Goal: Task Accomplishment & Management: Manage account settings

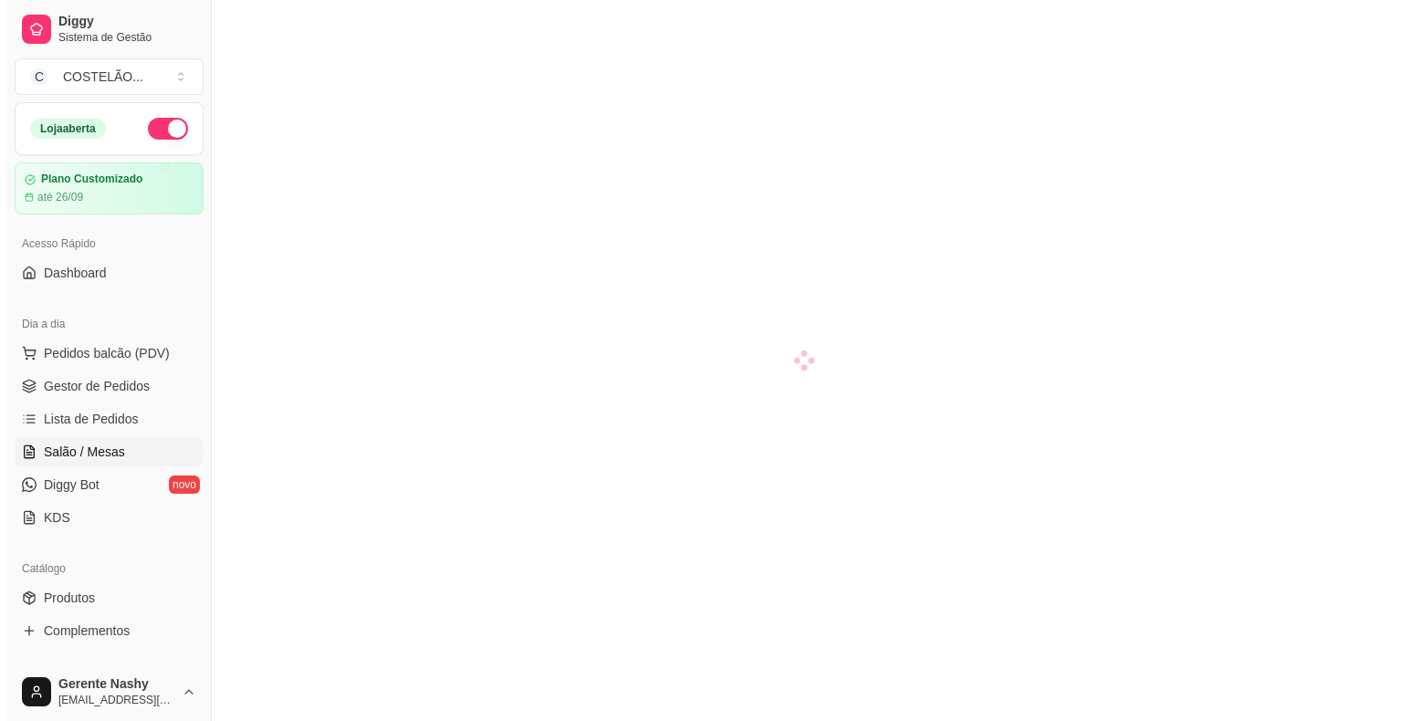
scroll to position [208, 0]
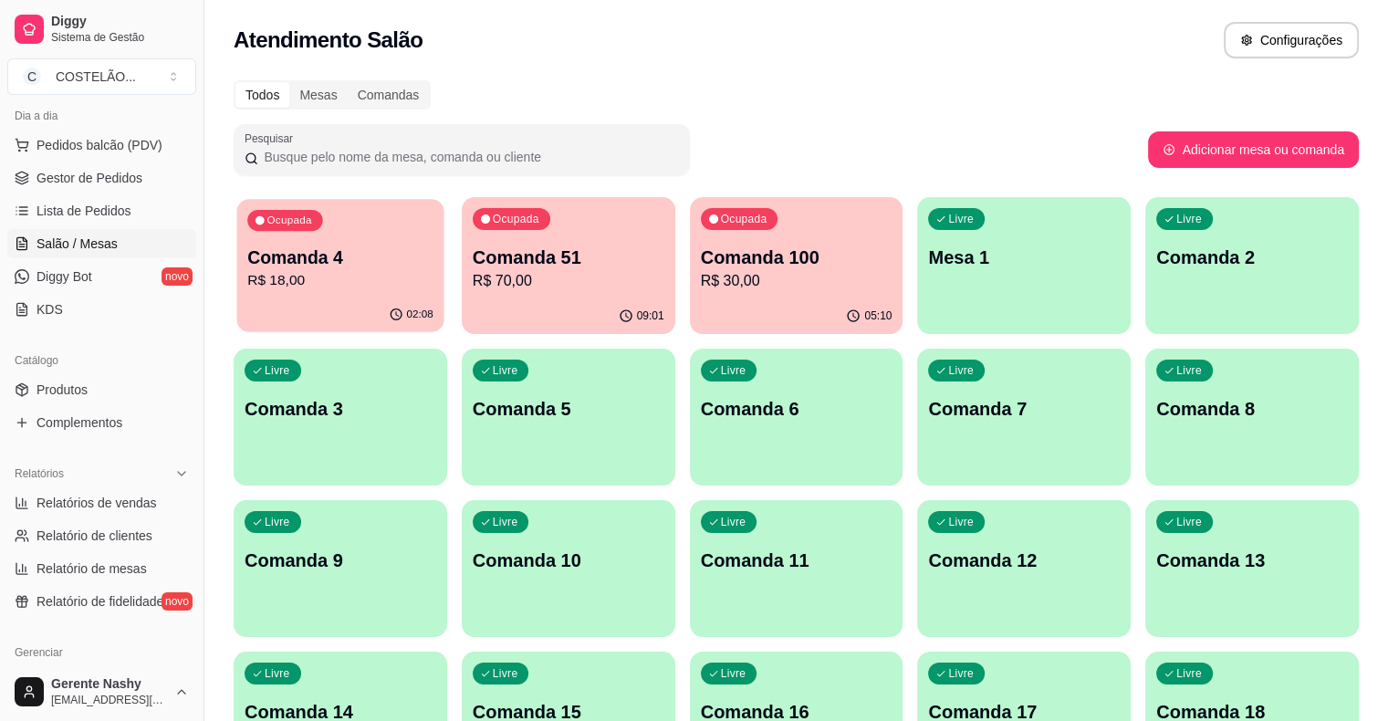
click at [391, 276] on p "R$ 18,00" at bounding box center [340, 280] width 186 height 21
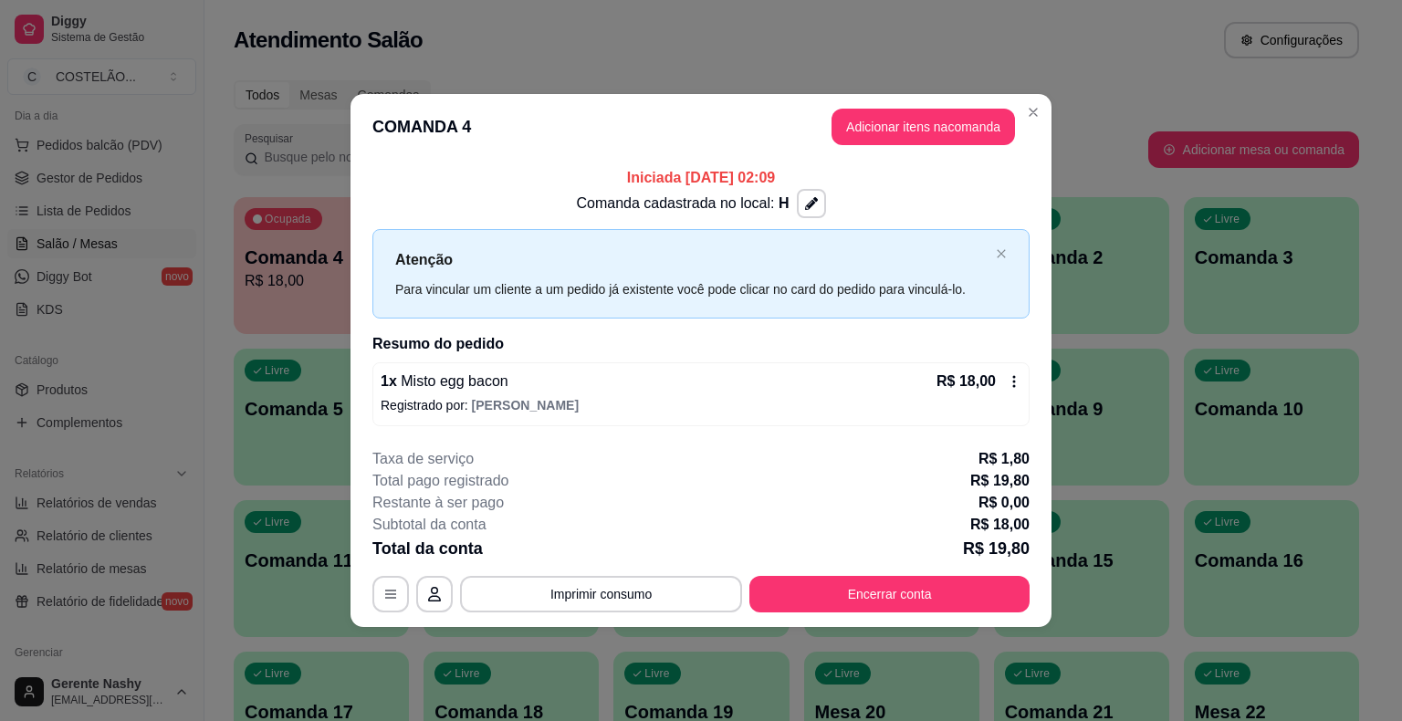
click at [1013, 381] on icon at bounding box center [1014, 381] width 3 height 12
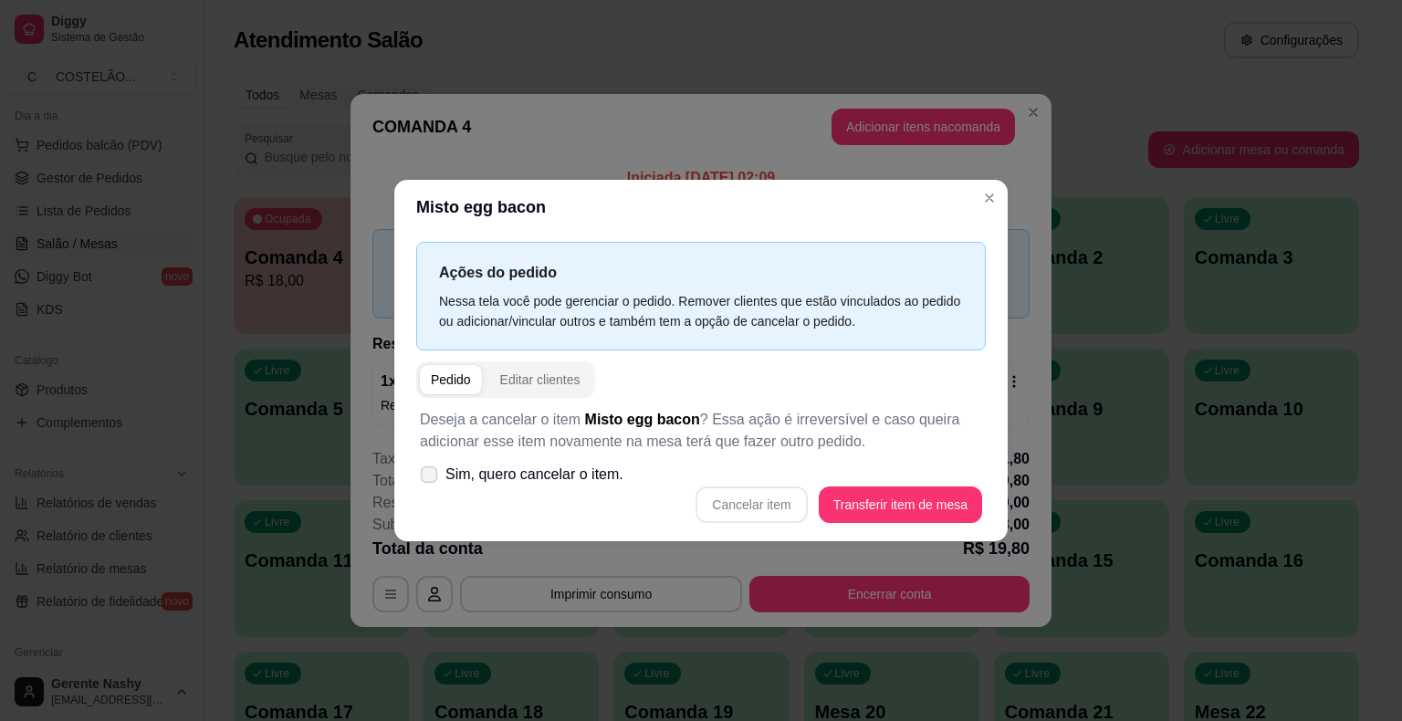
click at [423, 466] on span at bounding box center [429, 474] width 17 height 17
click at [423, 478] on input "Sim, quero cancelar o item." at bounding box center [425, 484] width 12 height 12
checkbox input "true"
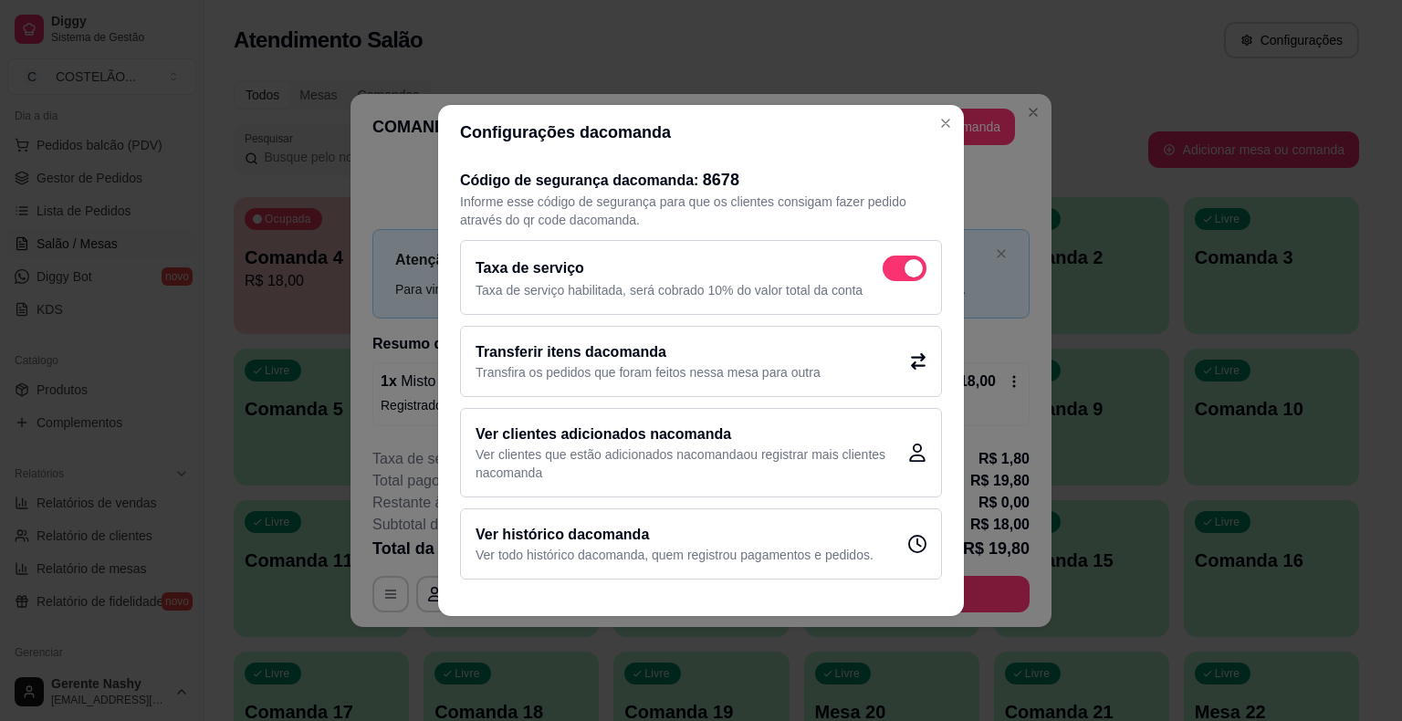
click at [944, 133] on button "Close" at bounding box center [945, 123] width 29 height 29
click at [1081, 241] on div "**********" at bounding box center [701, 360] width 1402 height 721
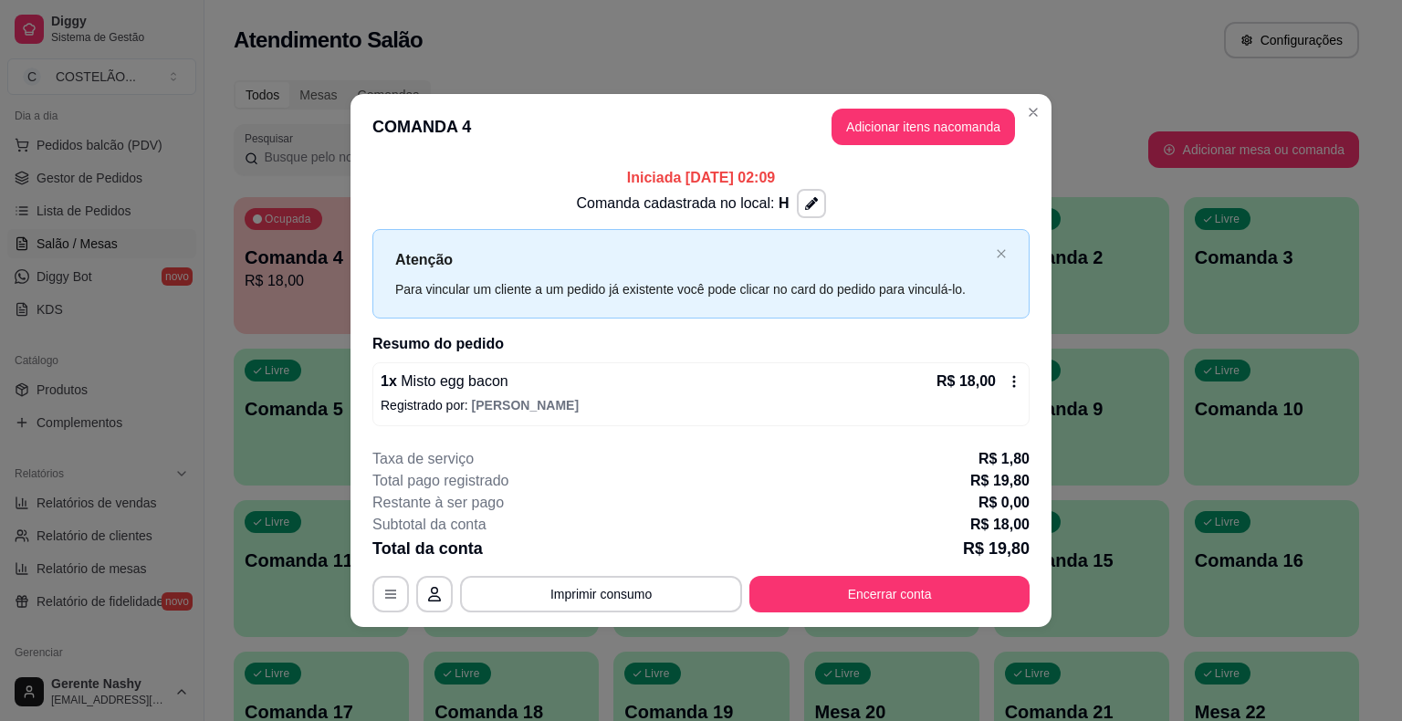
click at [1015, 387] on icon at bounding box center [1014, 381] width 15 height 15
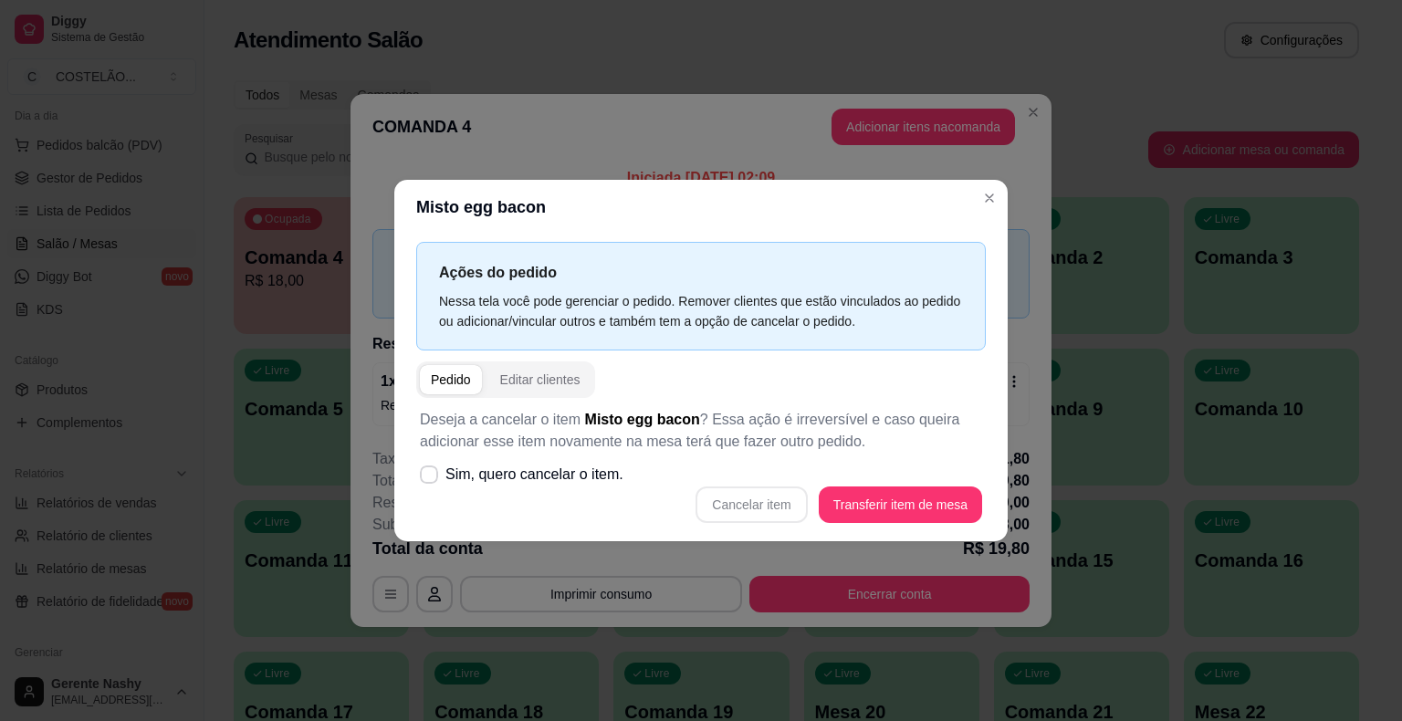
click at [441, 474] on label "Sim, quero cancelar o item." at bounding box center [521, 474] width 218 height 37
click at [431, 478] on input "Sim, quero cancelar o item." at bounding box center [425, 484] width 12 height 12
checkbox input "true"
click at [748, 497] on button "Cancelar item" at bounding box center [750, 504] width 111 height 37
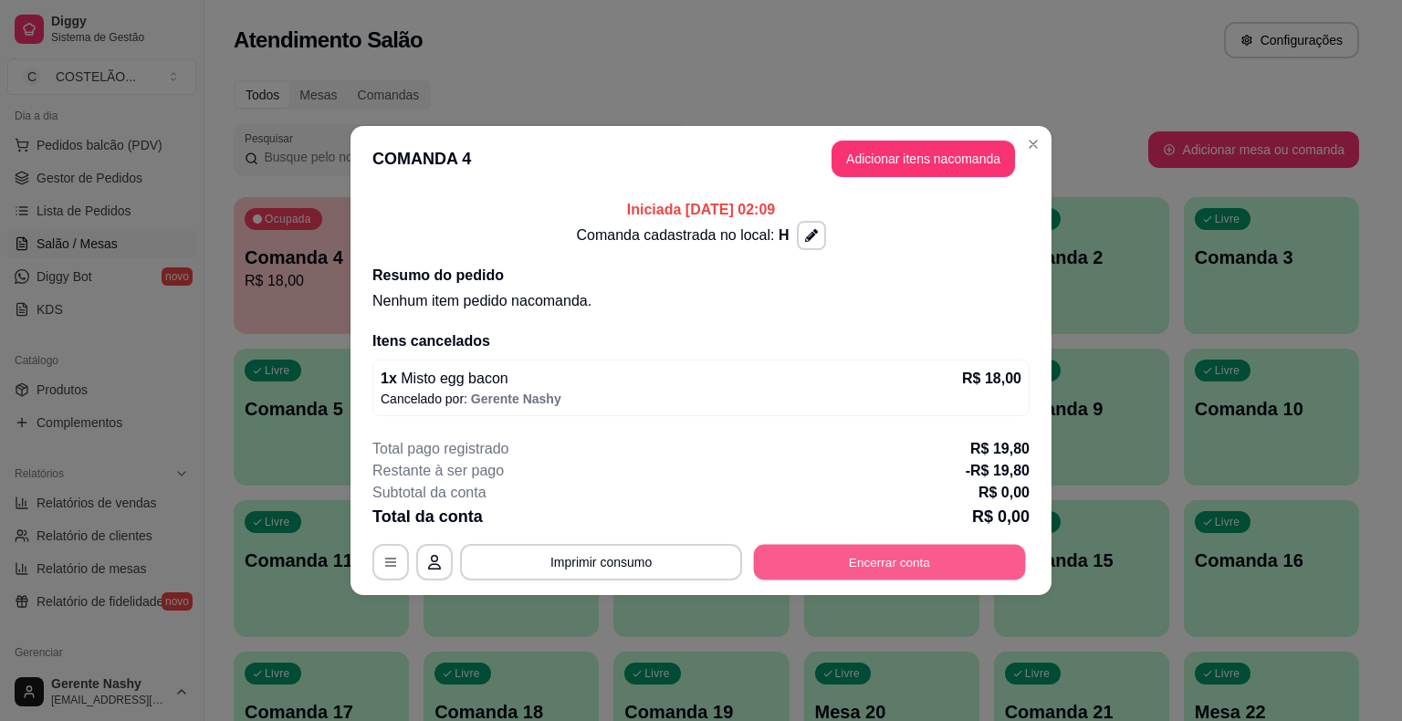
click at [815, 558] on button "Encerrar conta" at bounding box center [890, 563] width 272 height 36
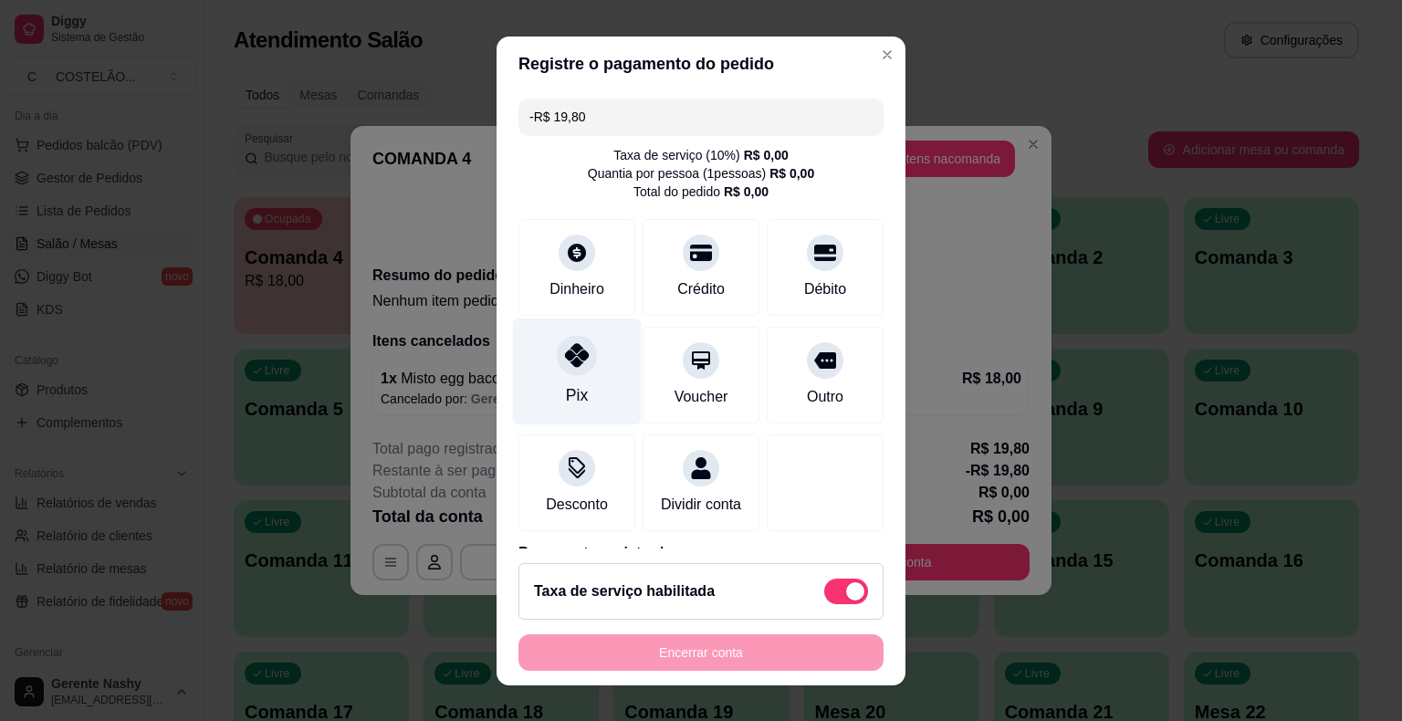
scroll to position [104, 0]
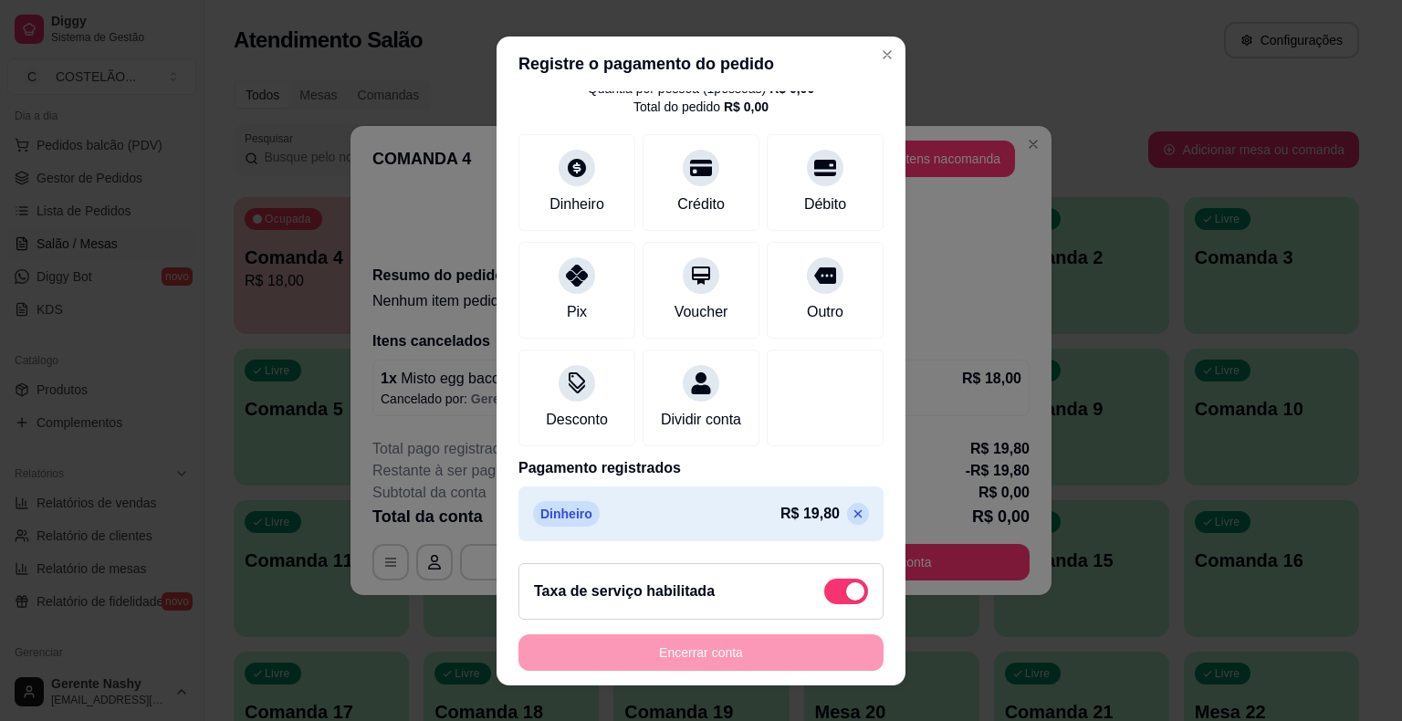
click at [850, 510] on icon at bounding box center [857, 513] width 15 height 15
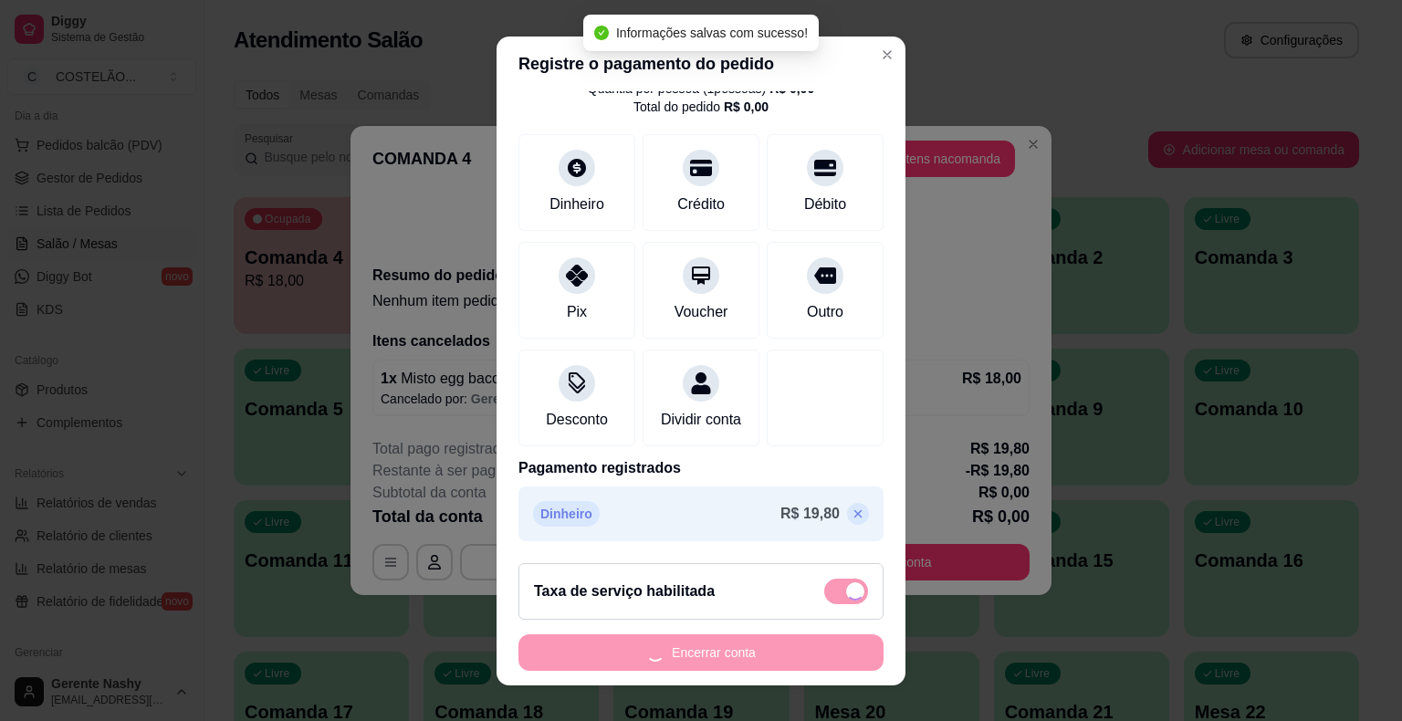
type input "R$ 0,00"
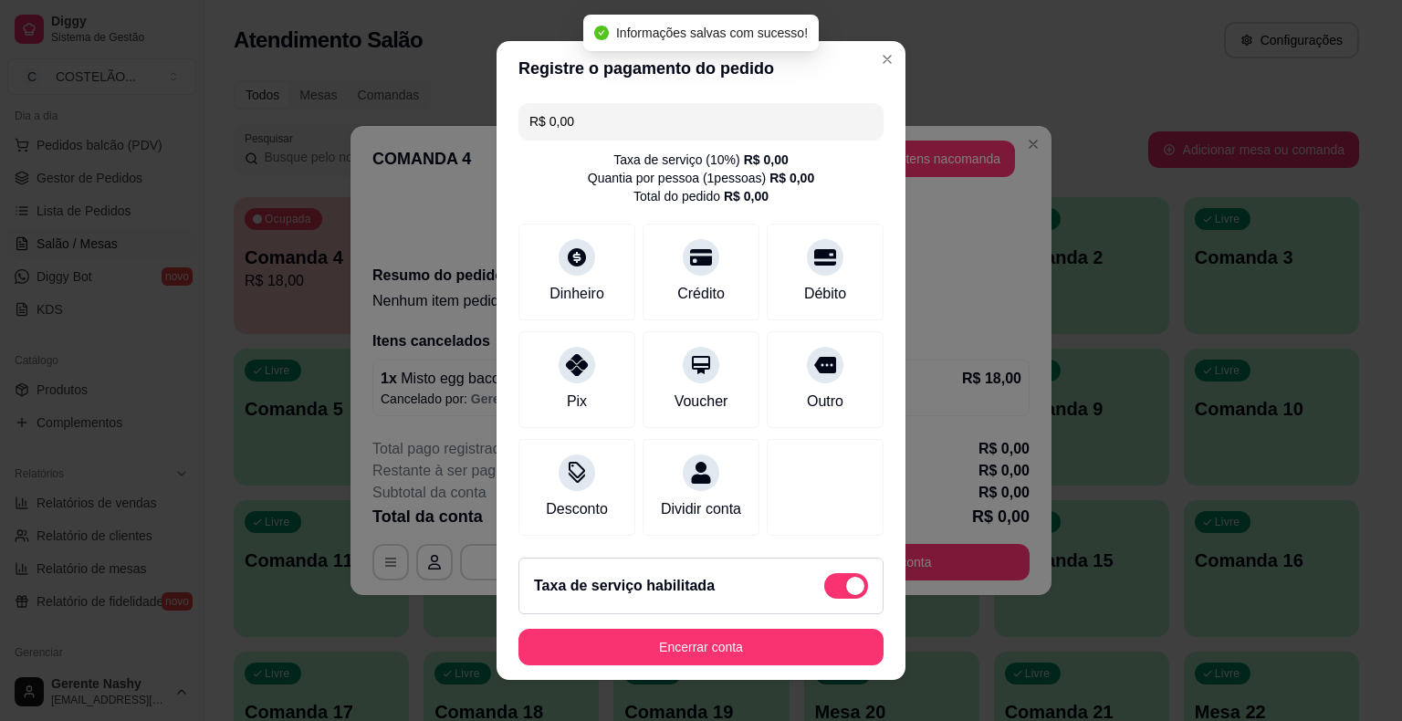
scroll to position [0, 0]
click at [788, 642] on button "Encerrar conta" at bounding box center [701, 648] width 354 height 36
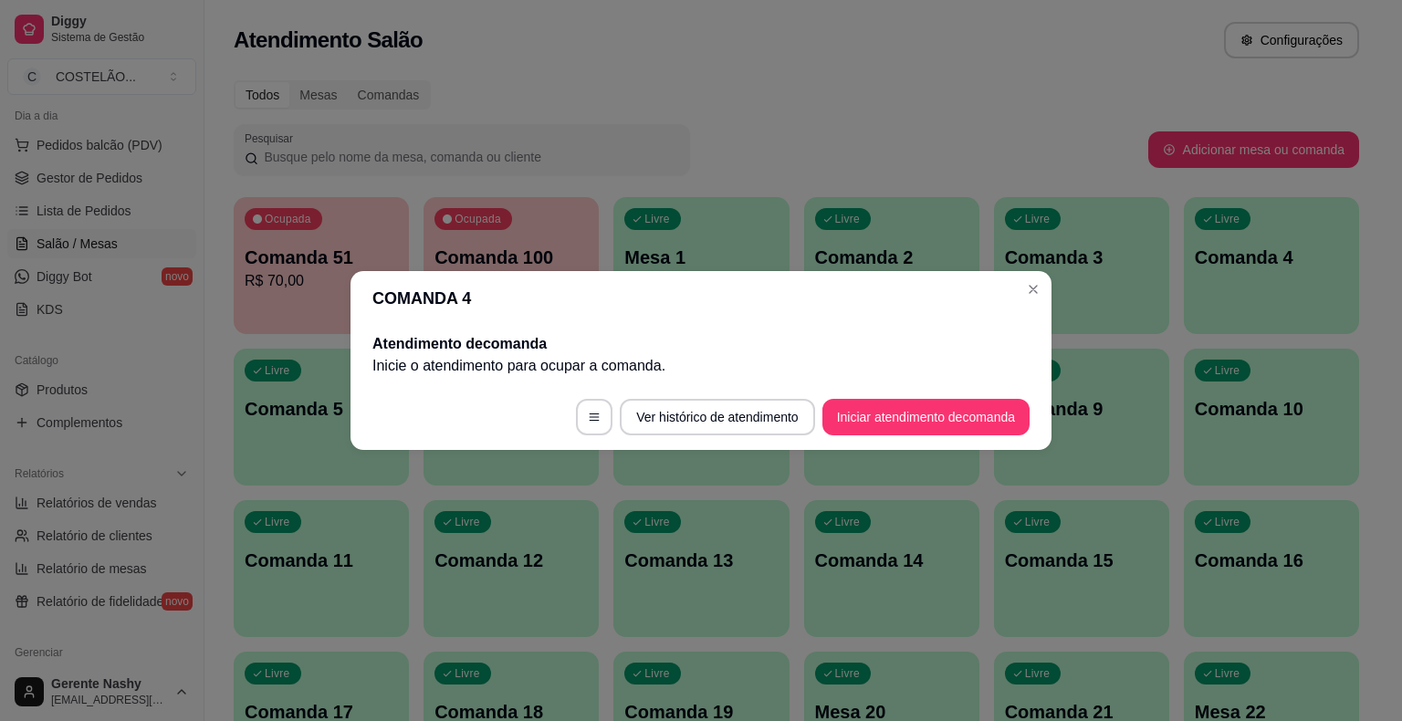
click at [1036, 302] on div "Livre Comanda 3" at bounding box center [1081, 254] width 175 height 115
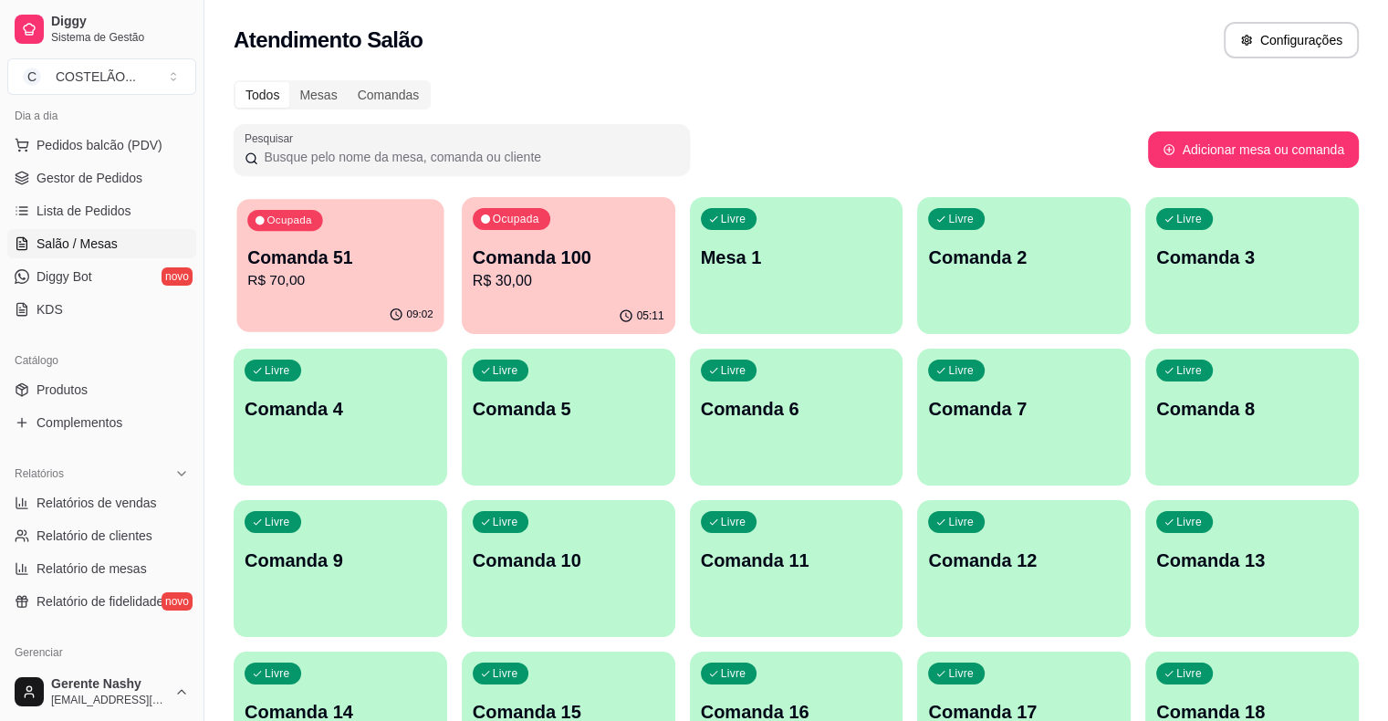
click at [328, 258] on p "Comanda 51" at bounding box center [340, 257] width 186 height 25
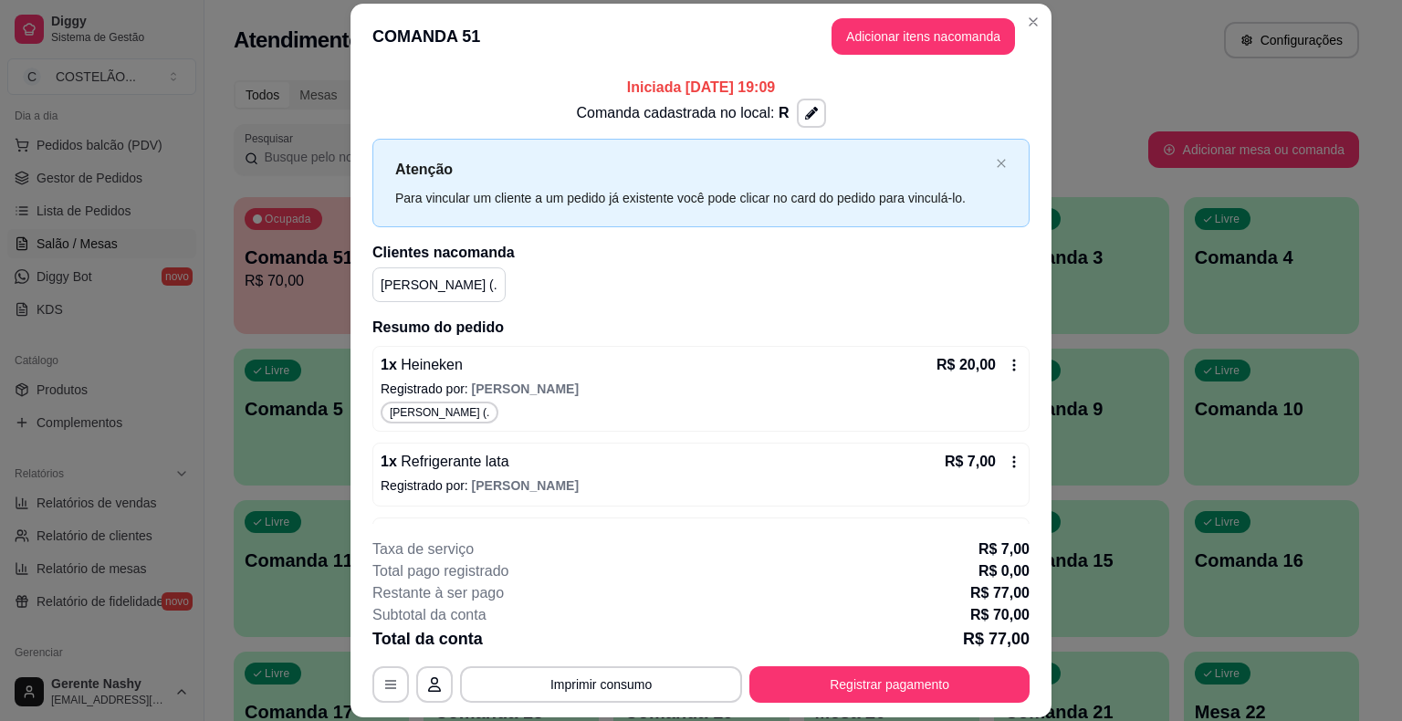
scroll to position [55, 0]
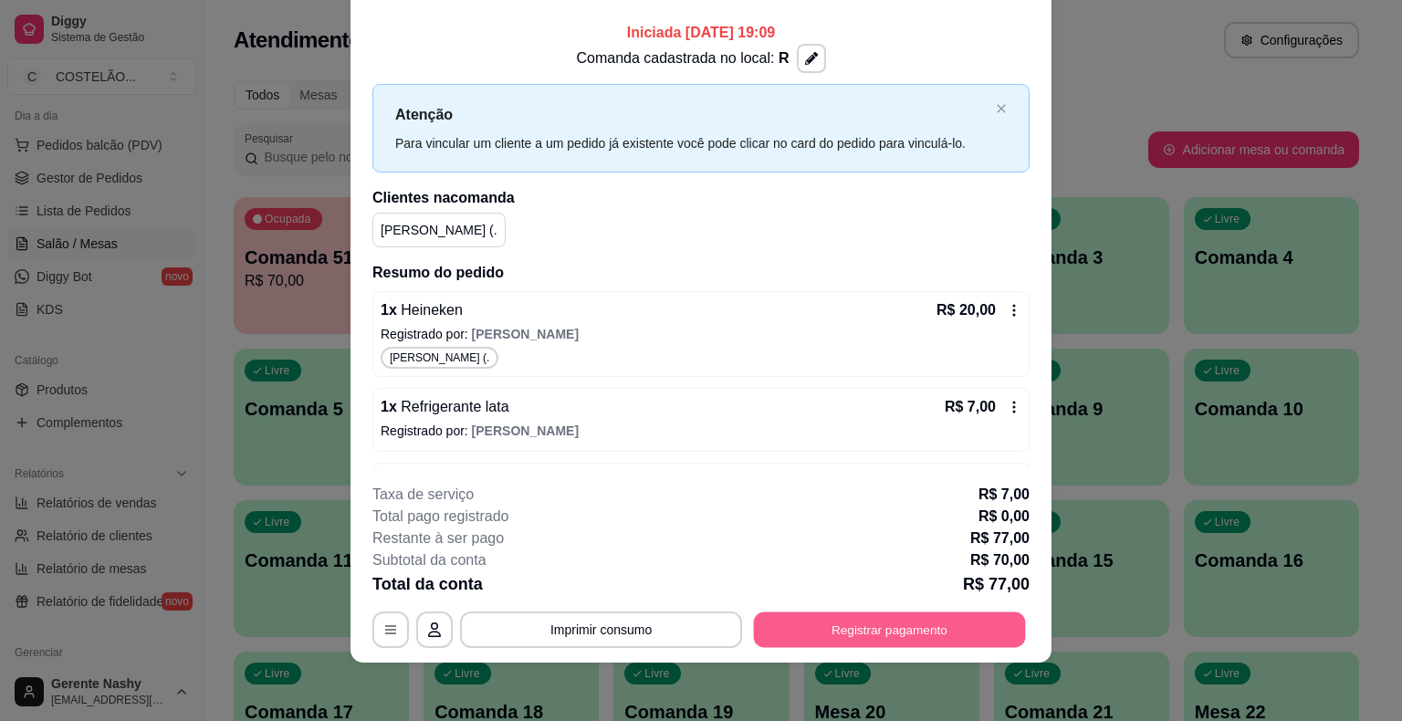
click at [794, 622] on button "Registrar pagamento" at bounding box center [890, 630] width 272 height 36
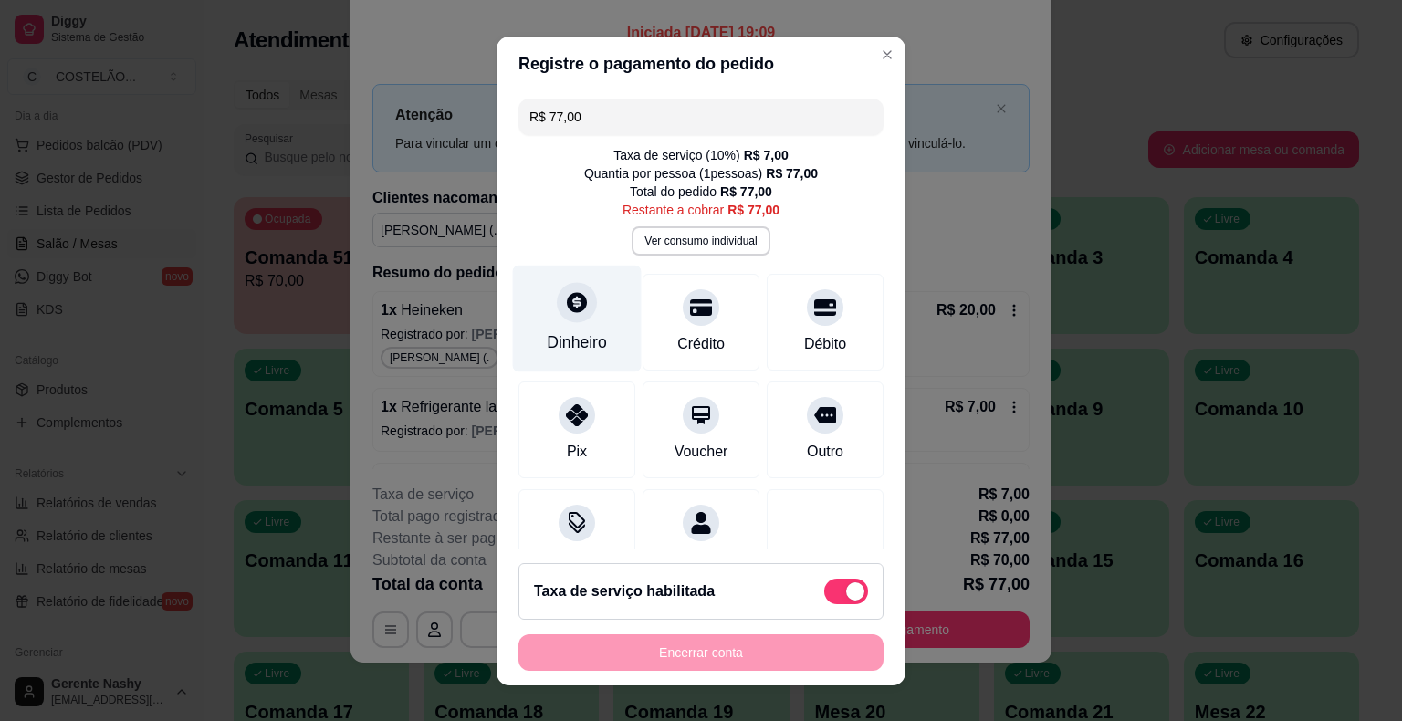
click at [573, 312] on icon at bounding box center [577, 302] width 24 height 24
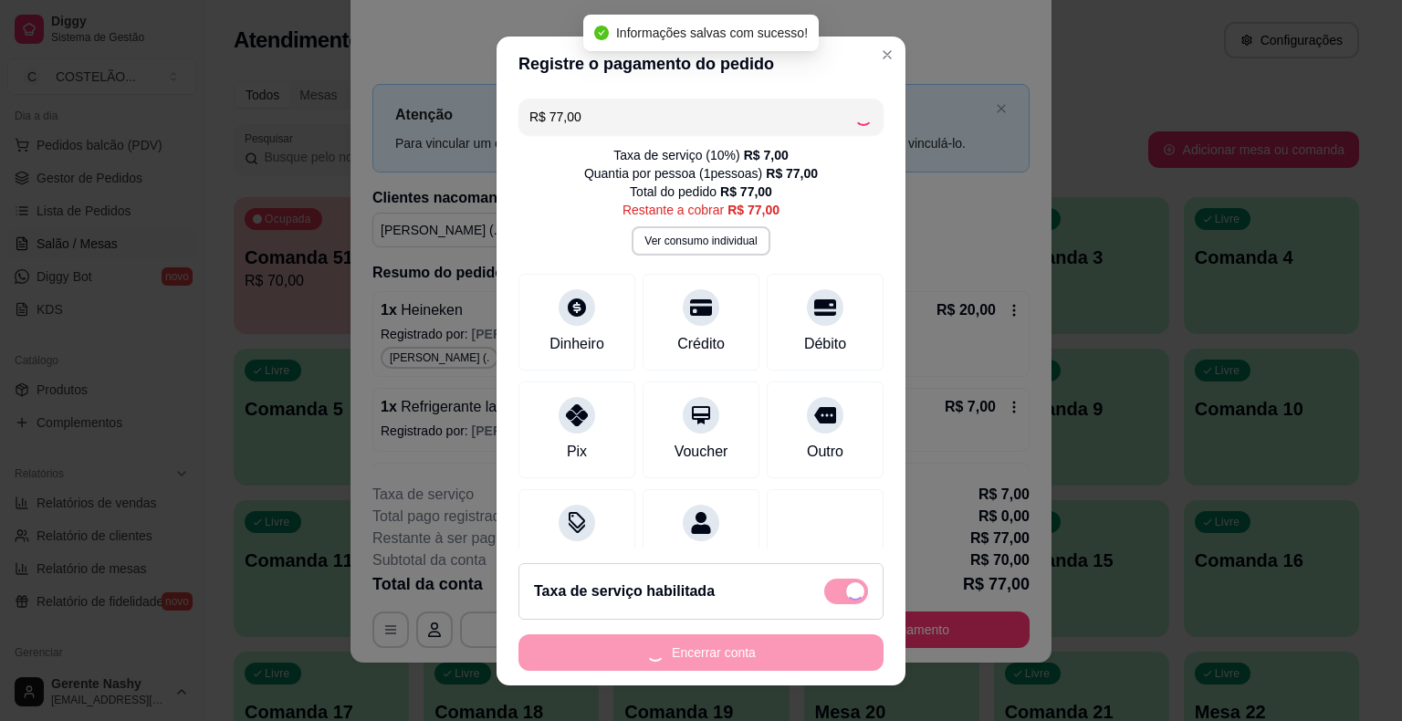
type input "R$ 0,00"
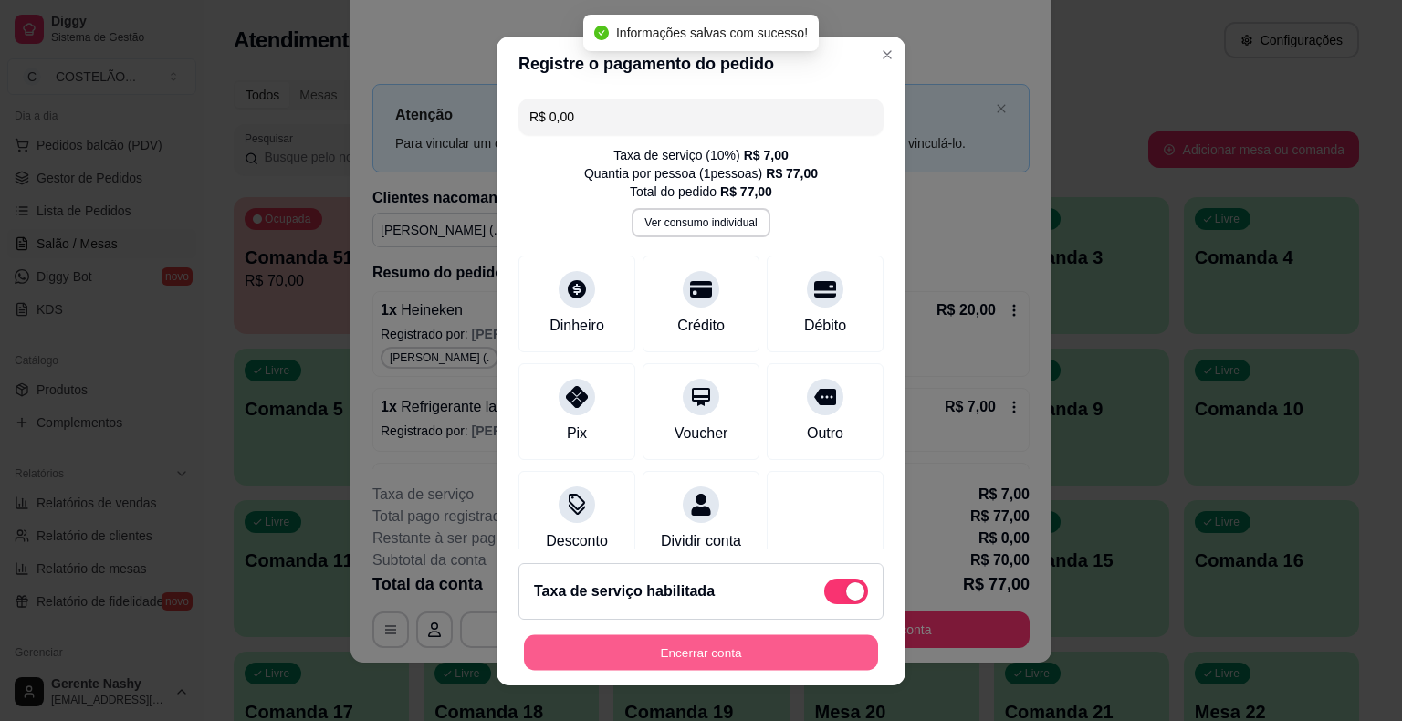
click at [719, 641] on button "Encerrar conta" at bounding box center [701, 652] width 354 height 36
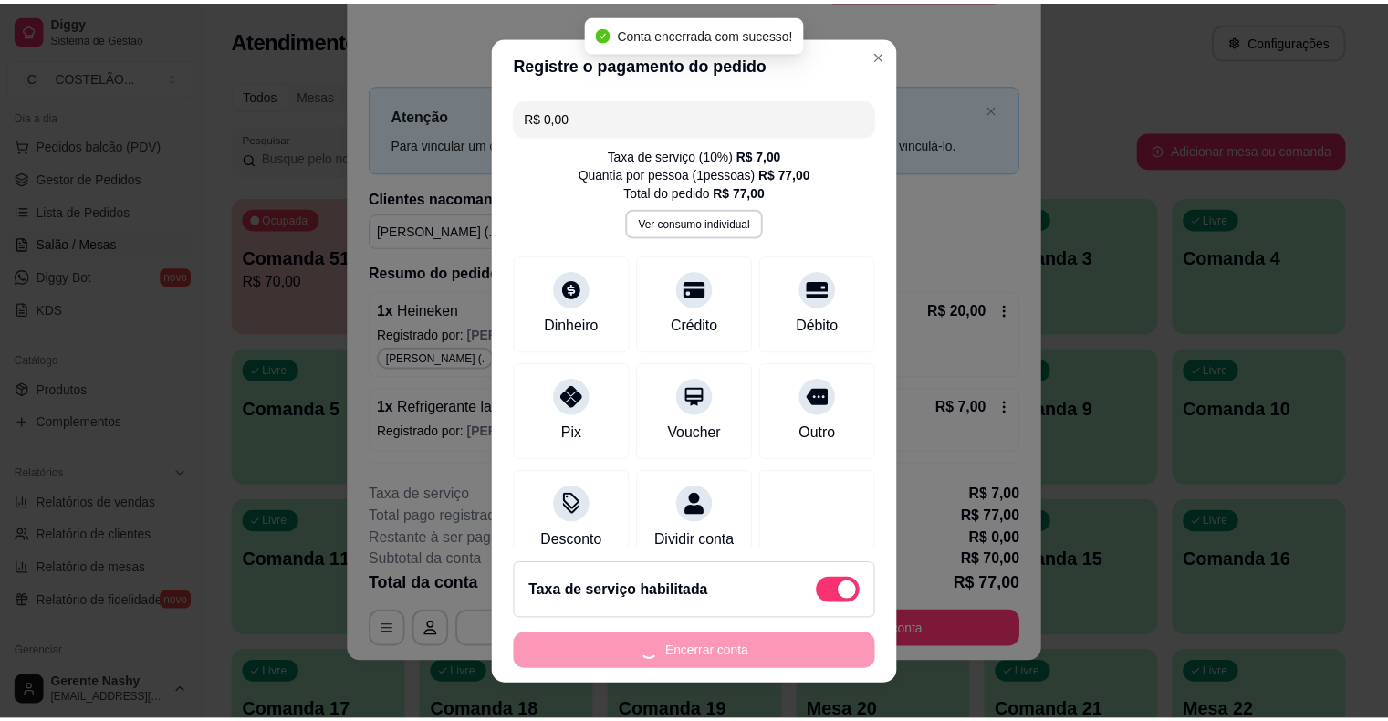
scroll to position [0, 0]
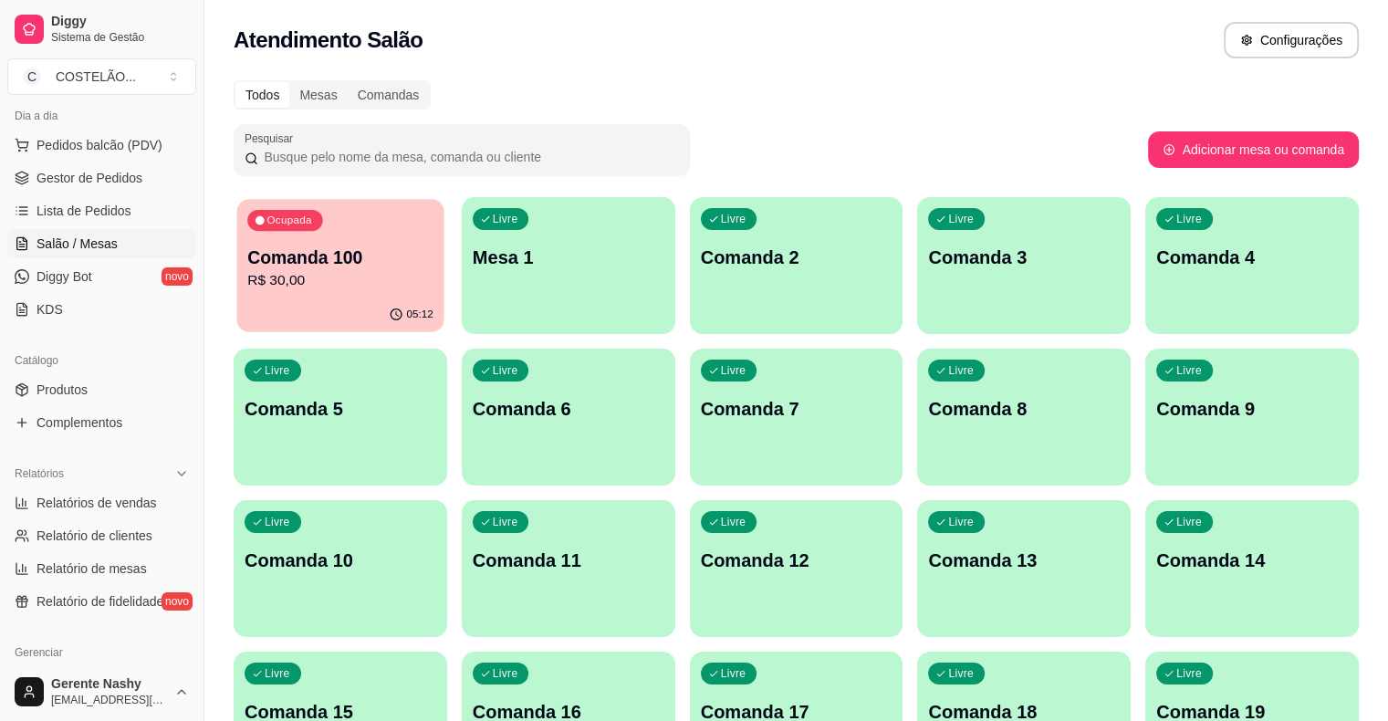
click at [350, 286] on p "R$ 30,00" at bounding box center [340, 280] width 186 height 21
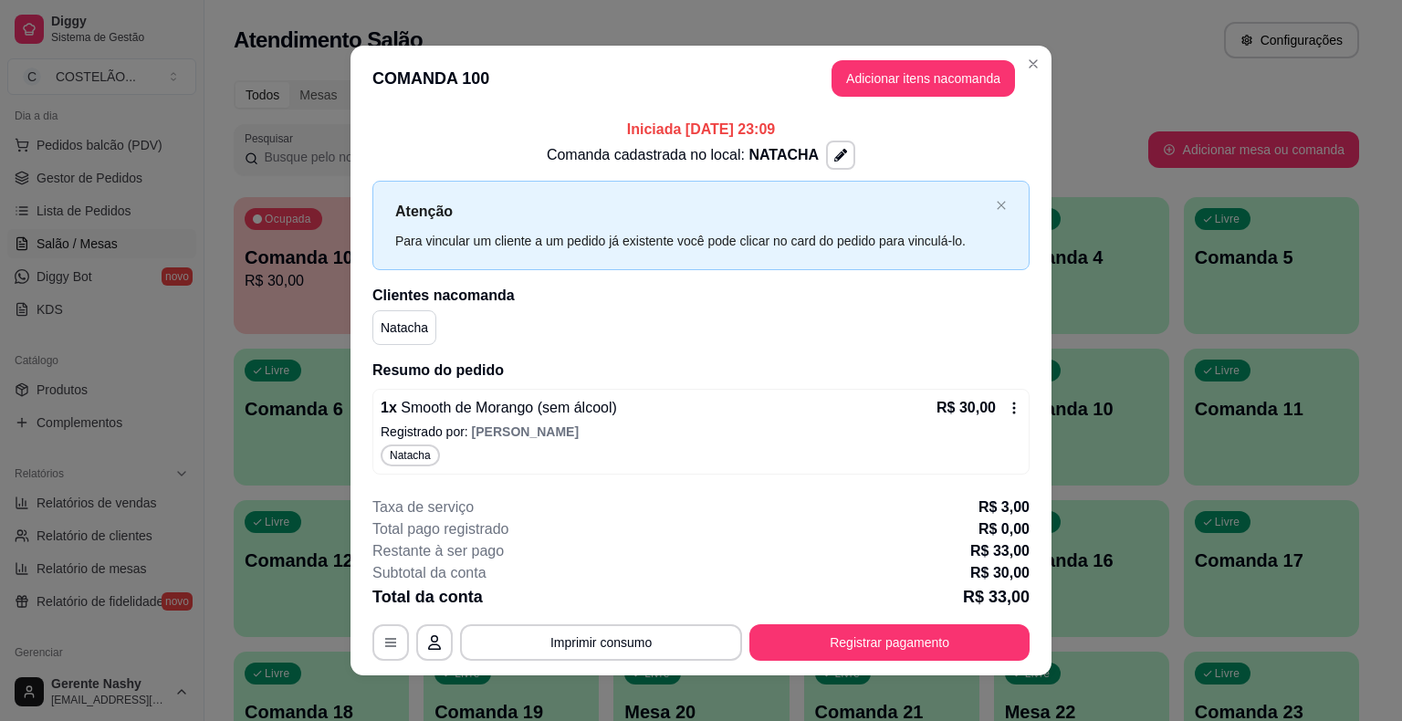
click at [1013, 407] on icon at bounding box center [1014, 408] width 15 height 15
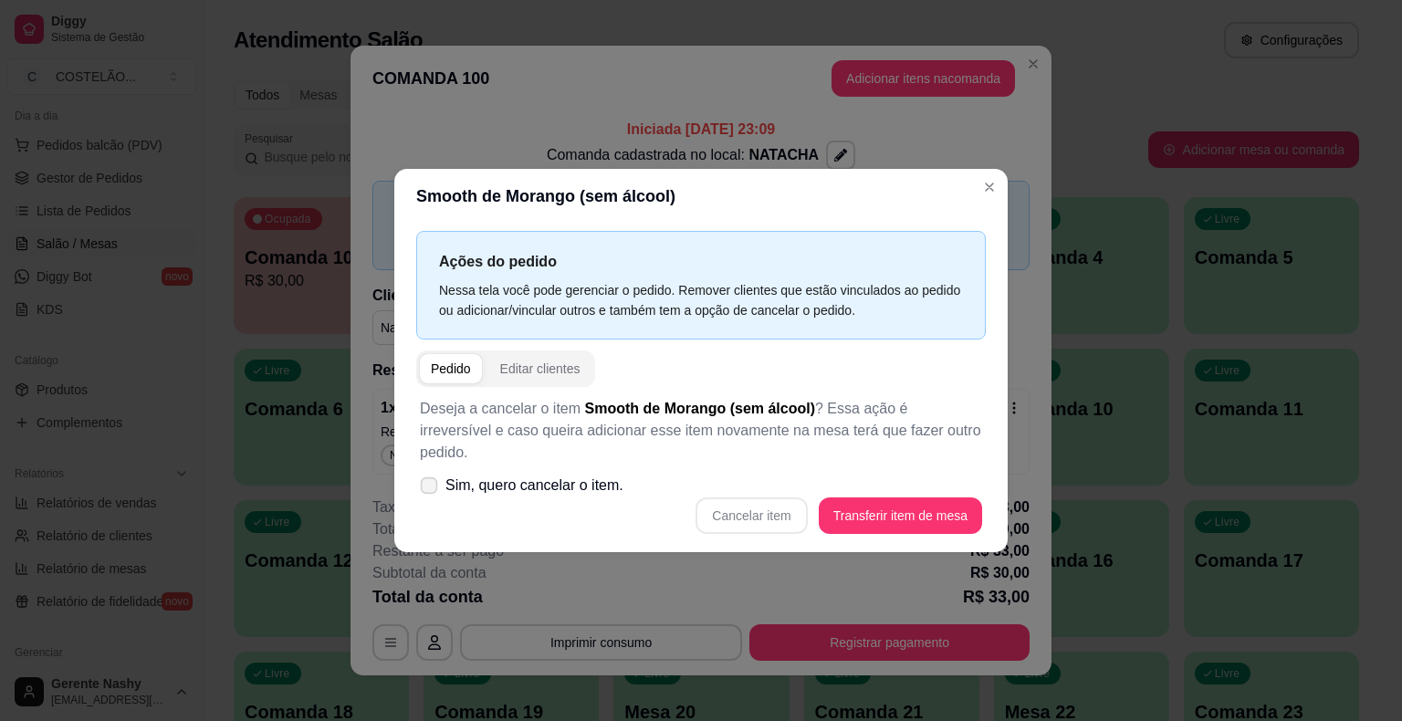
click at [430, 480] on icon at bounding box center [429, 485] width 14 height 10
click at [430, 489] on input "Sim, quero cancelar o item." at bounding box center [425, 495] width 12 height 12
checkbox input "true"
click at [758, 502] on button "Cancelar item" at bounding box center [751, 516] width 109 height 36
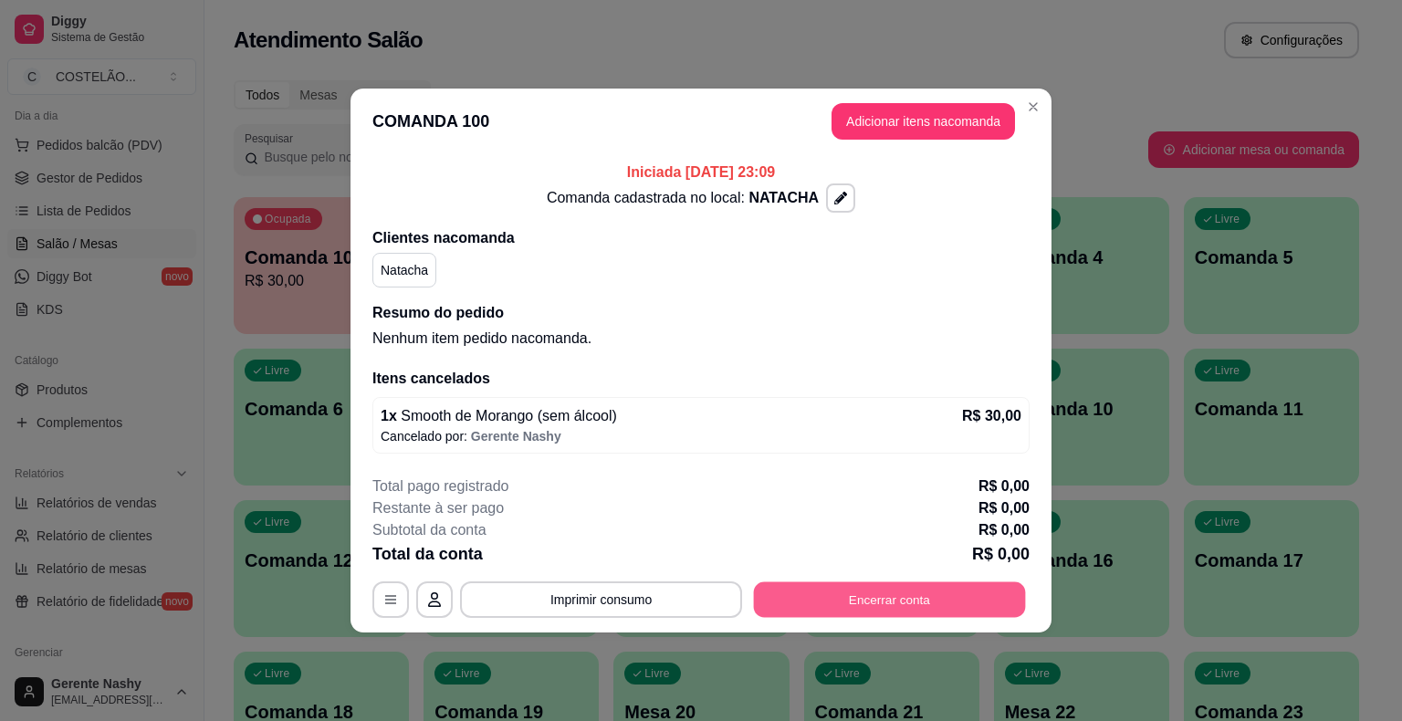
click at [921, 582] on button "Encerrar conta" at bounding box center [890, 600] width 272 height 36
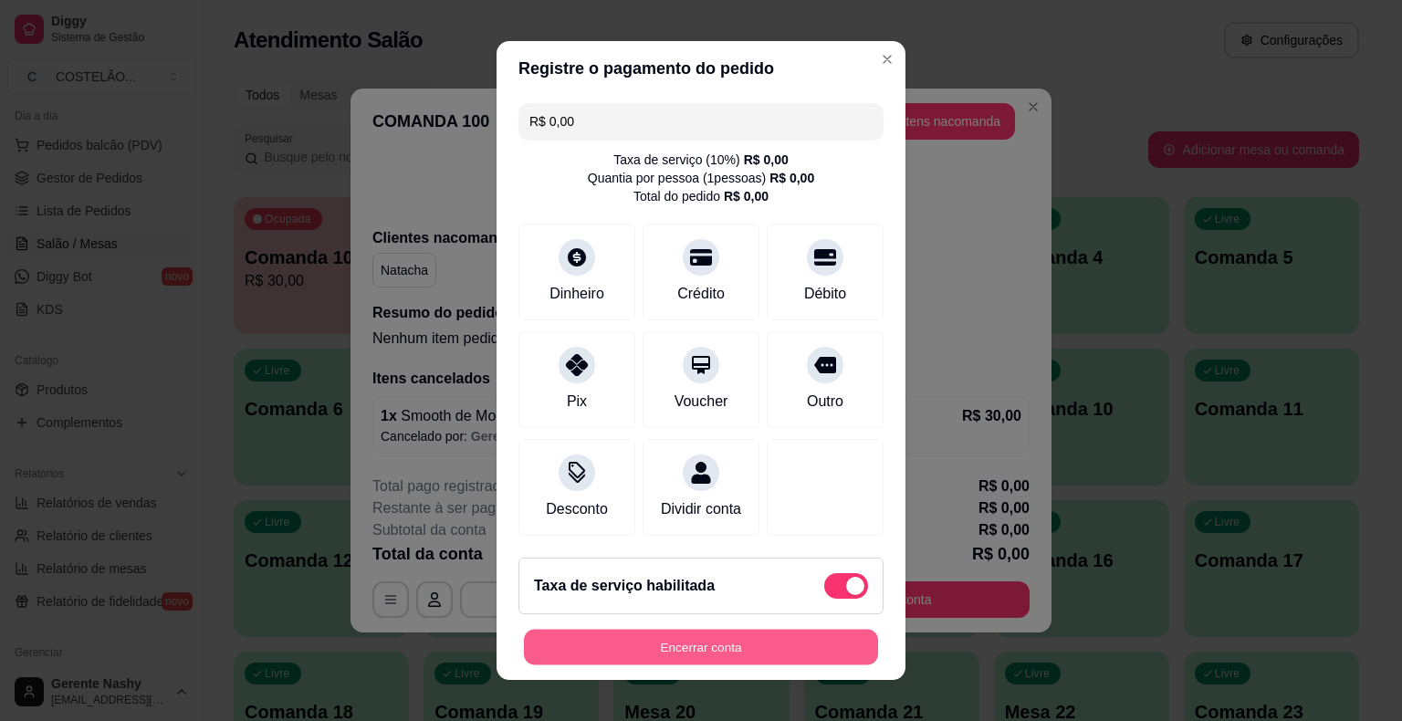
click at [770, 652] on button "Encerrar conta" at bounding box center [701, 648] width 354 height 36
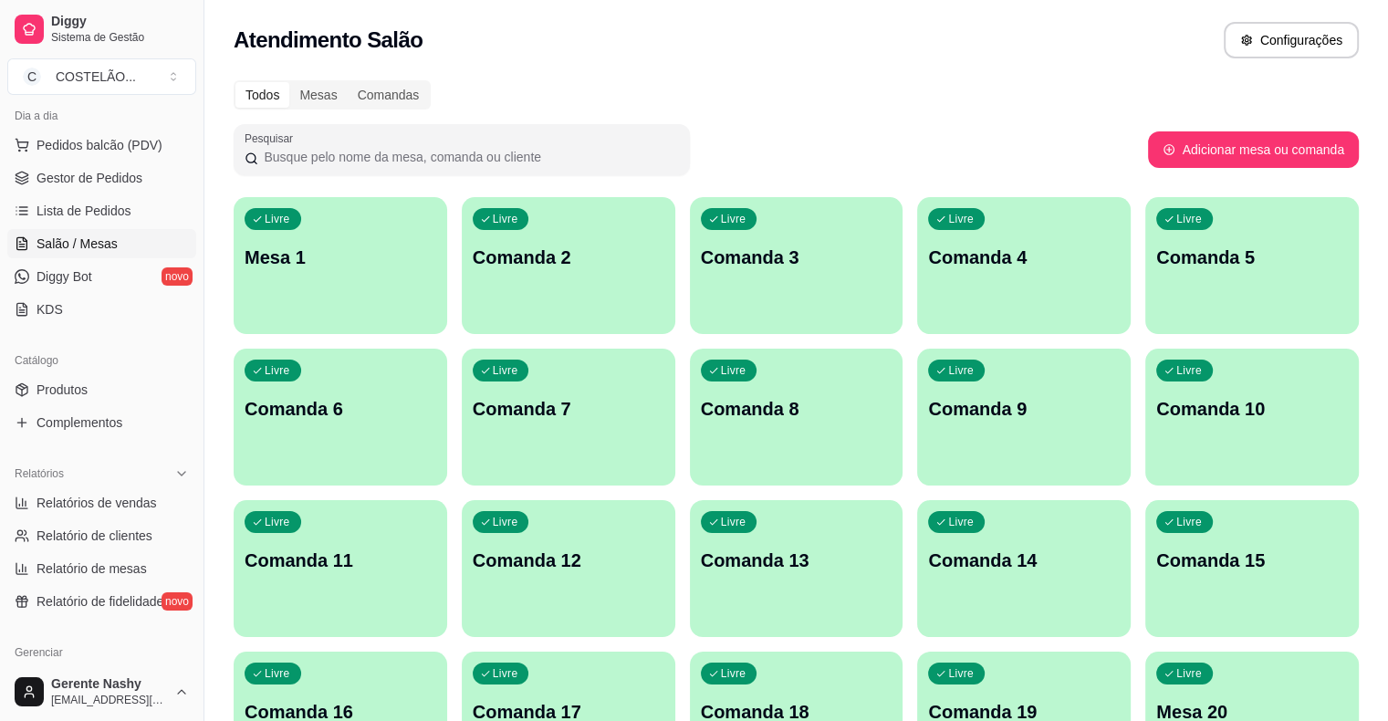
click at [1305, 151] on button "Adicionar mesa ou comanda" at bounding box center [1253, 149] width 211 height 37
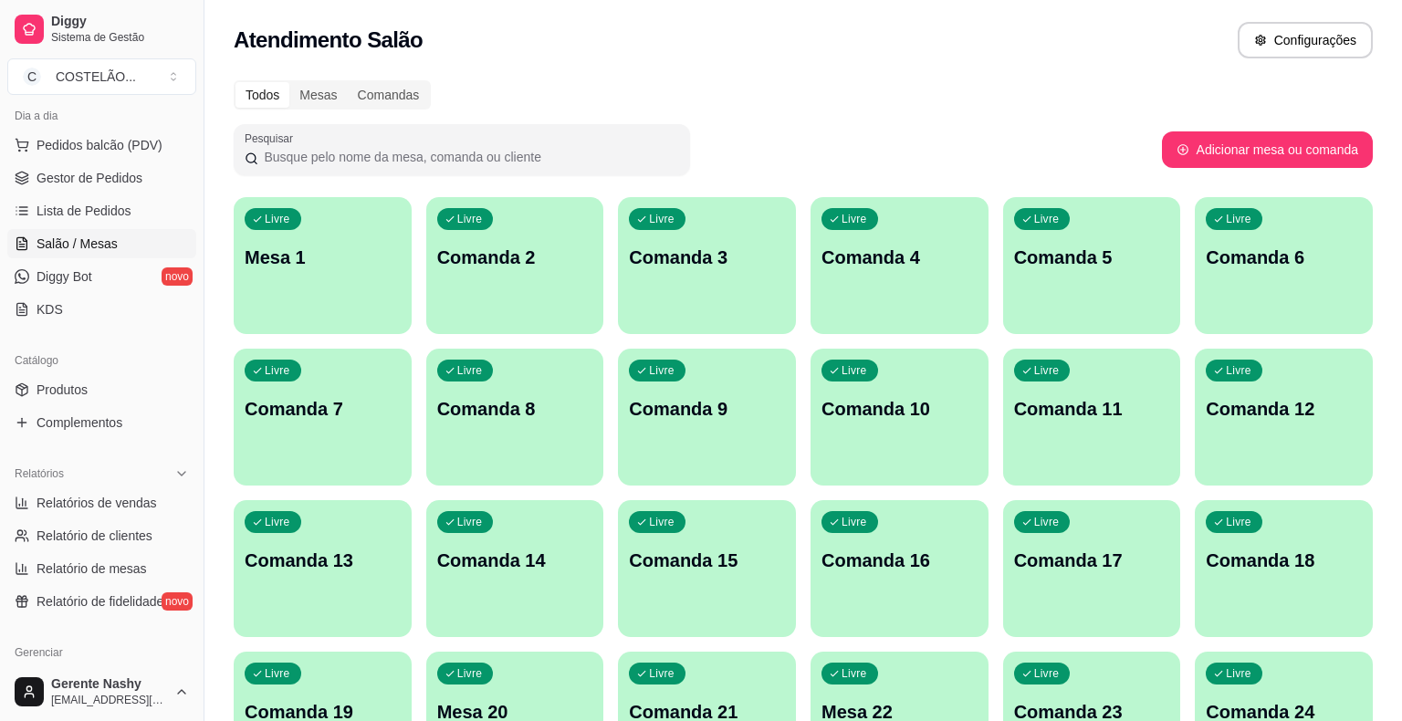
select select "TABLE"
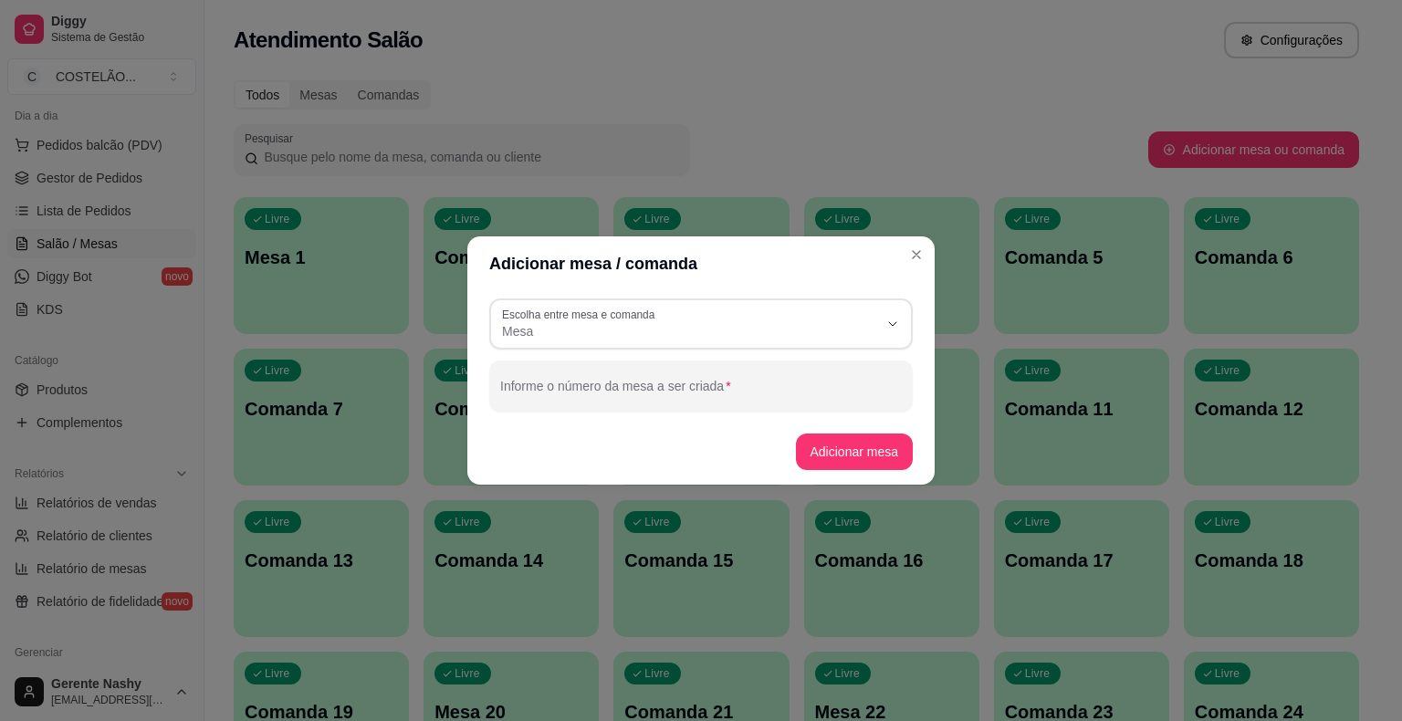
click at [916, 248] on p "Comanda 4" at bounding box center [891, 258] width 153 height 26
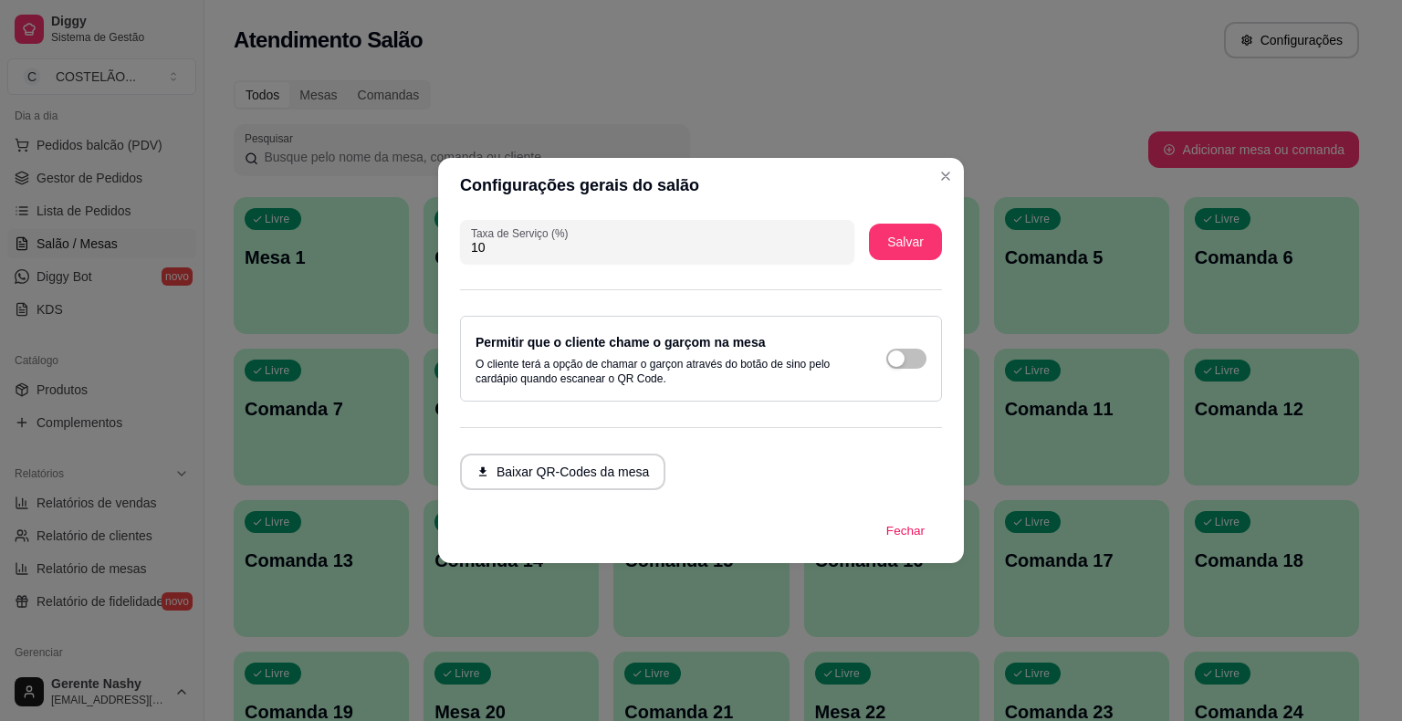
click at [911, 540] on div "Livre Comanda 16" at bounding box center [891, 557] width 175 height 115
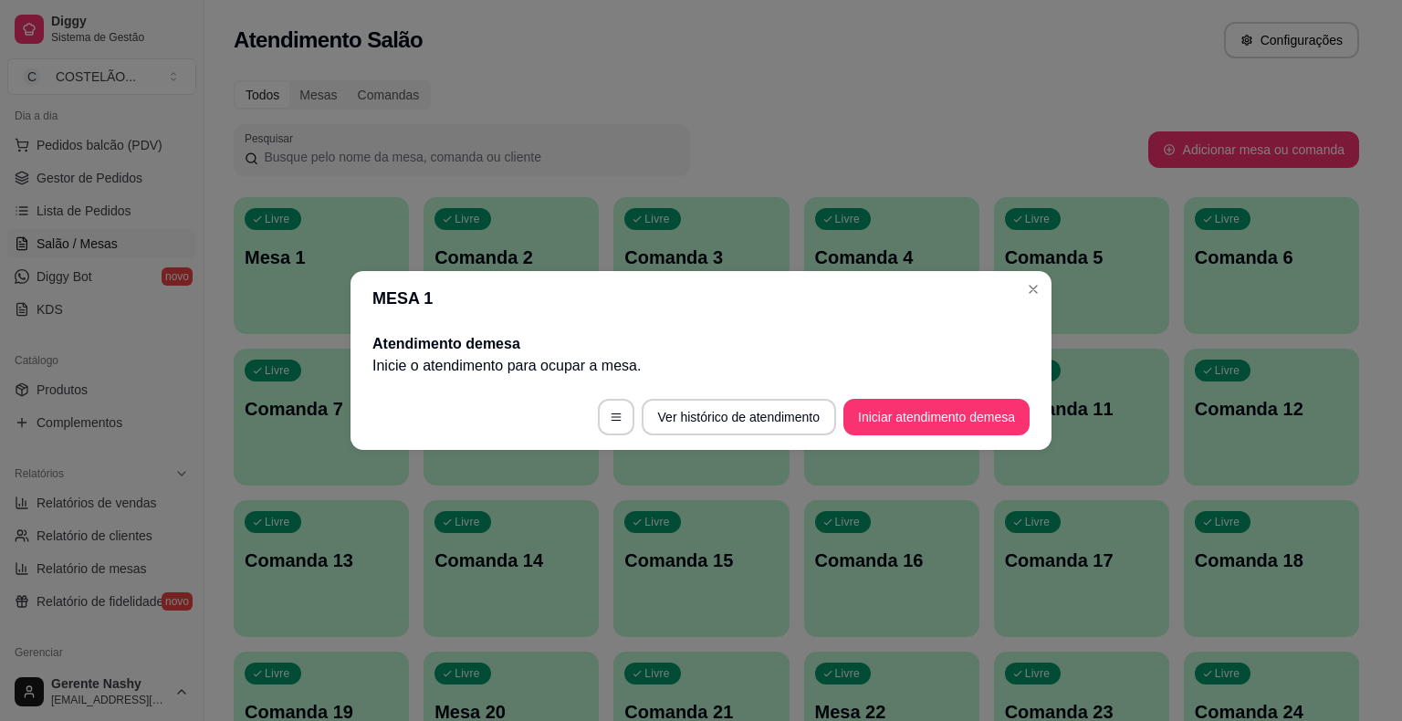
click at [1033, 288] on div "Livre Comanda 5" at bounding box center [1081, 254] width 175 height 115
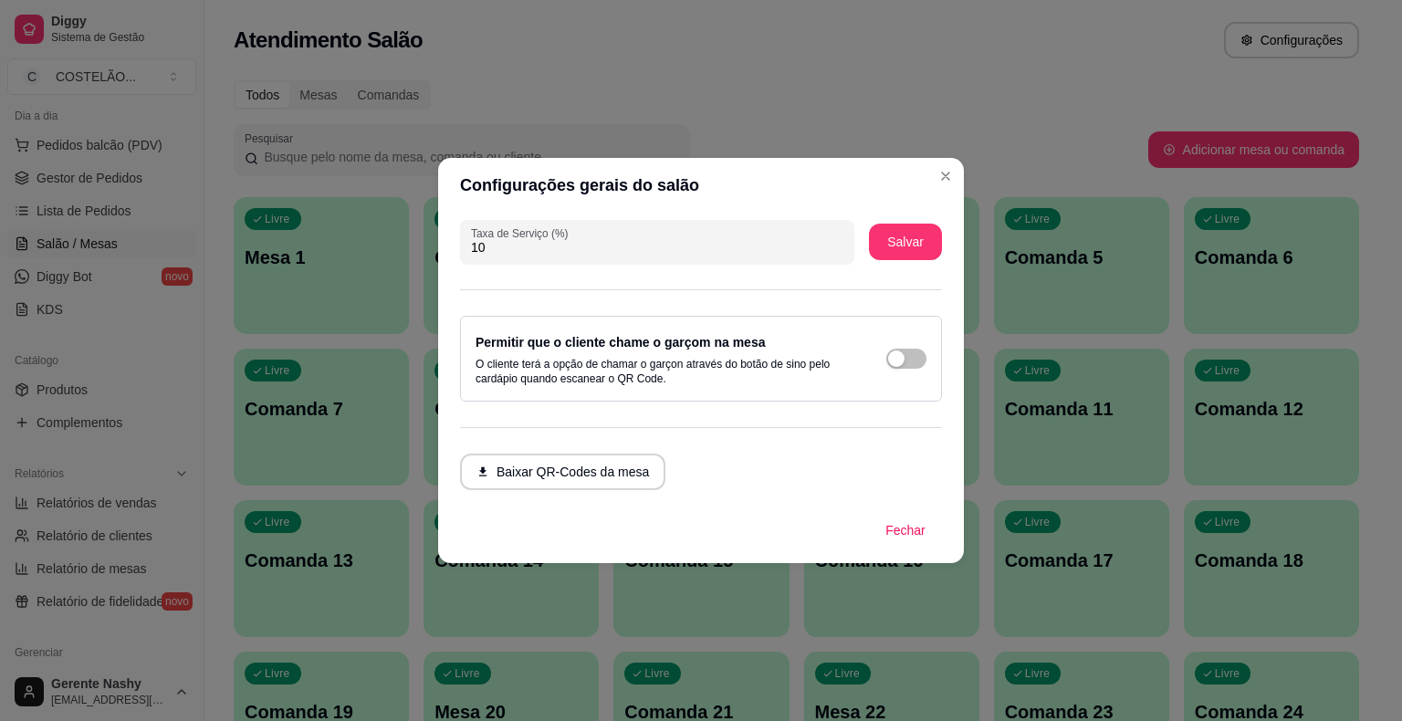
click at [1130, 211] on div "Livre Comanda 5" at bounding box center [1081, 254] width 175 height 115
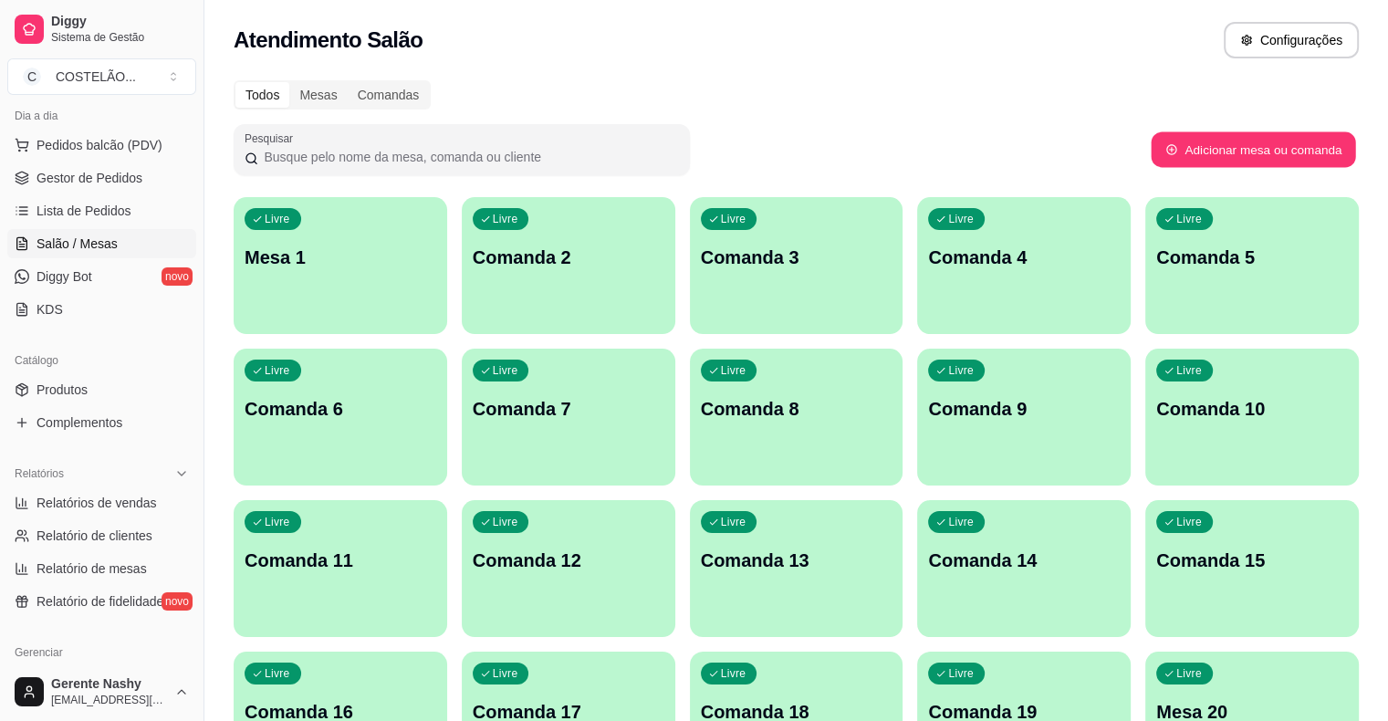
click at [1278, 141] on button "Adicionar mesa ou comanda" at bounding box center [1253, 150] width 204 height 36
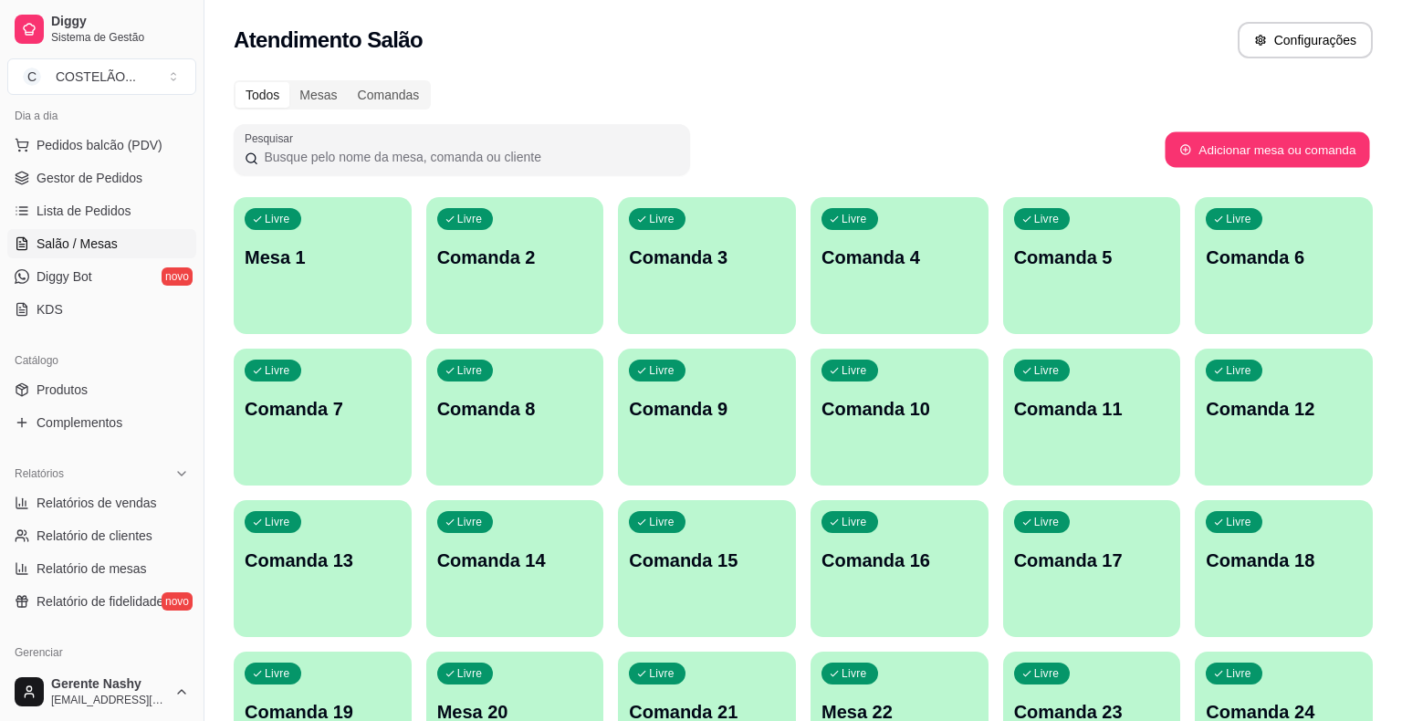
select select "TABLE"
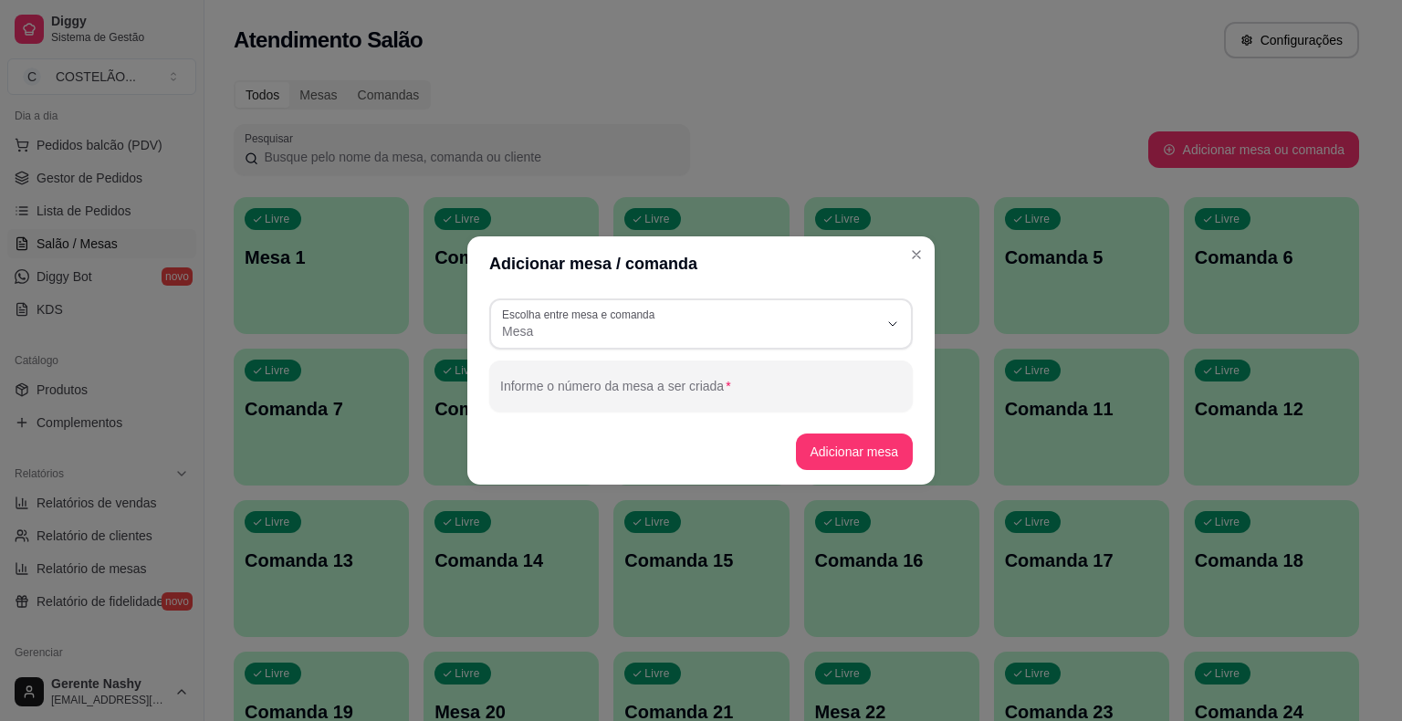
click at [887, 317] on icon "button" at bounding box center [892, 324] width 15 height 15
click at [888, 401] on li "Comanda" at bounding box center [701, 405] width 392 height 28
type input "CARD"
select select "CARD"
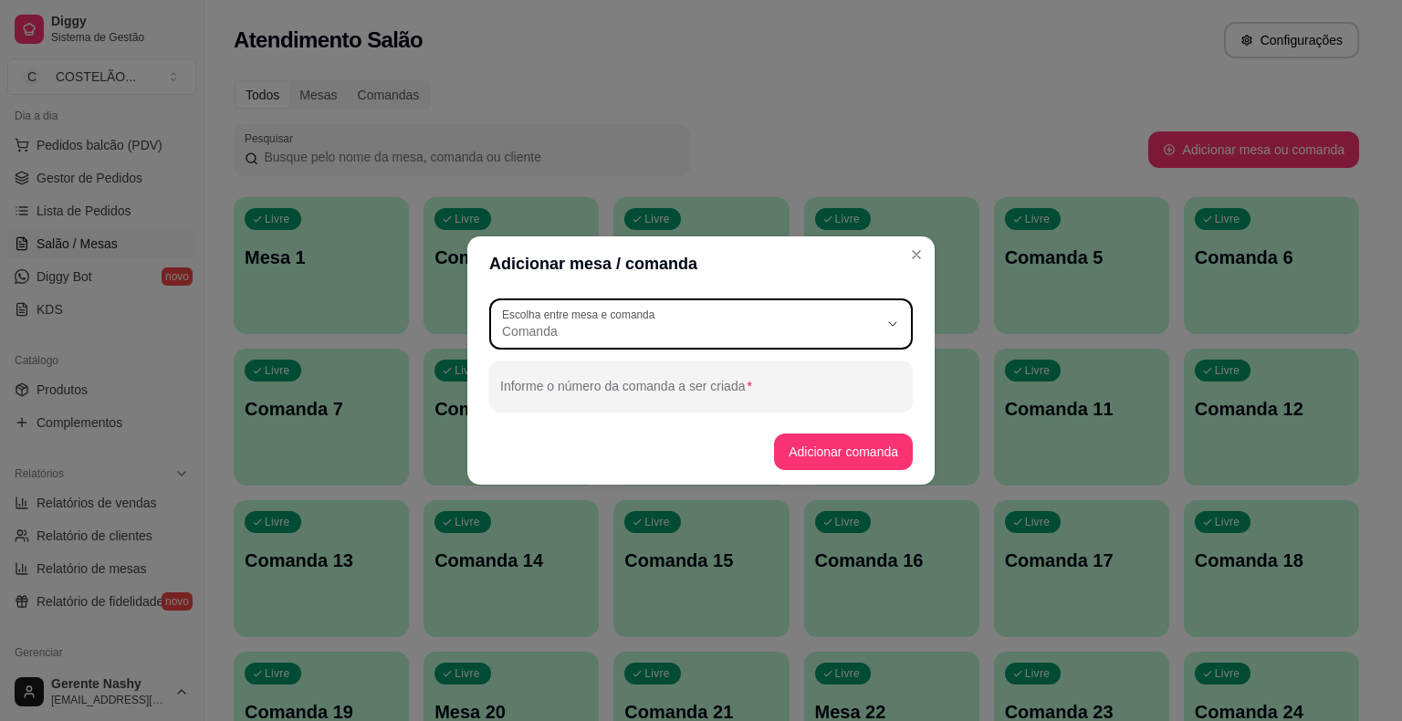
click at [882, 387] on input "Informe o número da comanda a ser criada" at bounding box center [701, 393] width 402 height 18
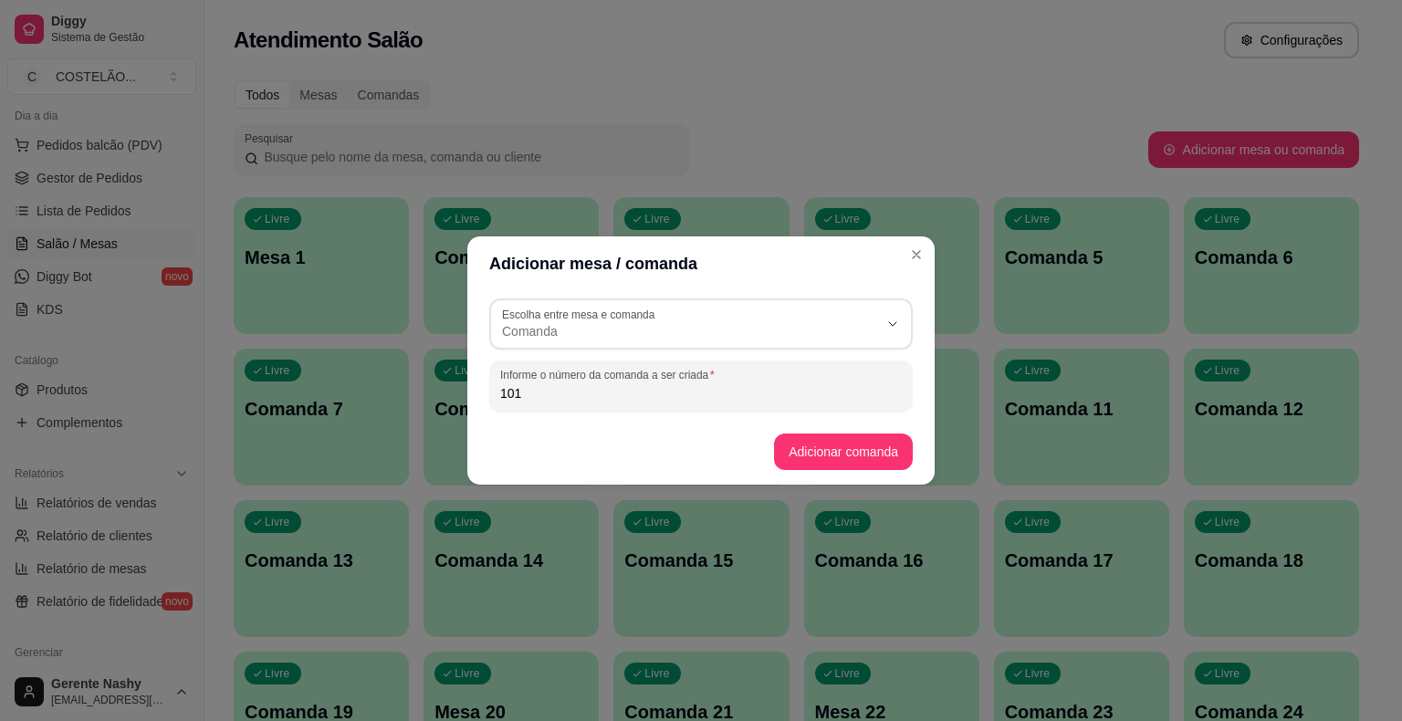
type input "101"
click at [852, 453] on button "Adicionar comanda" at bounding box center [843, 451] width 139 height 37
click at [924, 252] on p "Comanda 4" at bounding box center [891, 258] width 153 height 26
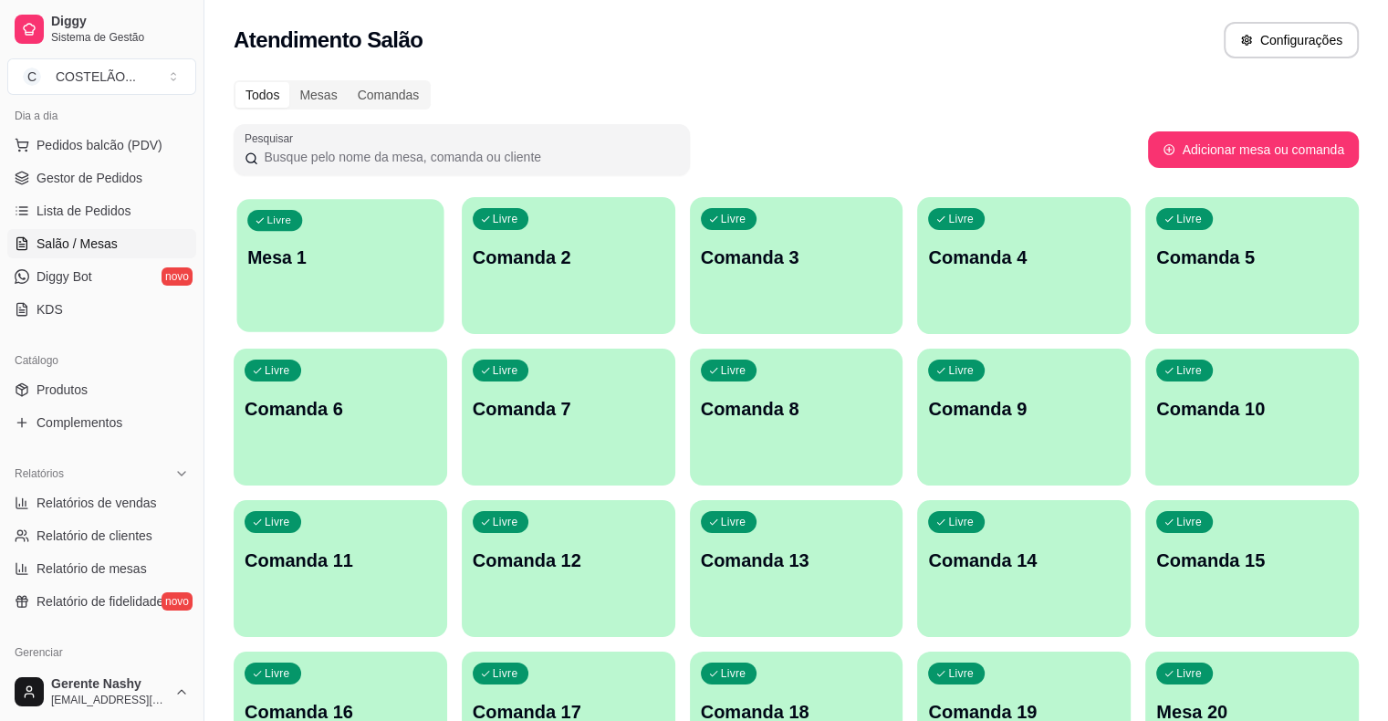
click at [358, 285] on div "Livre Mesa 1" at bounding box center [340, 254] width 207 height 111
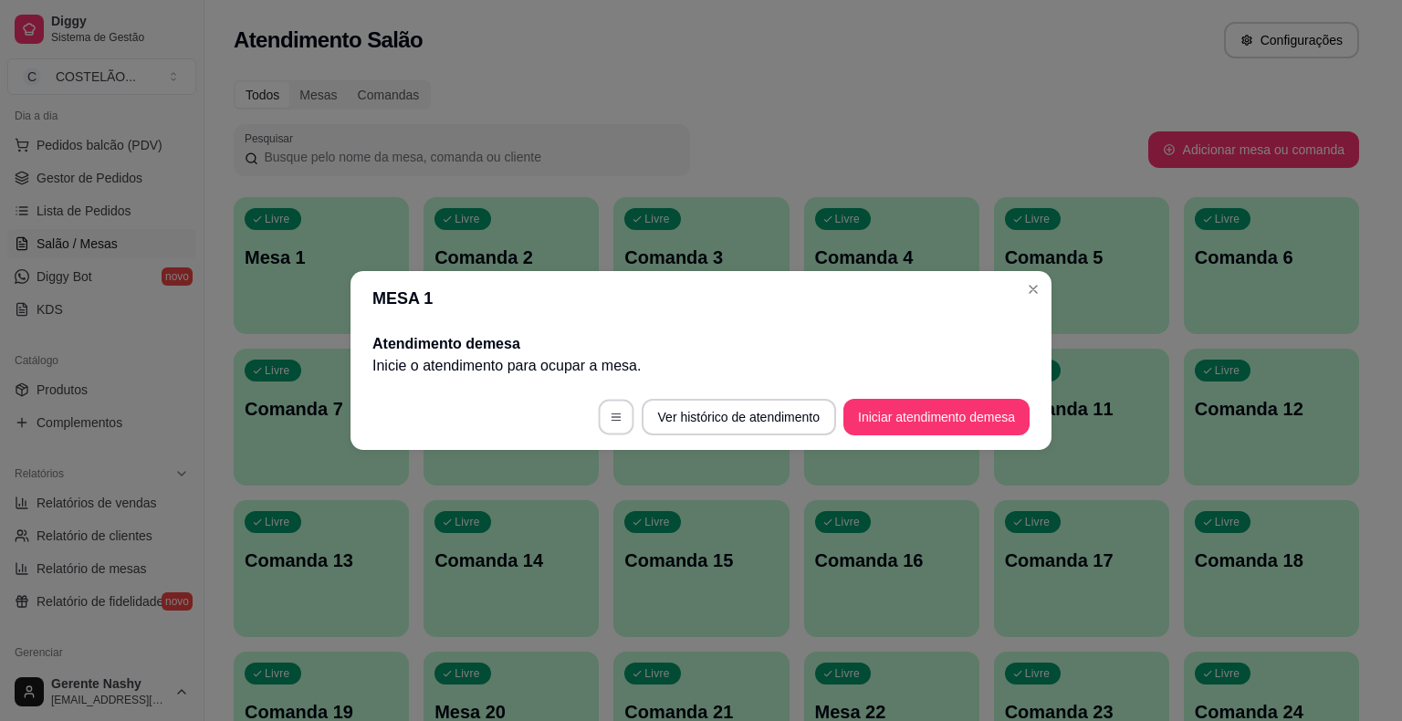
click at [598, 417] on button "button" at bounding box center [616, 418] width 36 height 36
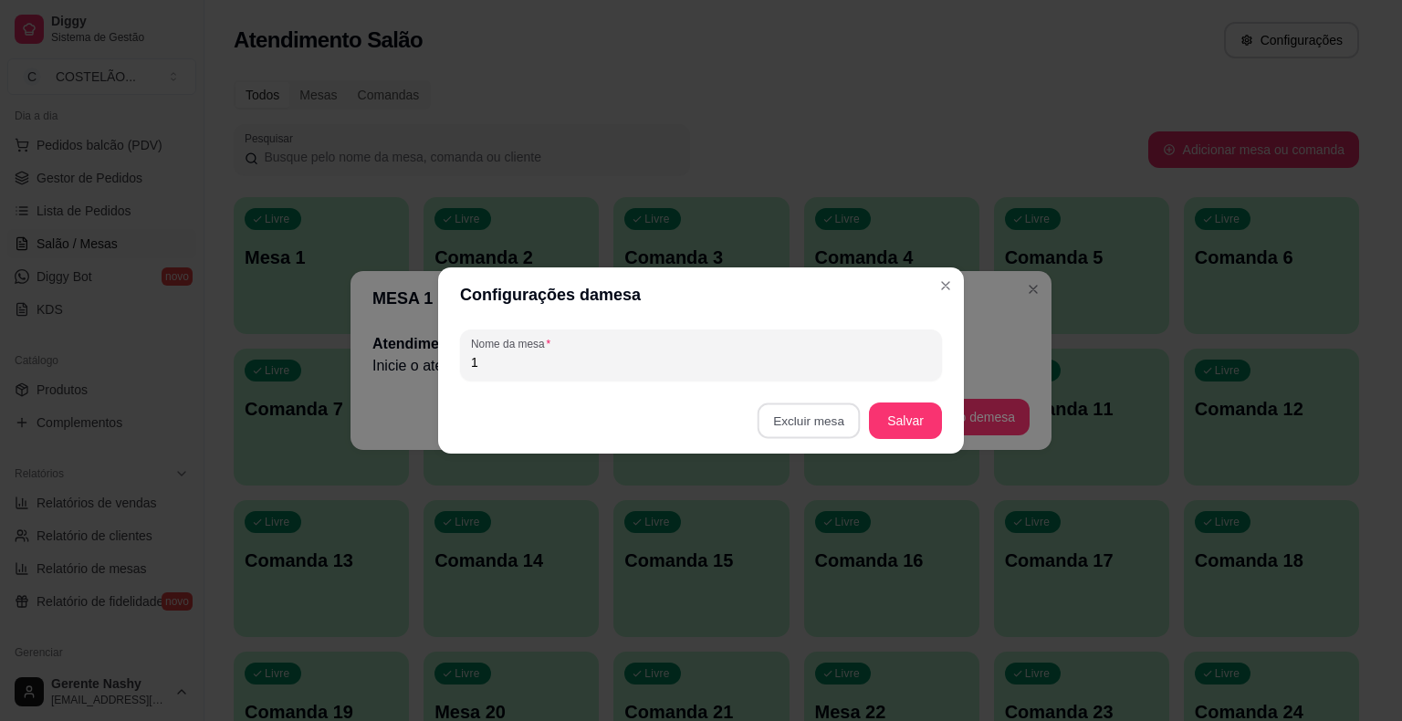
click at [809, 540] on button "Confirmar" at bounding box center [814, 536] width 68 height 28
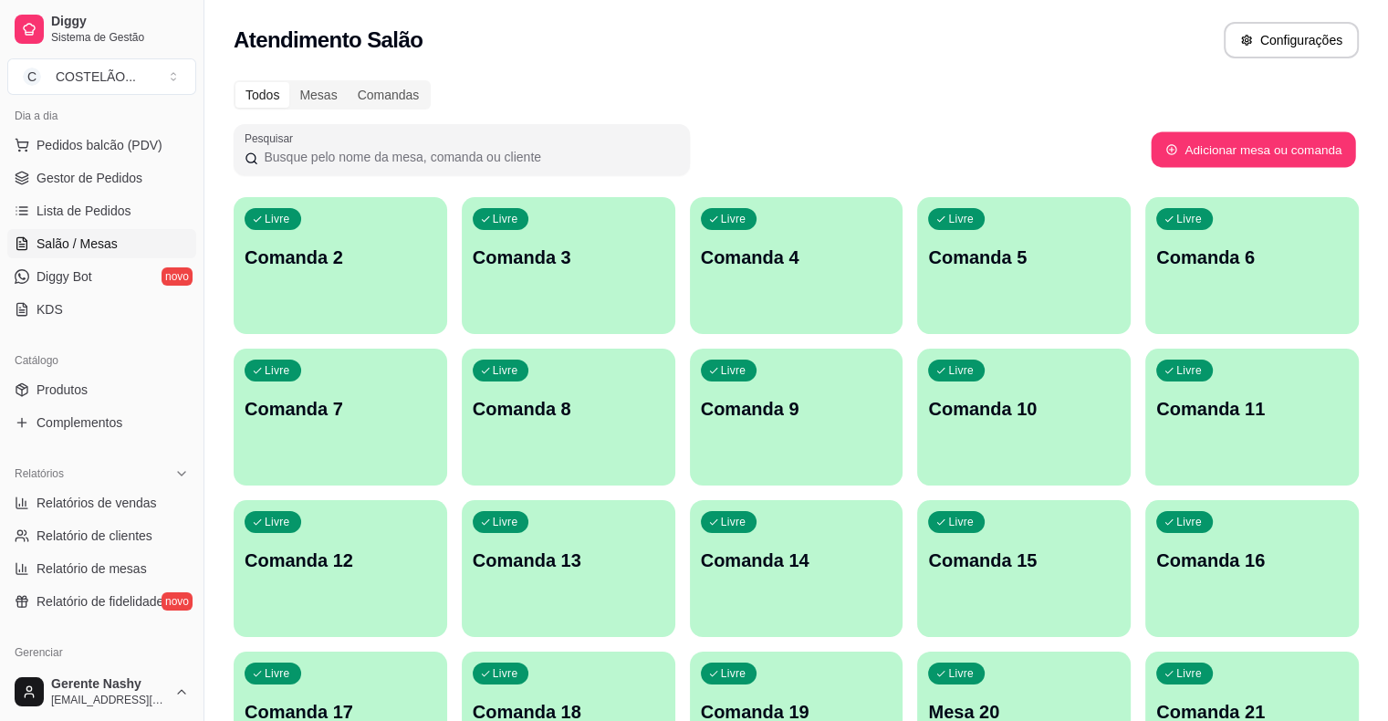
click at [1276, 150] on button "Adicionar mesa ou comanda" at bounding box center [1253, 150] width 204 height 36
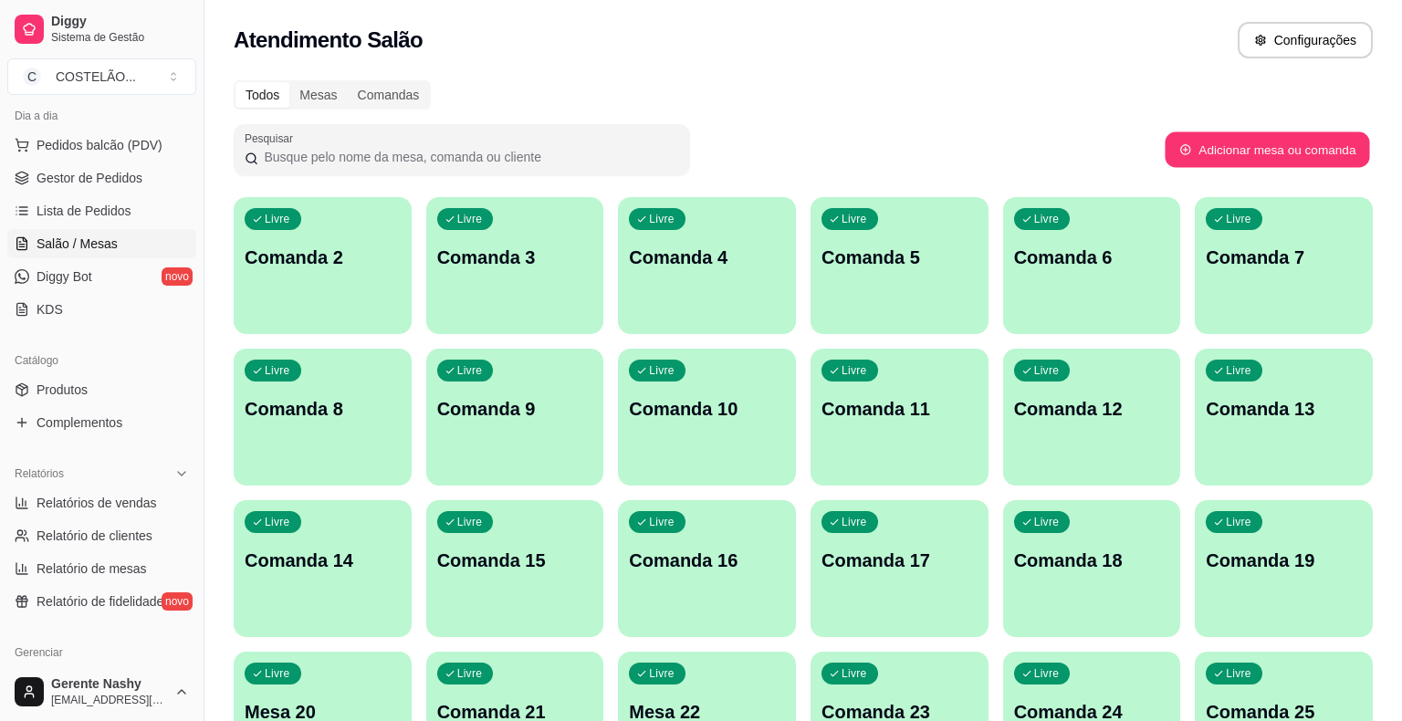
select select "TABLE"
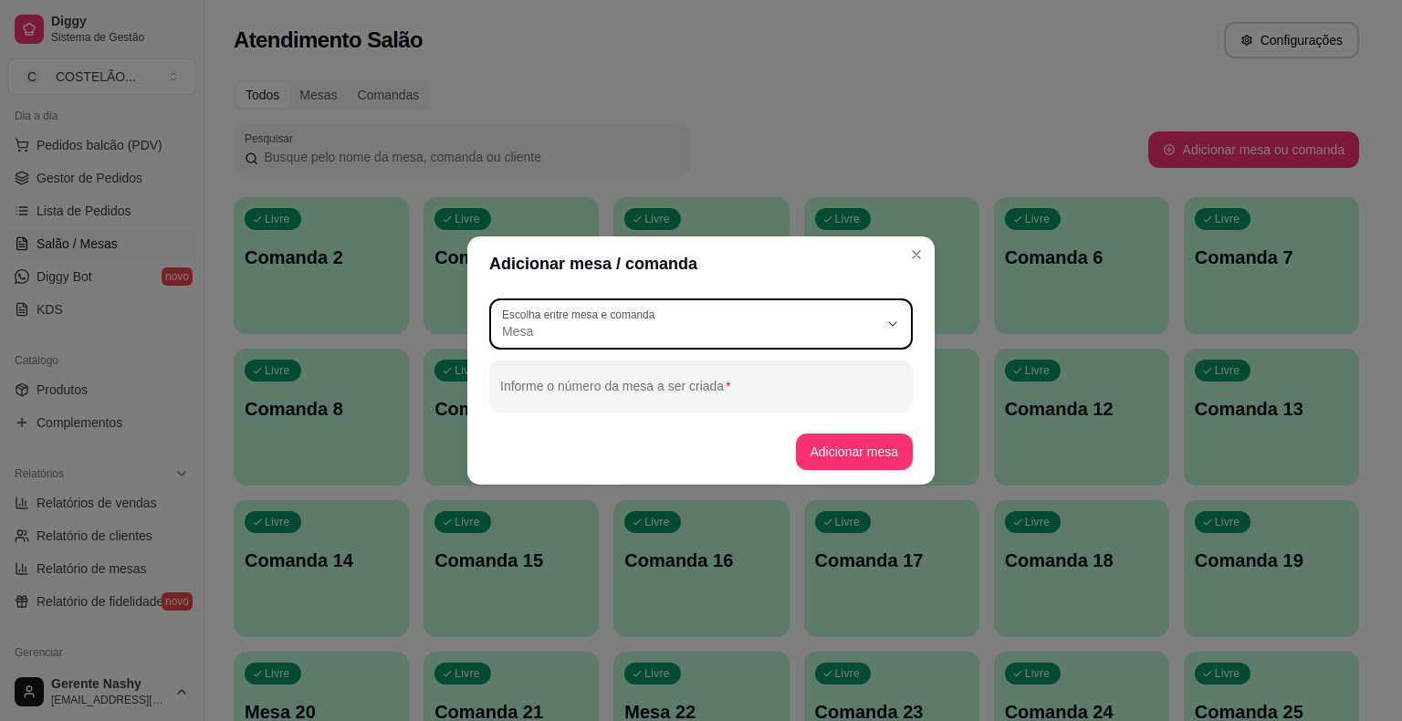
click at [884, 326] on button "Escolha entre mesa e comanda Mesa" at bounding box center [700, 323] width 423 height 51
click at [708, 413] on span "Comanda" at bounding box center [692, 404] width 361 height 17
type input "CARD"
select select "CARD"
click at [827, 343] on button "Escolha entre mesa e comanda Comanda" at bounding box center [700, 323] width 423 height 51
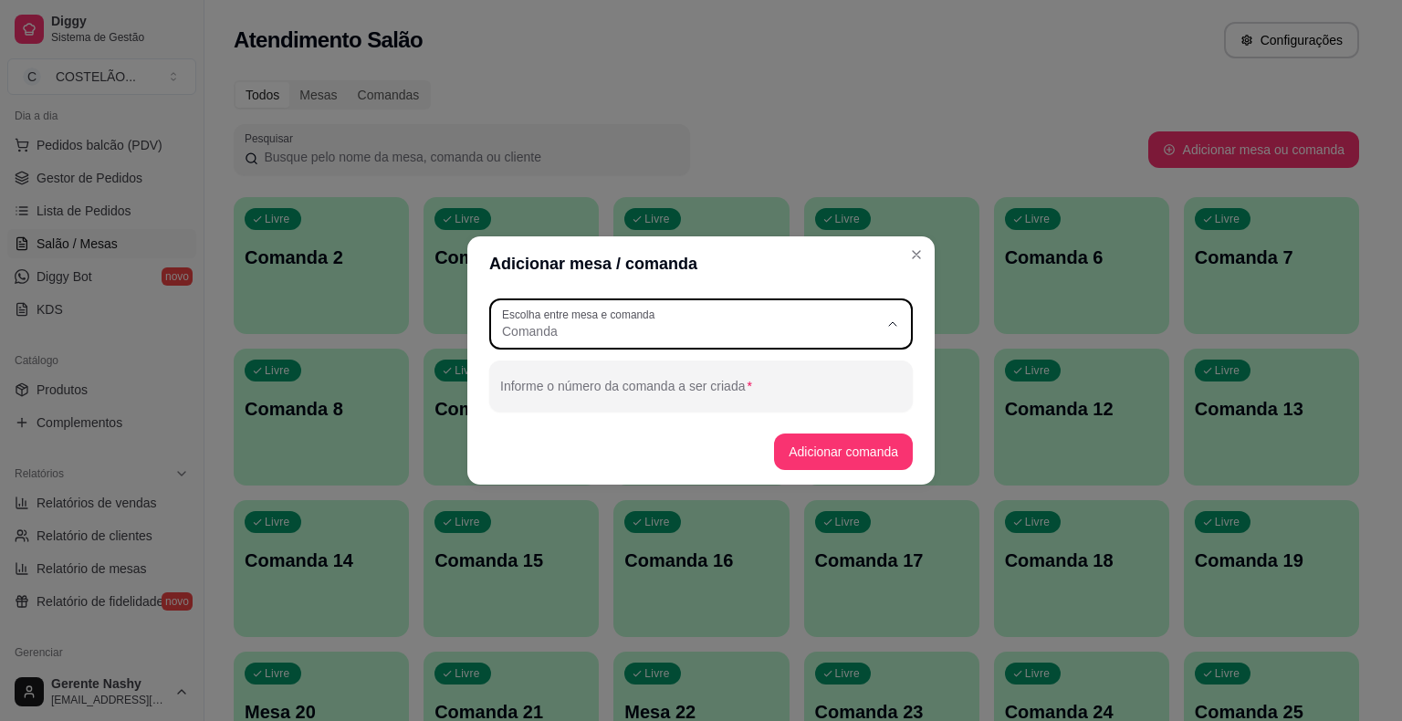
click at [830, 451] on button "Adicionar comanda" at bounding box center [843, 451] width 139 height 37
click at [785, 402] on input "Informe o número da comanda a ser criada" at bounding box center [701, 393] width 402 height 18
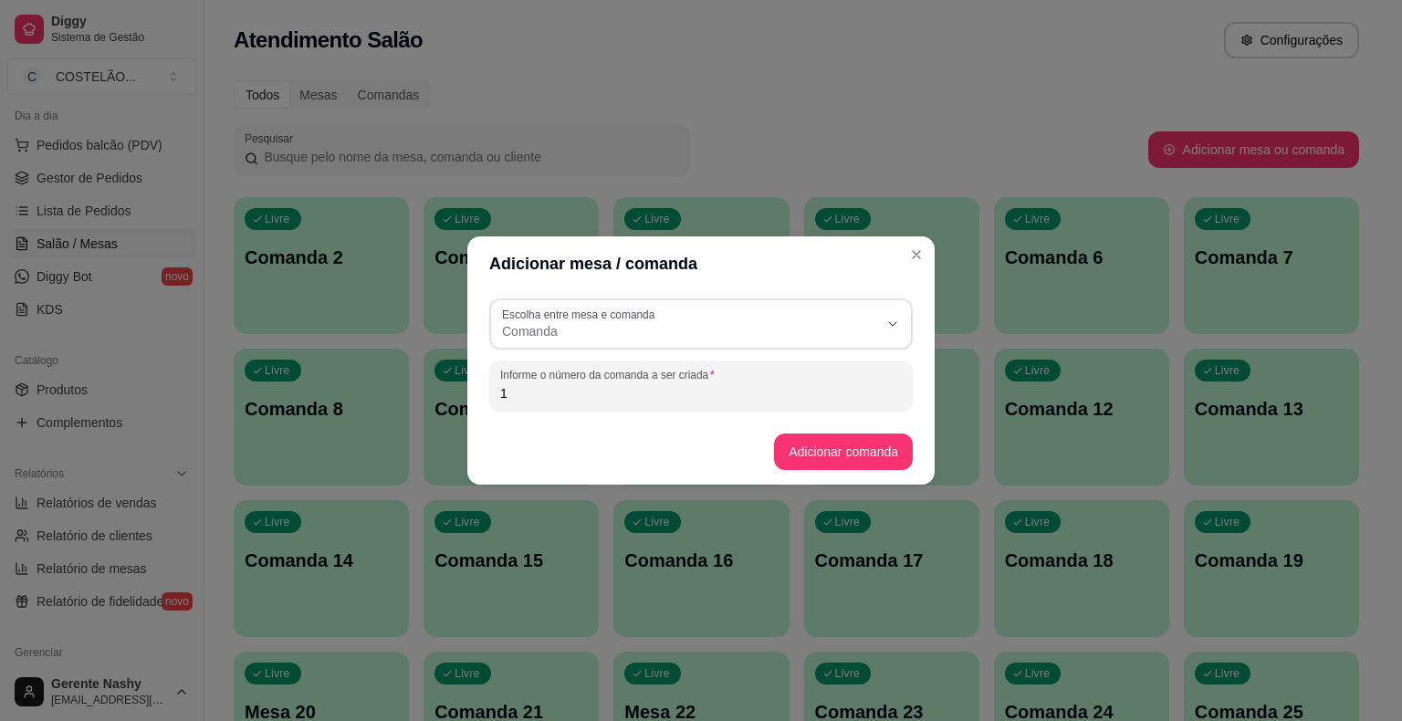
type input "1"
click at [827, 460] on button "Adicionar comanda" at bounding box center [843, 452] width 134 height 36
click at [971, 34] on div "Atendimento Salão Configurações" at bounding box center [796, 40] width 1125 height 37
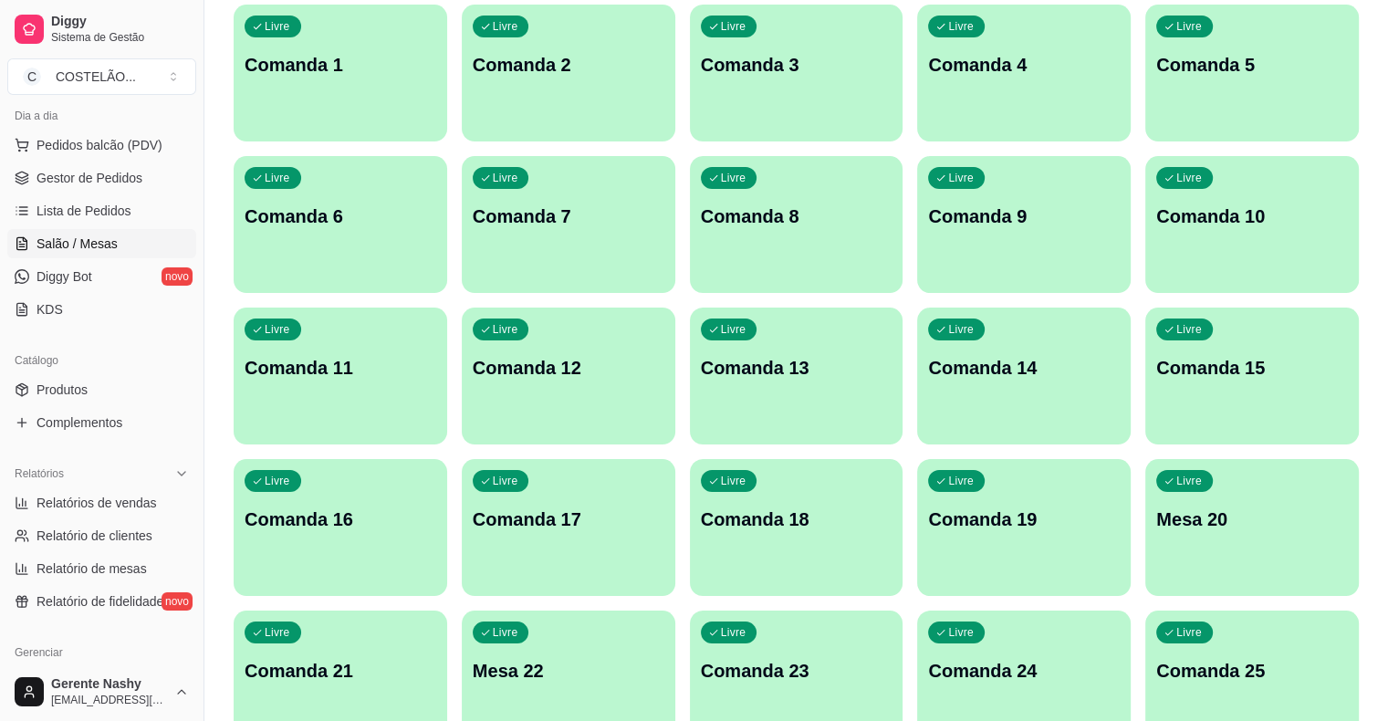
scroll to position [0, 0]
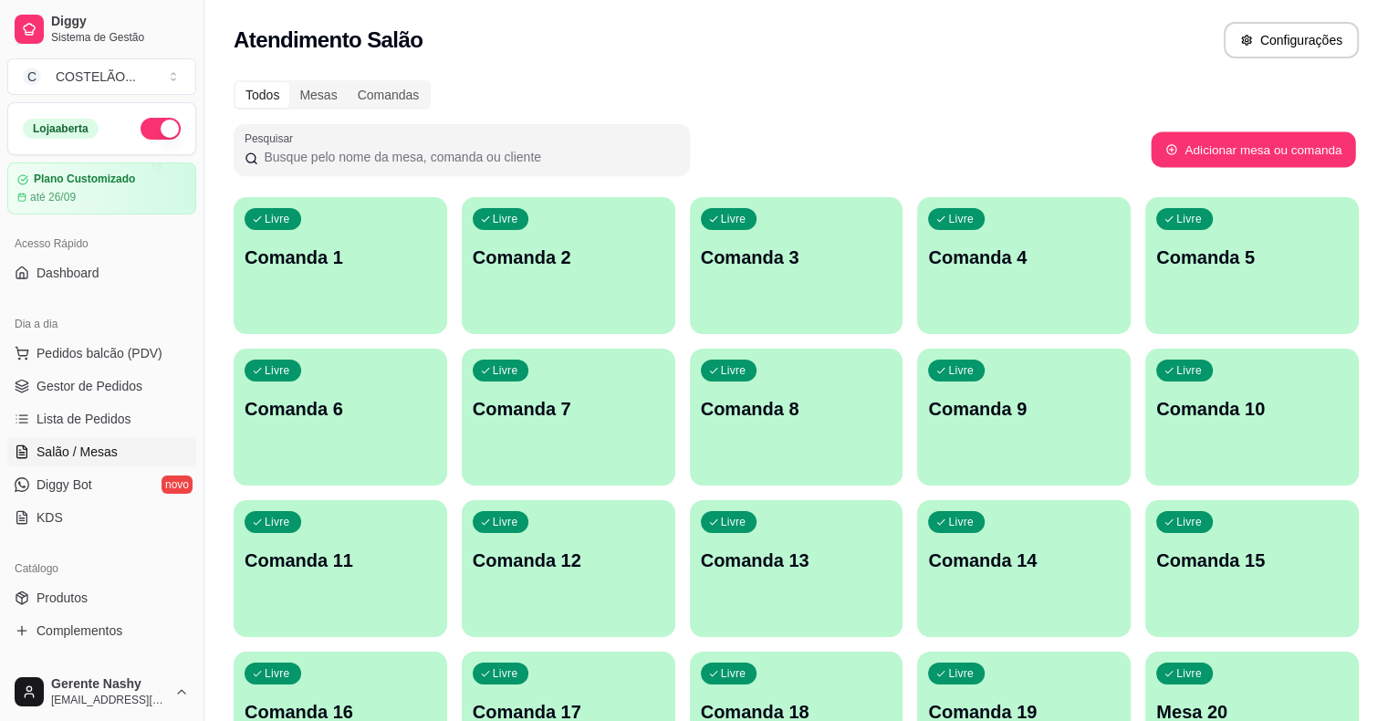
click at [1297, 149] on button "Adicionar mesa ou comanda" at bounding box center [1253, 150] width 204 height 36
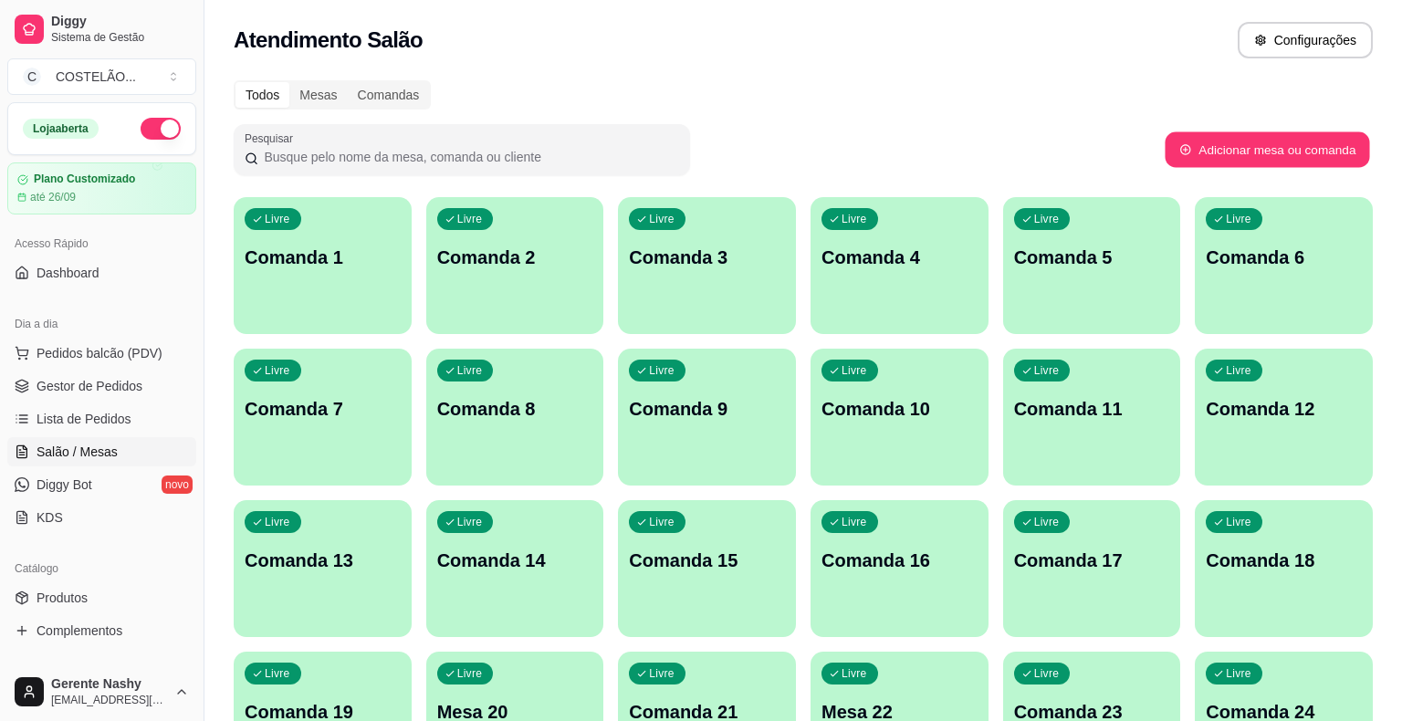
select select "TABLE"
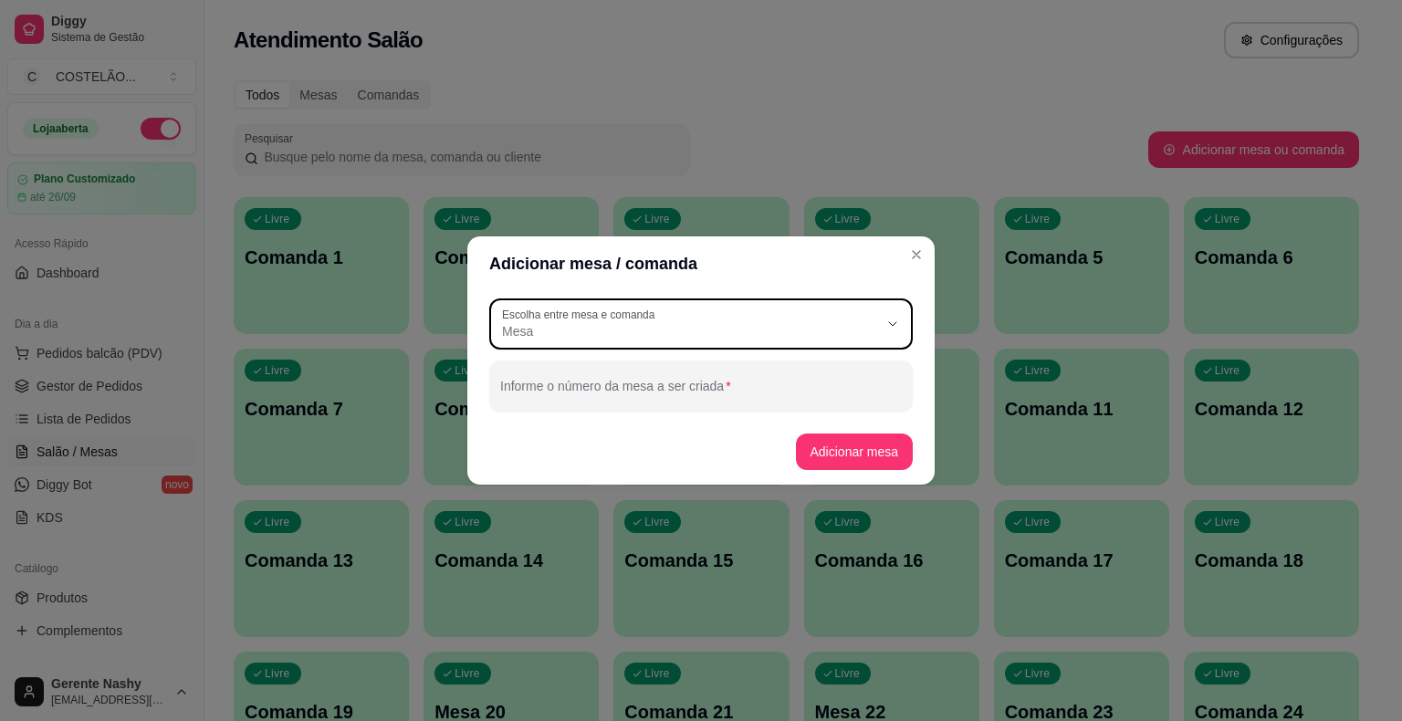
click at [892, 311] on button "Escolha entre mesa e comanda Mesa" at bounding box center [700, 323] width 423 height 51
click at [653, 406] on span "Comanda" at bounding box center [692, 404] width 361 height 17
type input "CARD"
select select "CARD"
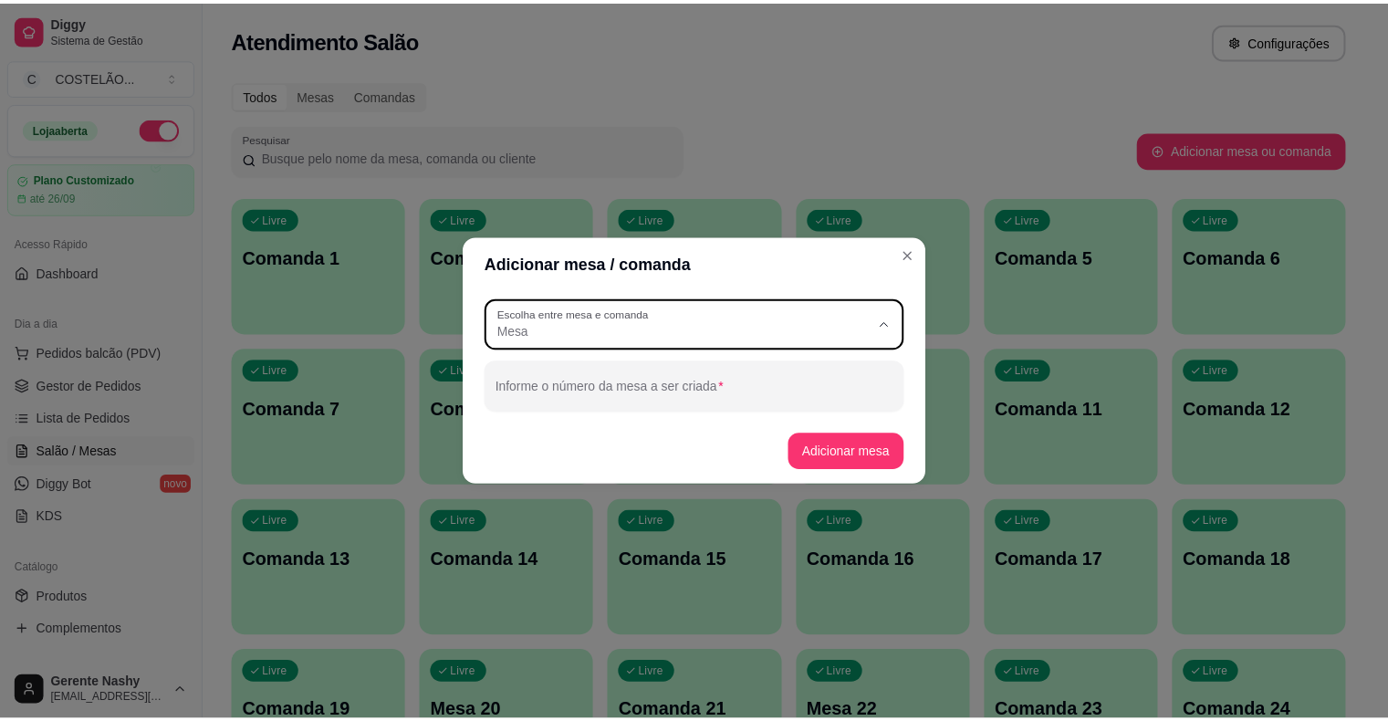
scroll to position [17, 0]
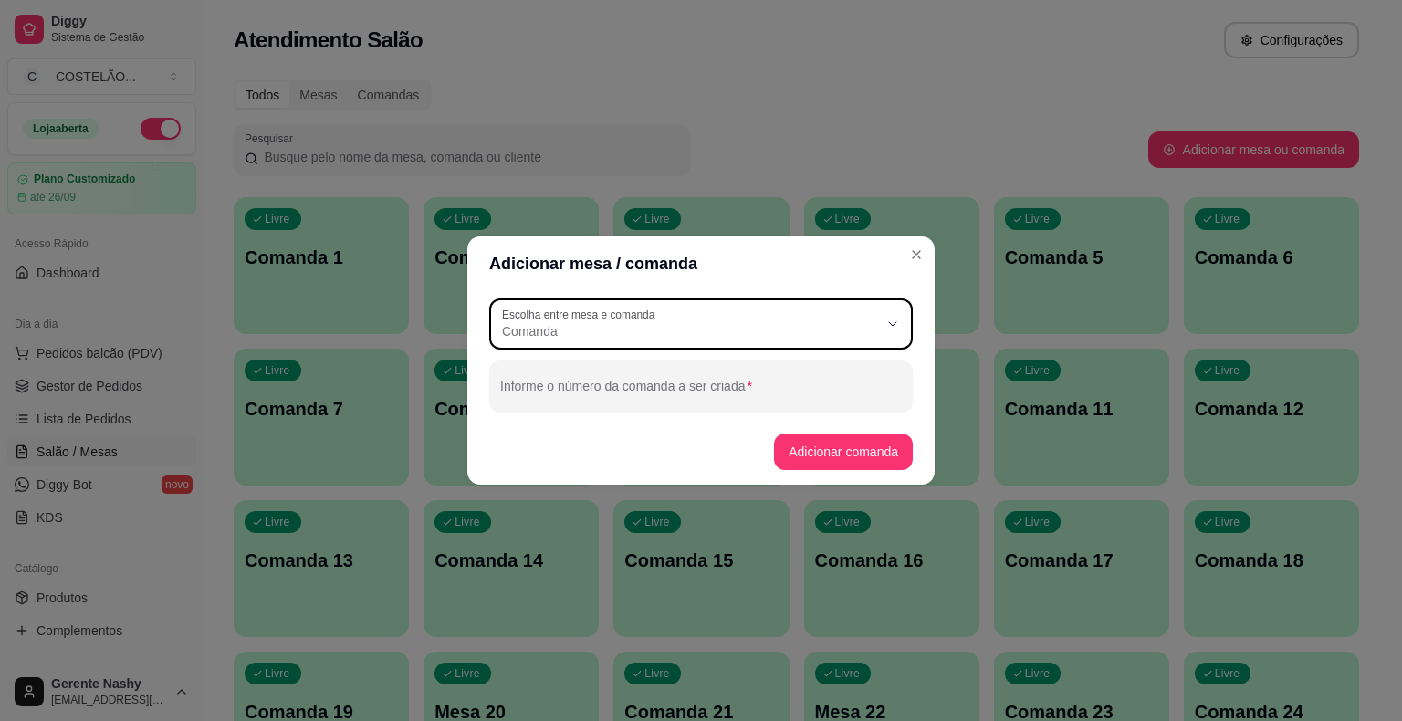
click at [831, 370] on div at bounding box center [701, 386] width 402 height 37
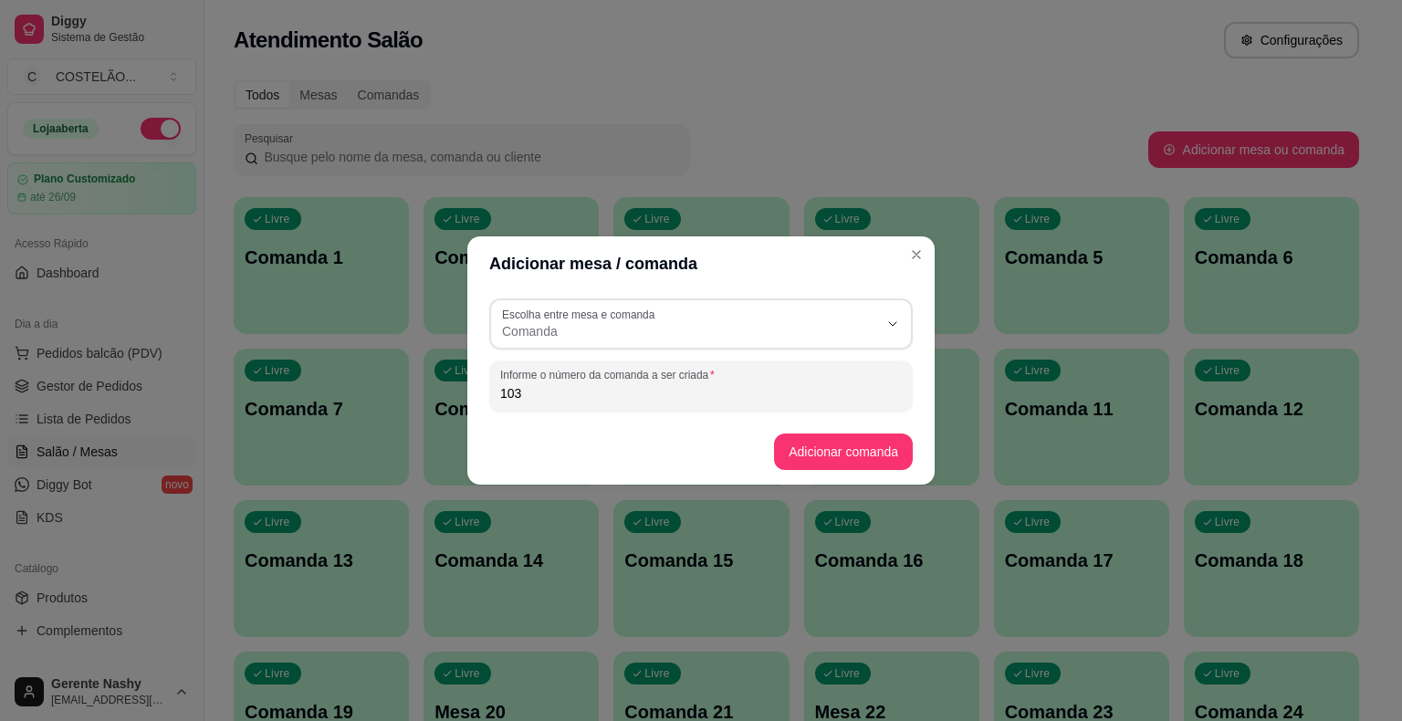
click at [863, 437] on button "Adicionar comanda" at bounding box center [843, 451] width 139 height 37
click at [838, 391] on input "103" at bounding box center [701, 393] width 402 height 18
type input "1"
click at [865, 468] on button "Adicionar comanda" at bounding box center [843, 451] width 139 height 37
click at [861, 385] on input "104" at bounding box center [701, 393] width 402 height 18
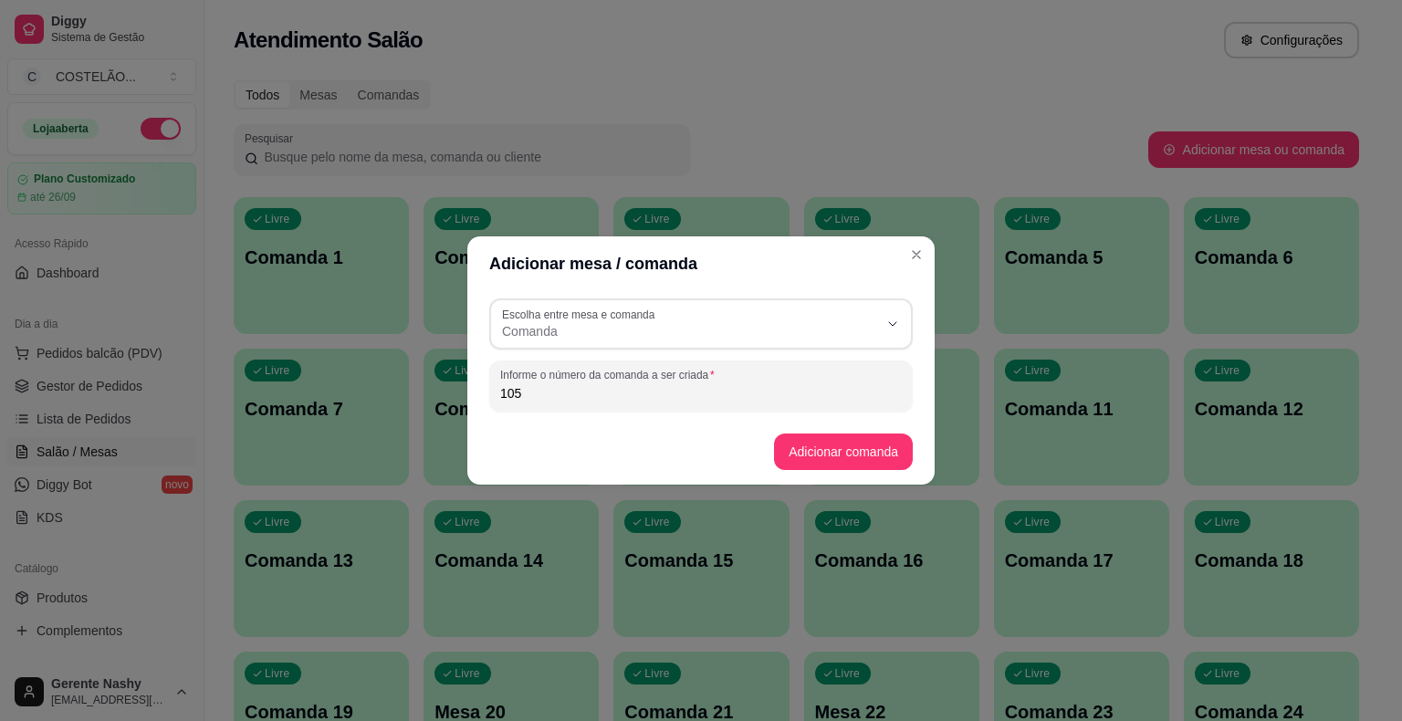
type input "105"
click at [872, 443] on button "Adicionar comanda" at bounding box center [843, 451] width 139 height 37
click at [1153, 99] on div "Todos Mesas Comandas" at bounding box center [796, 94] width 1125 height 29
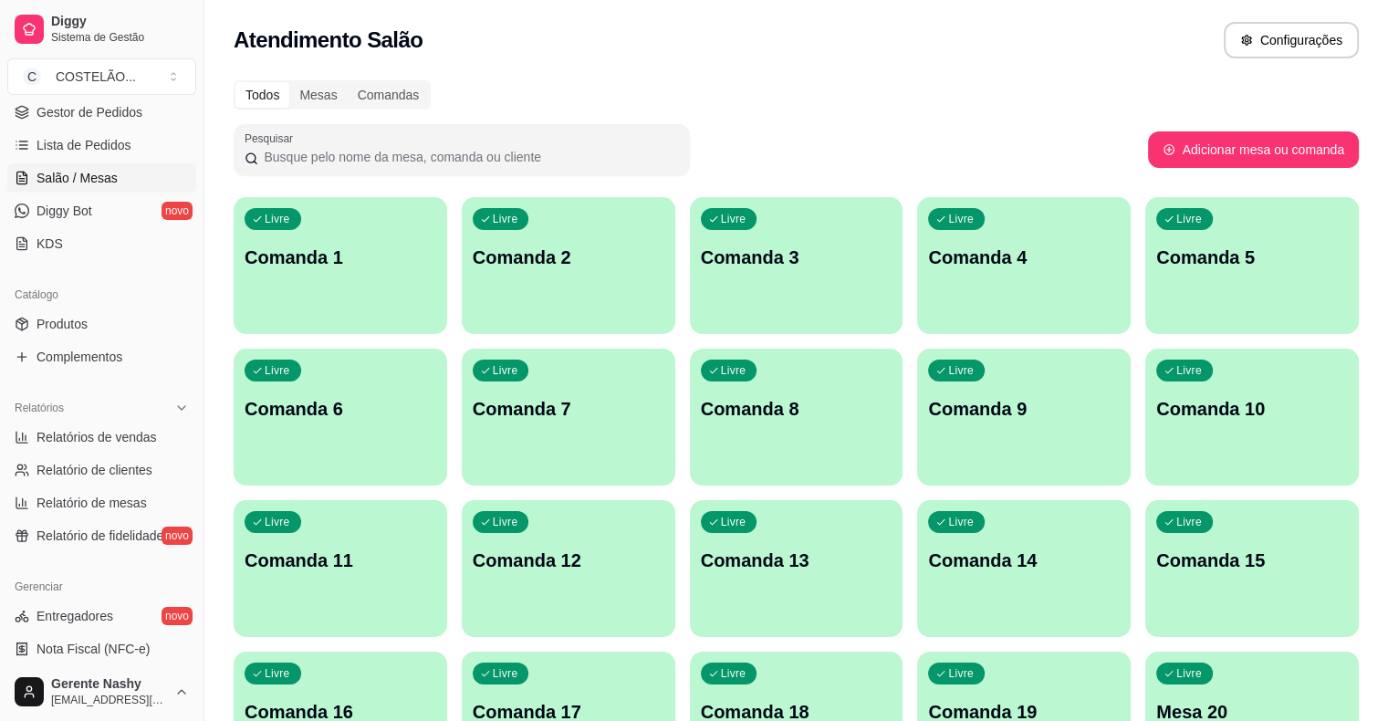
scroll to position [280, 0]
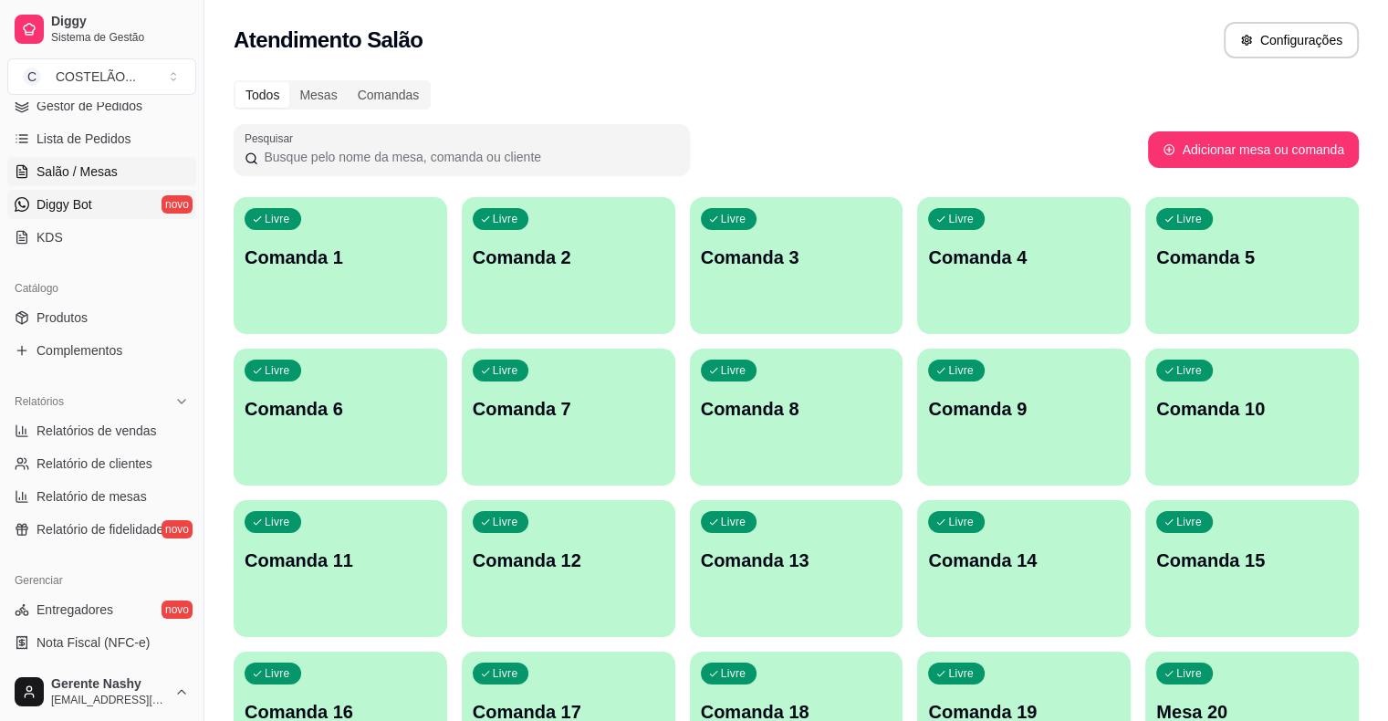
click at [47, 215] on link "Diggy Bot novo" at bounding box center [101, 204] width 189 height 29
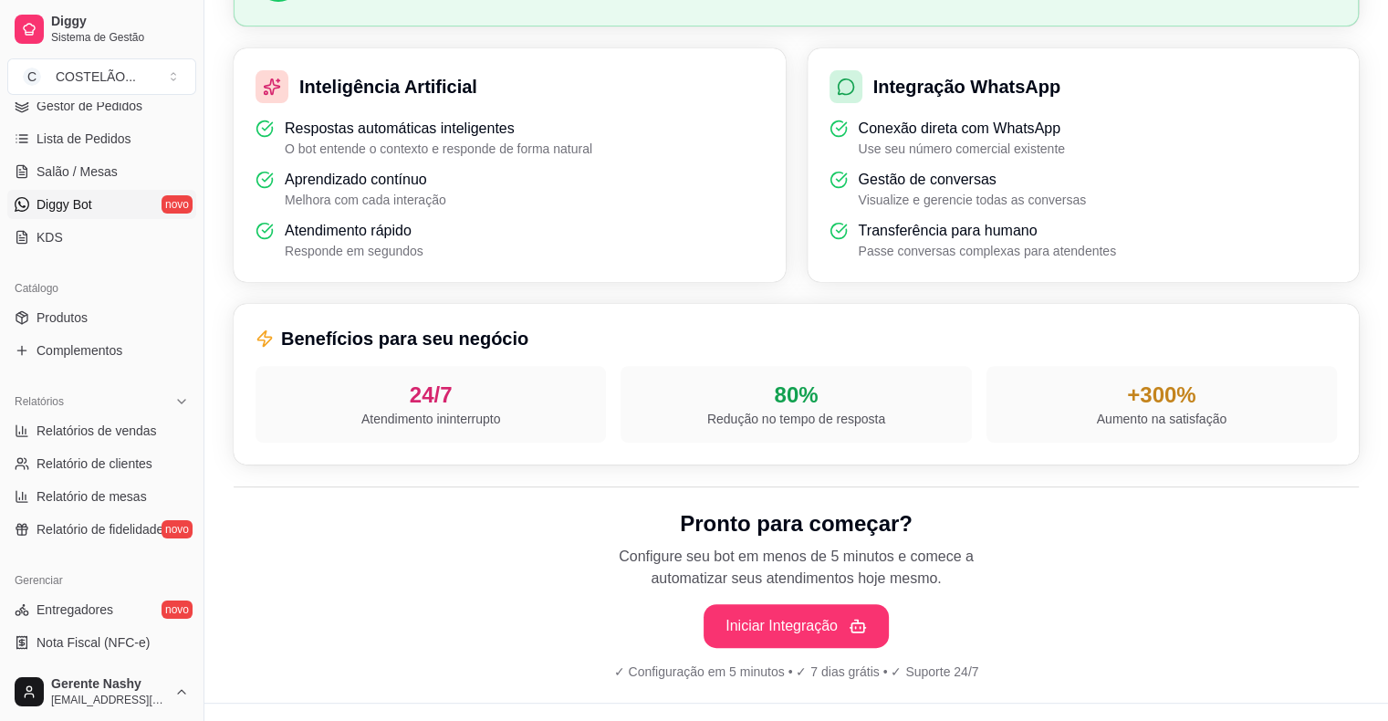
scroll to position [513, 0]
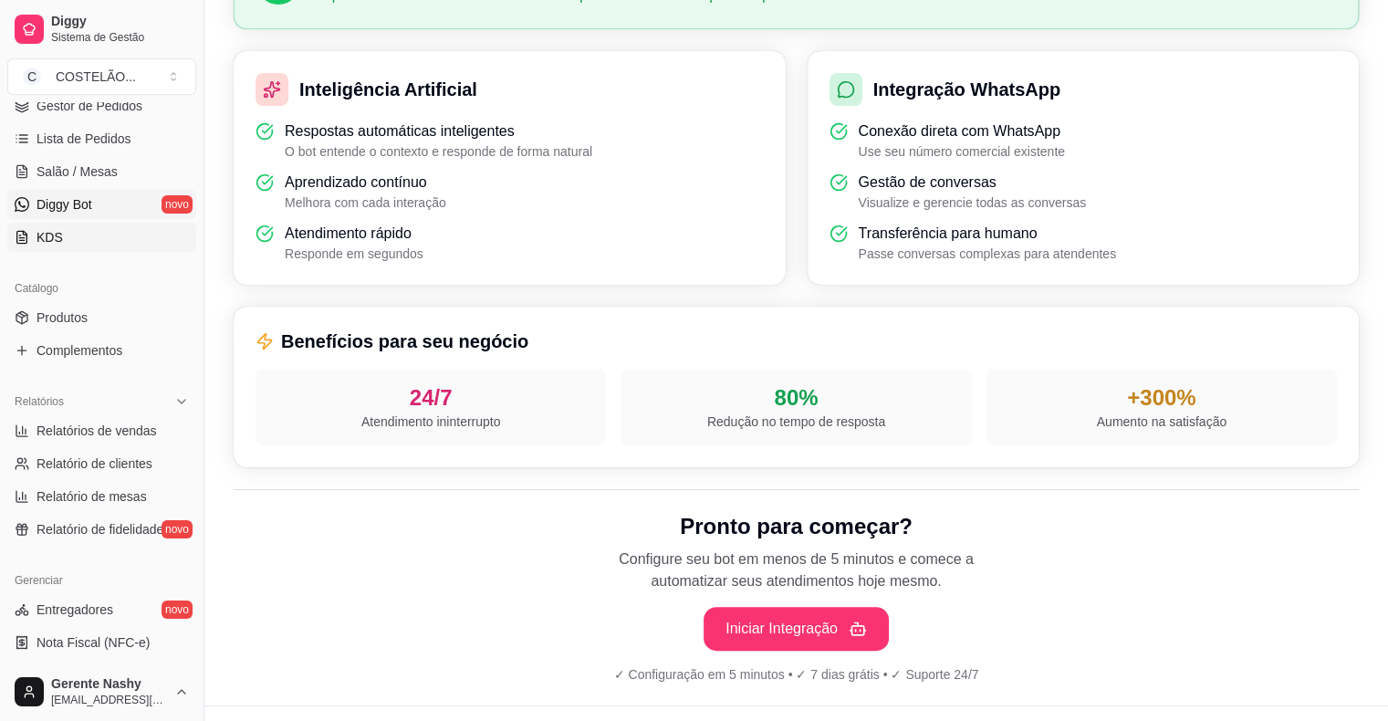
click at [73, 241] on link "KDS" at bounding box center [101, 237] width 189 height 29
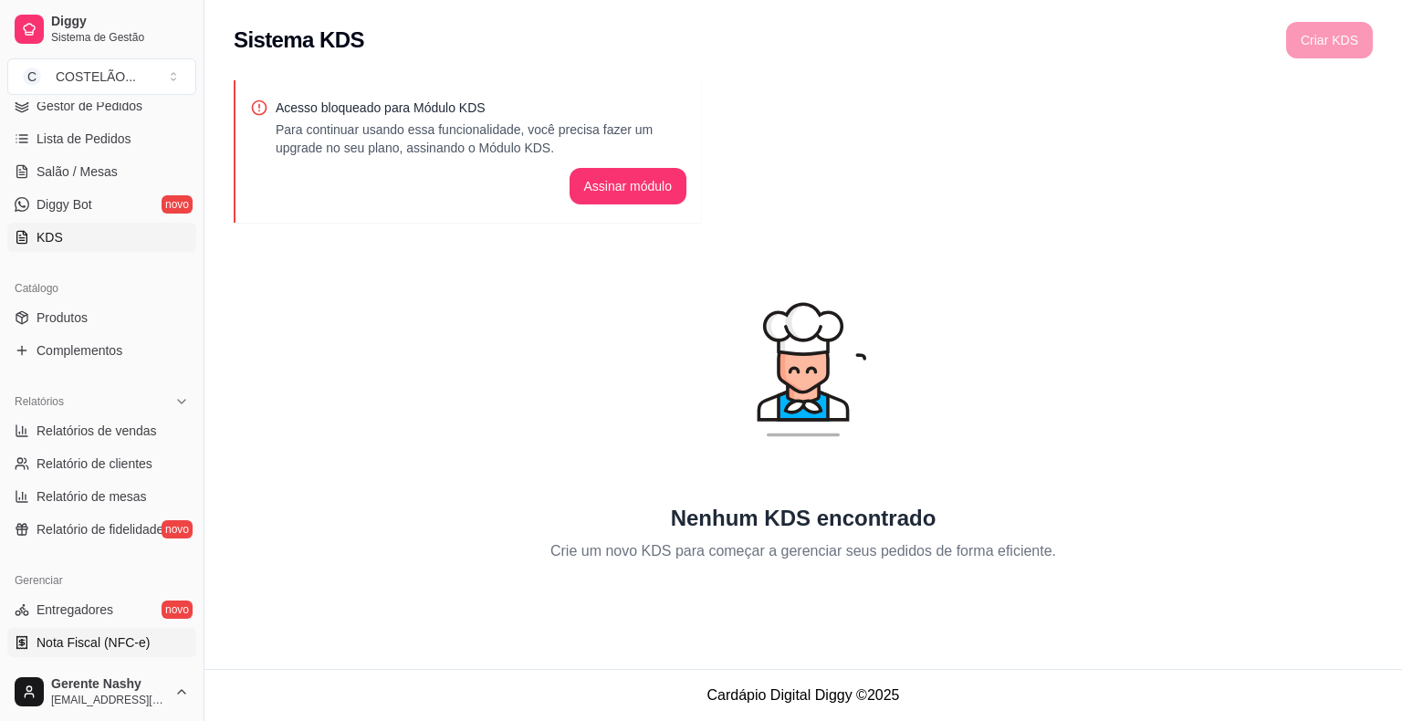
click at [63, 644] on span "Nota Fiscal (NFC-e)" at bounding box center [93, 642] width 113 height 18
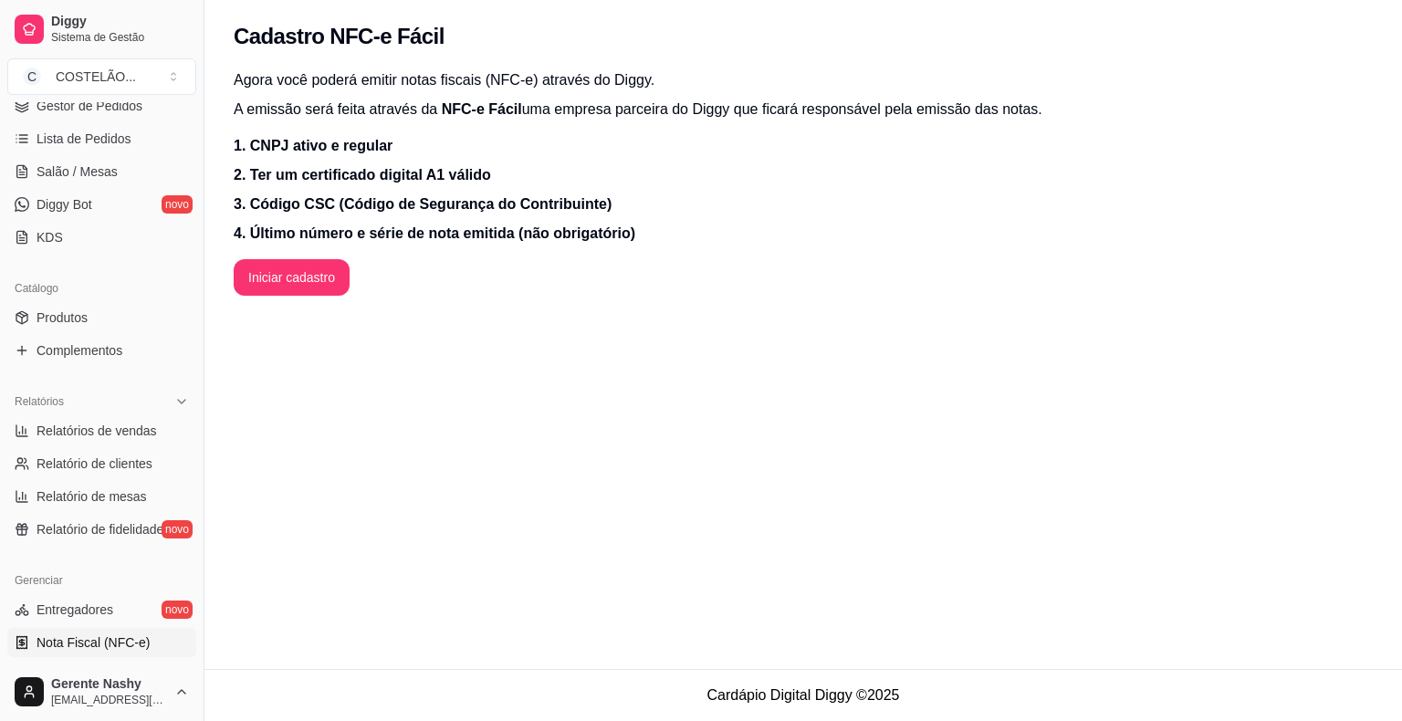
click at [53, 642] on span "Nota Fiscal (NFC-e)" at bounding box center [93, 642] width 113 height 18
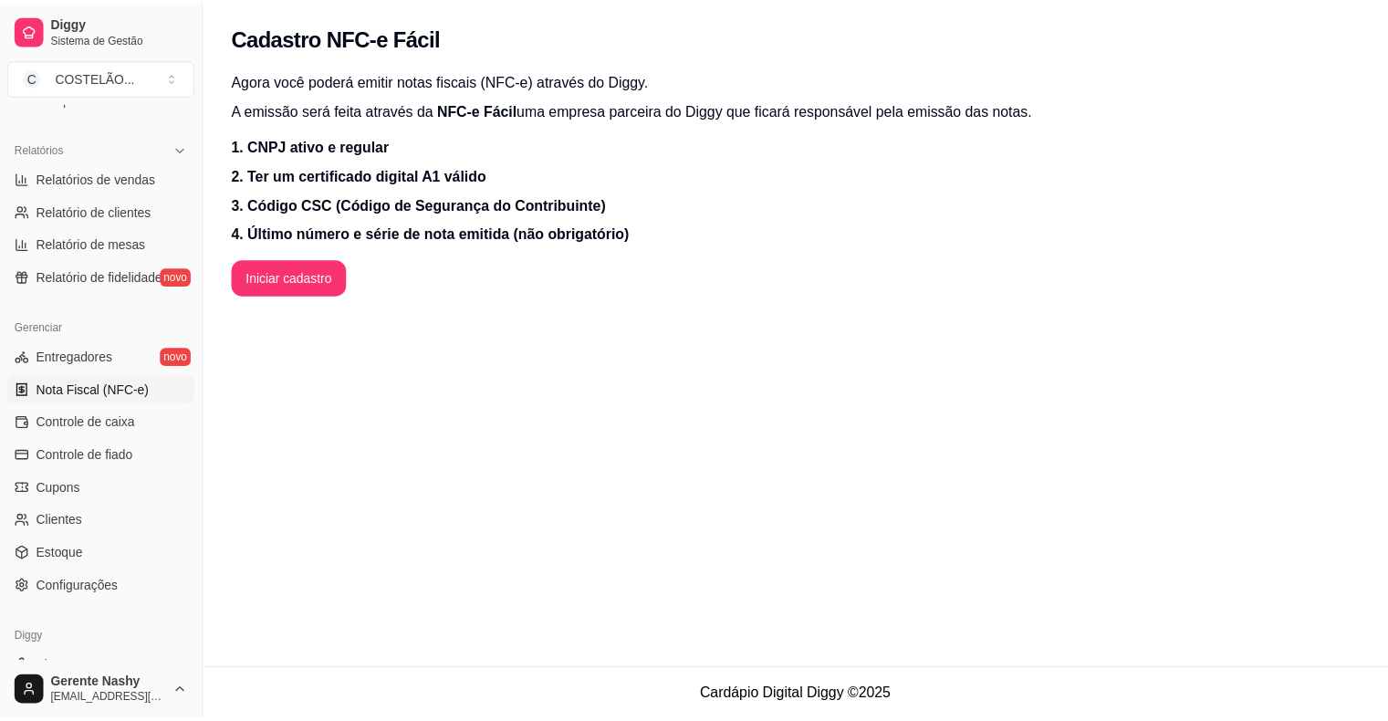
scroll to position [571, 0]
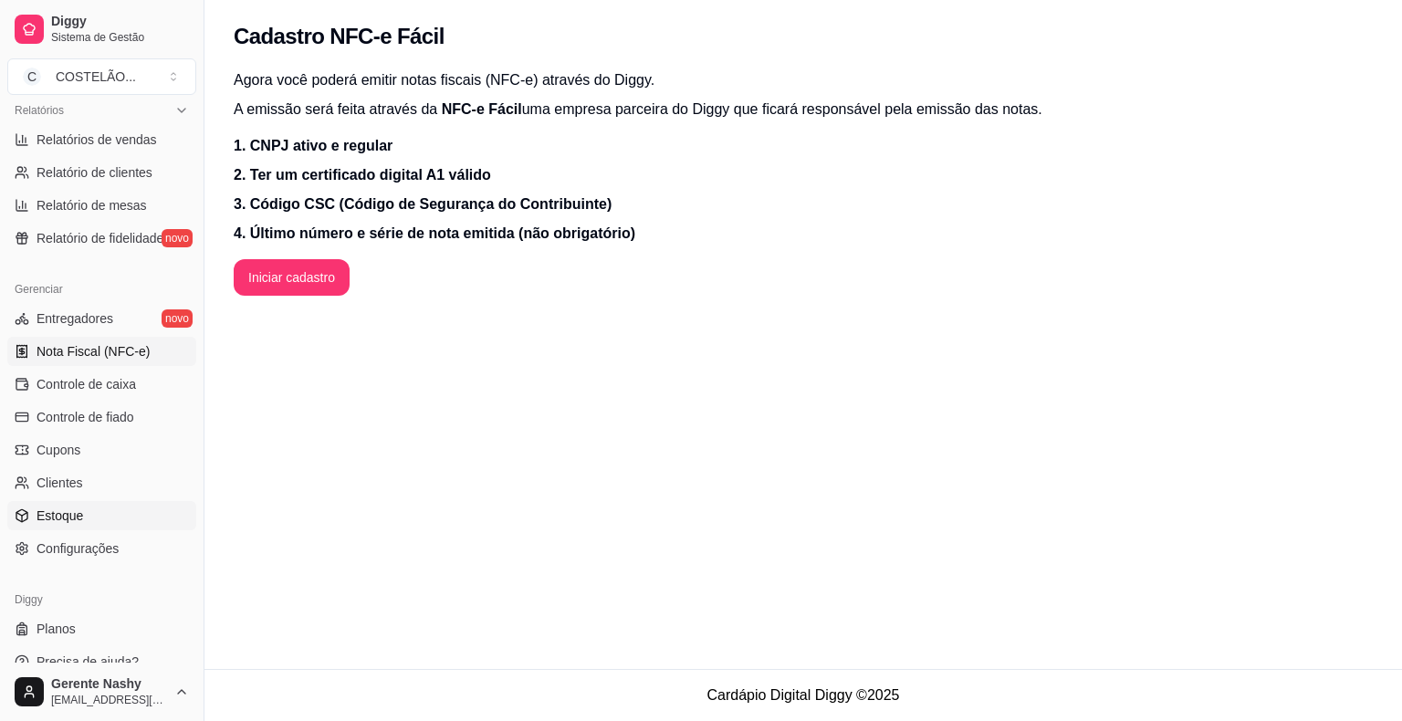
click at [52, 522] on span "Estoque" at bounding box center [60, 515] width 47 height 18
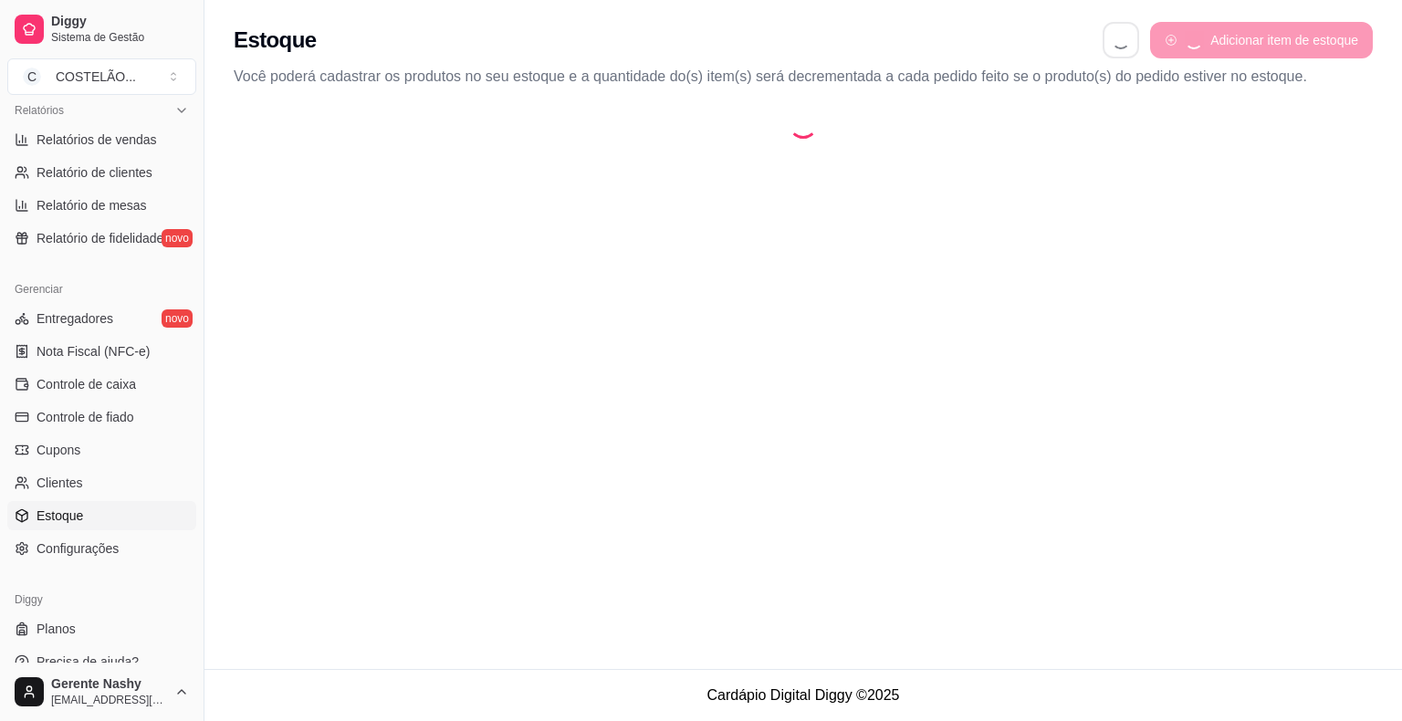
select select "QUANTITY_ORDER"
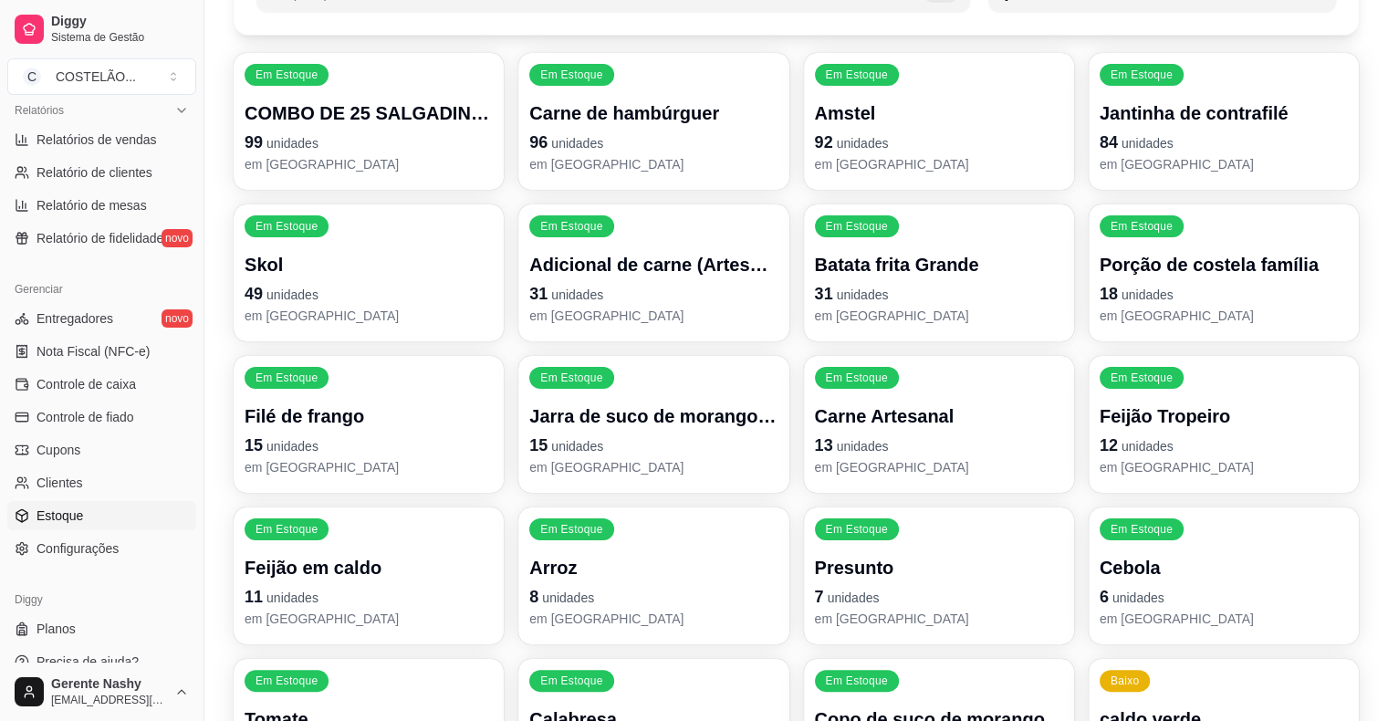
scroll to position [208, 0]
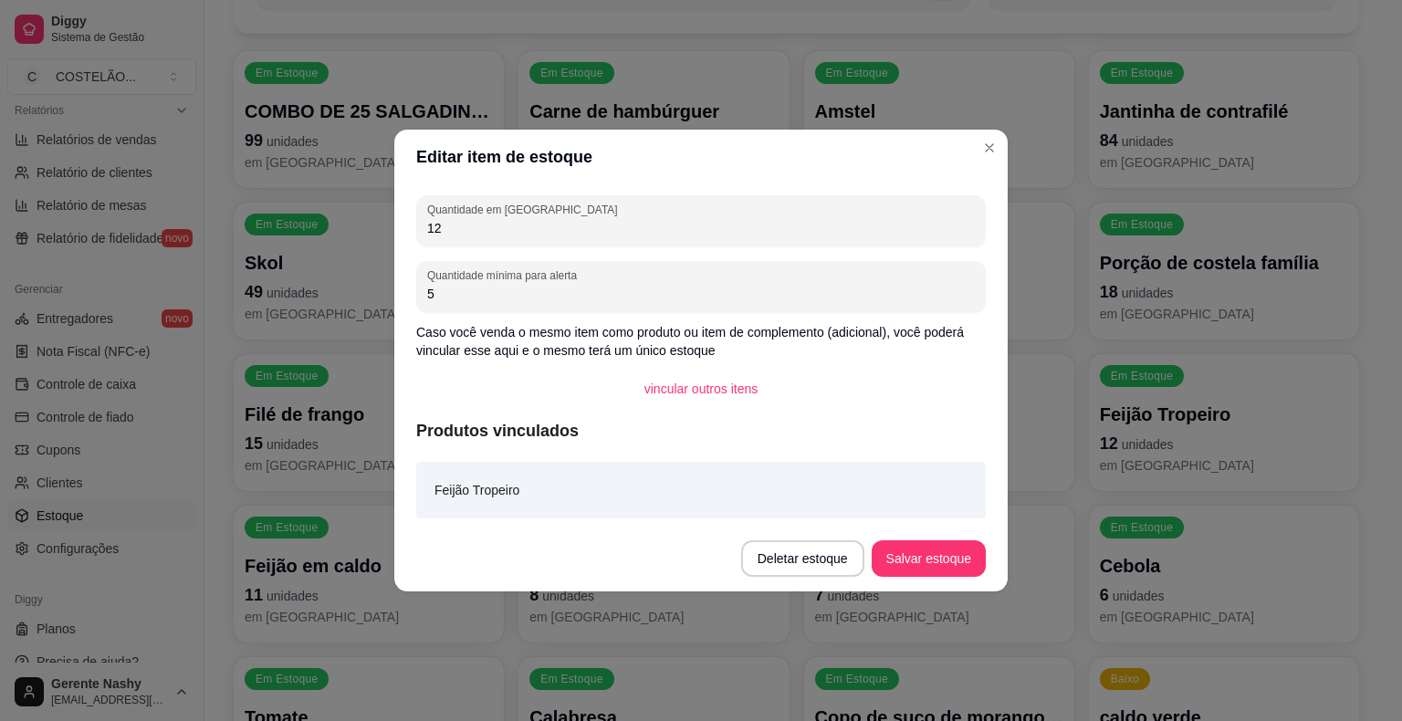
click at [697, 220] on input "12" at bounding box center [701, 228] width 548 height 18
type input "1"
type input "150"
click at [890, 557] on button "Salvar estoque" at bounding box center [927, 559] width 111 height 36
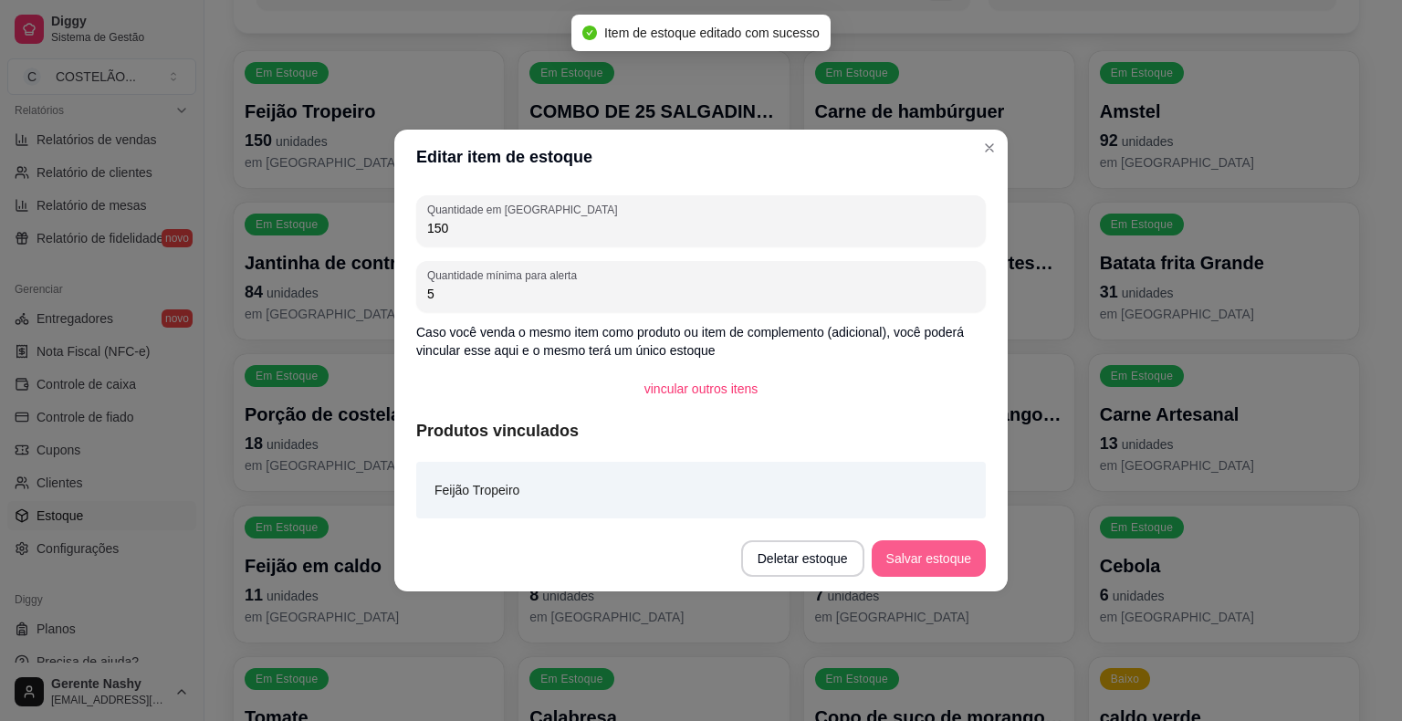
click at [996, 160] on p "em estoque" at bounding box center [939, 162] width 248 height 18
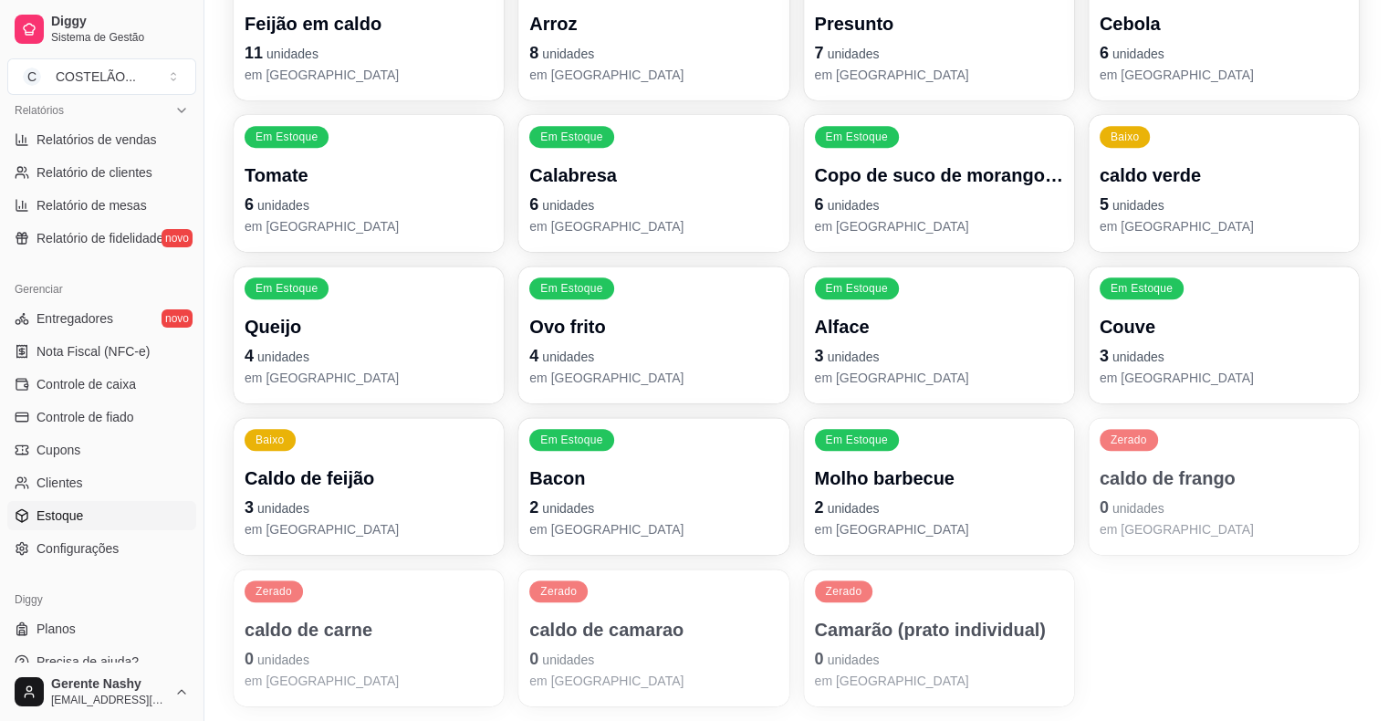
scroll to position [808, 0]
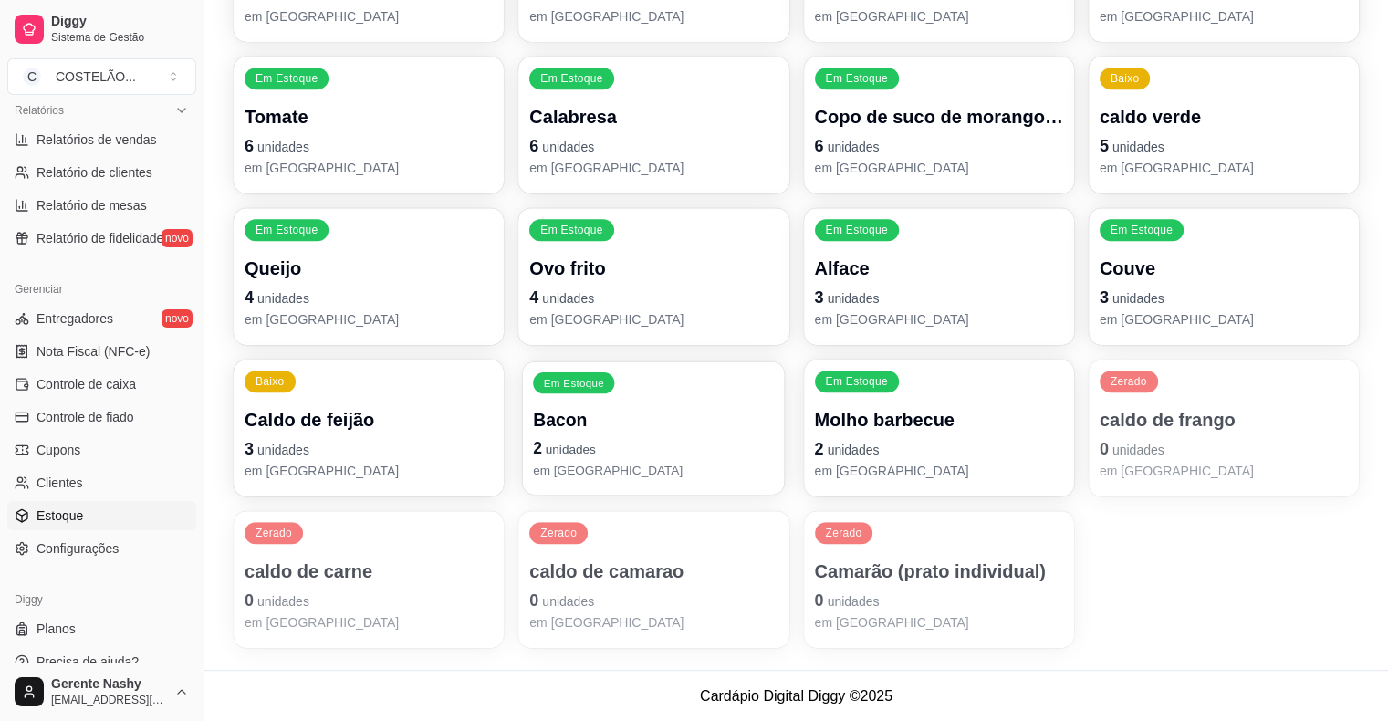
click at [686, 410] on p "Bacon" at bounding box center [653, 420] width 241 height 25
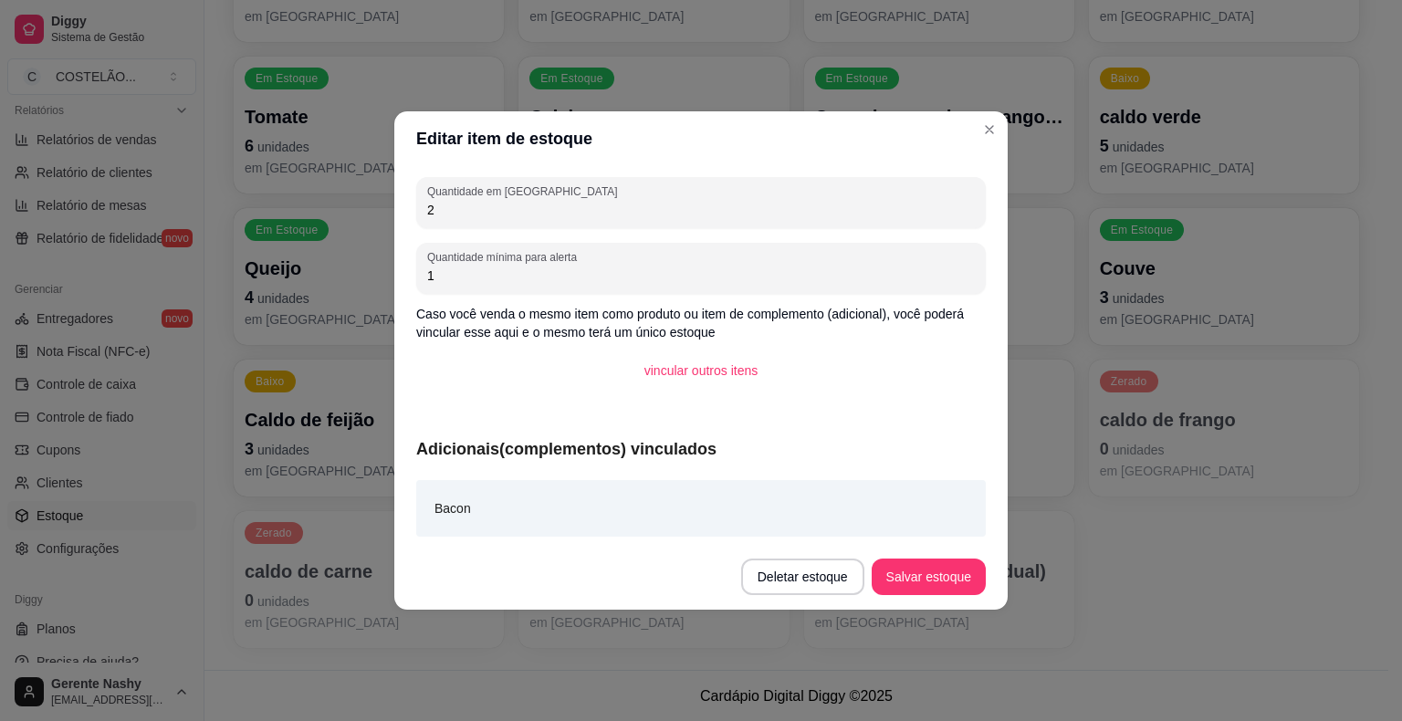
click at [487, 207] on input "2" at bounding box center [701, 210] width 548 height 18
type input "1"
type input "200"
click at [923, 571] on button "Salvar estoque" at bounding box center [927, 577] width 111 height 36
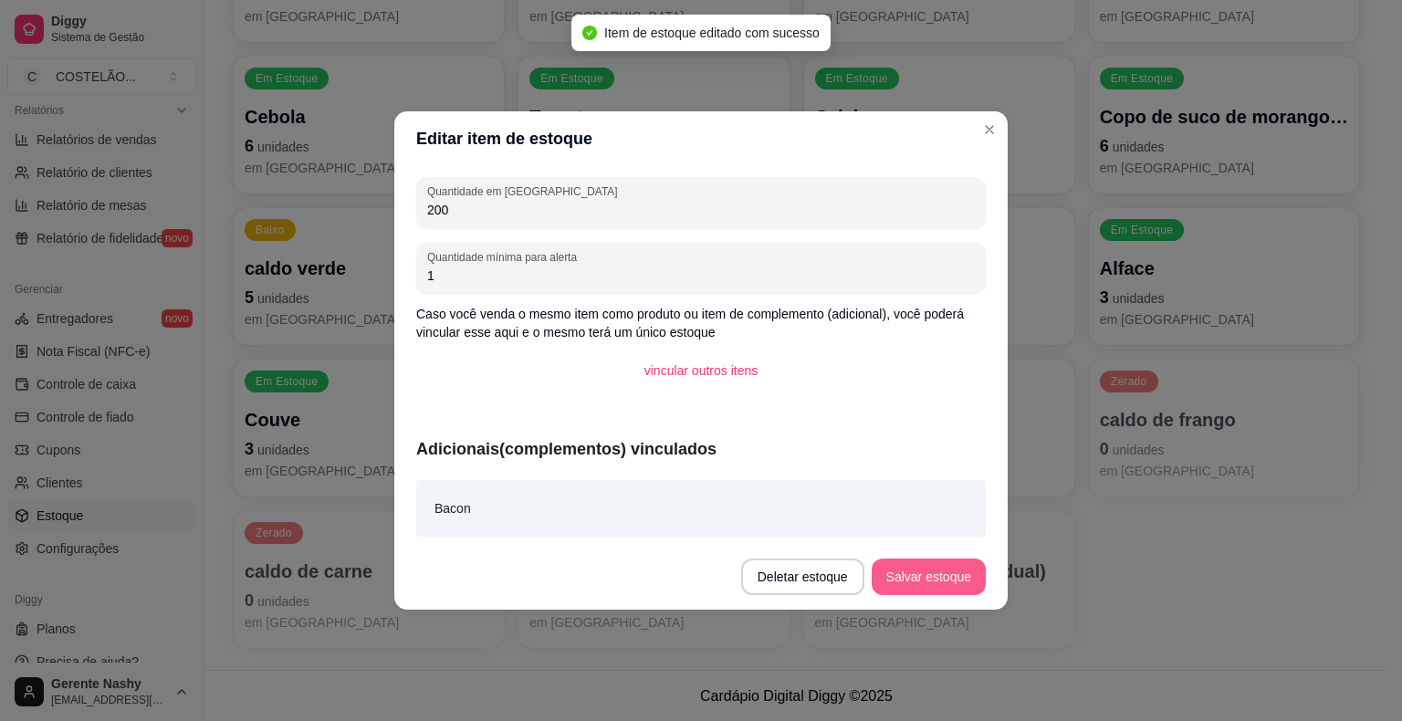
click at [997, 124] on p "Calabresa" at bounding box center [939, 117] width 248 height 26
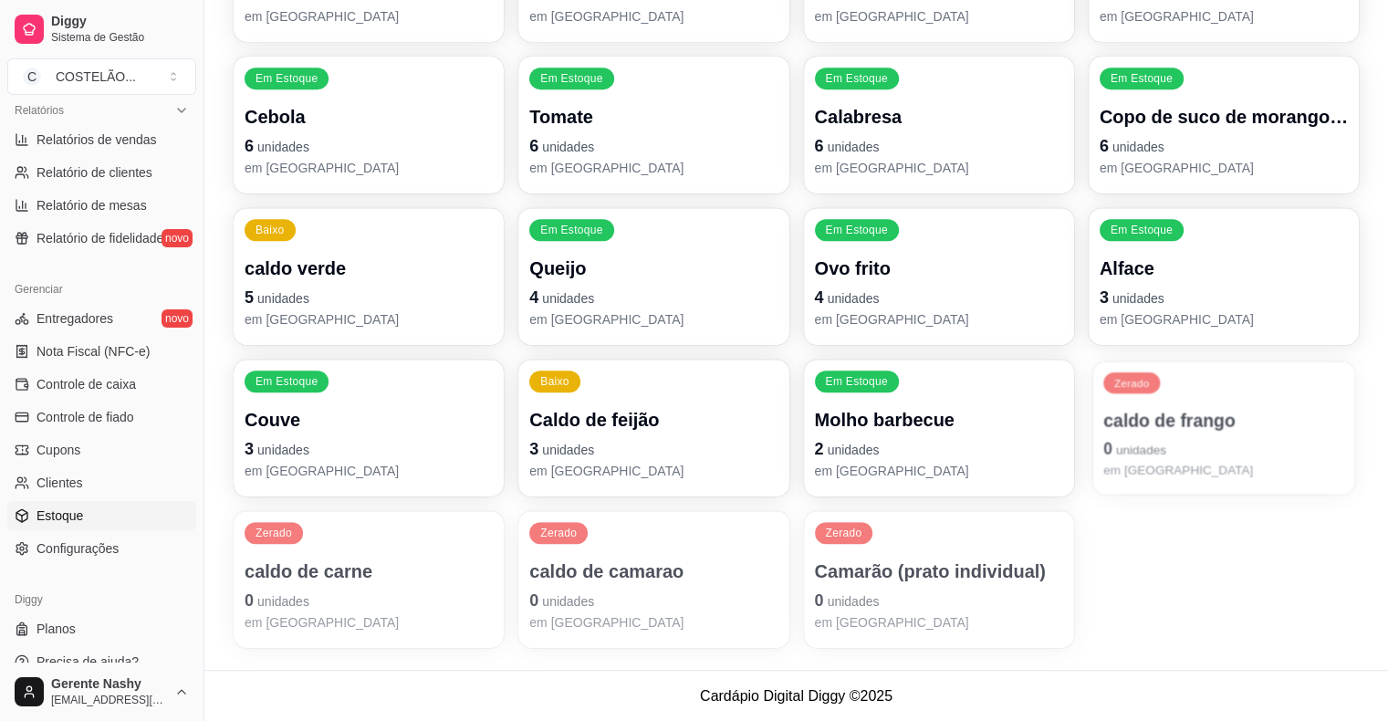
click at [1117, 384] on p "Zerado" at bounding box center [1131, 383] width 36 height 15
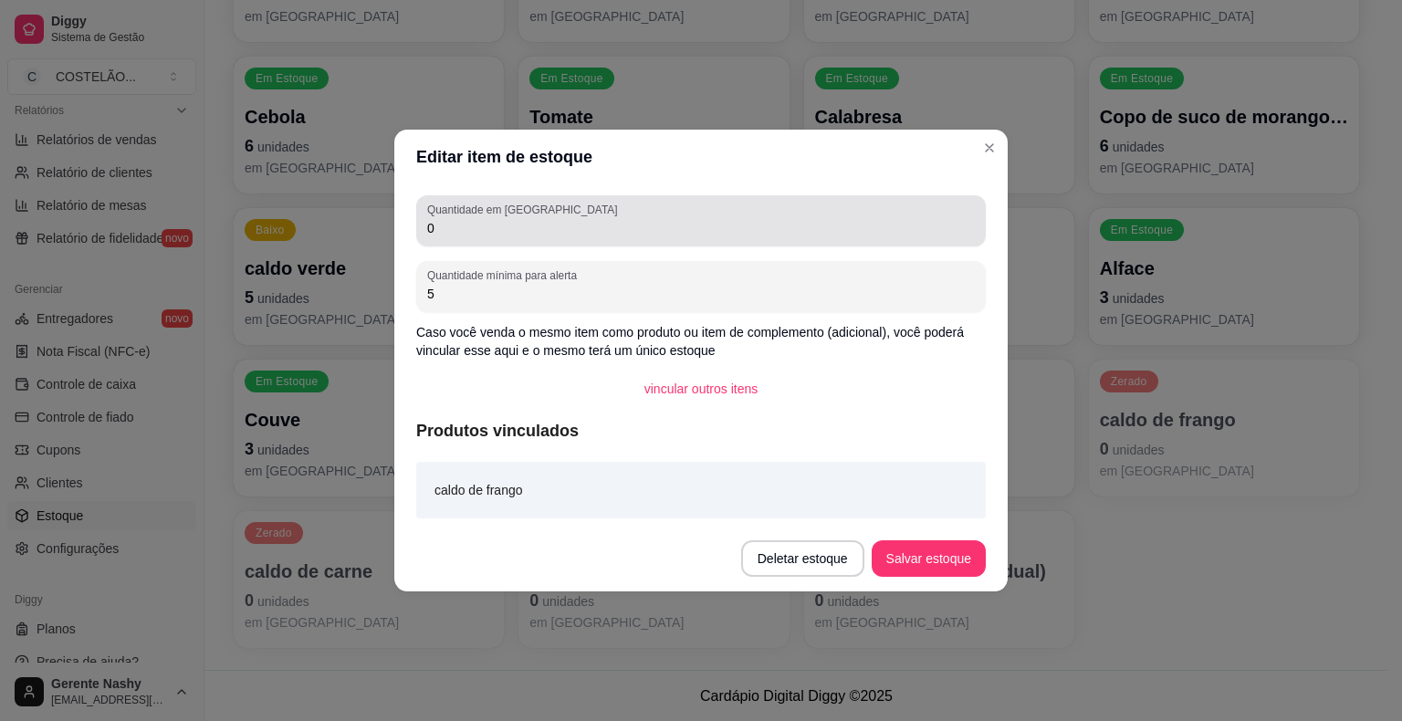
click at [481, 214] on label "Quantidade em estoque" at bounding box center [525, 210] width 196 height 16
click at [481, 219] on input "0" at bounding box center [701, 228] width 548 height 18
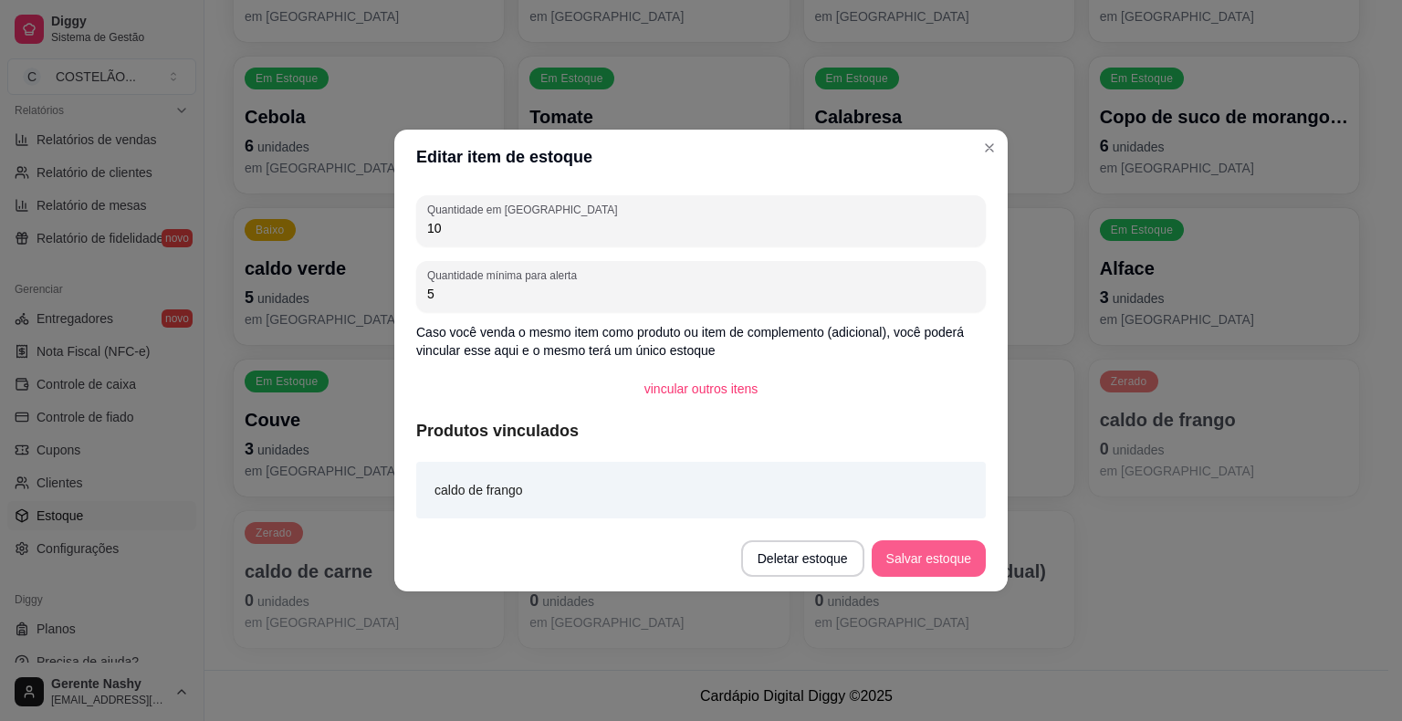
type input "10"
click at [943, 545] on button "Salvar estoque" at bounding box center [927, 559] width 111 height 36
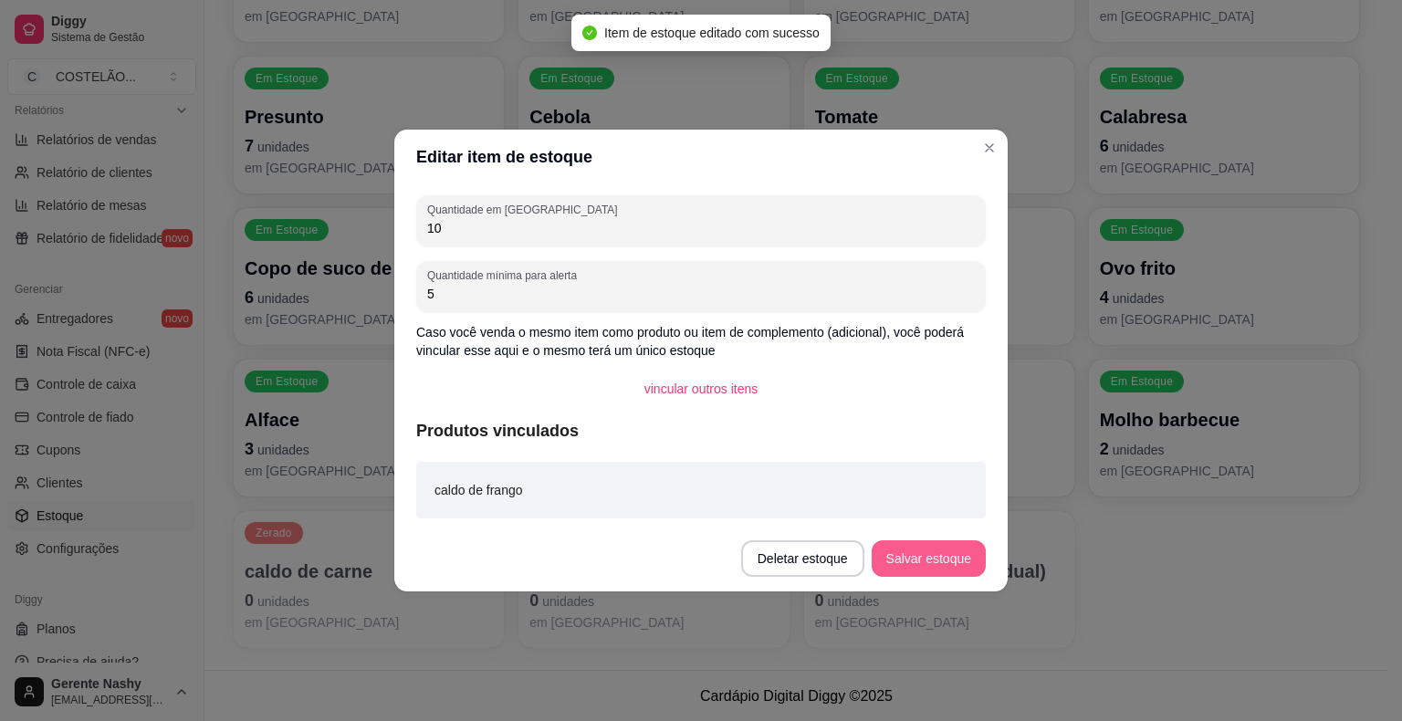
click at [1284, 639] on div "Em Estoque Bacon 200 unidades em estoque Em Estoque Feijão Tropeiro 150 unidade…" at bounding box center [796, 49] width 1125 height 1197
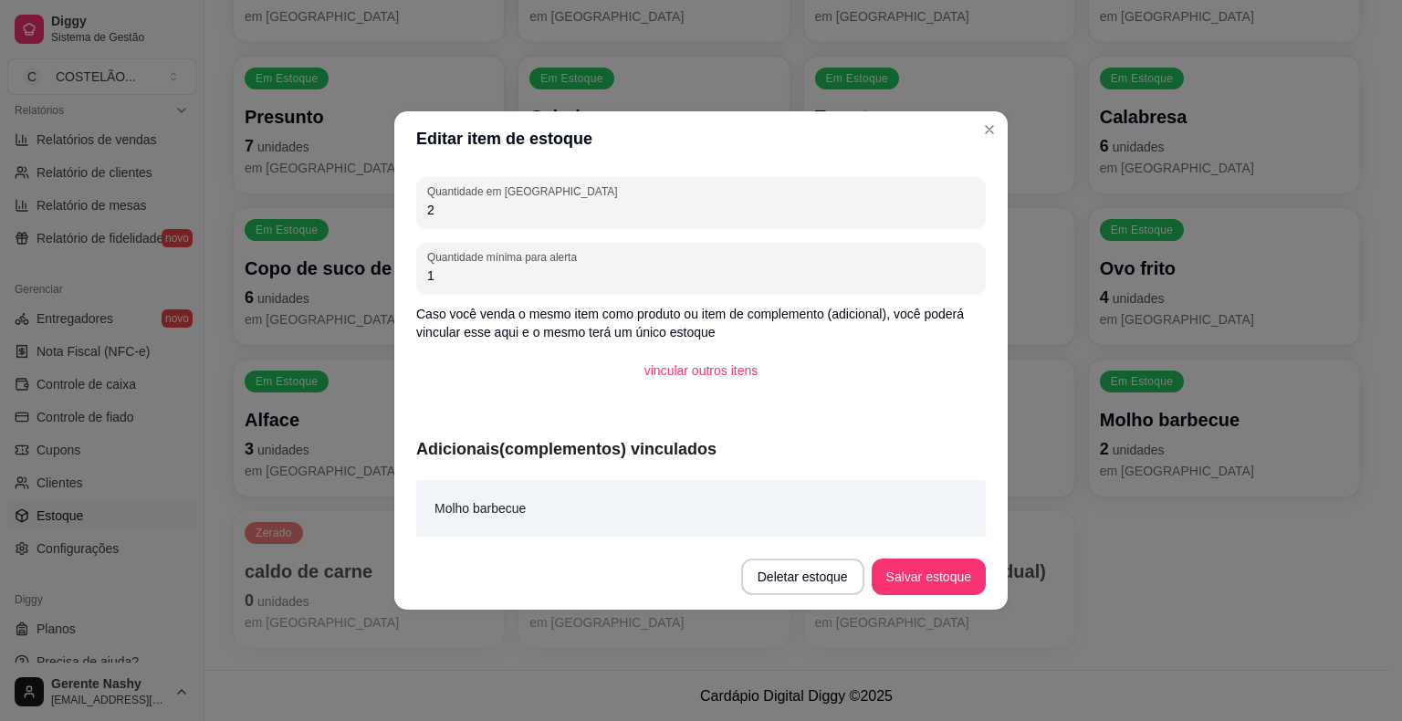
click at [802, 202] on input "2" at bounding box center [701, 210] width 548 height 18
type input "100"
click at [950, 584] on button "Salvar estoque" at bounding box center [928, 576] width 114 height 37
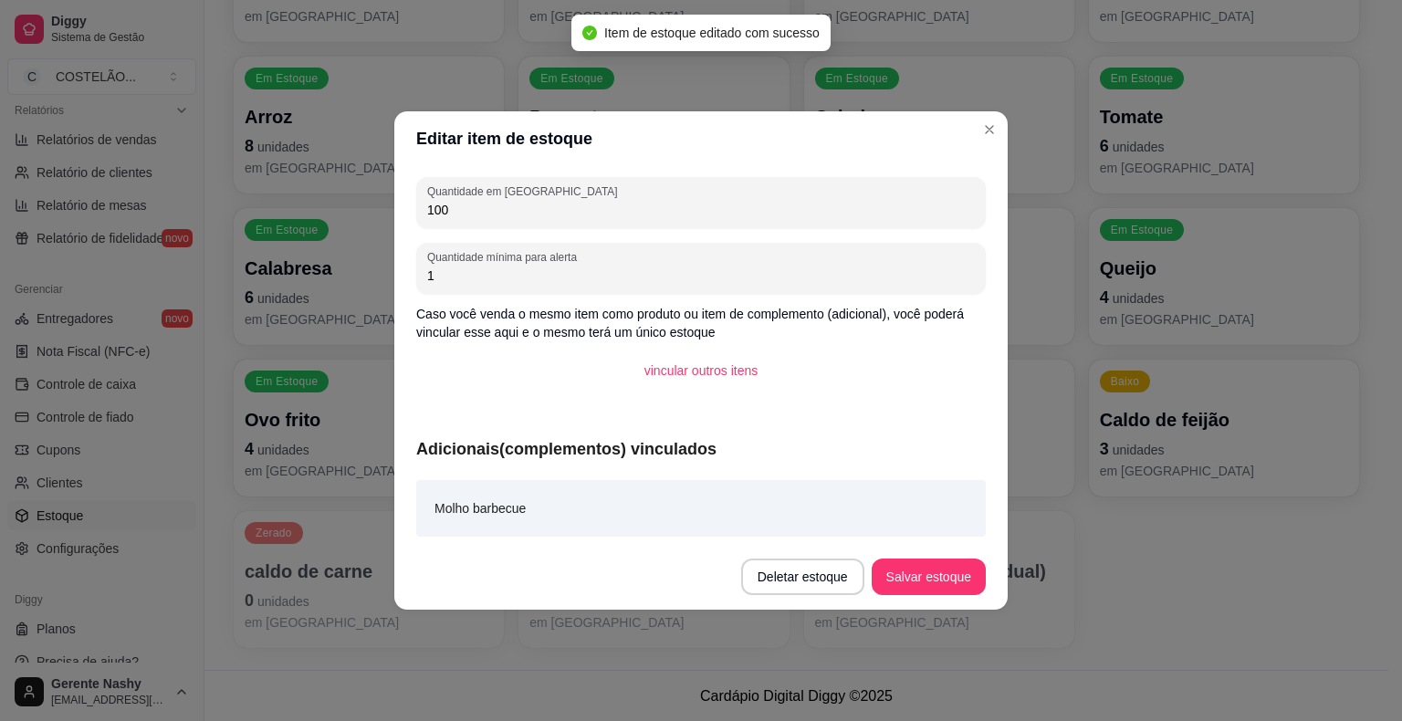
click at [1175, 606] on div "Em Estoque Bacon 200 unidades em estoque Em Estoque Feijão Tropeiro 150 unidade…" at bounding box center [796, 49] width 1125 height 1197
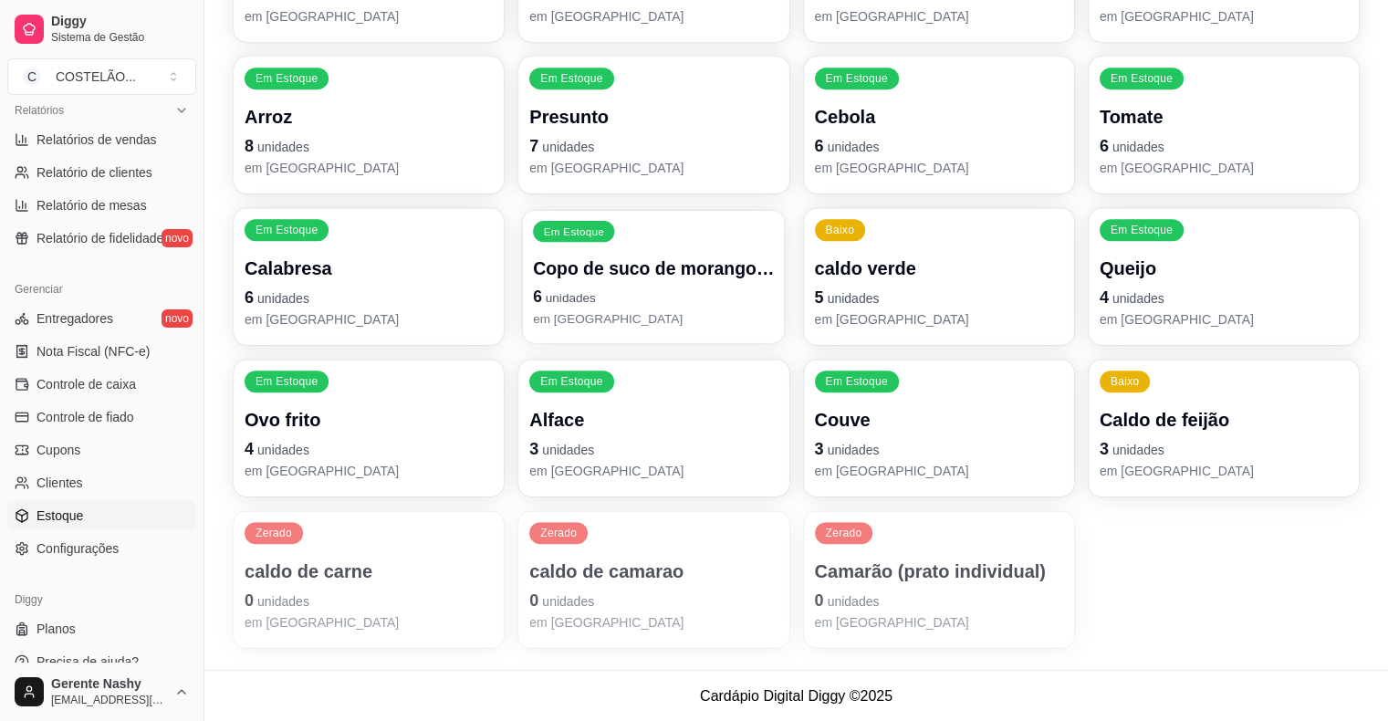
click at [668, 273] on p "Copo de suco de morango (fruta)" at bounding box center [653, 268] width 241 height 25
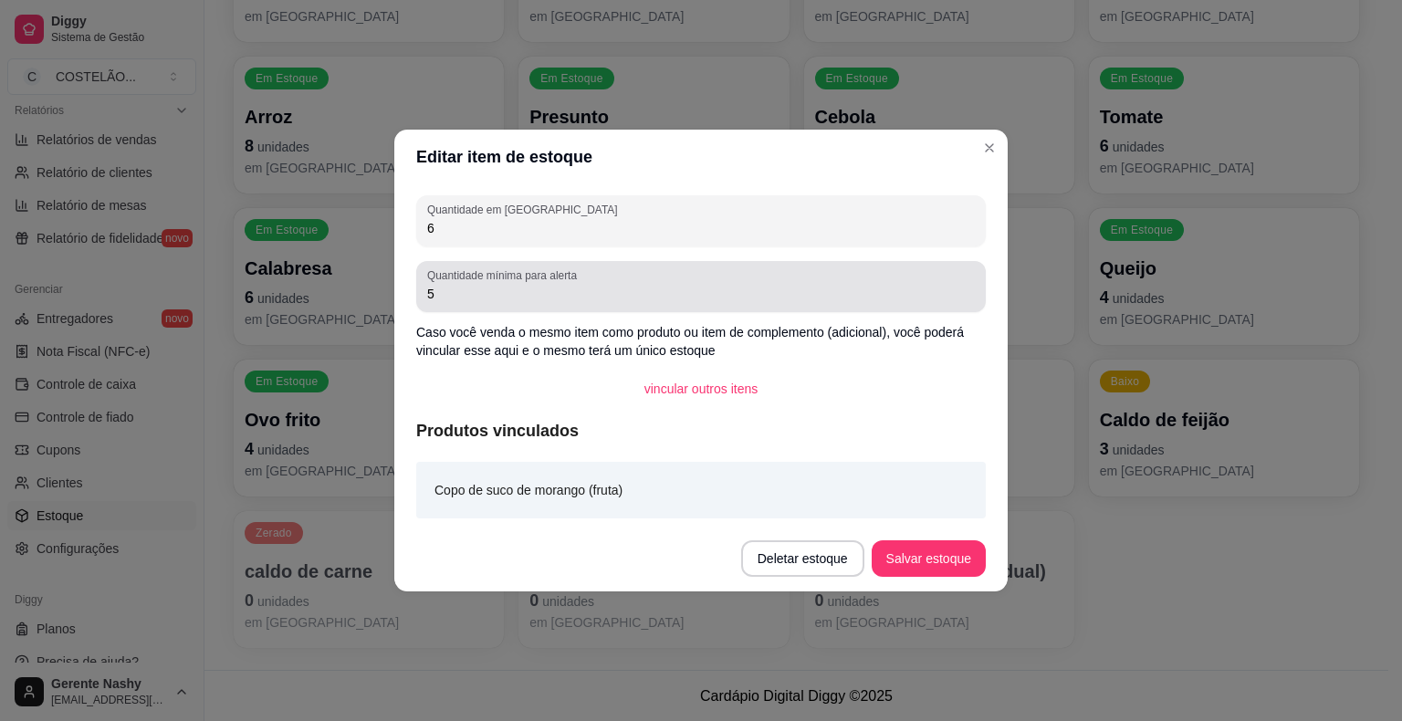
click at [886, 225] on input "6" at bounding box center [701, 228] width 548 height 18
type input "100"
click at [942, 558] on button "Salvar estoque" at bounding box center [927, 559] width 111 height 36
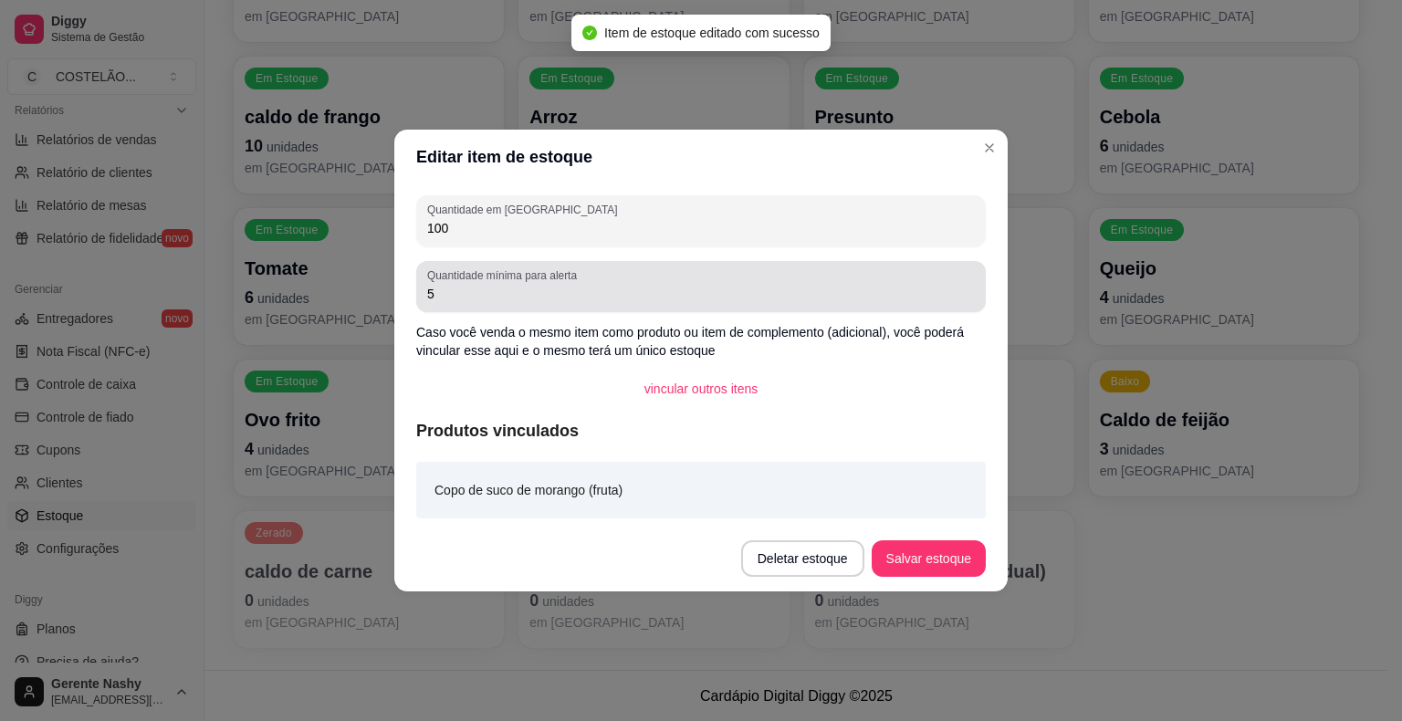
click at [1176, 680] on footer "Cardápio Digital Diggy © 2025" at bounding box center [796, 696] width 1184 height 52
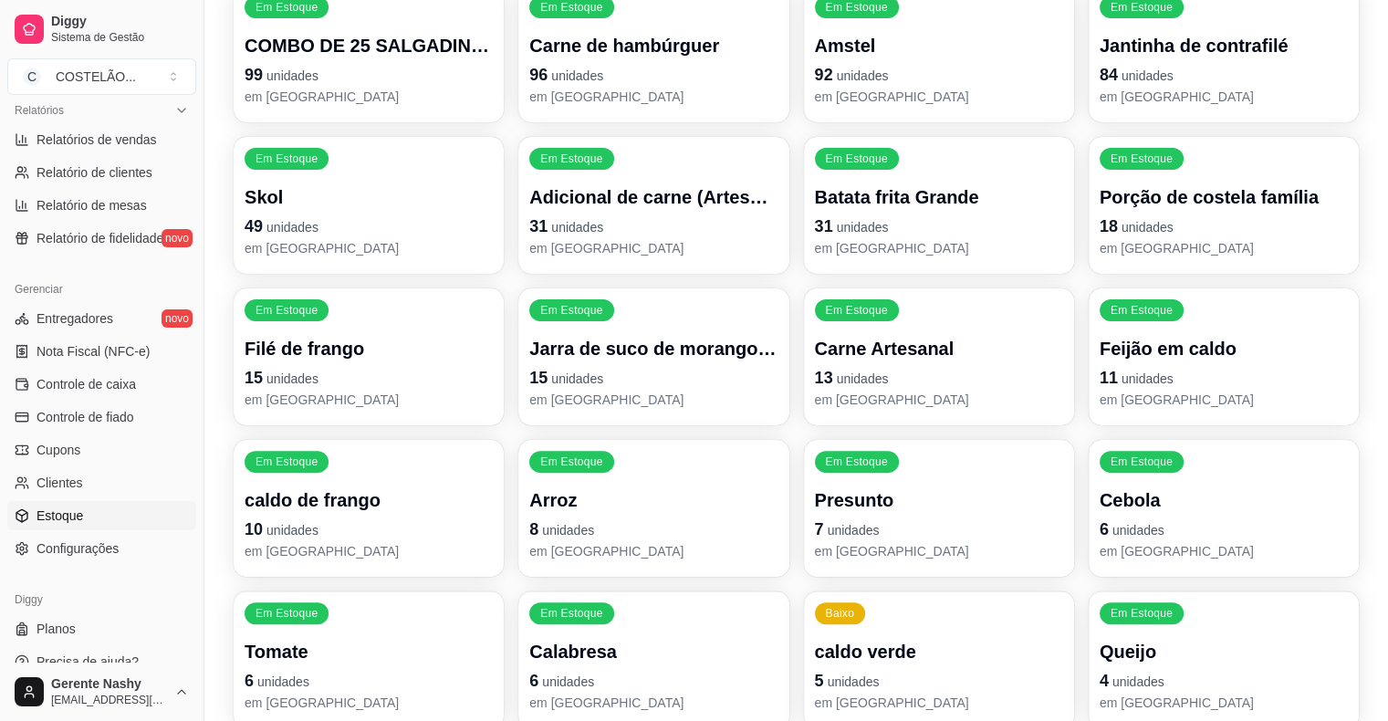
scroll to position [423, 0]
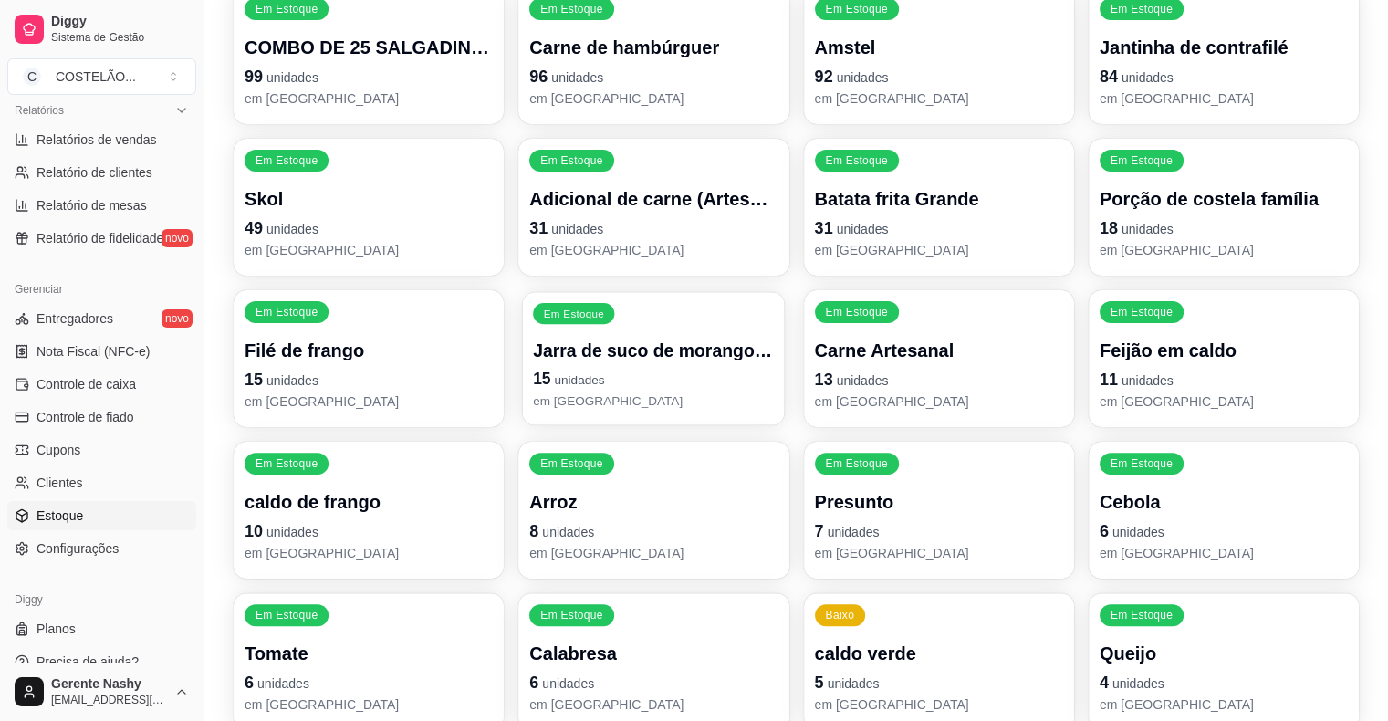
click at [570, 356] on p "Jarra de suco de morango 🍓(fruta)" at bounding box center [653, 351] width 241 height 25
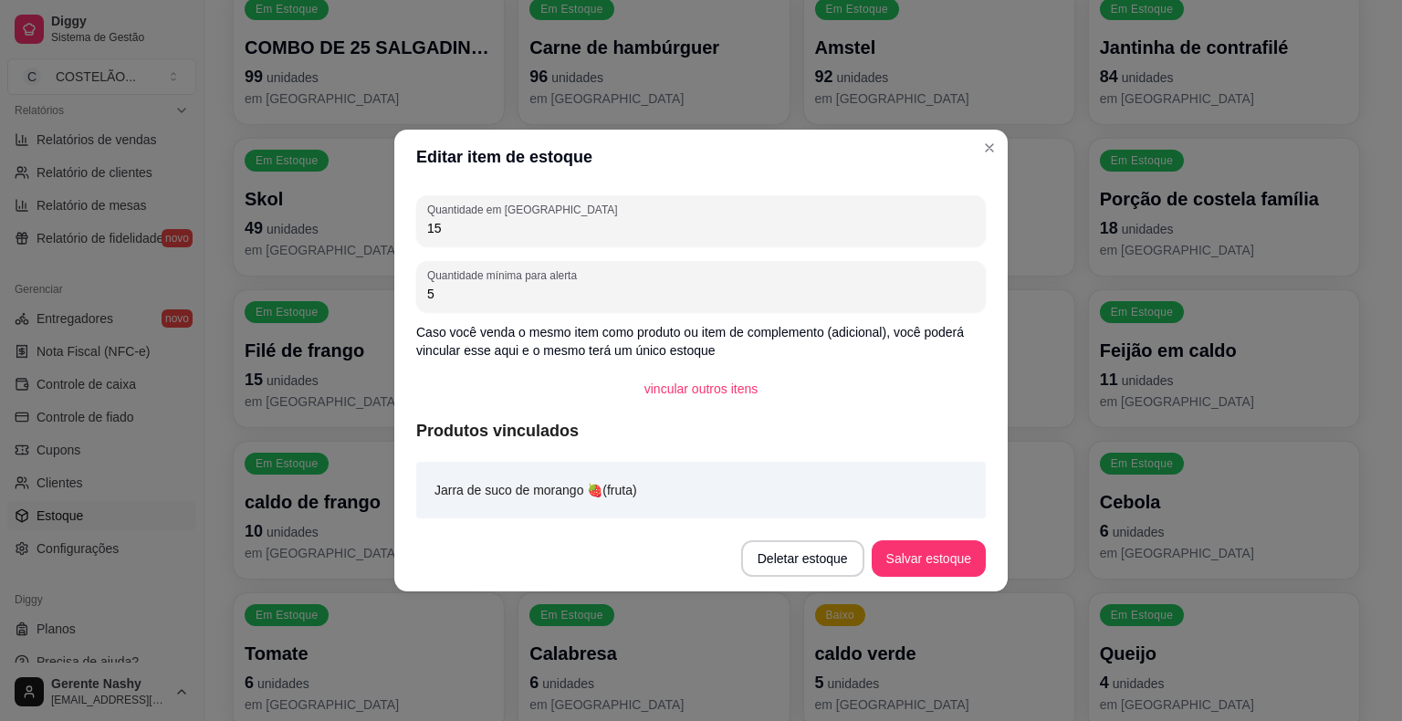
click at [919, 223] on input "15" at bounding box center [701, 228] width 548 height 18
type input "100"
click at [919, 566] on button "Salvar estoque" at bounding box center [927, 559] width 111 height 36
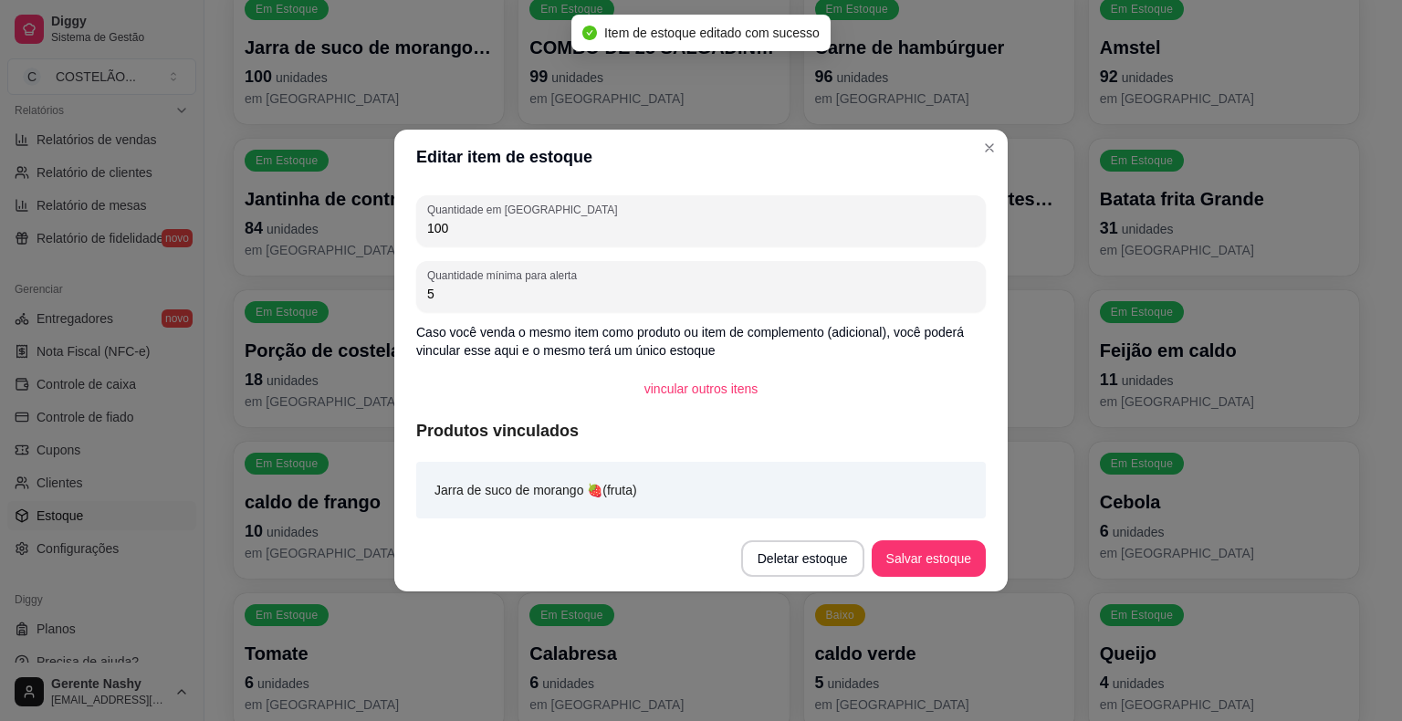
click at [1268, 262] on div "Em Estoque Batata frita Grande 31 unidades em estoque" at bounding box center [1224, 207] width 270 height 137
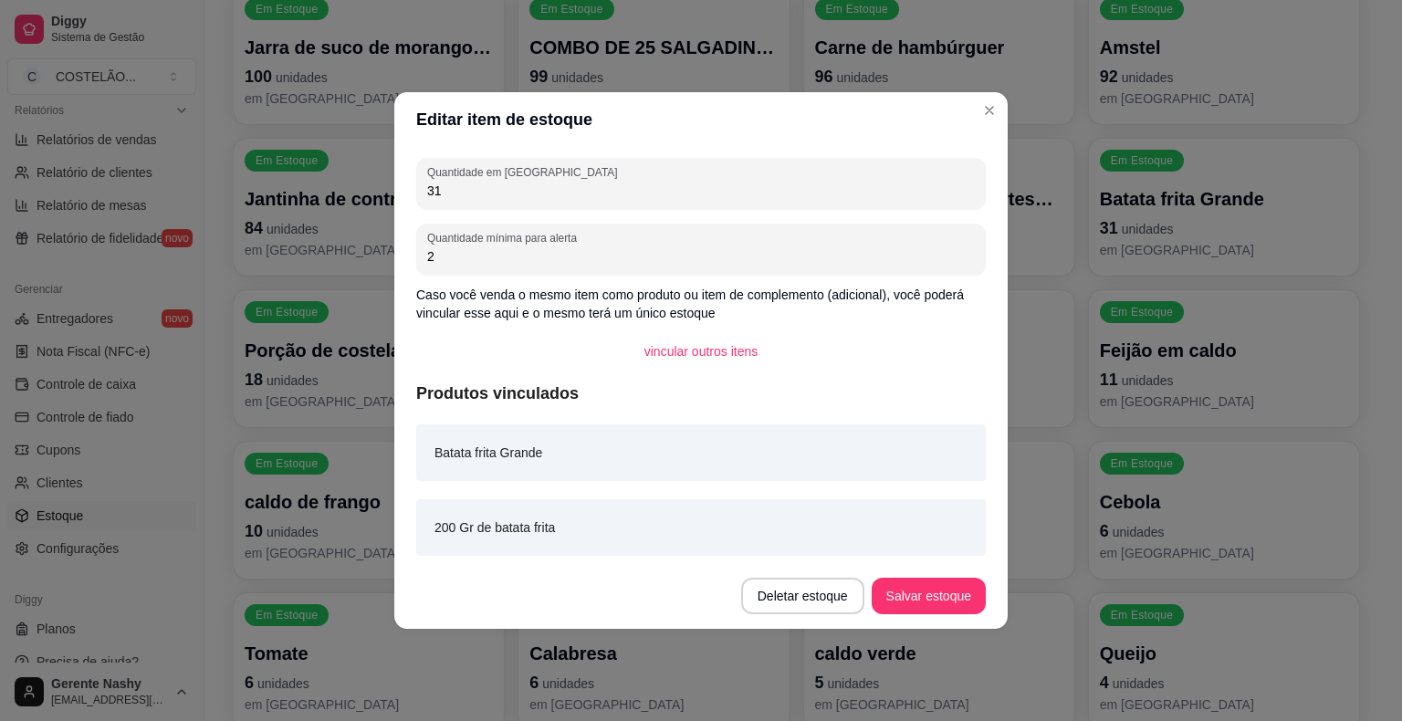
click at [913, 183] on input "31" at bounding box center [701, 191] width 548 height 18
type input "3"
type input "300"
click at [950, 611] on button "Salvar estoque" at bounding box center [928, 596] width 114 height 37
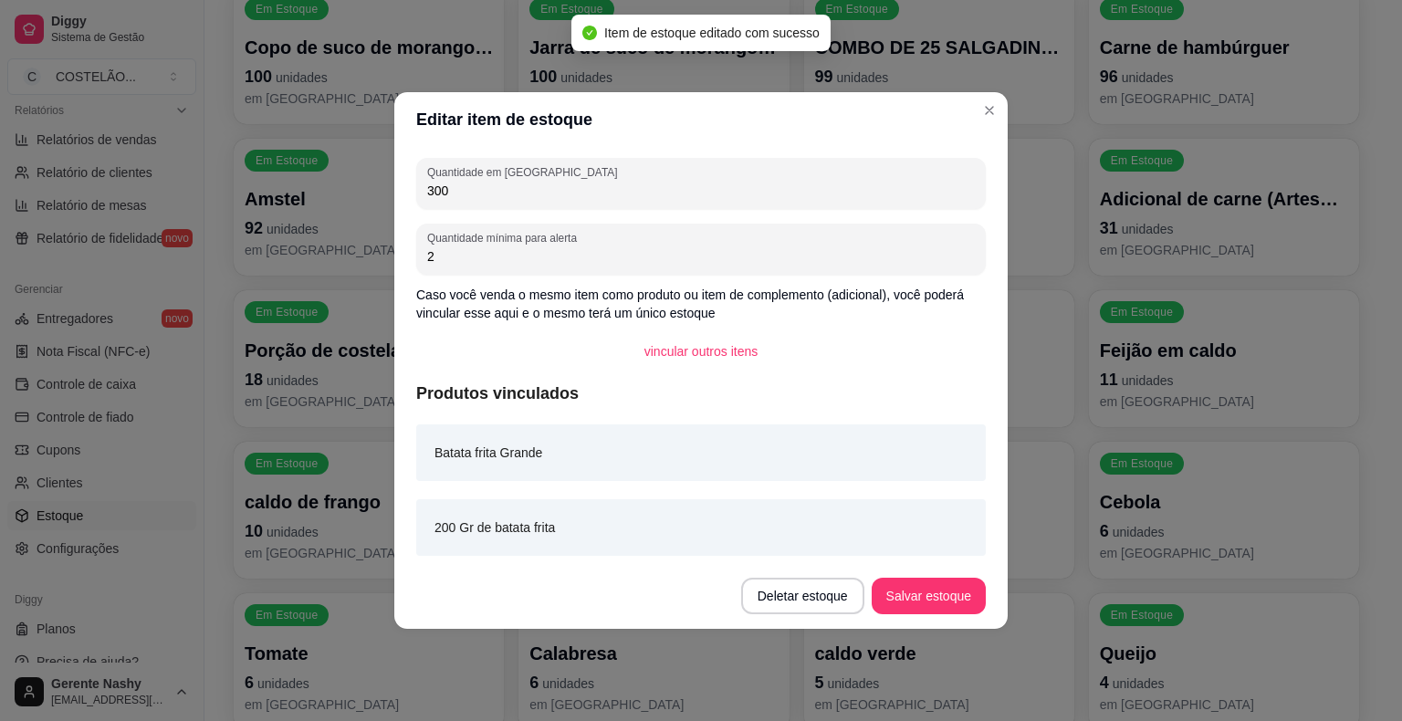
click at [1274, 367] on p "11 unidades" at bounding box center [1224, 380] width 248 height 26
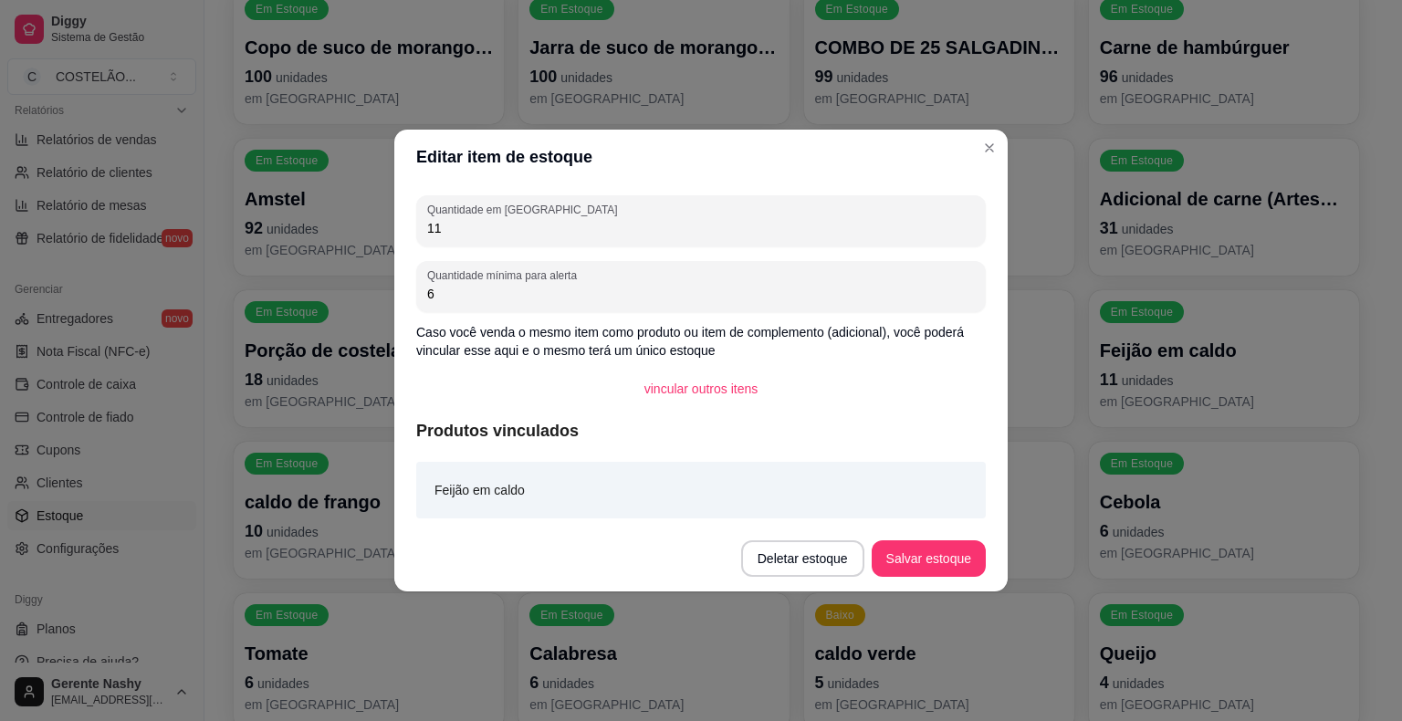
click at [928, 233] on input "11" at bounding box center [701, 228] width 548 height 18
type input "100"
click at [952, 572] on button "Salvar estoque" at bounding box center [928, 558] width 114 height 37
click at [315, 422] on div "Em Estoque Adicional de carne (Artesanal) 31 unidades em estoque" at bounding box center [369, 358] width 270 height 137
click at [940, 220] on input "31" at bounding box center [701, 228] width 548 height 18
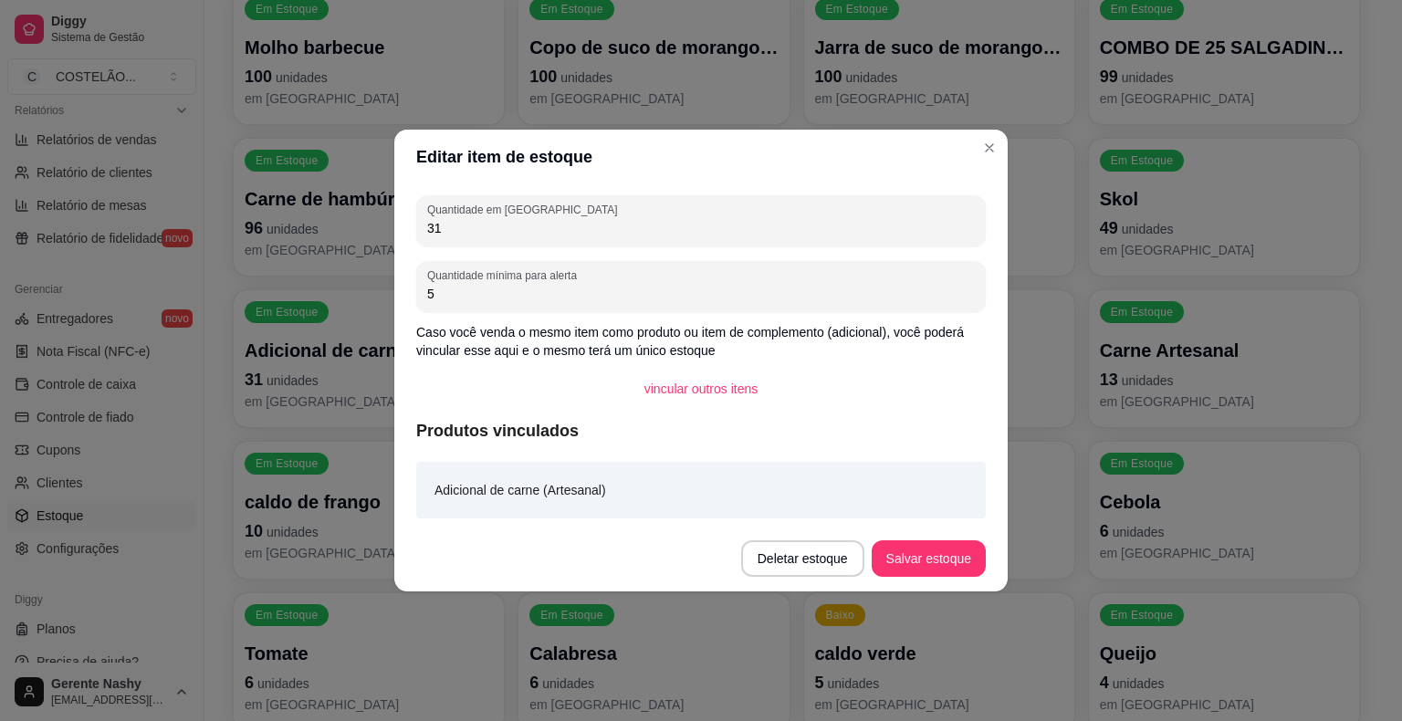
type input "3"
type input "200"
click at [919, 571] on button "Salvar estoque" at bounding box center [927, 559] width 111 height 36
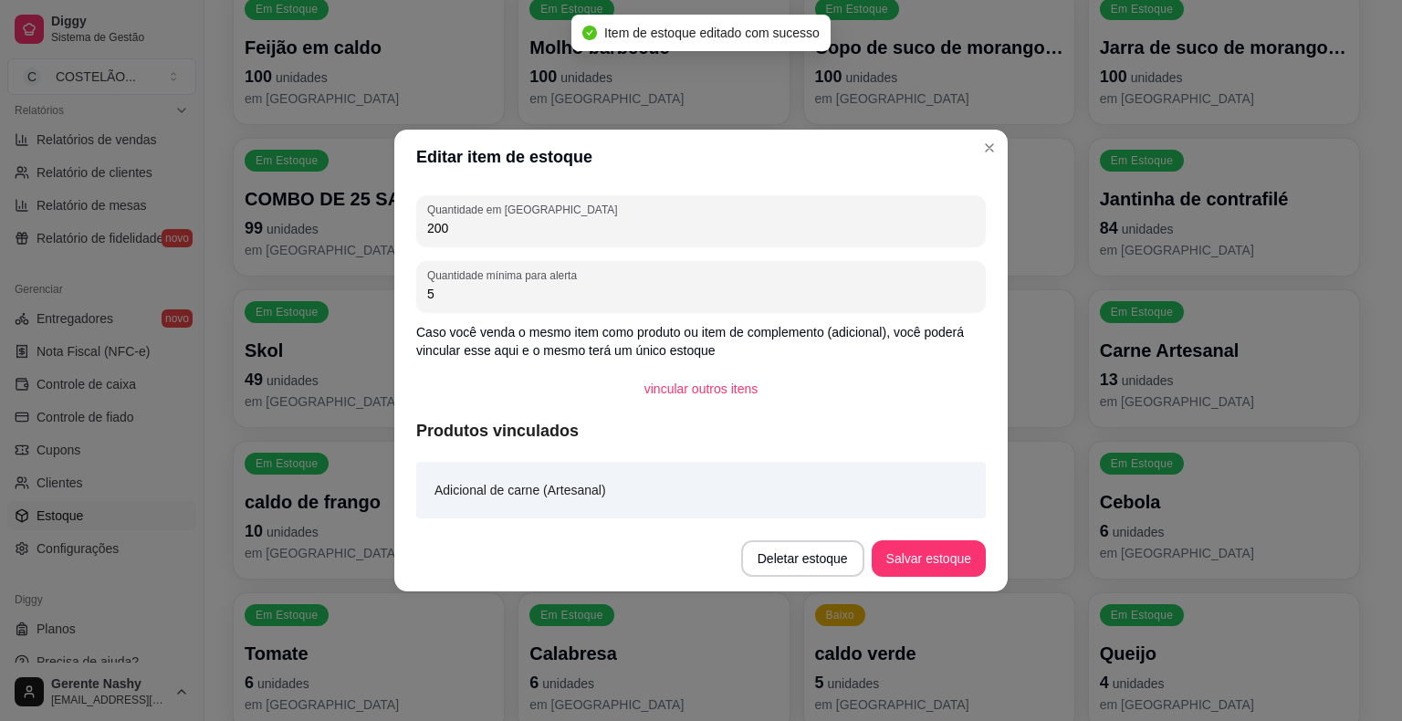
click at [1057, 478] on div "Em Estoque Presunto 7 unidades em estoque" at bounding box center [939, 510] width 270 height 137
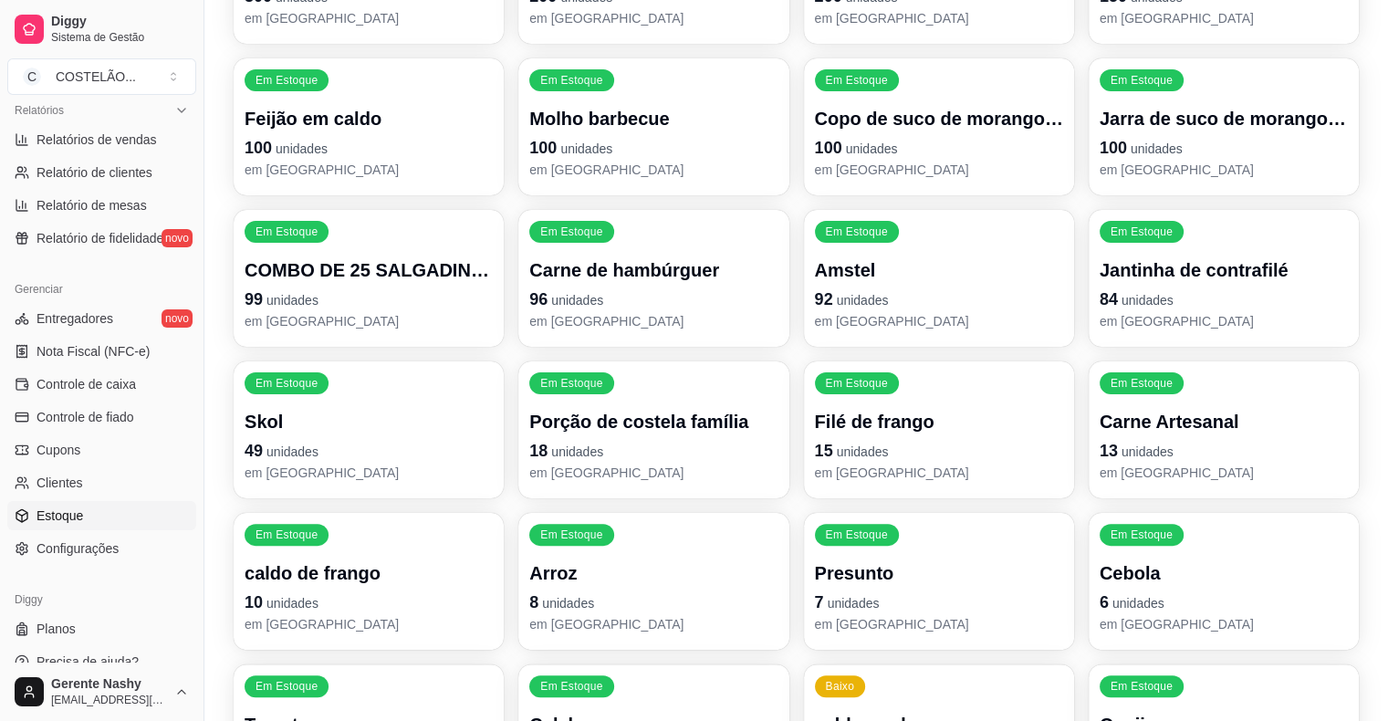
scroll to position [212, 0]
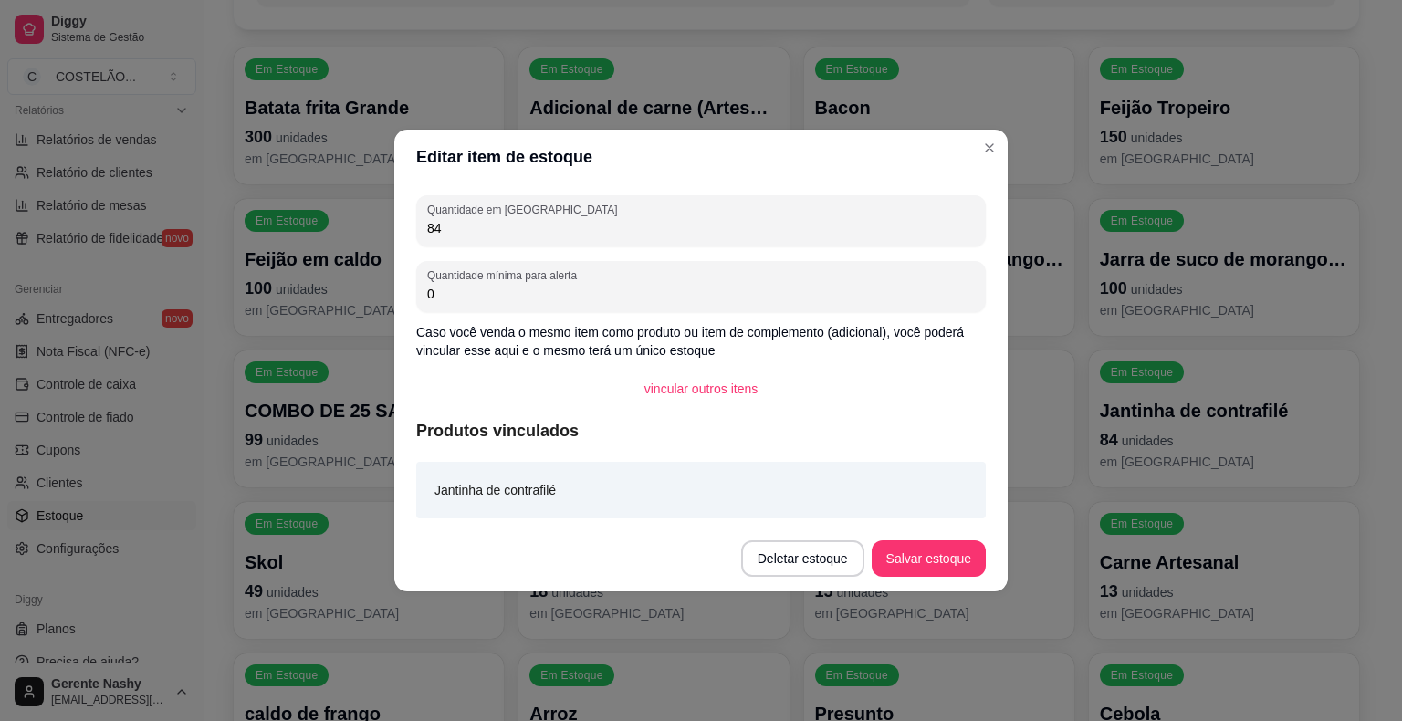
click at [938, 235] on input "84" at bounding box center [701, 228] width 548 height 18
type input "8"
type input "3"
type input "500"
click at [927, 573] on button "Salvar estoque" at bounding box center [928, 558] width 114 height 37
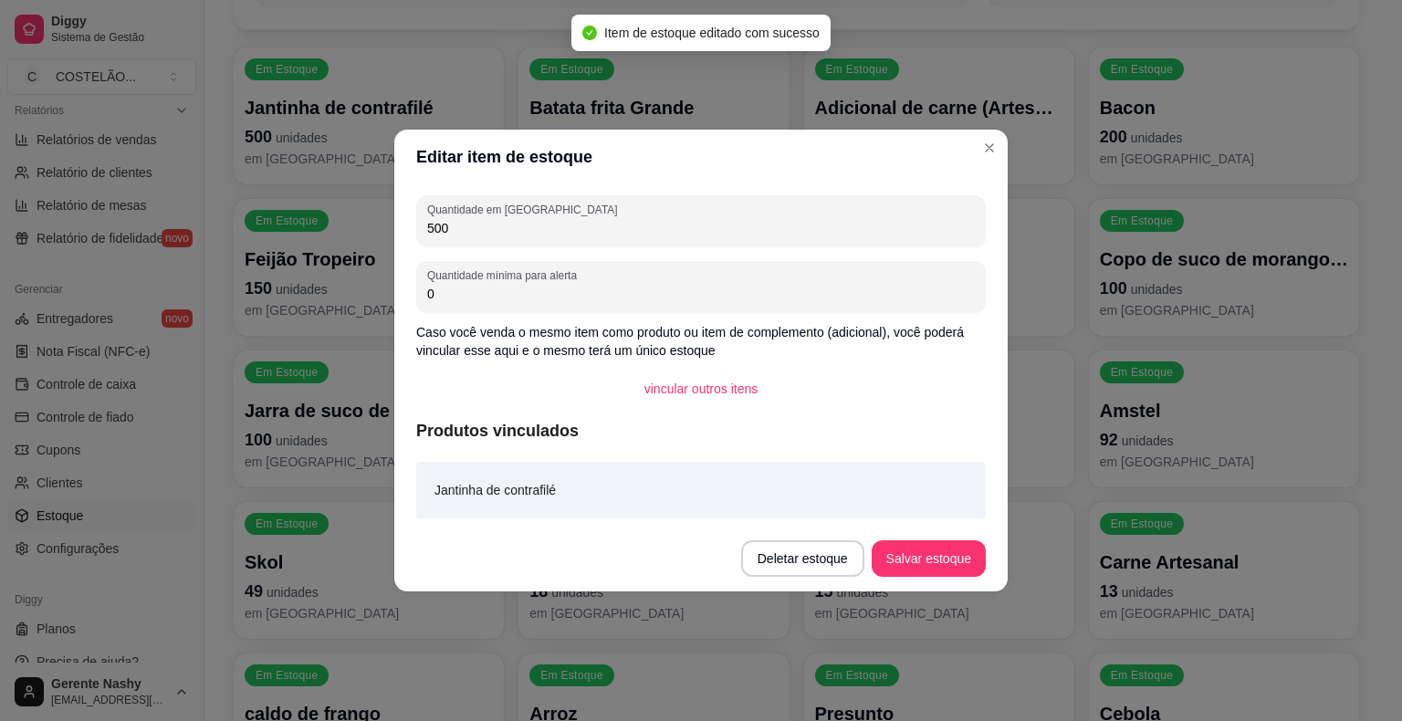
click at [1080, 497] on div "Em Estoque Jantinha de contrafilé 500 unidades em estoque Em Estoque Batata fri…" at bounding box center [796, 645] width 1125 height 1197
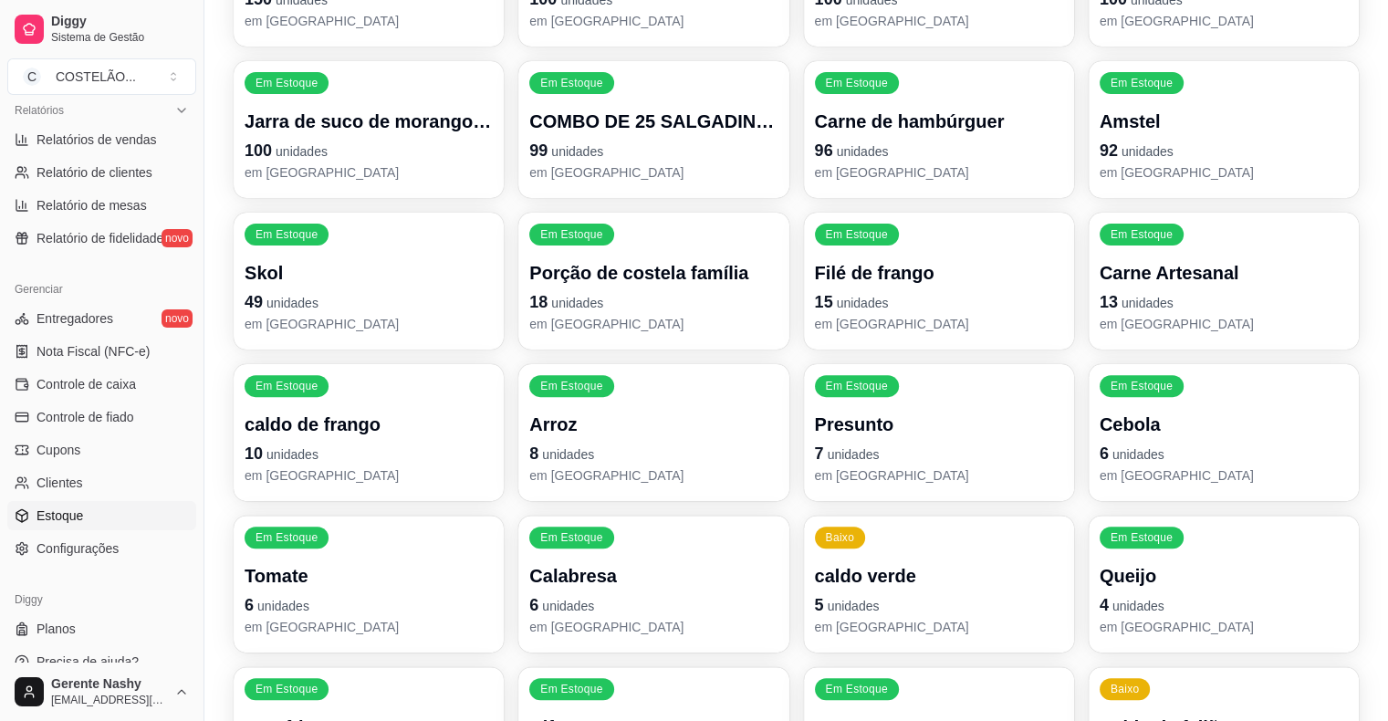
scroll to position [505, 0]
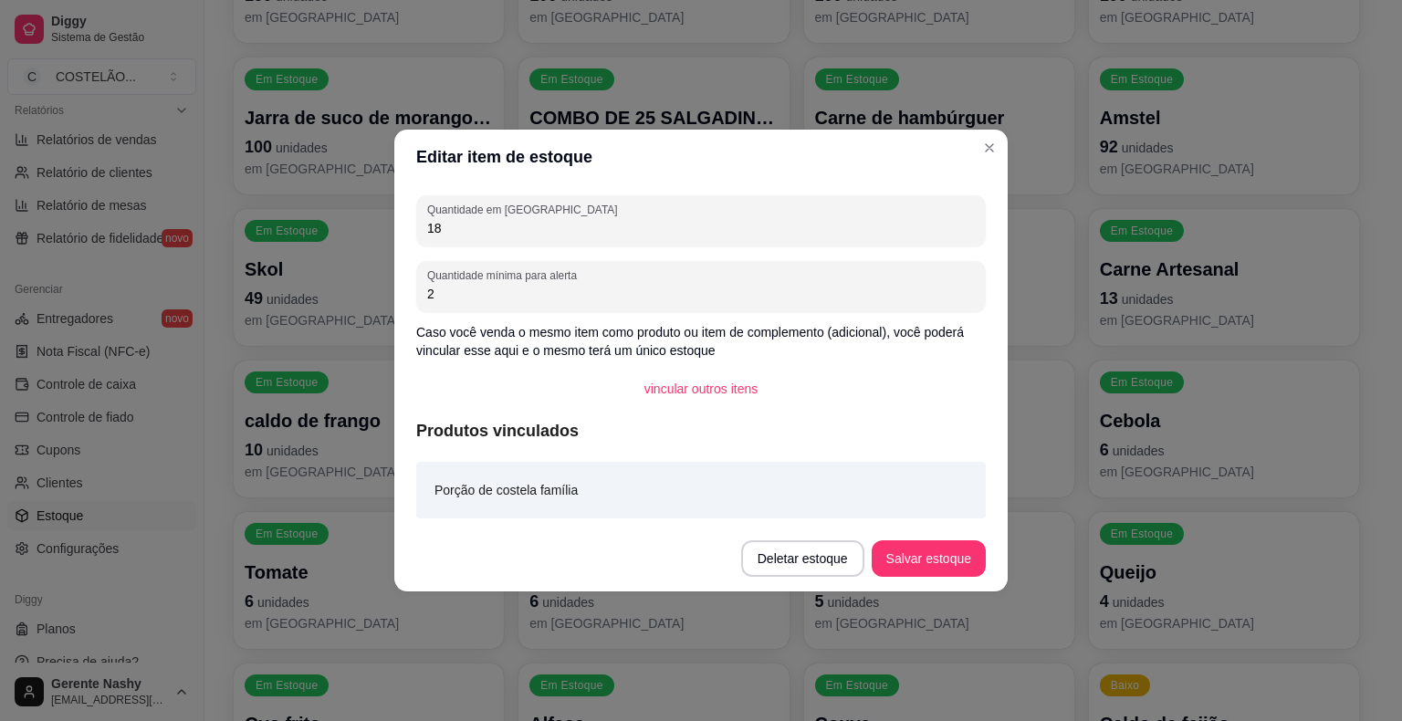
click at [916, 219] on input "18" at bounding box center [701, 228] width 548 height 18
type input "1800"
click at [930, 576] on button "Salvar estoque" at bounding box center [928, 558] width 114 height 37
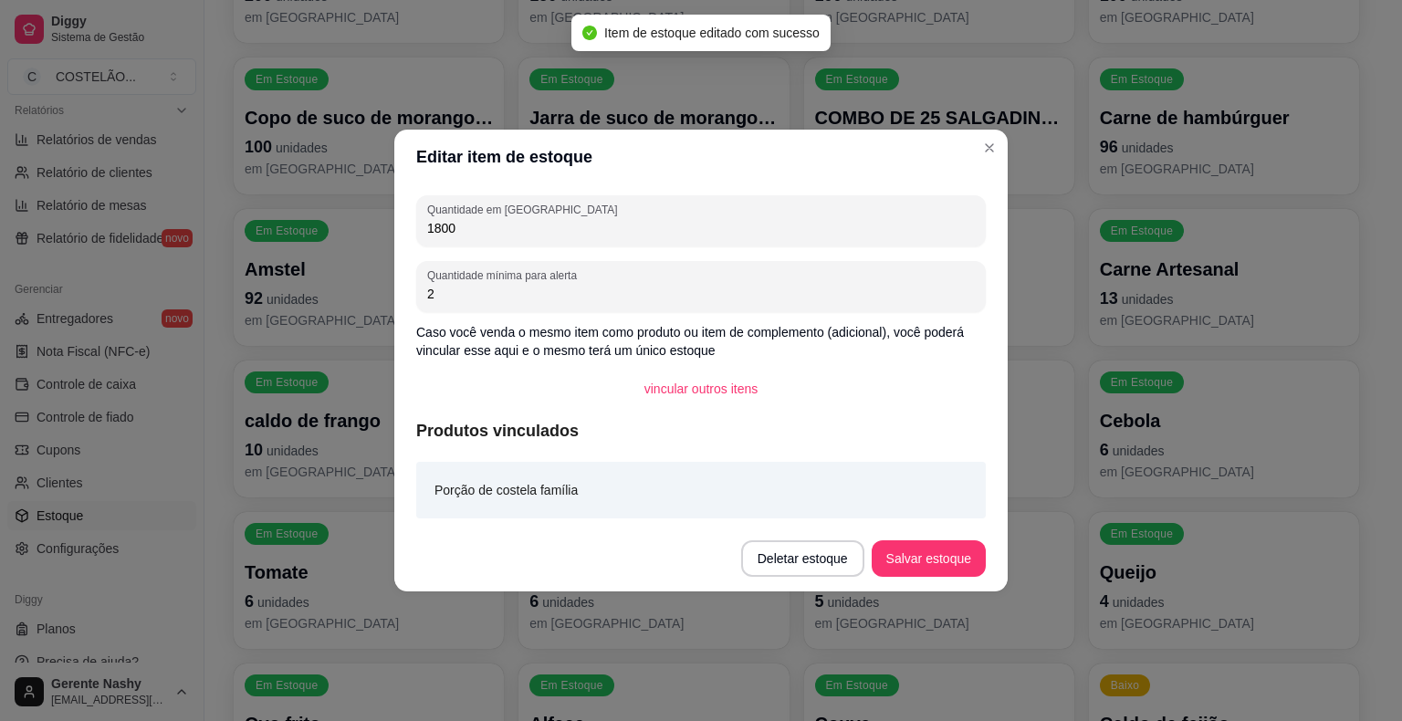
click at [1010, 643] on div "Baixo caldo verde 5 unidades em estoque" at bounding box center [939, 580] width 270 height 137
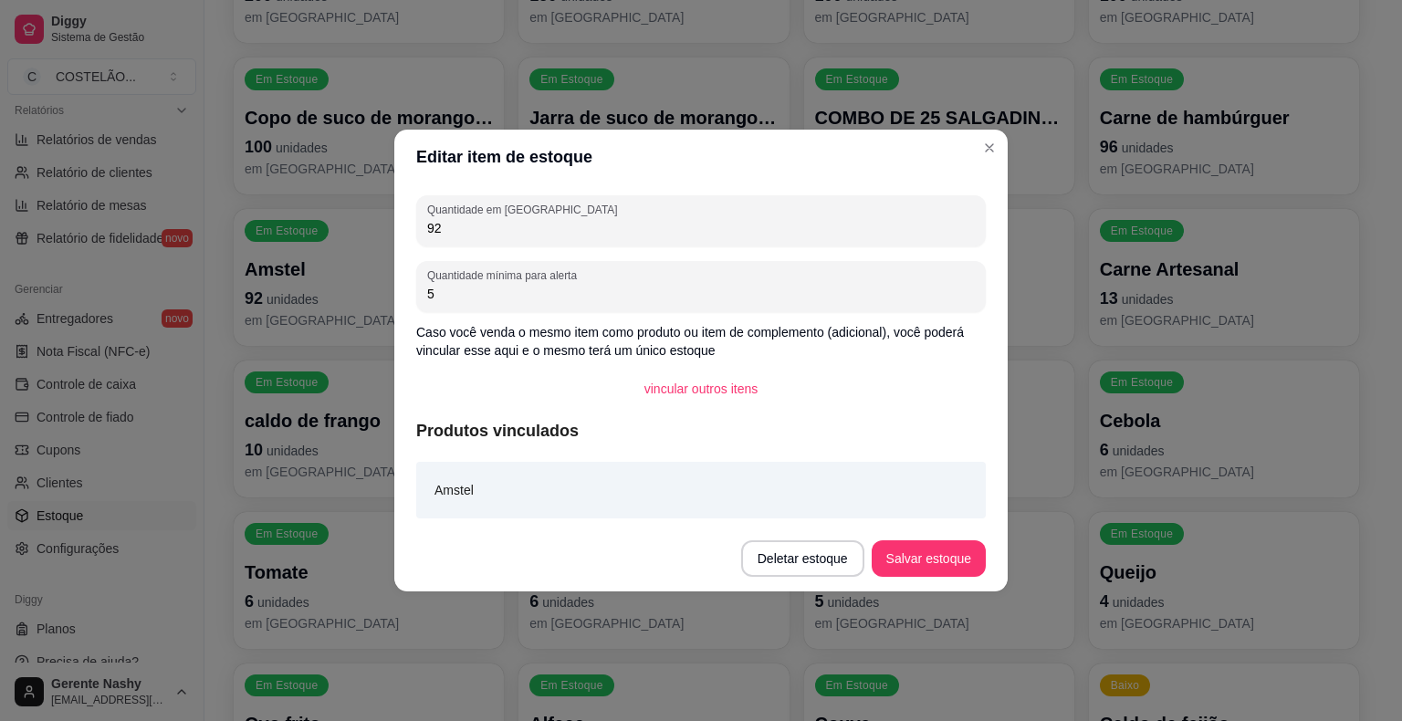
click at [883, 223] on input "92" at bounding box center [701, 228] width 548 height 18
type input "9"
type input "200"
click at [920, 588] on footer "Deletar estoque Salvar estoque" at bounding box center [700, 559] width 613 height 66
click at [934, 573] on button "Salvar estoque" at bounding box center [928, 558] width 114 height 37
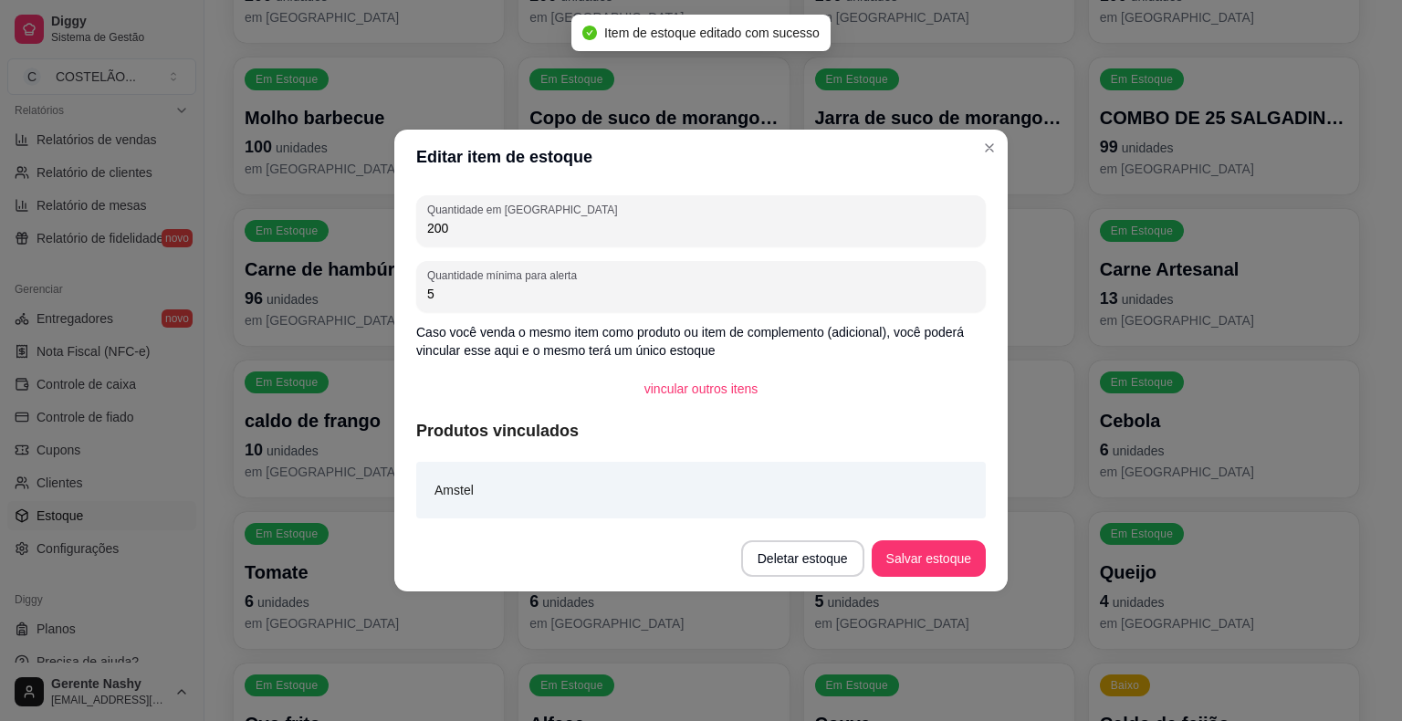
click at [1106, 619] on p "em estoque" at bounding box center [1224, 623] width 248 height 18
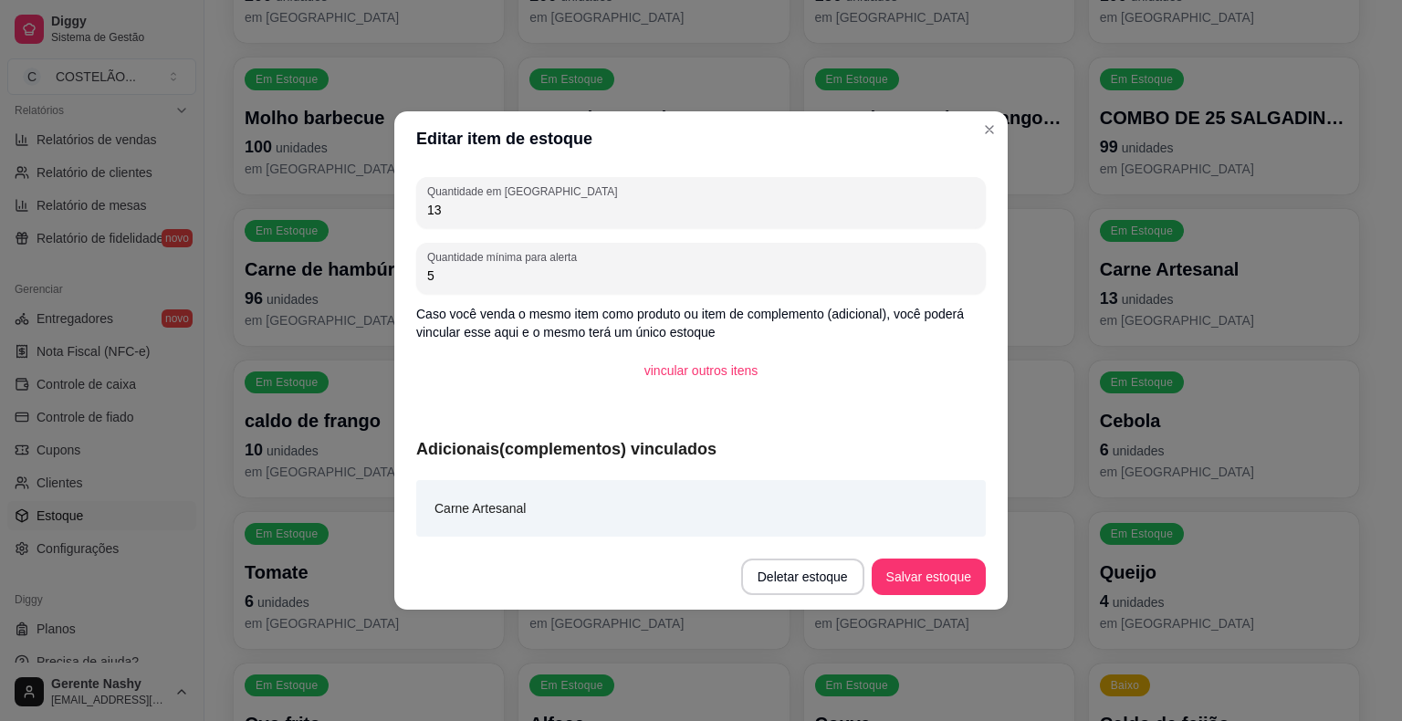
click at [833, 206] on input "13" at bounding box center [701, 210] width 548 height 18
type input "1000"
click at [930, 592] on button "Salvar estoque" at bounding box center [927, 577] width 111 height 36
click at [1055, 701] on div "Em Estoque Couve 3 unidades em estoque" at bounding box center [939, 731] width 270 height 137
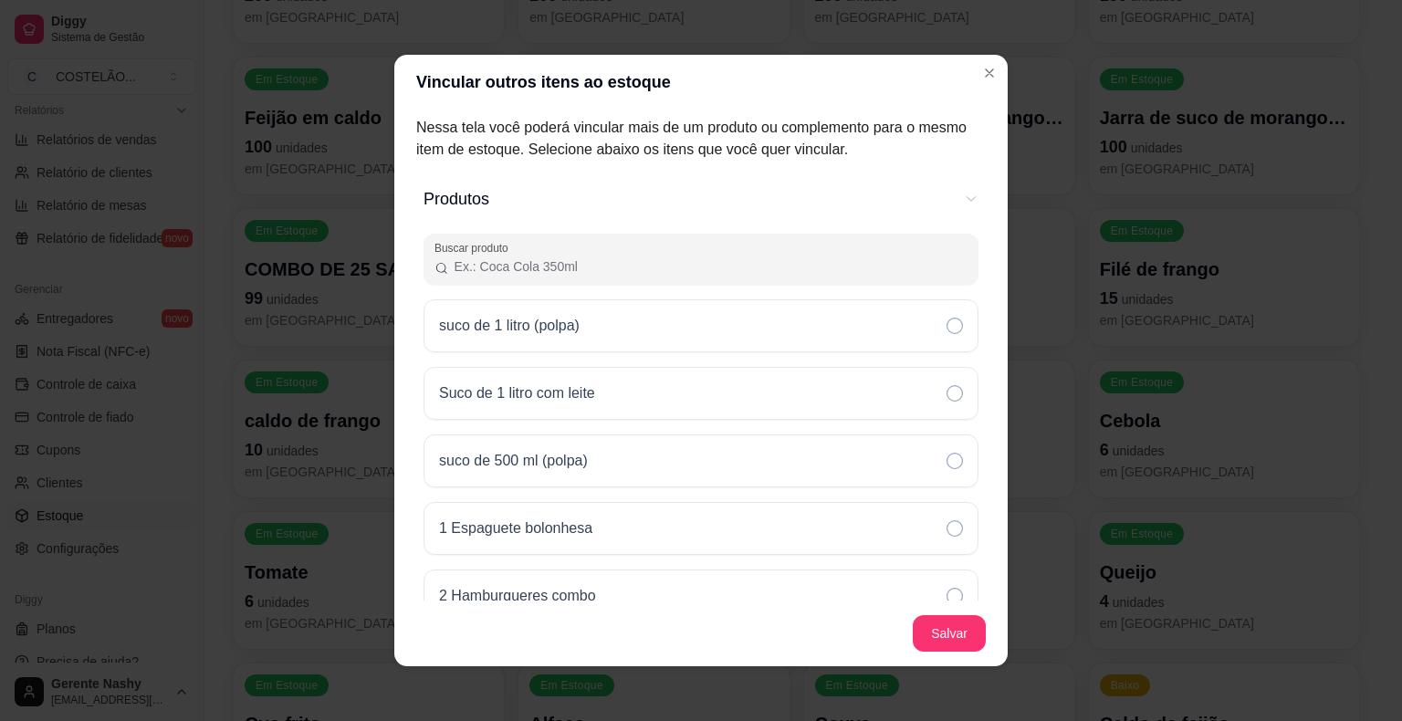
click at [1135, 420] on div "Editar item de estoque Quantidade em estoque 96 Quantidade mínima para alerta 4…" at bounding box center [701, 360] width 1402 height 721
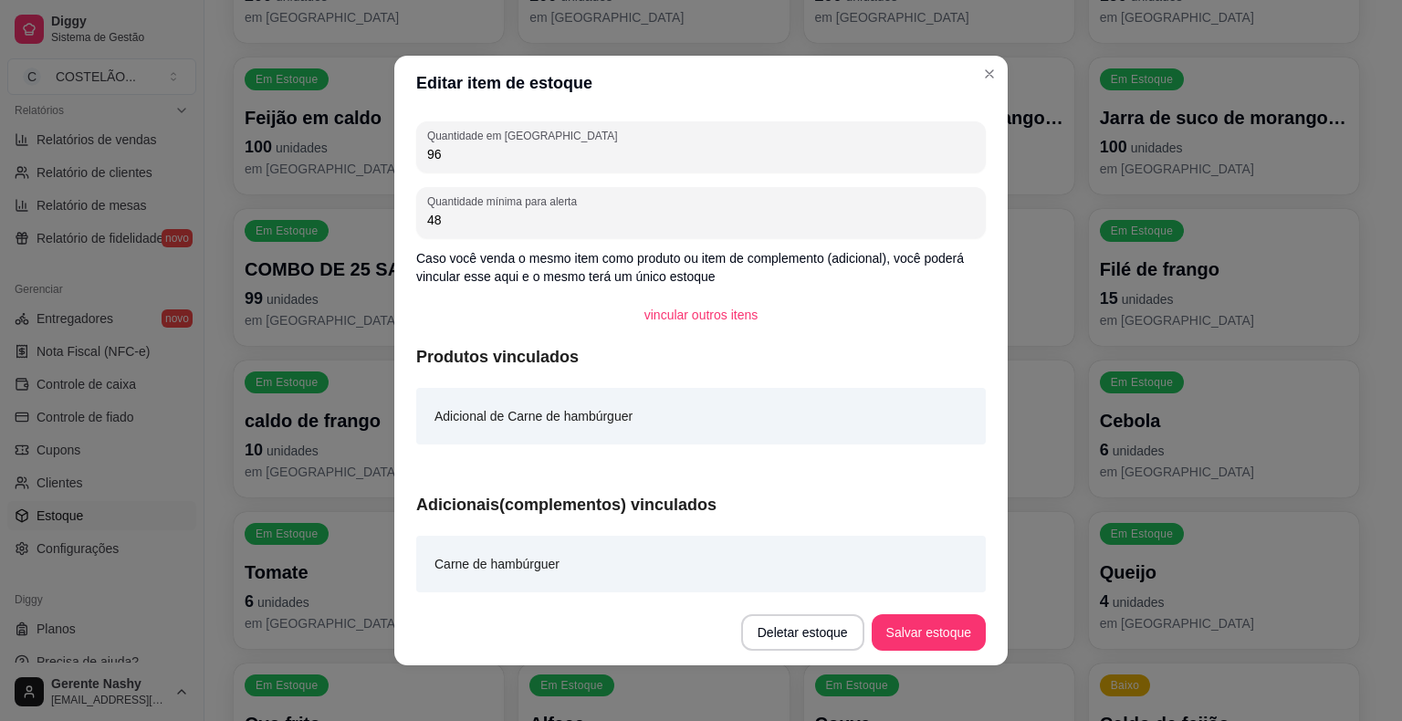
click at [883, 147] on input "96" at bounding box center [701, 154] width 548 height 18
type input "9"
type input "3"
click at [91, 629] on link "Planos" at bounding box center [101, 628] width 189 height 29
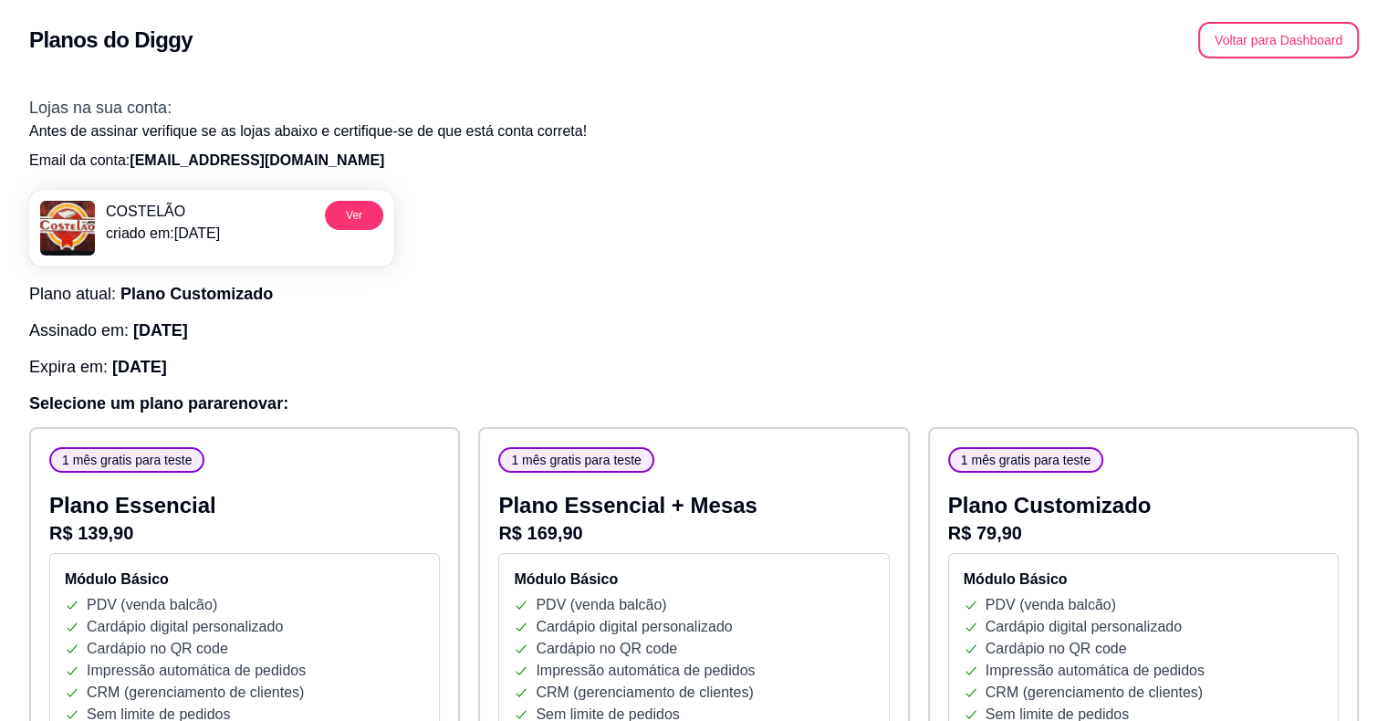
click at [1266, 40] on button "Voltar para Dashboard" at bounding box center [1278, 40] width 161 height 37
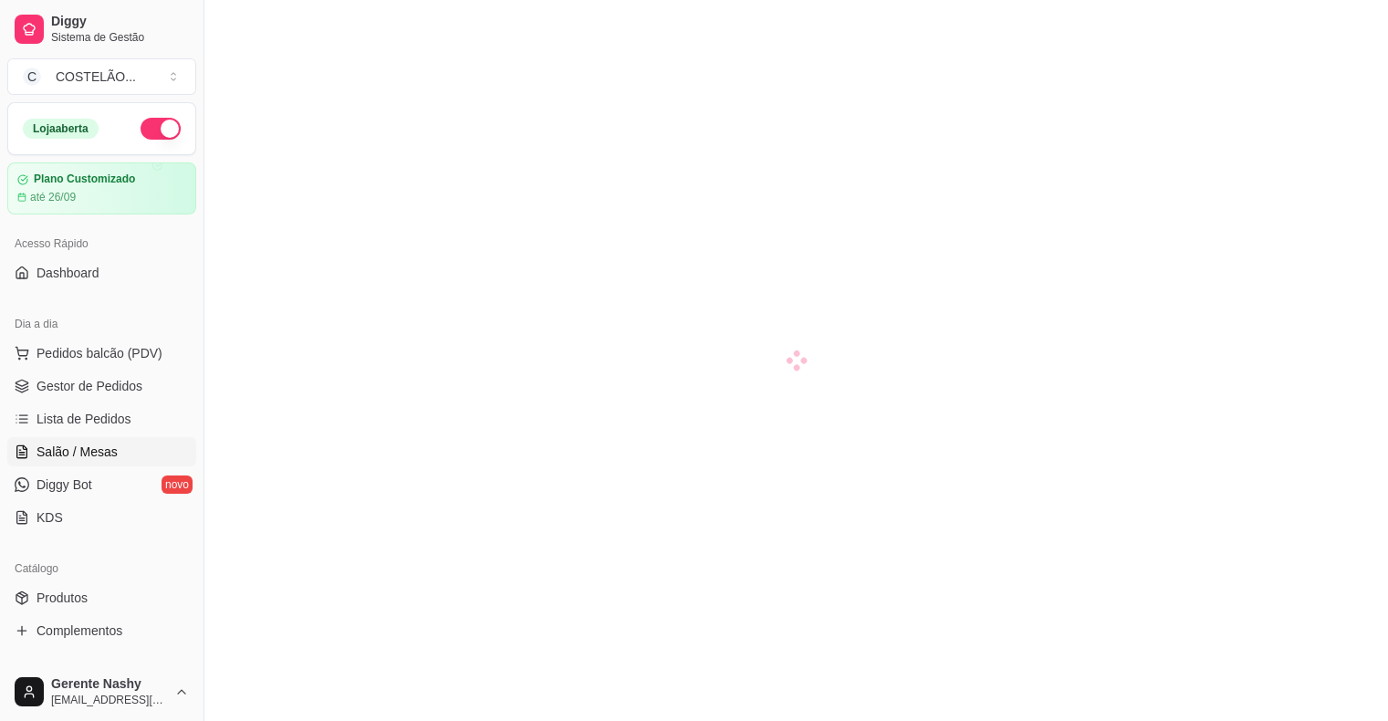
scroll to position [154, 0]
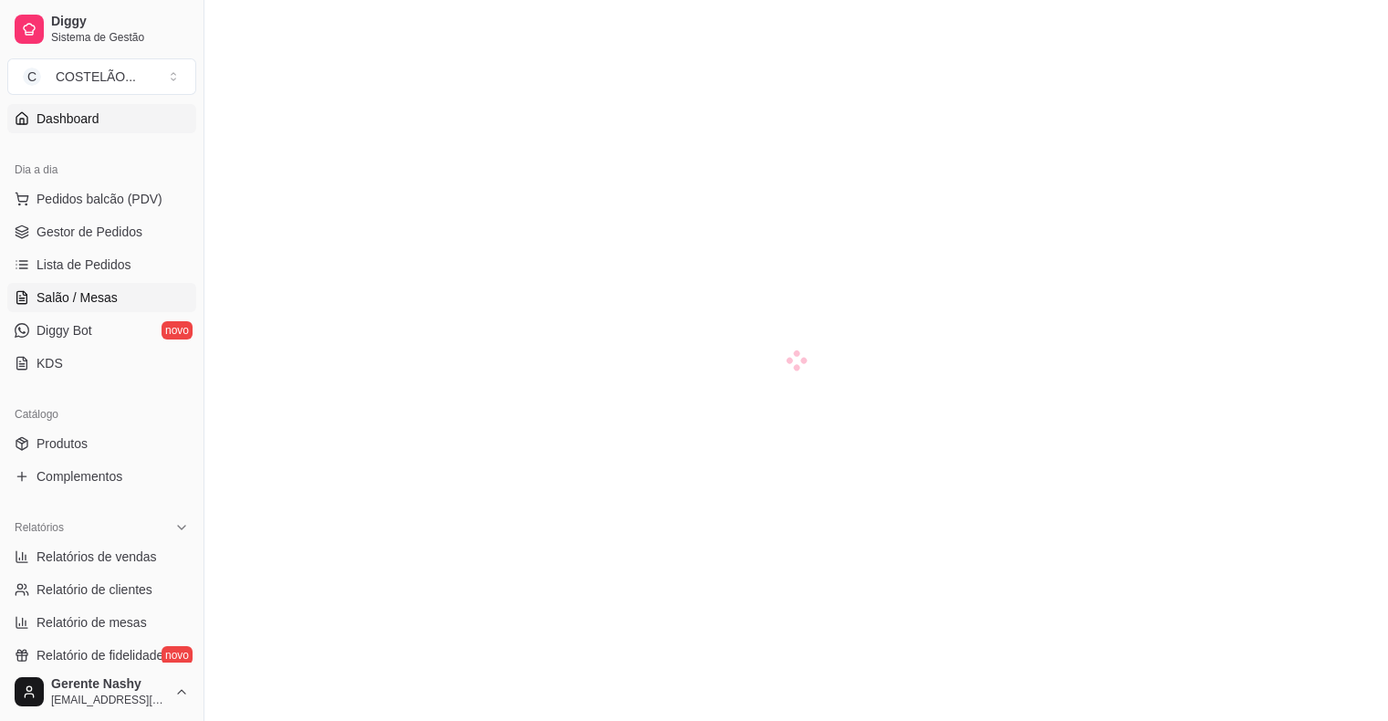
click at [98, 112] on span "Dashboard" at bounding box center [68, 119] width 63 height 18
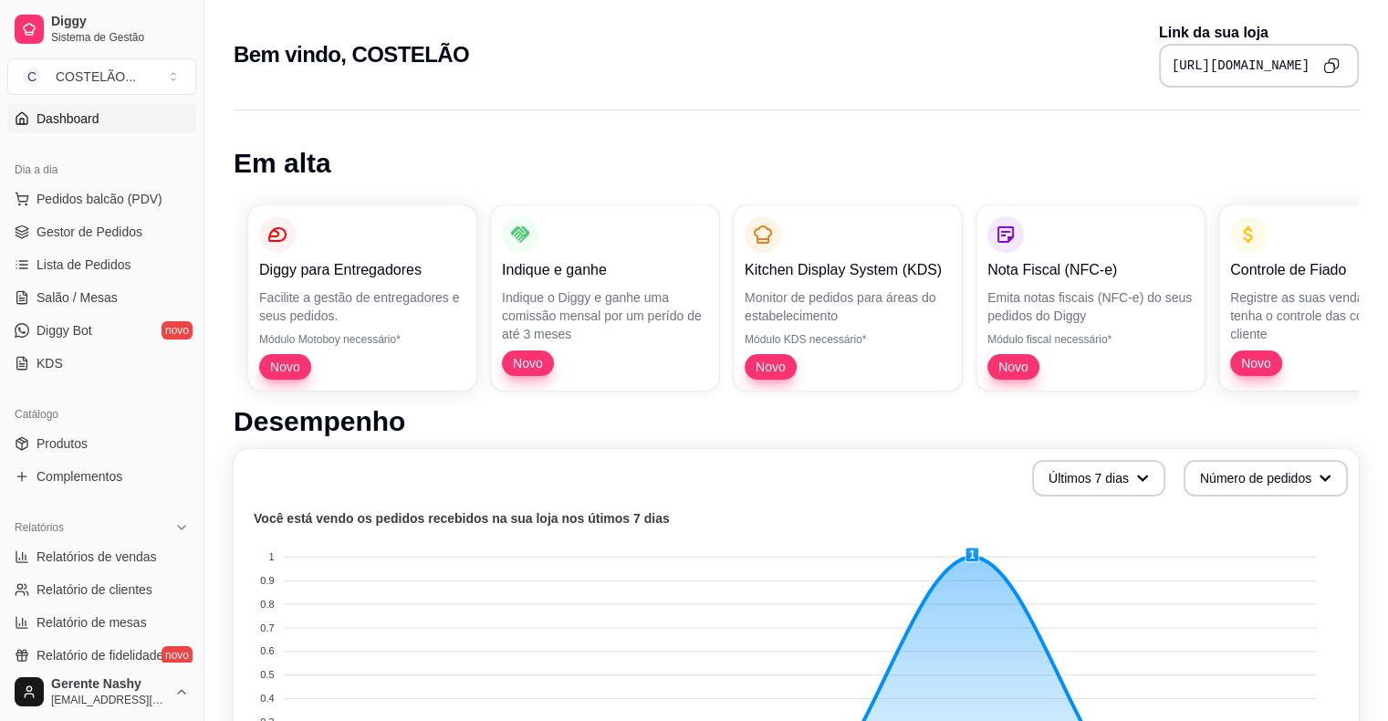
click at [1241, 59] on pre "[URL][DOMAIN_NAME]" at bounding box center [1241, 66] width 138 height 18
click at [1330, 71] on icon "Copy to clipboard" at bounding box center [1329, 67] width 9 height 9
click at [1172, 60] on pre "[URL][DOMAIN_NAME]" at bounding box center [1241, 66] width 138 height 18
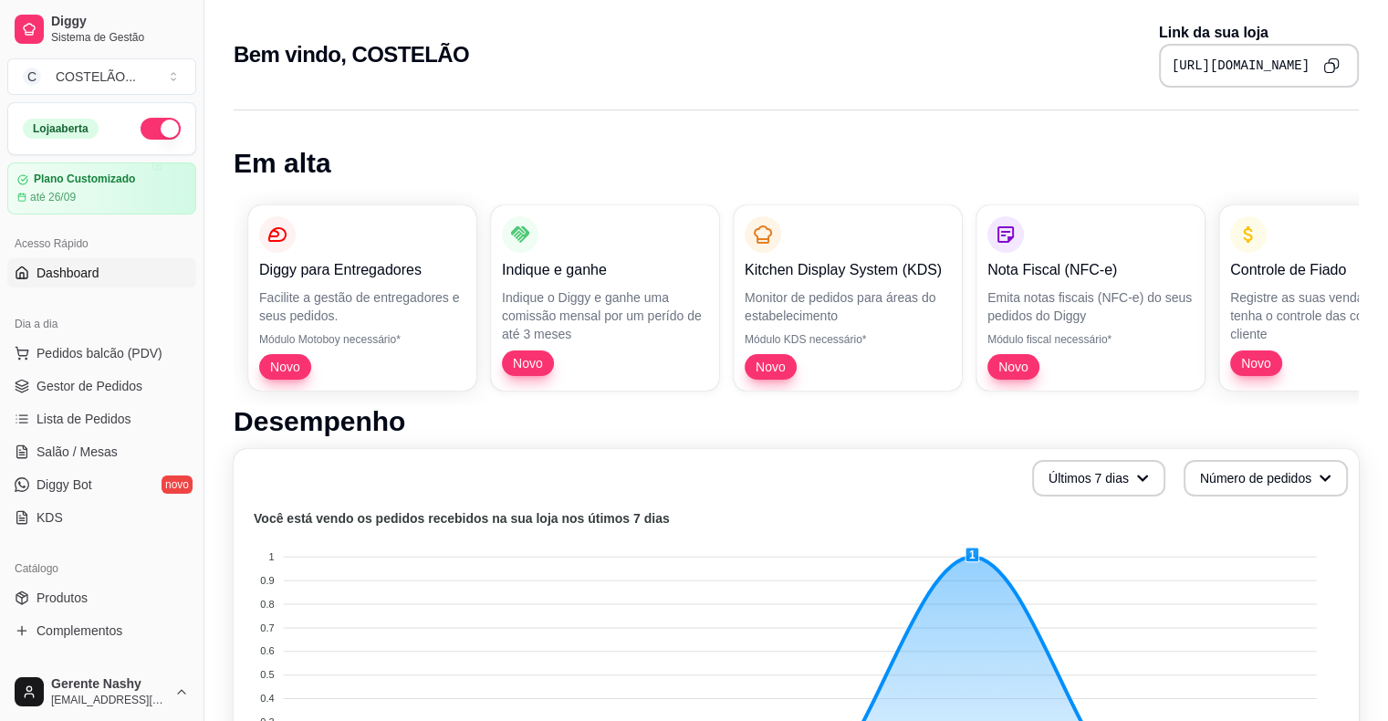
click at [75, 131] on div "Loja aberta" at bounding box center [61, 129] width 76 height 20
click at [44, 115] on div "Loja aberta" at bounding box center [101, 128] width 187 height 51
click at [57, 269] on span "Dashboard" at bounding box center [68, 273] width 63 height 18
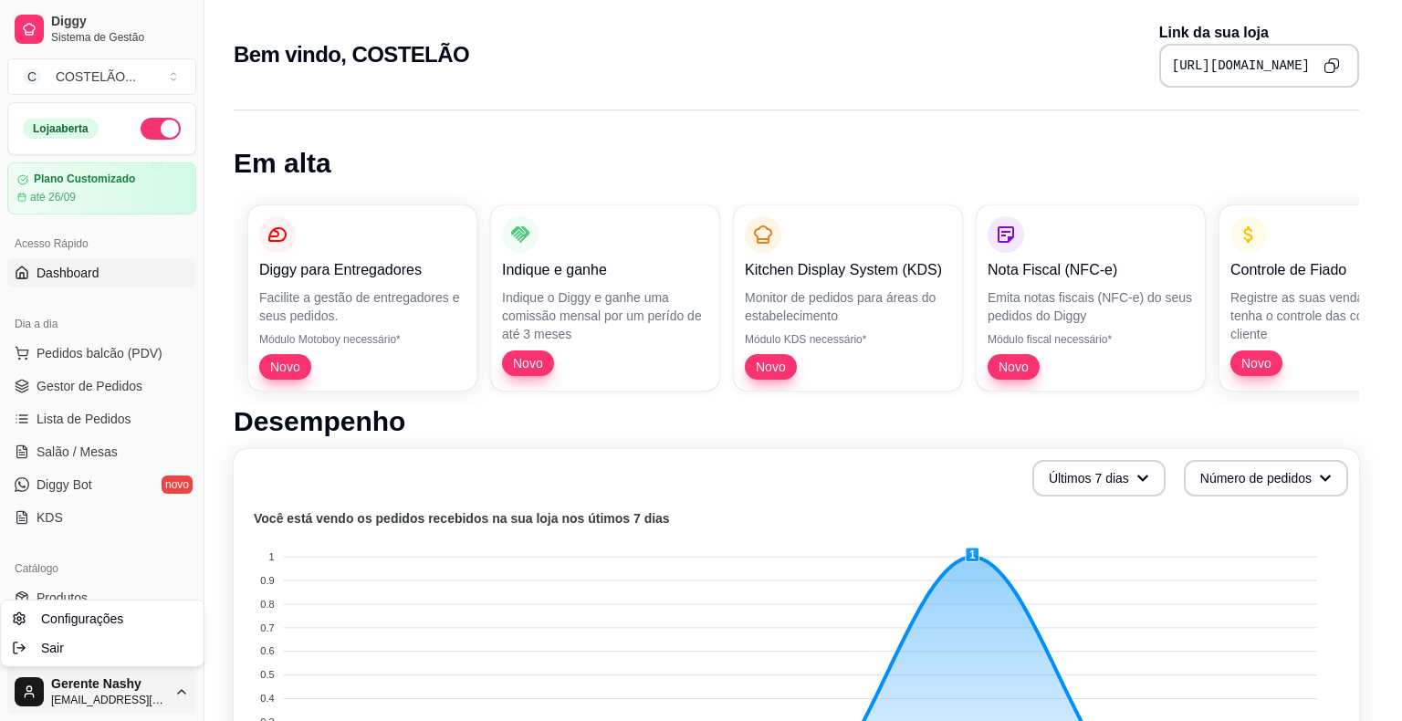
click at [118, 700] on html "Diggy Sistema de Gestão C COSTELÃO ... Loja aberta Plano Customizado até 26/09 …" at bounding box center [701, 360] width 1402 height 721
click at [71, 681] on html "Diggy Sistema de Gestão C COSTELÃO ... Loja aberta Plano Customizado até 26/09 …" at bounding box center [701, 360] width 1402 height 721
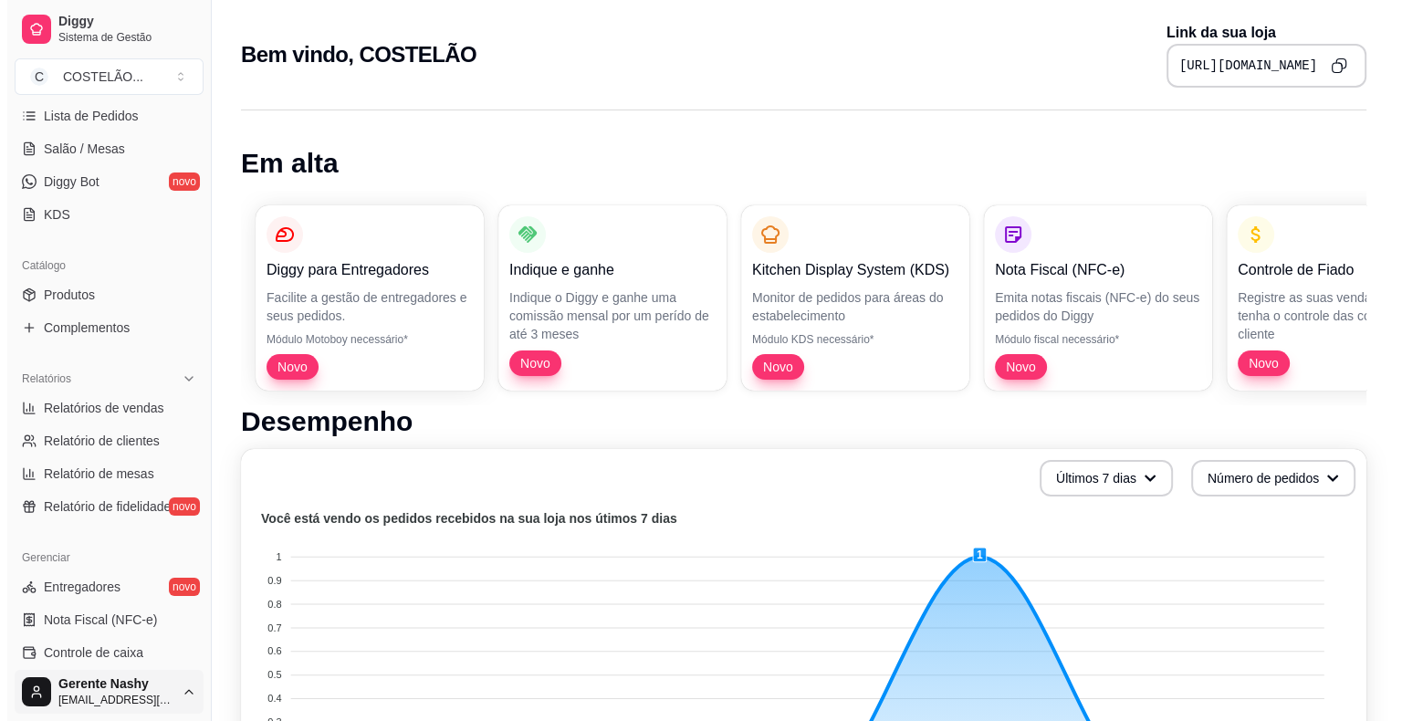
scroll to position [591, 0]
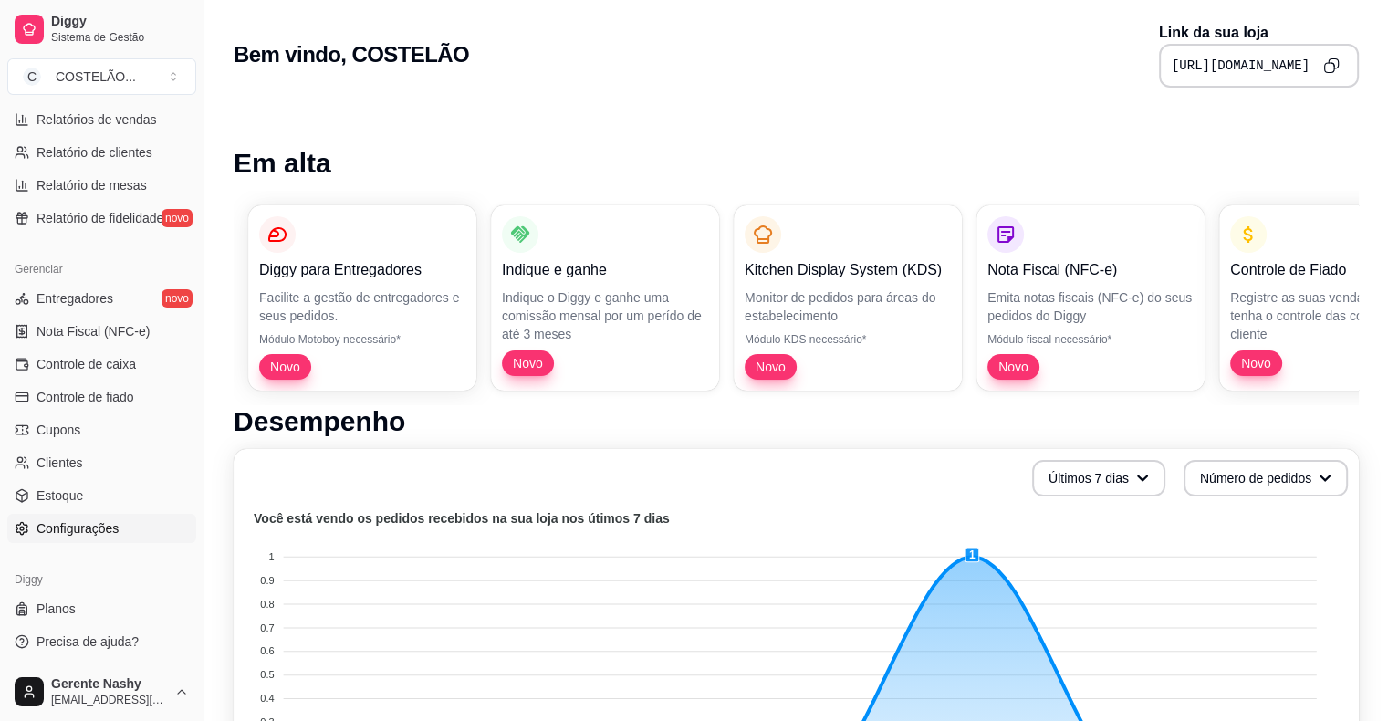
click at [86, 525] on span "Configurações" at bounding box center [78, 528] width 82 height 18
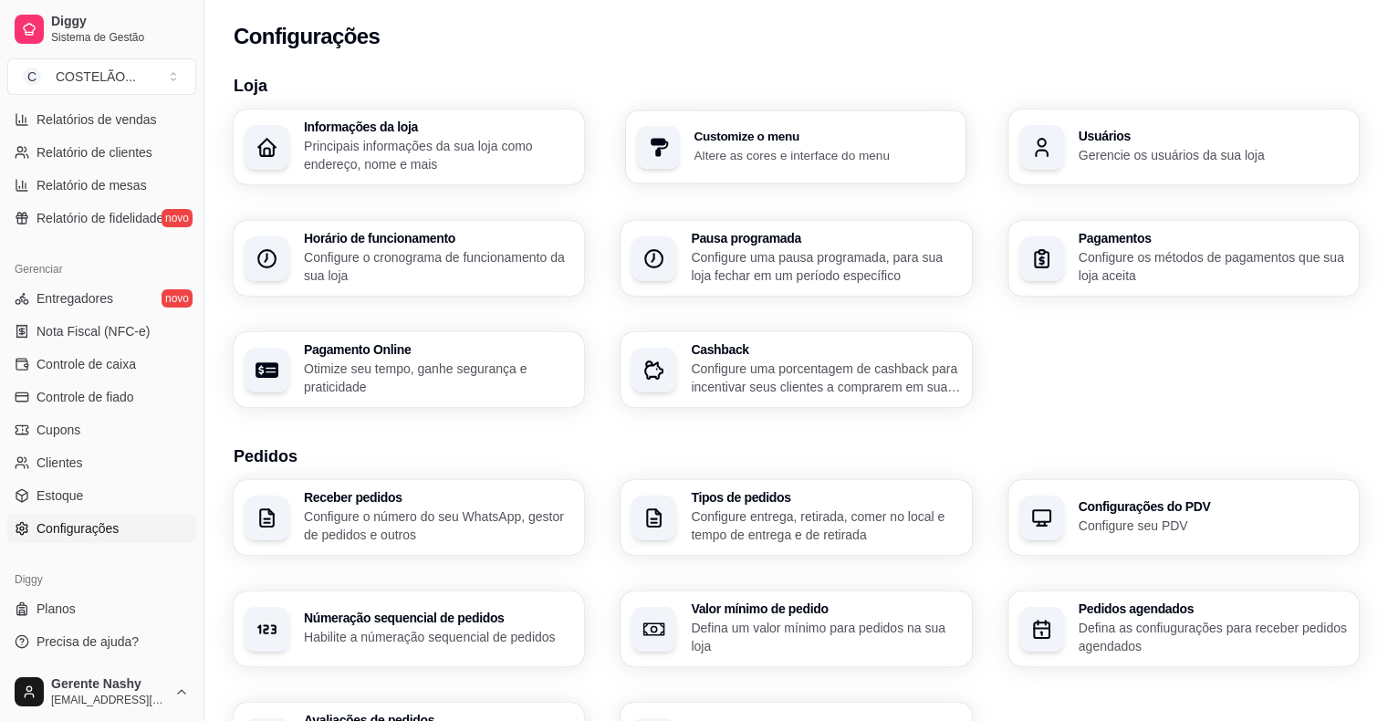
click at [824, 110] on div "Informações da loja Principais informações da sua loja como endereço, nome e ma…" at bounding box center [796, 258] width 1125 height 297
click at [510, 164] on p "Principais informações da sua loja como endereço, nome e mais" at bounding box center [437, 155] width 261 height 36
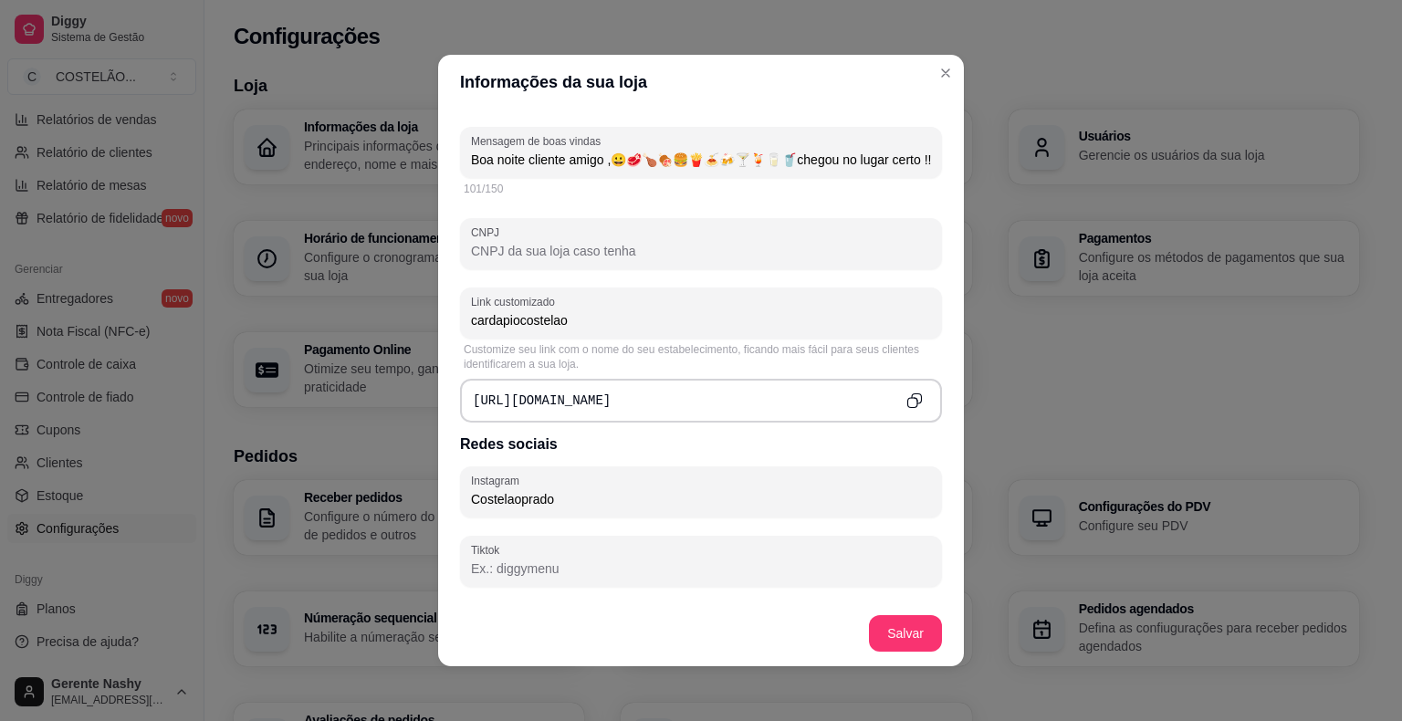
scroll to position [540, 0]
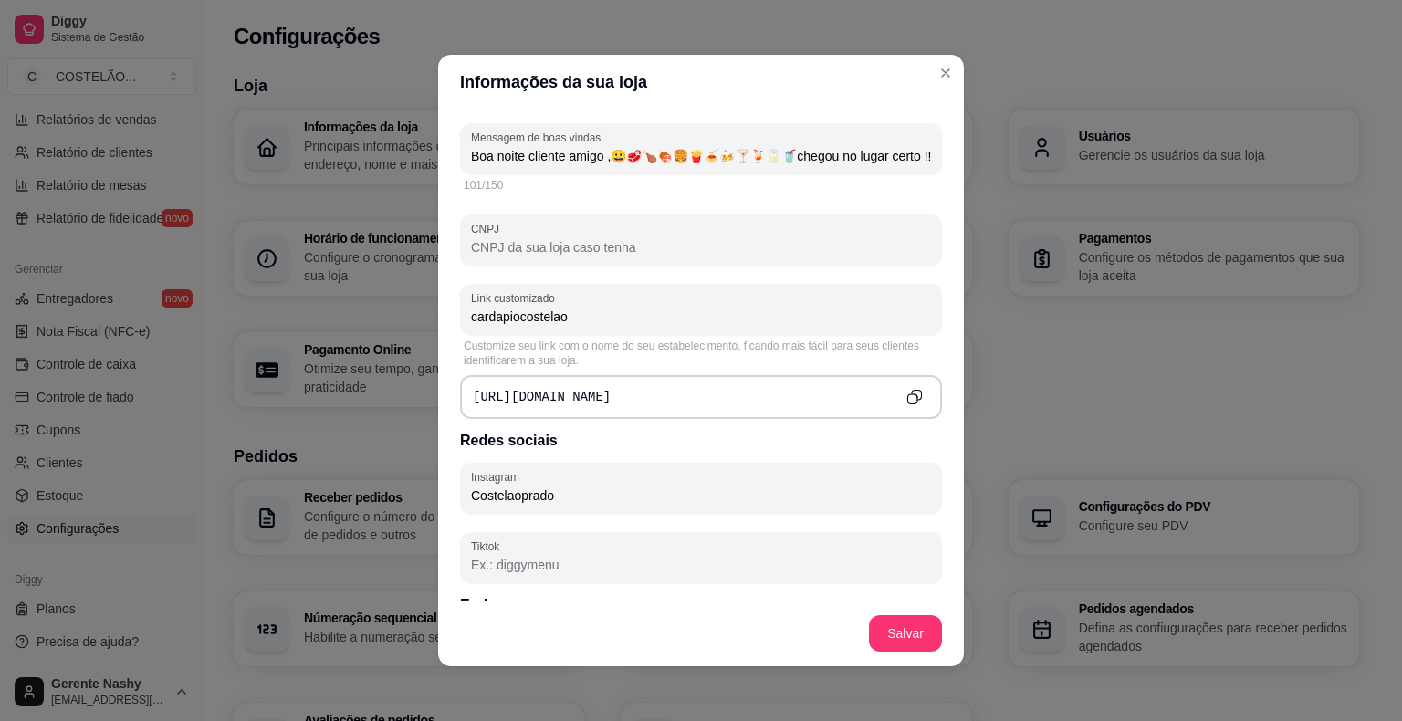
click at [862, 226] on div at bounding box center [701, 240] width 460 height 37
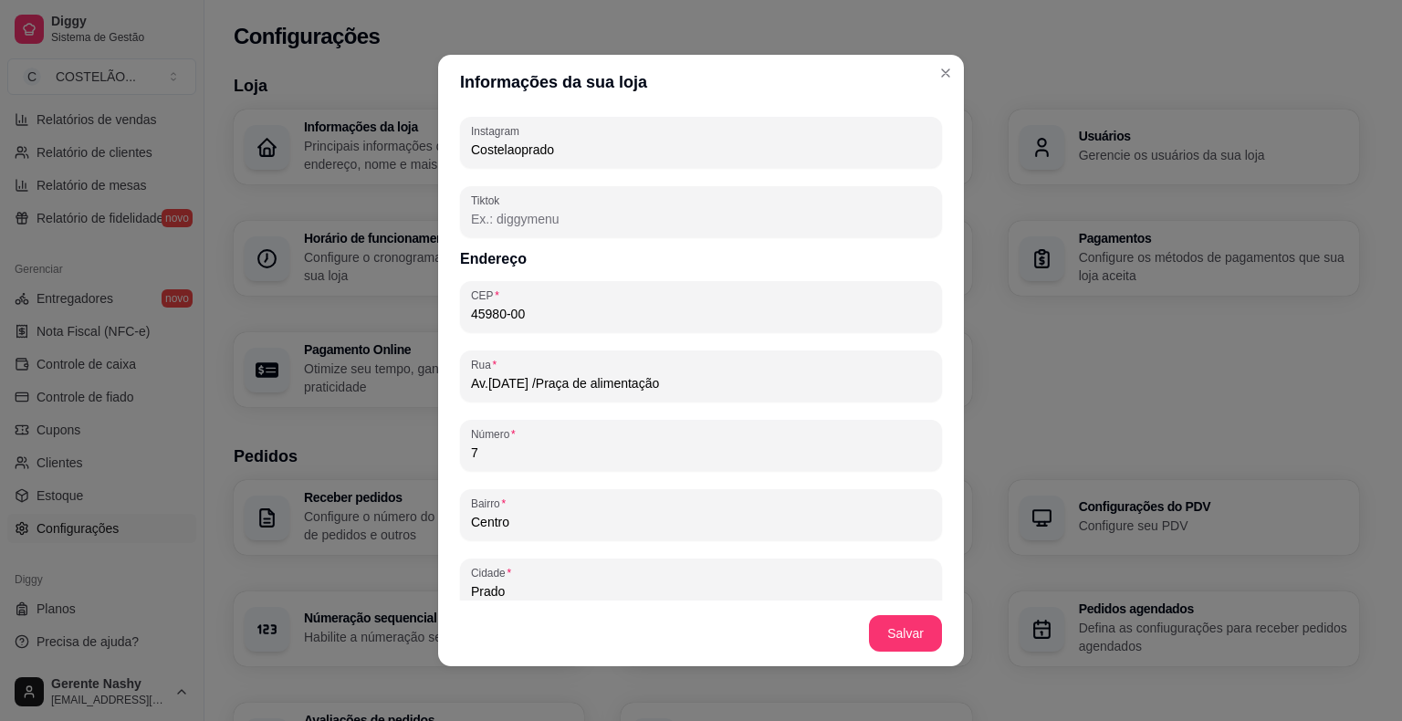
scroll to position [887, 0]
click at [850, 304] on input "45980-00" at bounding box center [701, 313] width 460 height 18
type input "45980-000"
type input "Boa noite cliente amigo ,😀🥩🍗🍖🍔🍟🍝🍻🍸🍹🥛🥤chegou no lugar certo !!!o que vai querer …"
type input "45980-000"
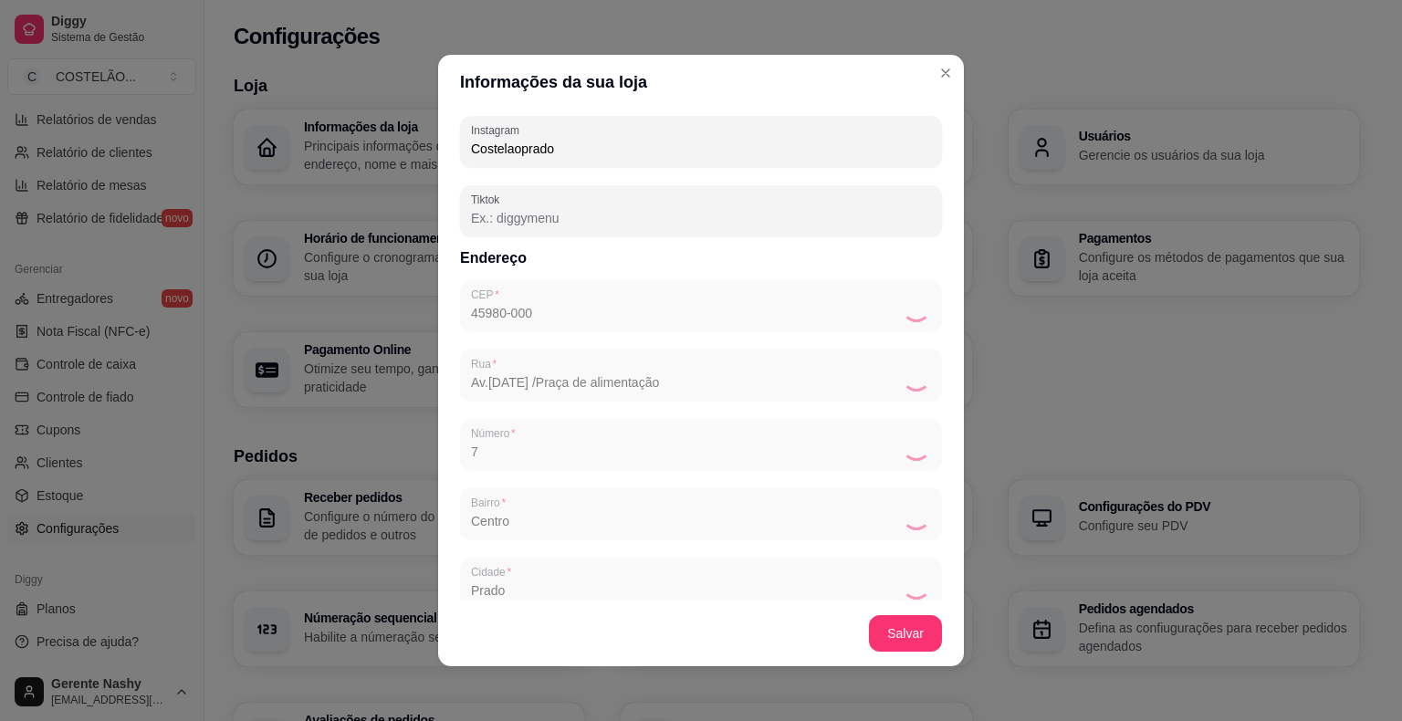
type input "Boa noite cliente amigo ,😀🥩🍗🍖🍔🍟🍝🍻🍸🍹🥛🥤chegou no lugar certo !!!o que vai querer …"
type input "BA"
click at [829, 373] on input "Rua" at bounding box center [701, 382] width 460 height 18
type input "Boa noite cliente amigo ,😀🥩🍗🍖🍔🍟🍝🍻🍸🍹🥛🥤chegou no lugar certo !!!o que vai querer …"
type input "a"
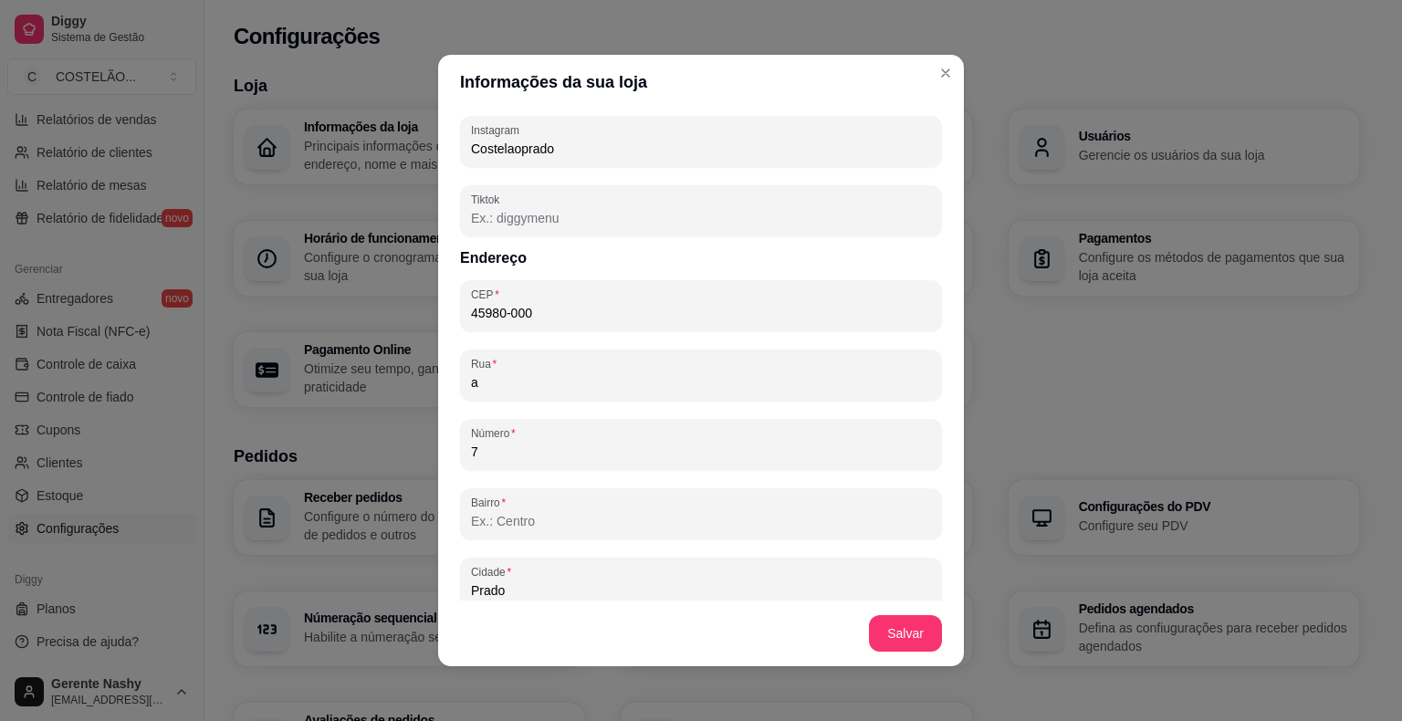
type input "Boa noite cliente amigo ,😀🥩🍗🍖🍔🍟🍝🍻🍸🍹🥛🥤chegou no lugar certo !!!o que vai querer …"
type input "av"
type input "Boa noite cliente amigo ,😀🥩🍗🍖🍔🍟🍝🍻🍸🍹🥛🥤chegou no lugar certo !!!o que vai querer …"
type input "av."
type input "Boa noite cliente amigo ,😀🥩🍗🍖🍔🍟🍝🍻🍸🍹🥛🥤chegou no lugar certo !!!o que vai querer …"
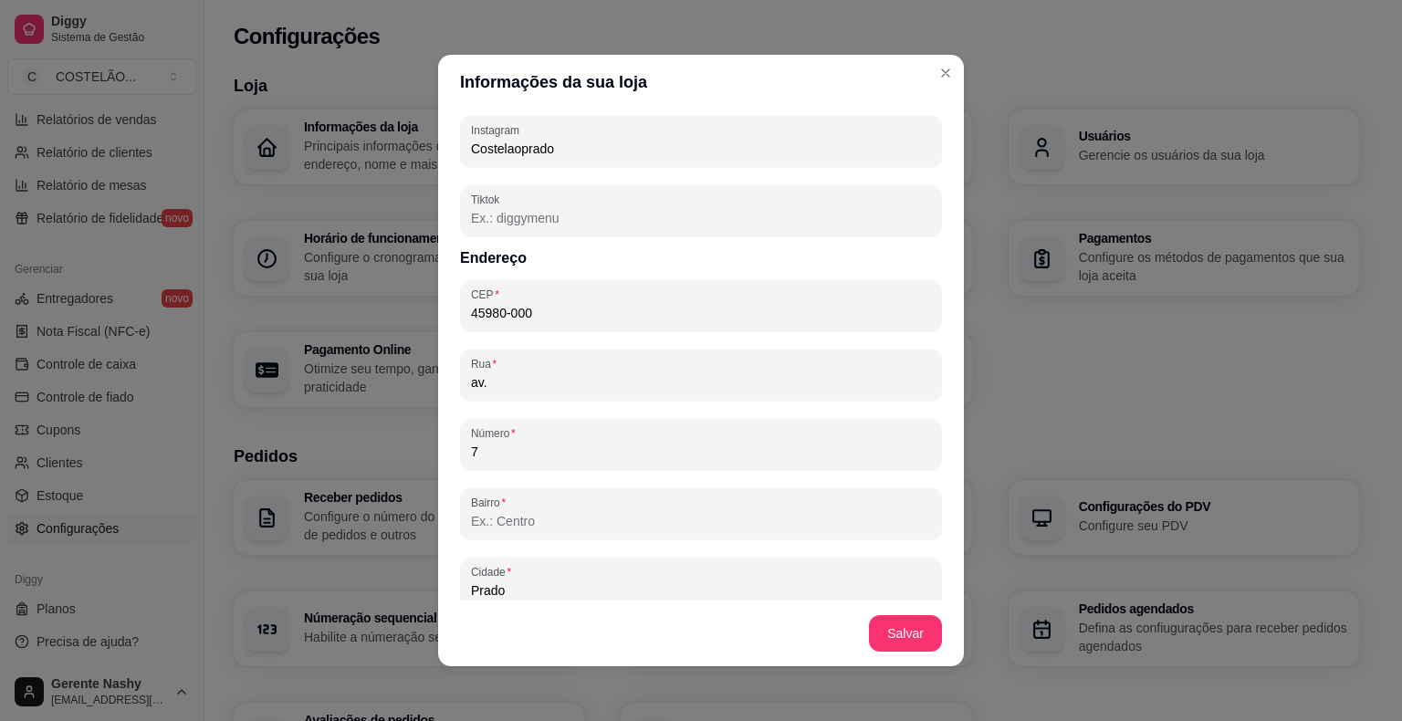
type input "av.2"
type input "Boa noite cliente amigo ,😀🥩🍗🍖🍔🍟🍝🍻🍸🍹🥛🥤chegou no lugar certo !!!o que vai querer …"
type input "av.2"
type input "Boa noite cliente amigo ,😀🥩🍗🍖🍔🍟🍝🍻🍸🍹🥛🥤chegou no lugar certo !!!o que vai querer …"
type input "av.2 d"
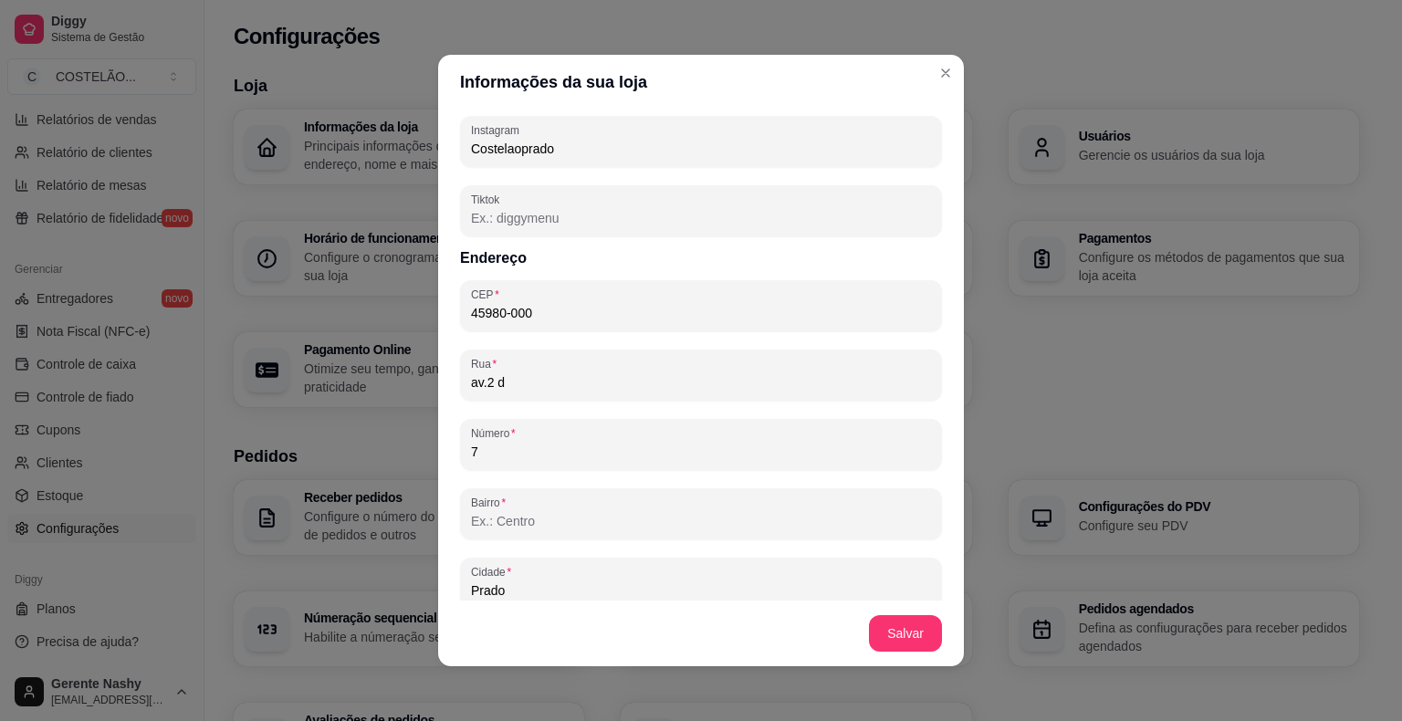
type input "Boa noite cliente amigo ,😀🥩🍗🍖🍔🍟🍝🍻🍸🍹🥛🥤chegou no lugar certo !!!o que vai querer …"
type input "av.2 de"
type input "Boa noite cliente amigo ,😀🥩🍗🍖🍔🍟🍝🍻🍸🍹🥛🥤chegou no lugar certo !!!o que vai querer …"
type input "av.2 de"
type input "Boa noite cliente amigo ,😀🥩🍗🍖🍔🍟🍝🍻🍸🍹🥛🥤chegou no lugar certo !!!o que vai querer …"
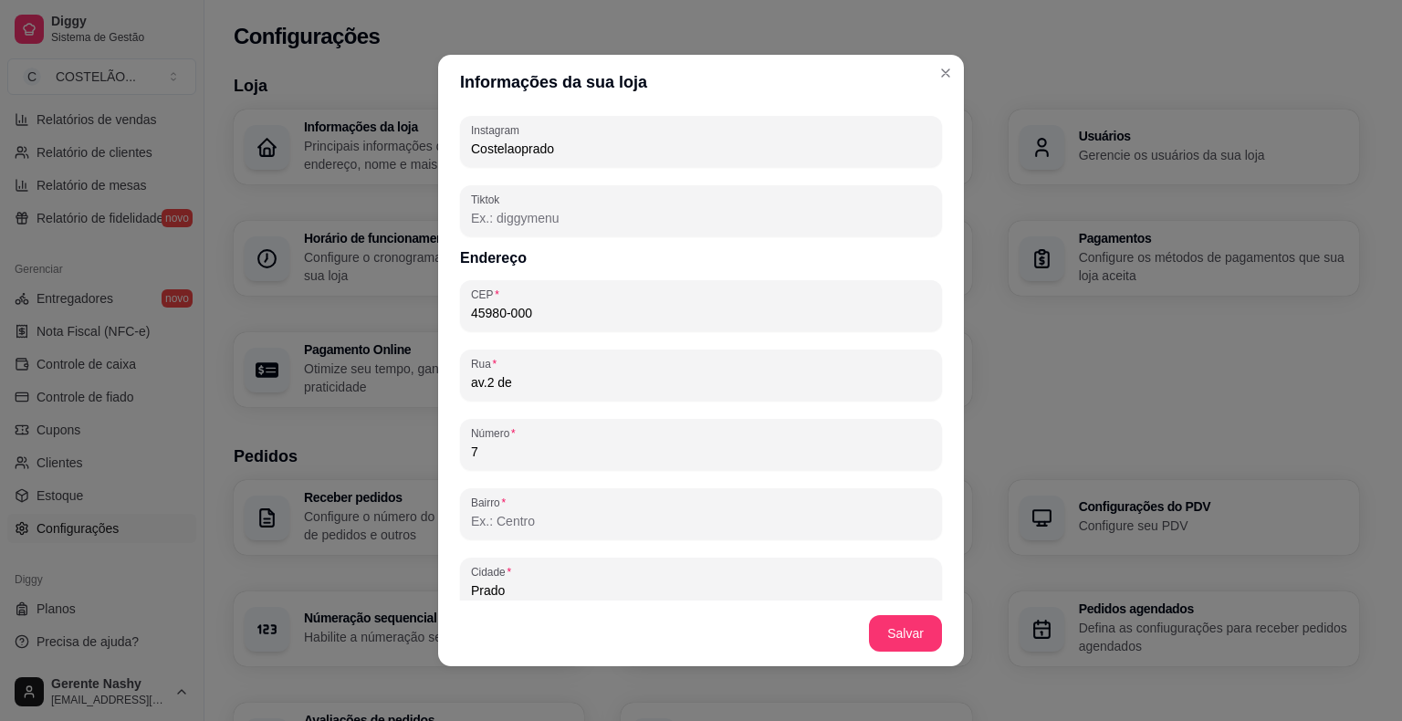
type input "av.2 de j"
type input "Boa noite cliente amigo ,😀🥩🍗🍖🍔🍟🍝🍻🍸🍹🥛🥤chegou no lugar certo !!!o que vai querer …"
type input "av.2 de ju"
type input "Boa noite cliente amigo ,😀🥩🍗🍖🍔🍟🍝🍻🍸🍹🥛🥤chegou no lugar certo !!!o que vai querer …"
type input "av.[DATE]"
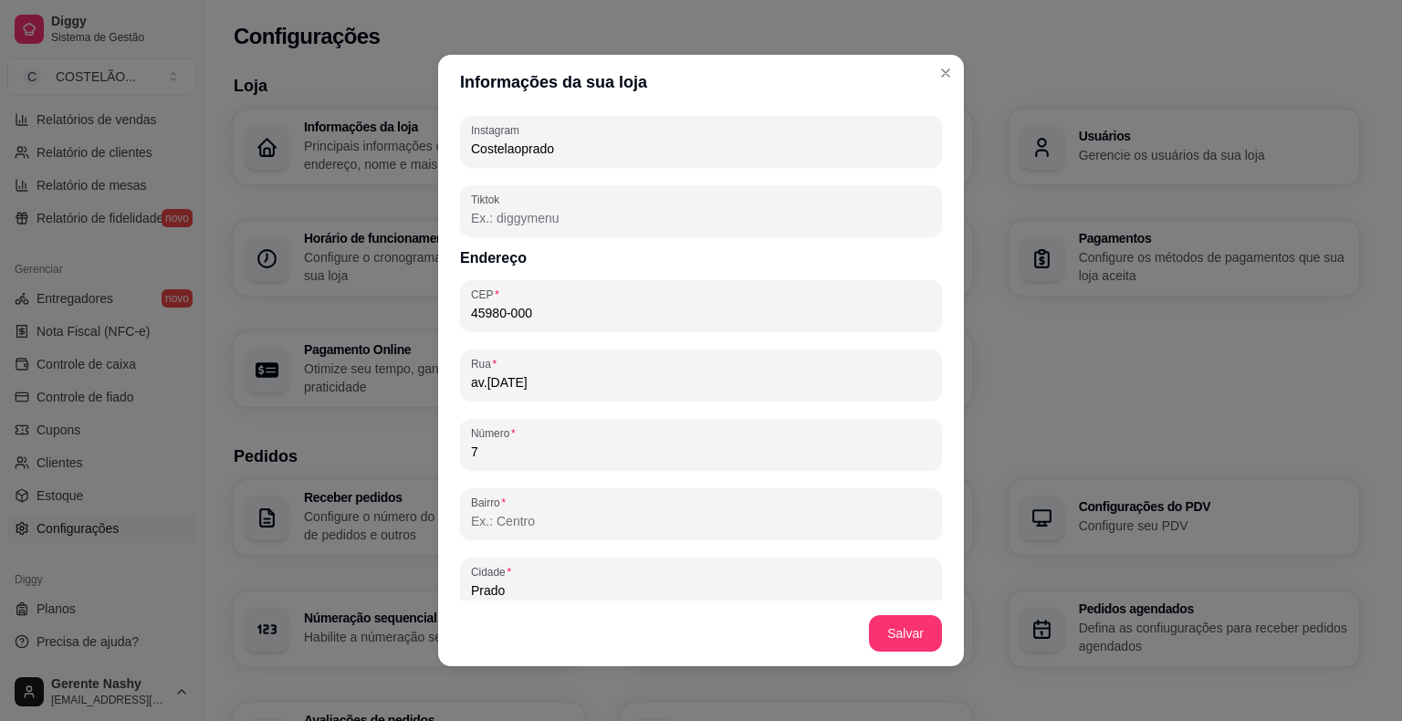
type input "Boa noite cliente amigo ,😀🥩🍗🍖🍔🍟🍝🍻🍸🍹🥛🥤chegou no lugar certo !!!o que vai querer …"
type input "av.2 de julh"
type input "Boa noite cliente amigo ,😀🥩🍗🍖🍔🍟🍝🍻🍸🍹🥛🥤chegou no lugar certo !!!o que vai querer …"
type input "av.[DATE]"
type input "Boa noite cliente amigo ,😀🥩🍗🍖🍔🍟🍝🍻🍸🍹🥛🥤chegou no lugar certo !!!o que vai querer …"
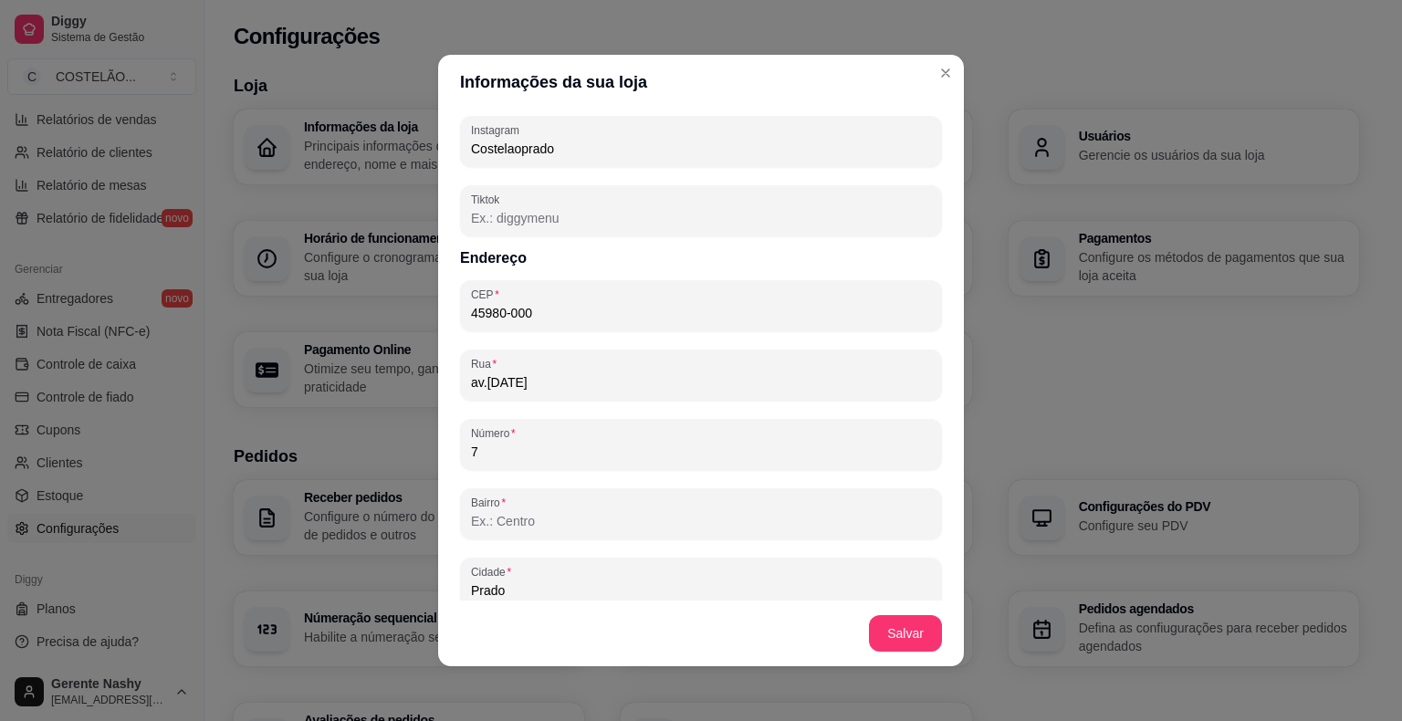
type input "av.[DATE]"
type input "Boa noite cliente amigo ,😀🥩🍗🍖🍔🍟🍝🍻🍸🍹🥛🥤chegou no lugar certo !!!o que vai querer …"
type input "av.[DATE] :"
type input "Boa noite cliente amigo ,😀🥩🍗🍖🍔🍟🍝🍻🍸🍹🥛🥤chegou no lugar certo !!!o que vai querer …"
type input "av.[DATE]"
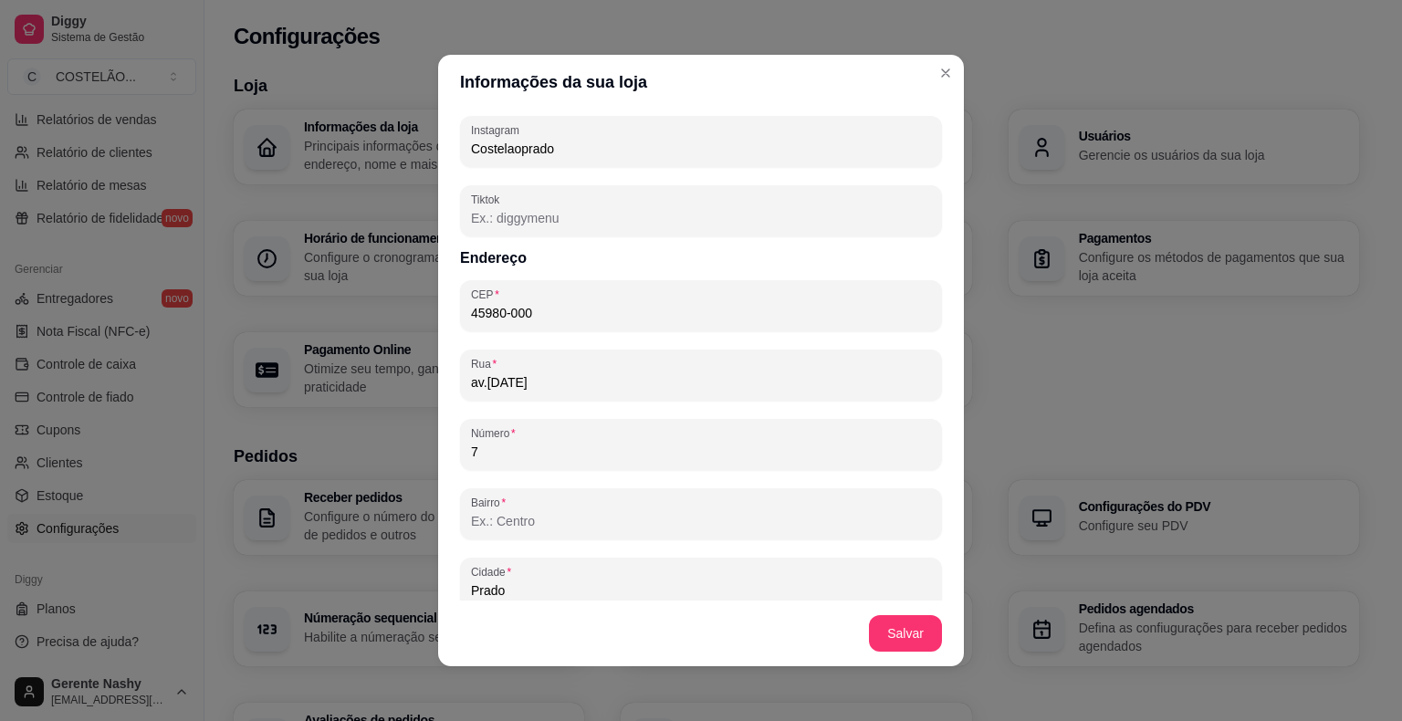
type input "Boa noite cliente amigo ,😀🥩🍗🍖🍔🍟🍝🍻🍸🍹🥛🥤chegou no lugar certo !!!o que vai querer …"
type input "av.[DATE] ;"
type input "Boa noite cliente amigo ,😀🥩🍗🍖🍔🍟🍝🍻🍸🍹🥛🥤chegou no lugar certo !!!o que vai querer …"
type input "av.[DATE]"
type input "Boa noite cliente amigo ,😀🥩🍗🍖🍔🍟🍝🍻🍸🍹🥛🥤chegou no lugar certo !!!o que vai querer …"
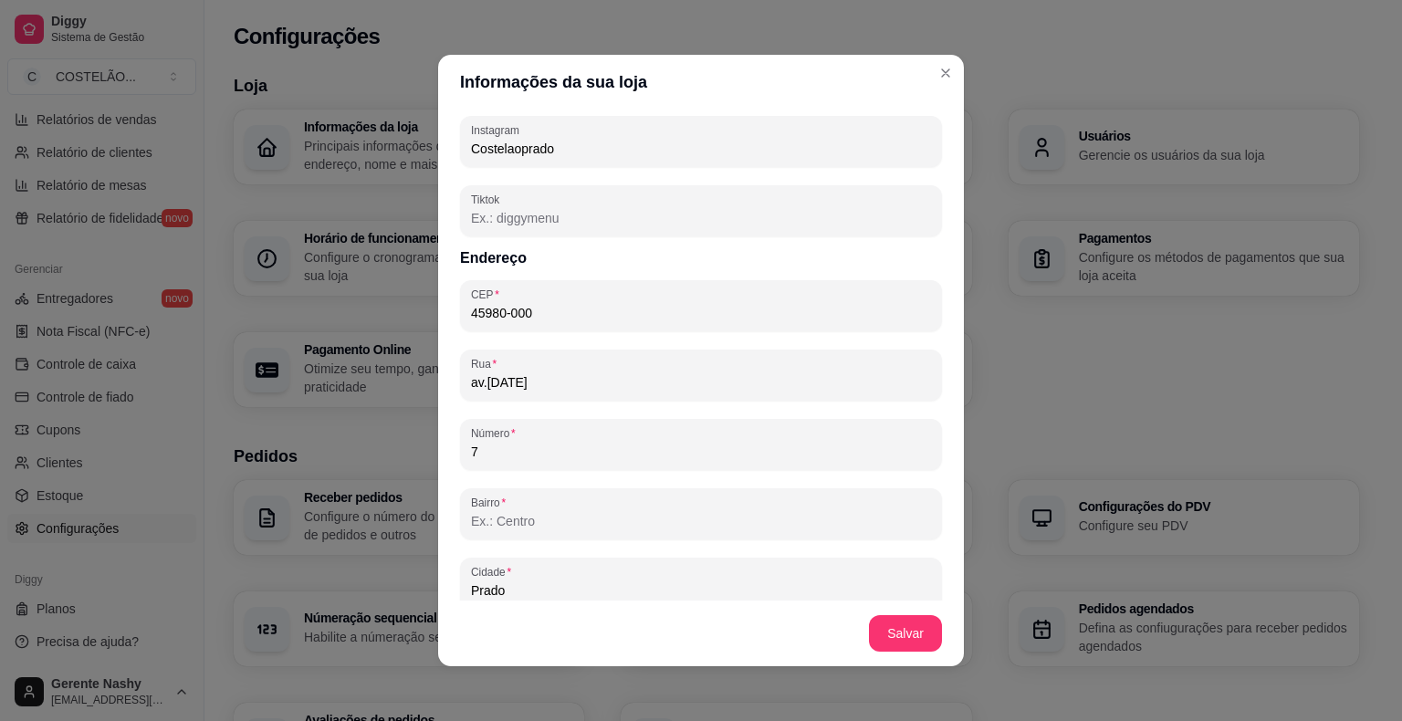
type input "av.[DATE] ]"
type input "Boa noite cliente amigo ,😀🥩🍗🍖🍔🍟🍝🍻🍸🍹🥛🥤chegou no lugar certo !!!o que vai querer …"
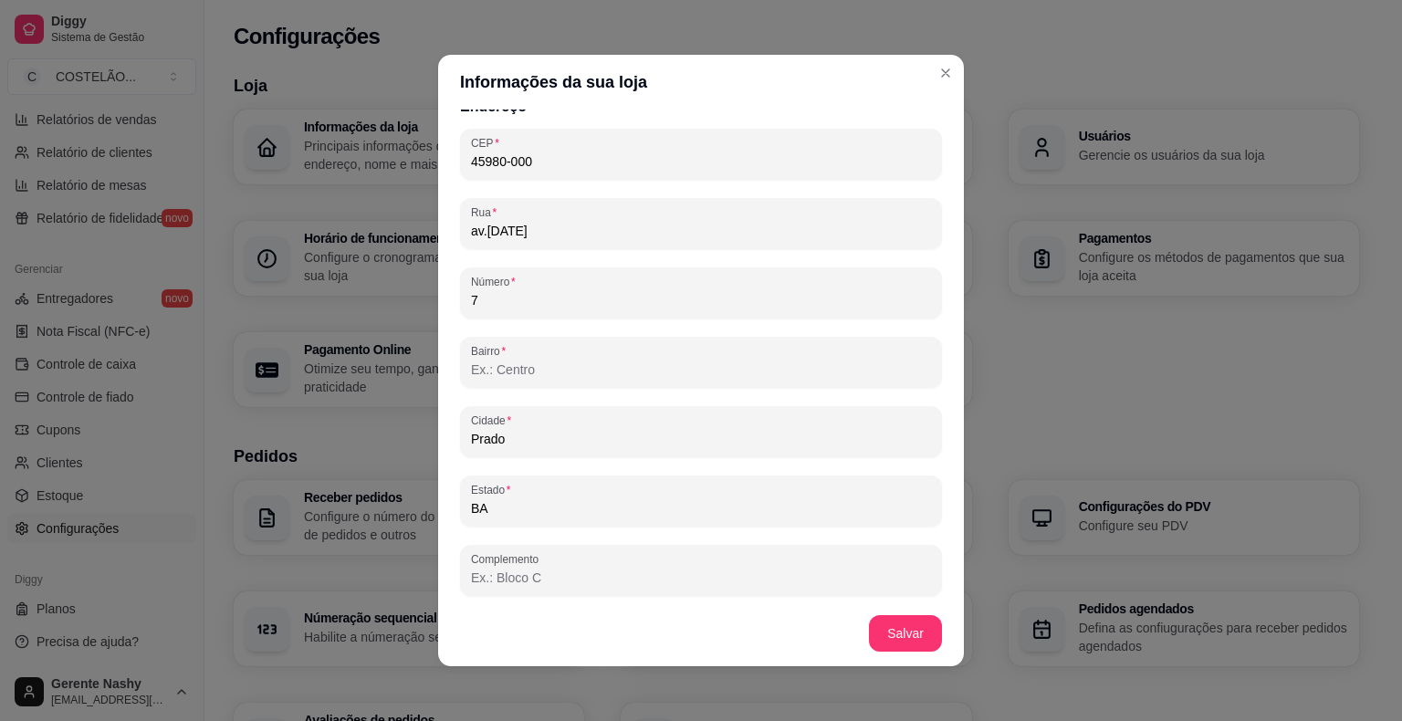
scroll to position [4, 0]
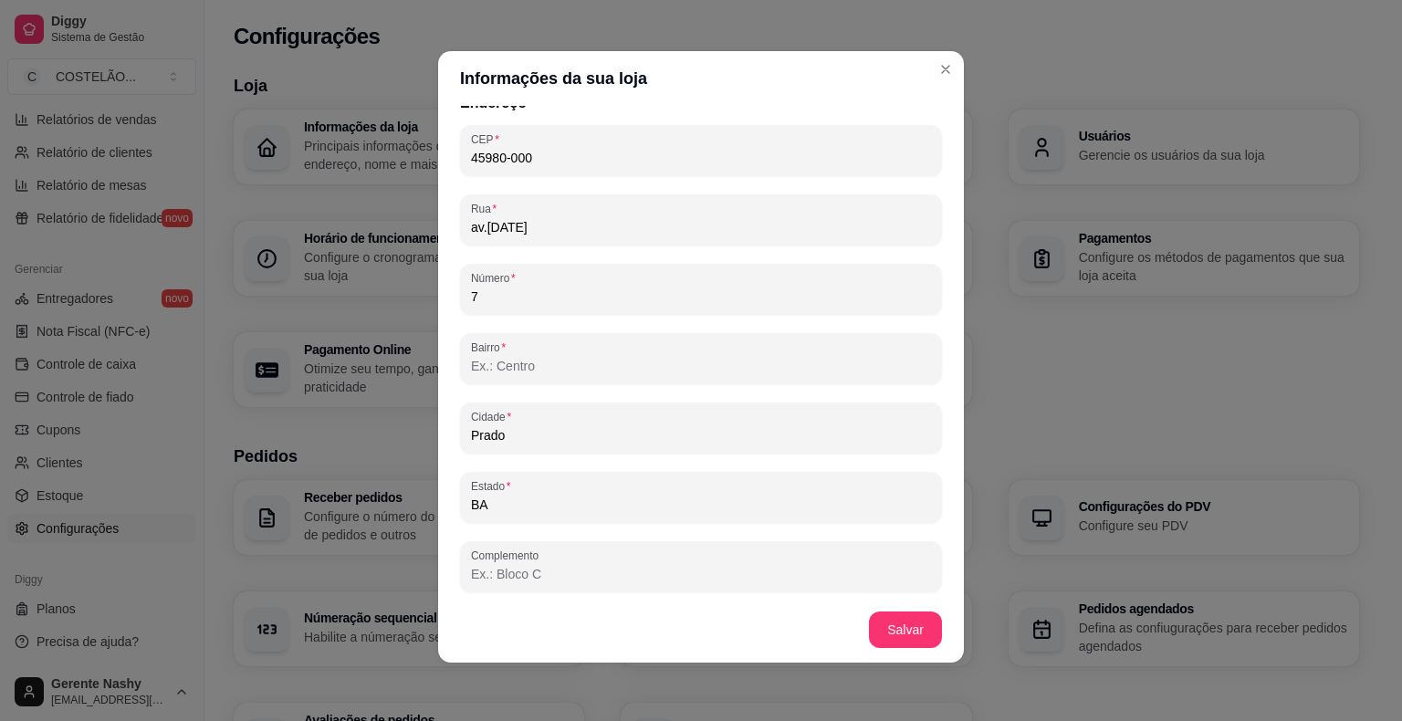
type input "av.[DATE]"
click at [853, 357] on input "Bairro" at bounding box center [701, 366] width 460 height 18
type input "Boa noite cliente amigo ,😀🥩🍗🍖🍔🍟🍝🍻🍸🍹🥛🥤chegou no lugar certo !!!o que vai querer …"
type input "c"
type input "Boa noite cliente amigo ,😀🥩🍗🍖🍔🍟🍝🍻🍸🍹🥛🥤chegou no lugar certo !!!o que vai querer …"
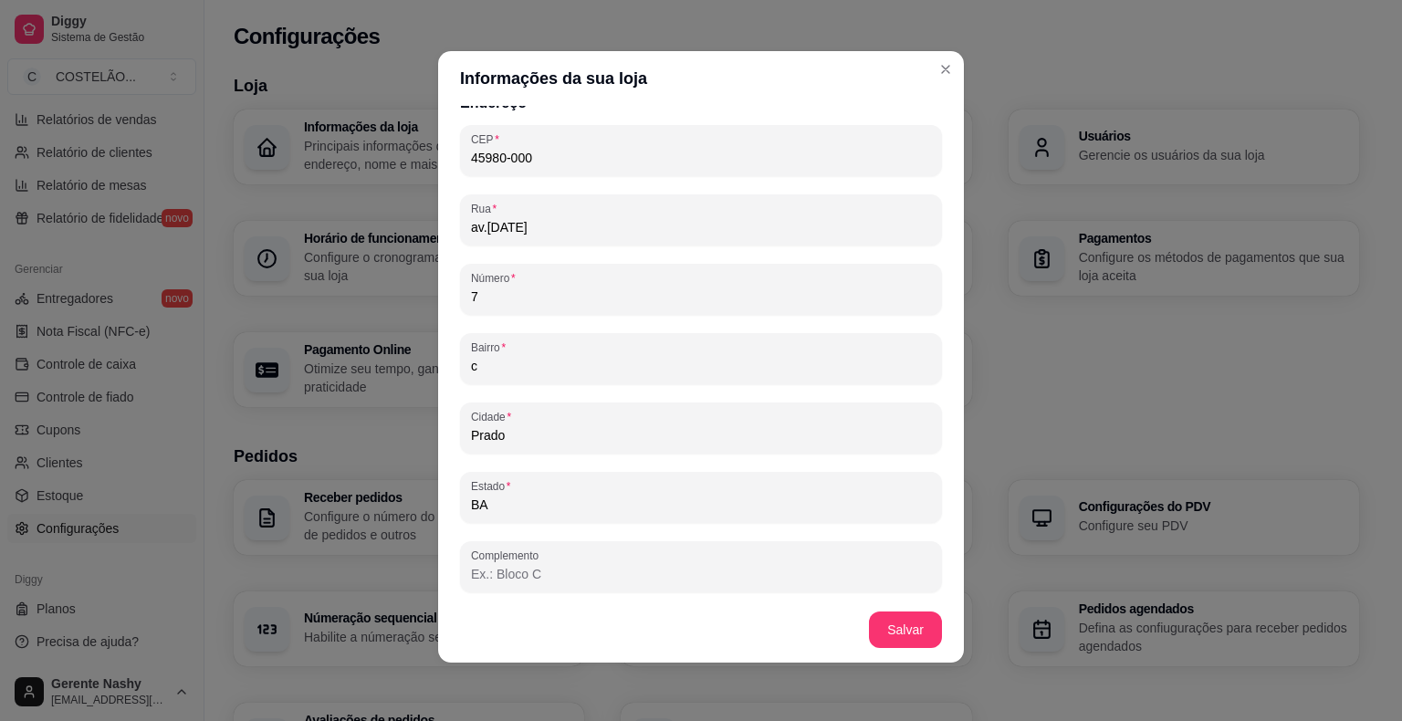
type input "ce"
type input "Boa noite cliente amigo ,😀🥩🍗🍖🍔🍟🍝🍻🍸🍹🥛🥤chegou no lugar certo !!!o que vai querer …"
type input "cen"
type input "Boa noite cliente amigo ,😀🥩🍗🍖🍔🍟🍝🍻🍸🍹🥛🥤chegou no lugar certo !!!o que vai querer …"
type input "cent"
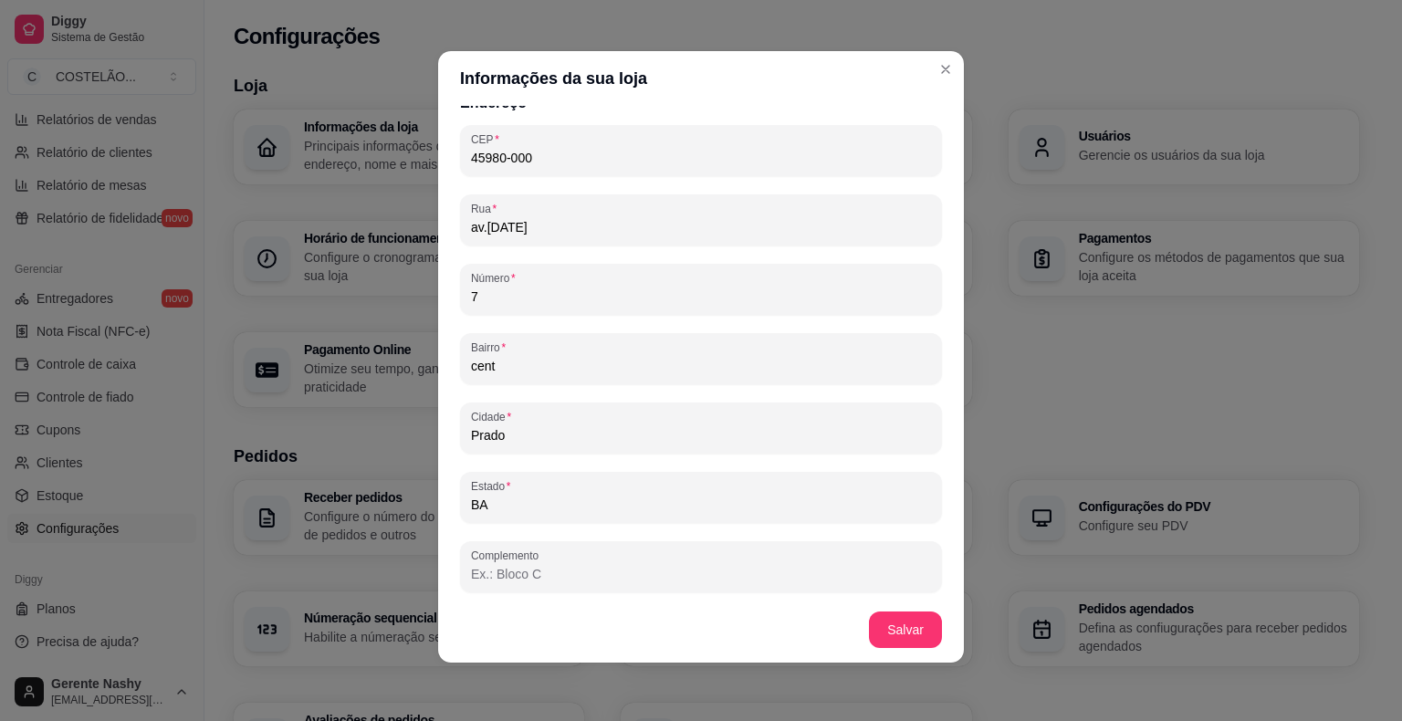
type input "Boa noite cliente amigo ,😀🥩🍗🍖🍔🍟🍝🍻🍸🍹🥛🥤chegou no lugar certo !!!o que vai querer …"
type input "centr"
type input "Boa noite cliente amigo ,😀🥩🍗🍖🍔🍟🍝🍻🍸🍹🥛🥤chegou no lugar certo !!!o que vai querer …"
type input "centro"
click at [766, 551] on div at bounding box center [701, 566] width 460 height 37
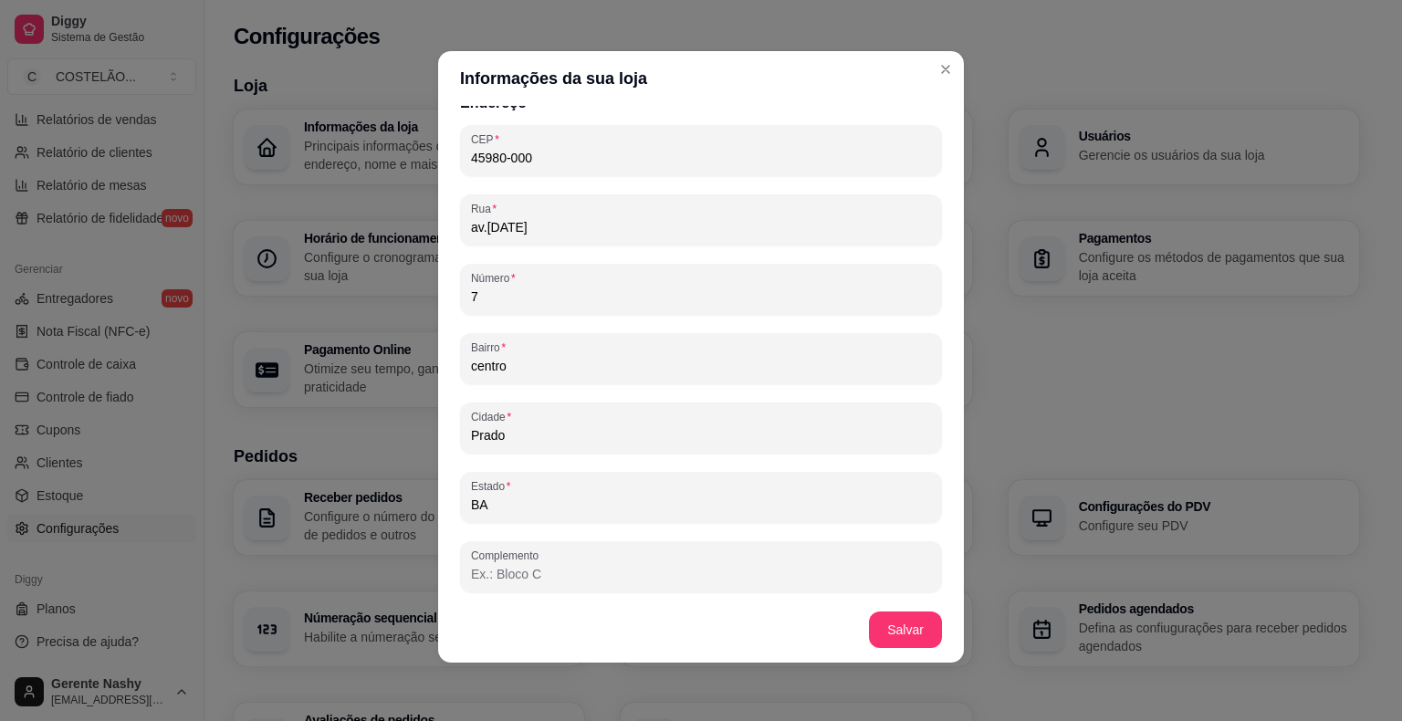
type input "Boa noite cliente amigo ,😀🥩🍗🍖🍔🍟🍝🍻🍸🍹🥛🥤chegou no lugar certo !!!o que vai querer …"
type input "q"
type input "Boa noite cliente amigo ,😀🥩🍗🍖🍔🍟🍝🍻🍸🍹🥛🥤chegou no lugar certo !!!o que vai querer …"
type input "qu"
type input "Boa noite cliente amigo ,😀🥩🍗🍖🍔🍟🍝🍻🍸🍹🥛🥤chegou no lugar certo !!!o que vai querer …"
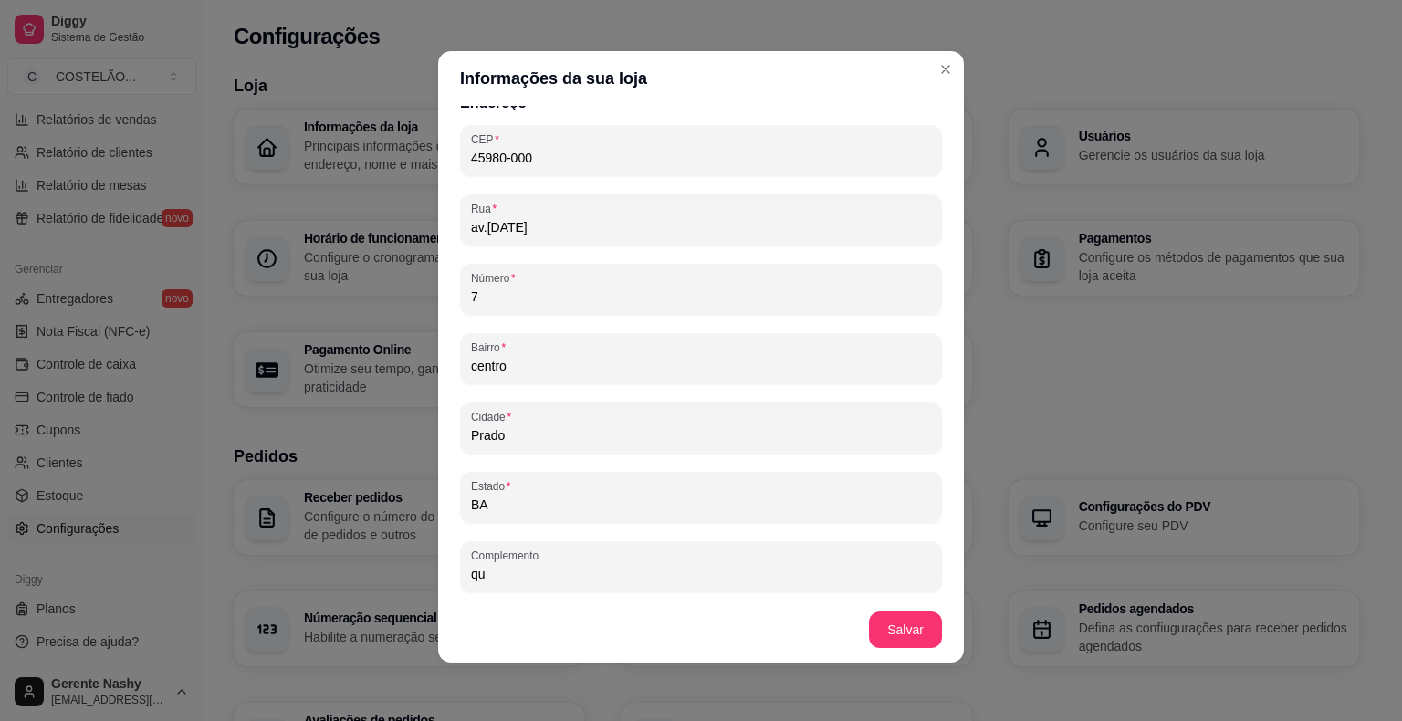
type input "qui"
type input "Boa noite cliente amigo ,😀🥩🍗🍖🍔🍟🍝🍻🍸🍹🥛🥤chegou no lugar certo !!!o que vai querer …"
type input "quio"
type input "Boa noite cliente amigo ,😀🥩🍗🍖🍔🍟🍝🍻🍸🍹🥛🥤chegou no lugar certo !!!o que vai querer …"
type input "quios"
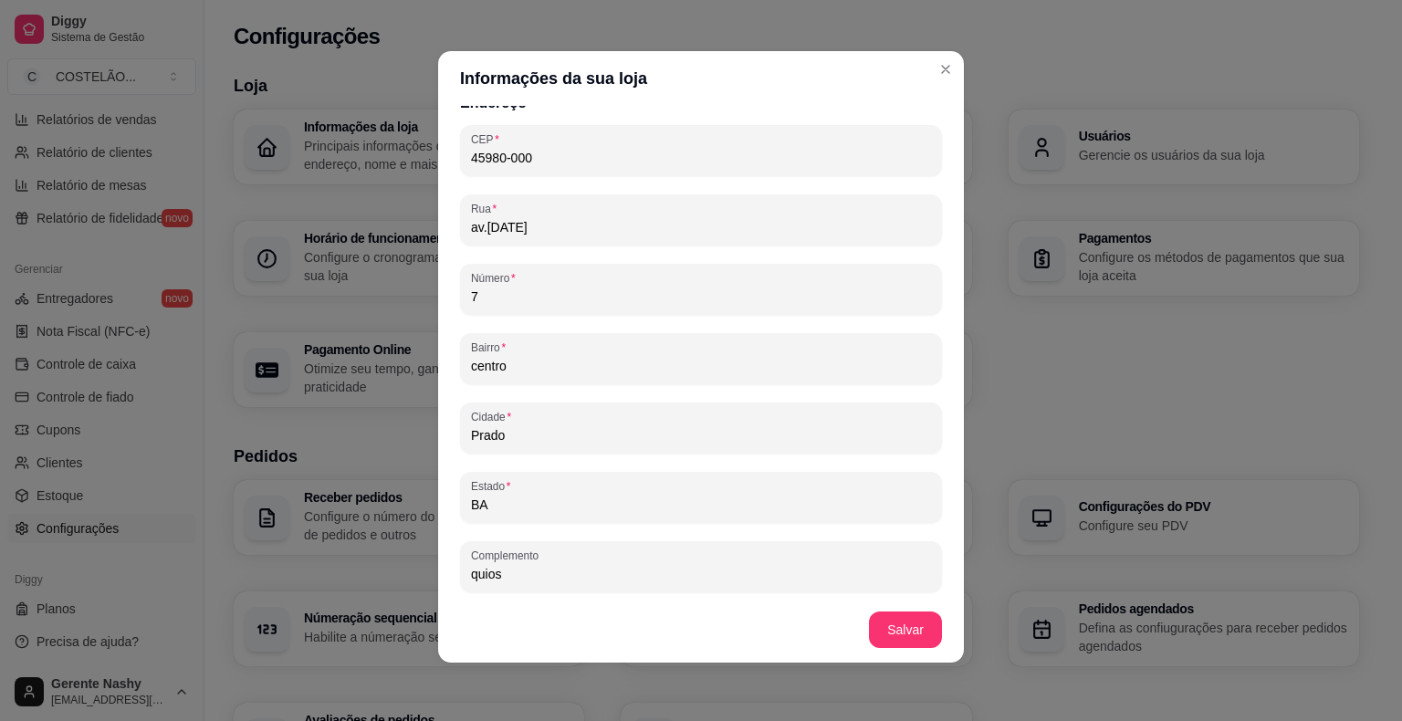
type input "Boa noite cliente amigo ,😀🥩🍗🍖🍔🍟🍝🍻🍸🍹🥛🥤chegou no lugar certo !!!o que vai querer …"
type input "quio"
type input "Boa noite cliente amigo ,😀🥩🍗🍖🍔🍟🍝🍻🍸🍹🥛🥤chegou no lugar certo !!!o que vai querer …"
type input "quioq"
type input "Boa noite cliente amigo ,😀🥩🍗🍖🍔🍟🍝🍻🍸🍹🥛🥤chegou no lugar certo !!!o que vai querer …"
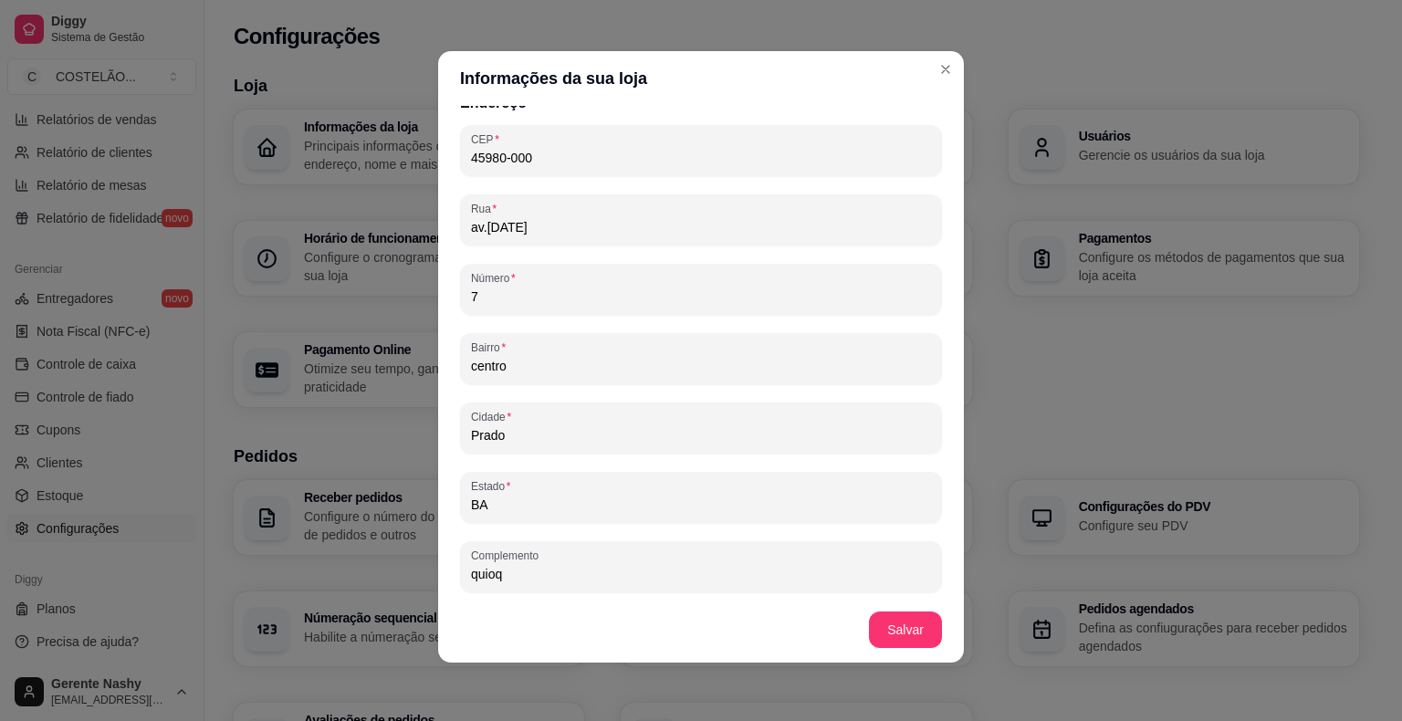
type input "quioqu"
type input "Boa noite cliente amigo ,😀🥩🍗🍖🍔🍟🍝🍻🍸🍹🥛🥤chegou no lugar certo !!!o que vai querer …"
type input "quioque"
type input "Boa noite cliente amigo ,😀🥩🍗🍖🍔🍟🍝🍻🍸🍹🥛🥤chegou no lugar certo !!!o que vai querer …"
type input "quioqu"
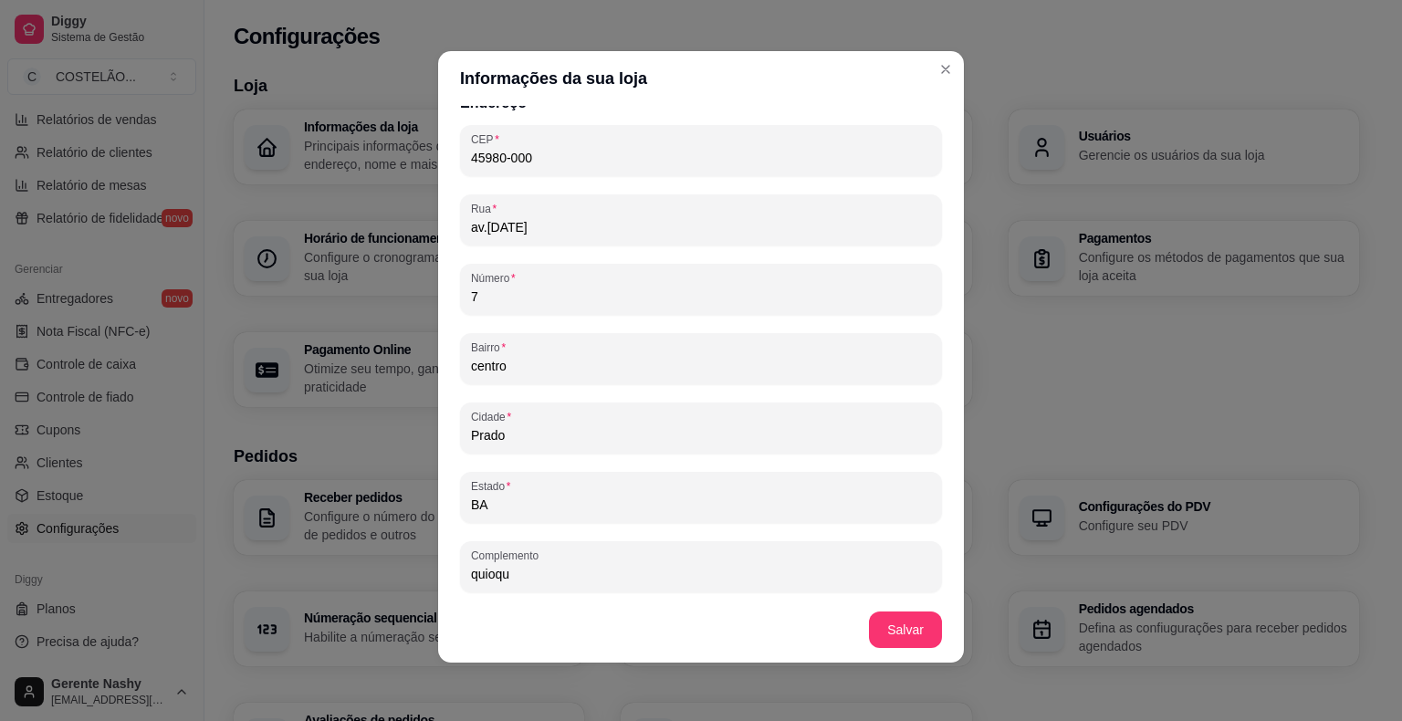
type input "Boa noite cliente amigo ,😀🥩🍗🍖🍔🍟🍝🍻🍸🍹🥛🥤chegou no lugar certo !!!o que vai querer …"
type input "quioq"
type input "Boa noite cliente amigo ,😀🥩🍗🍖🍔🍟🍝🍻🍸🍹🥛🥤chegou no lugar certo !!!o que vai querer …"
type input "quio"
type input "Boa noite cliente amigo ,😀🥩🍗🍖🍔🍟🍝🍻🍸🍹🥛🥤chegou no lugar certo !!!o que vai querer …"
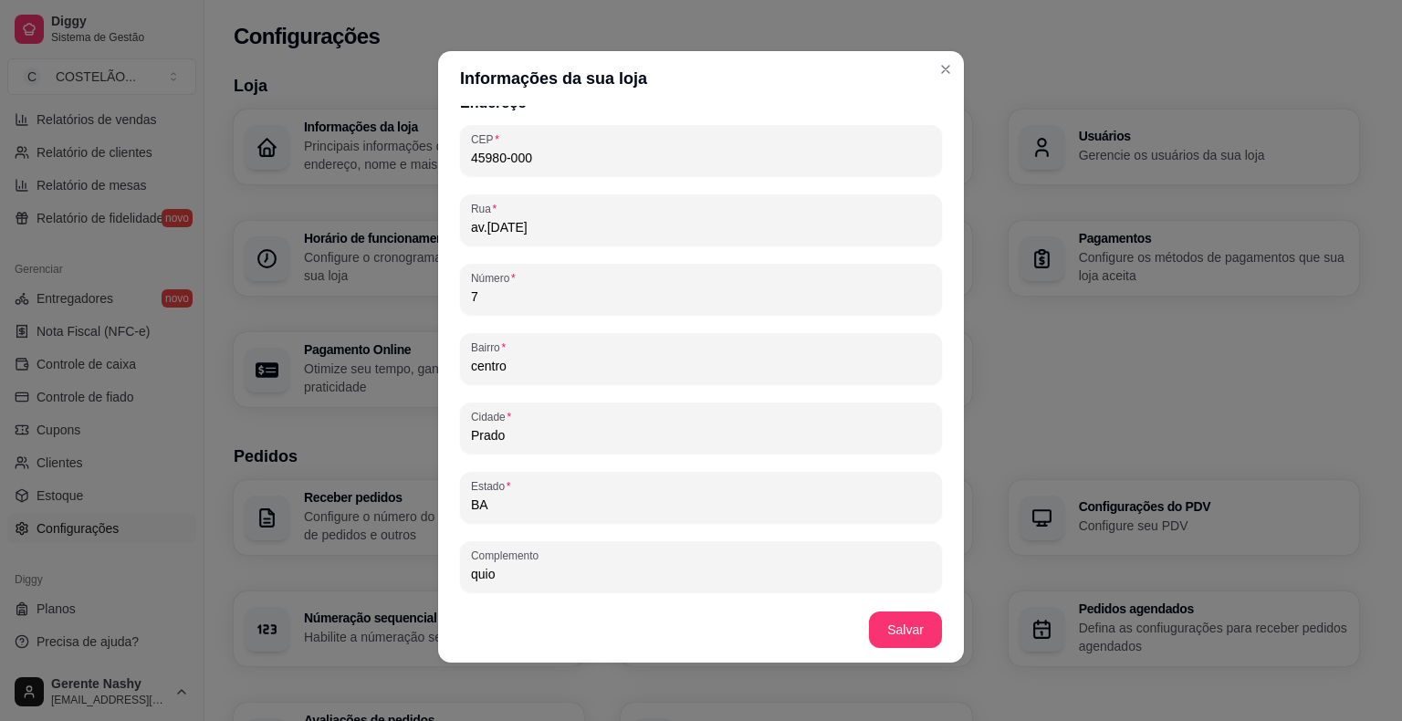
type input "quios"
type input "Boa noite cliente amigo ,😀🥩🍗🍖🍔🍟🍝🍻🍸🍹🥛🥤chegou no lugar certo !!!o que vai querer …"
type input "quiosq"
type input "Boa noite cliente amigo ,😀🥩🍗🍖🍔🍟🍝🍻🍸🍹🥛🥤chegou no lugar certo !!!o que vai querer …"
type input "quiosqu"
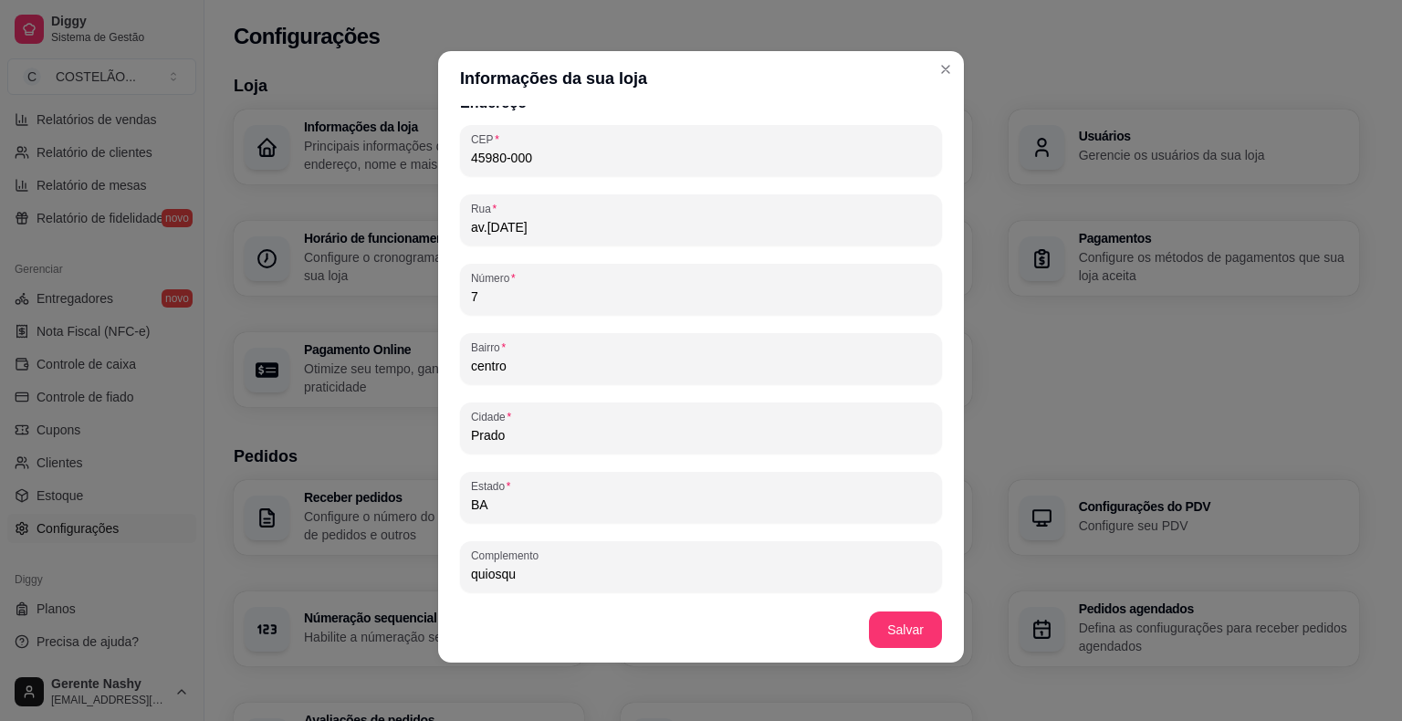
type input "Boa noite cliente amigo ,😀🥩🍗🍖🍔🍟🍝🍻🍸🍹🥛🥤chegou no lugar certo !!!o que vai querer …"
type input "quiosque"
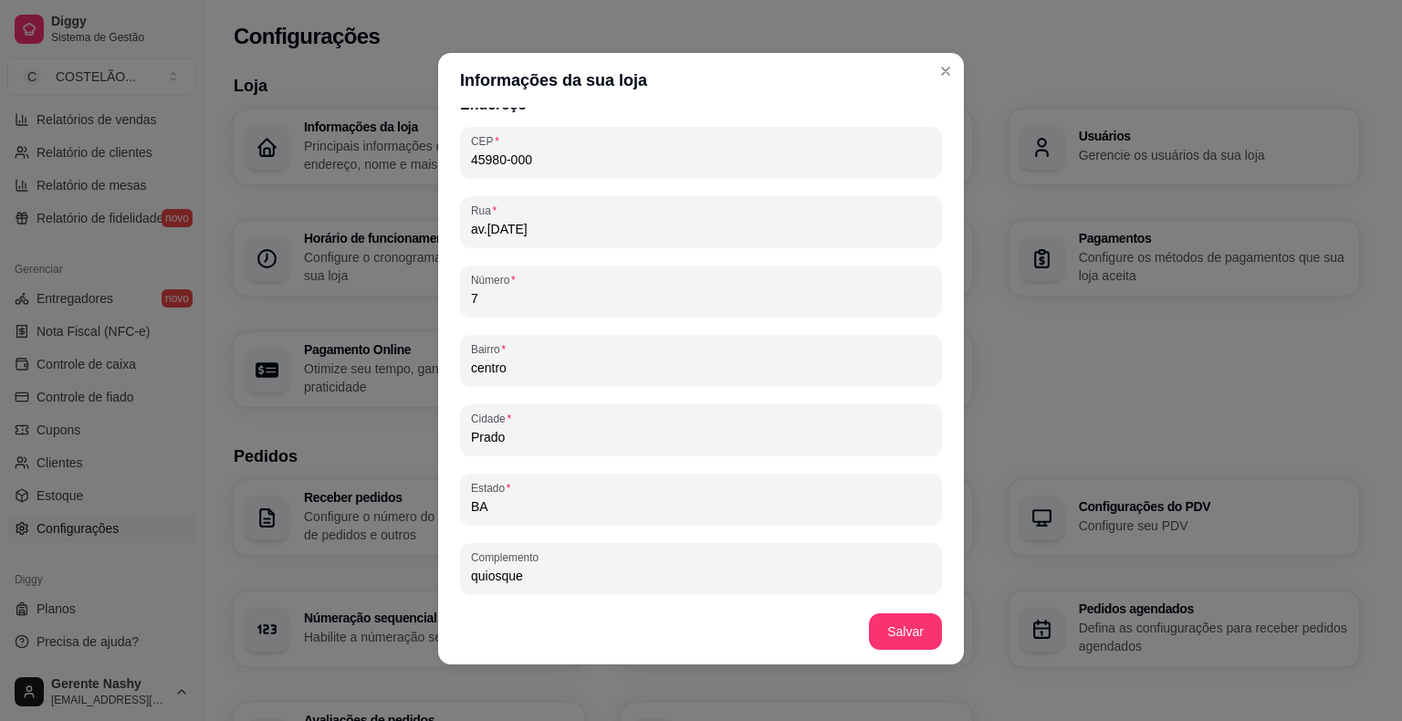
click at [903, 634] on footer "Salvar" at bounding box center [701, 632] width 526 height 66
type input "Boa noite cliente amigo ,😀🥩🍗🍖🍔🍟🍝🍻🍸🍹🥛🥤chegou no lugar certo !!!o que vai querer …"
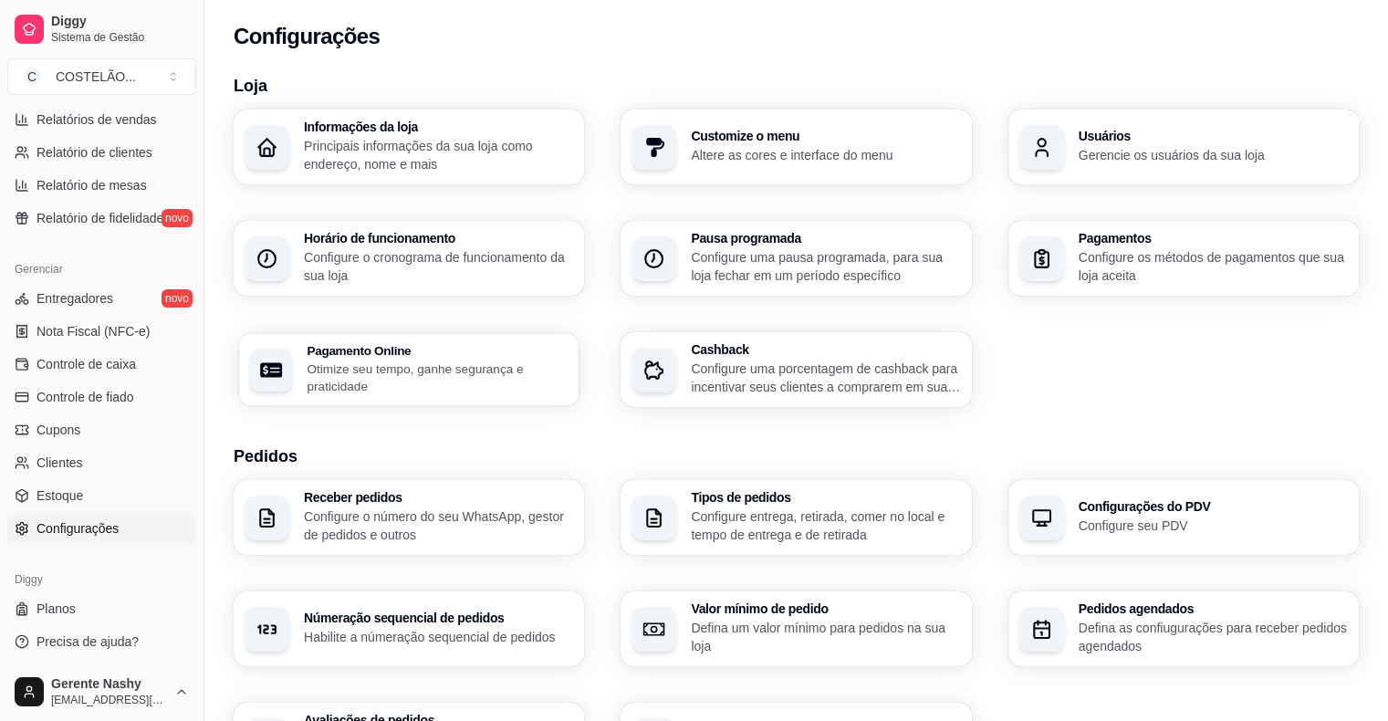
click at [493, 362] on p "Otimize seu tempo, ganhe segurança e praticidade" at bounding box center [437, 378] width 261 height 36
select select "4.98"
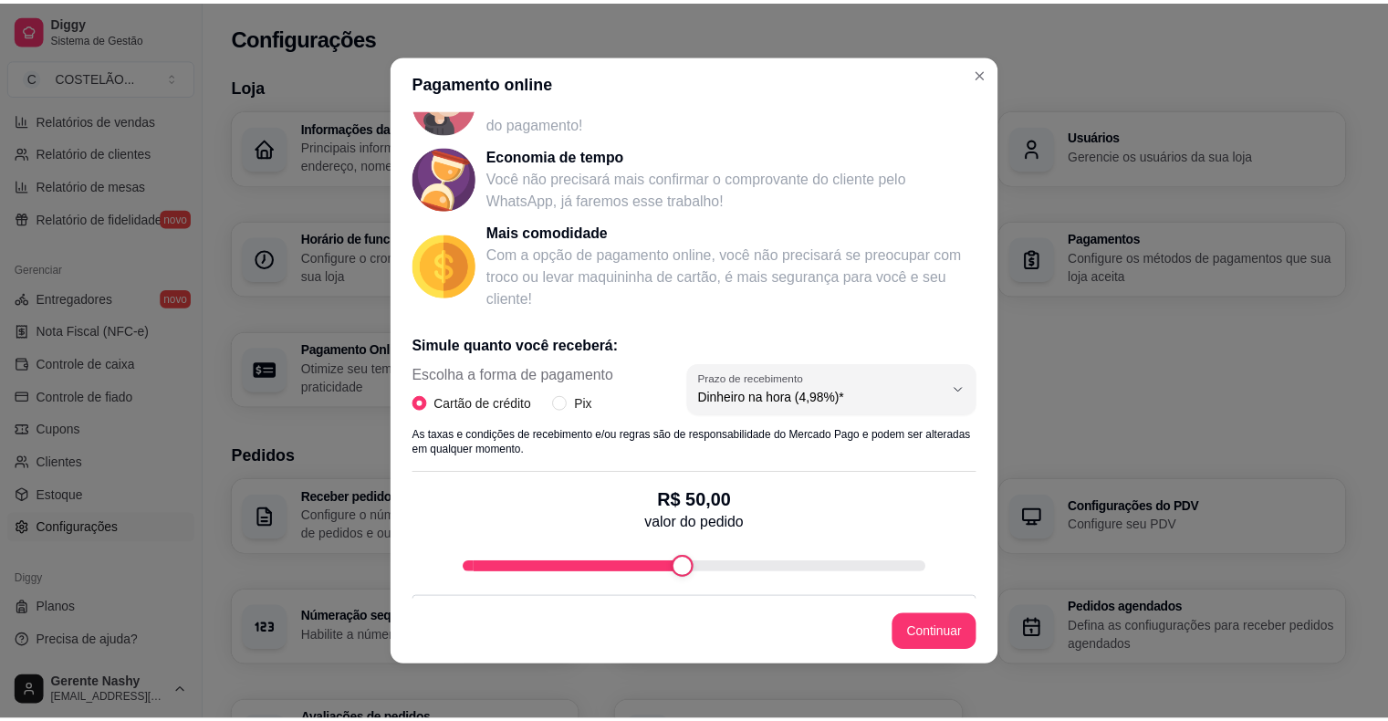
scroll to position [243, 0]
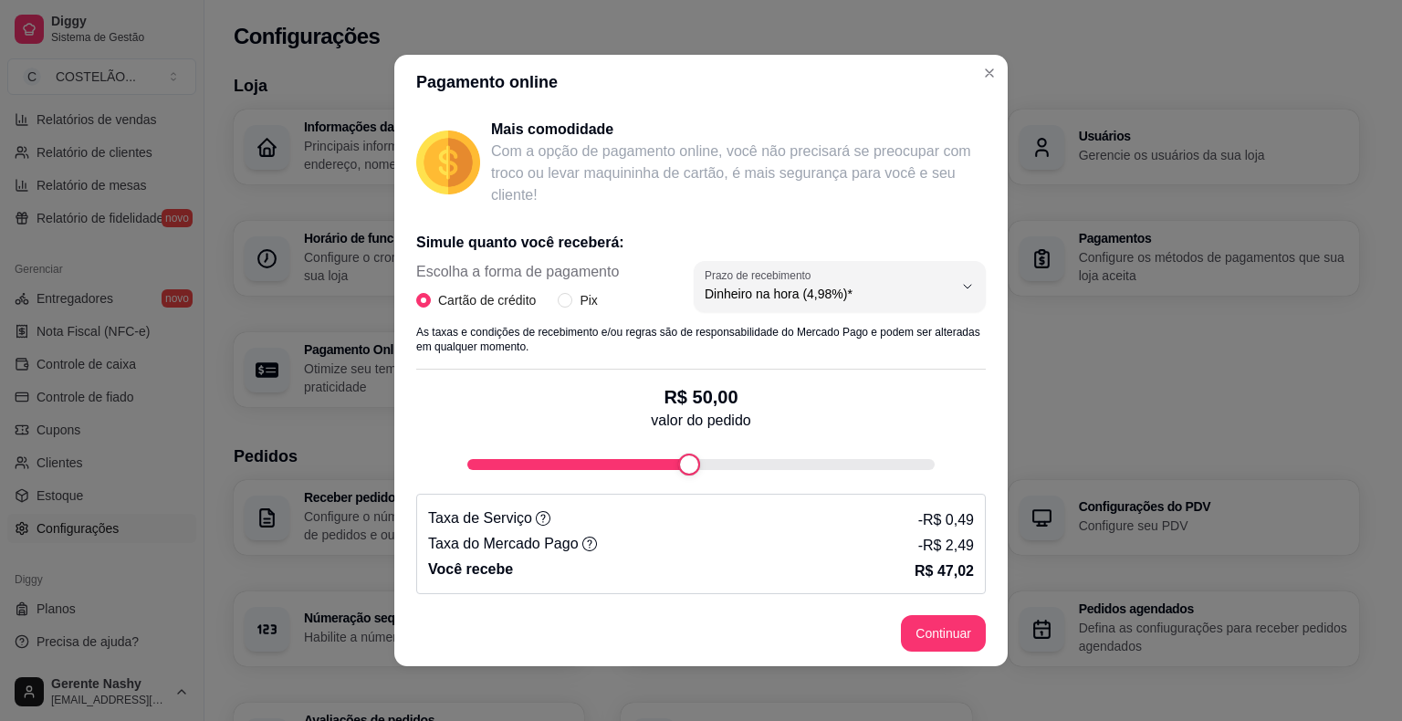
click at [1088, 401] on div "Informações da loja Principais informações da sua loja como endereço, nome e ma…" at bounding box center [796, 258] width 1125 height 297
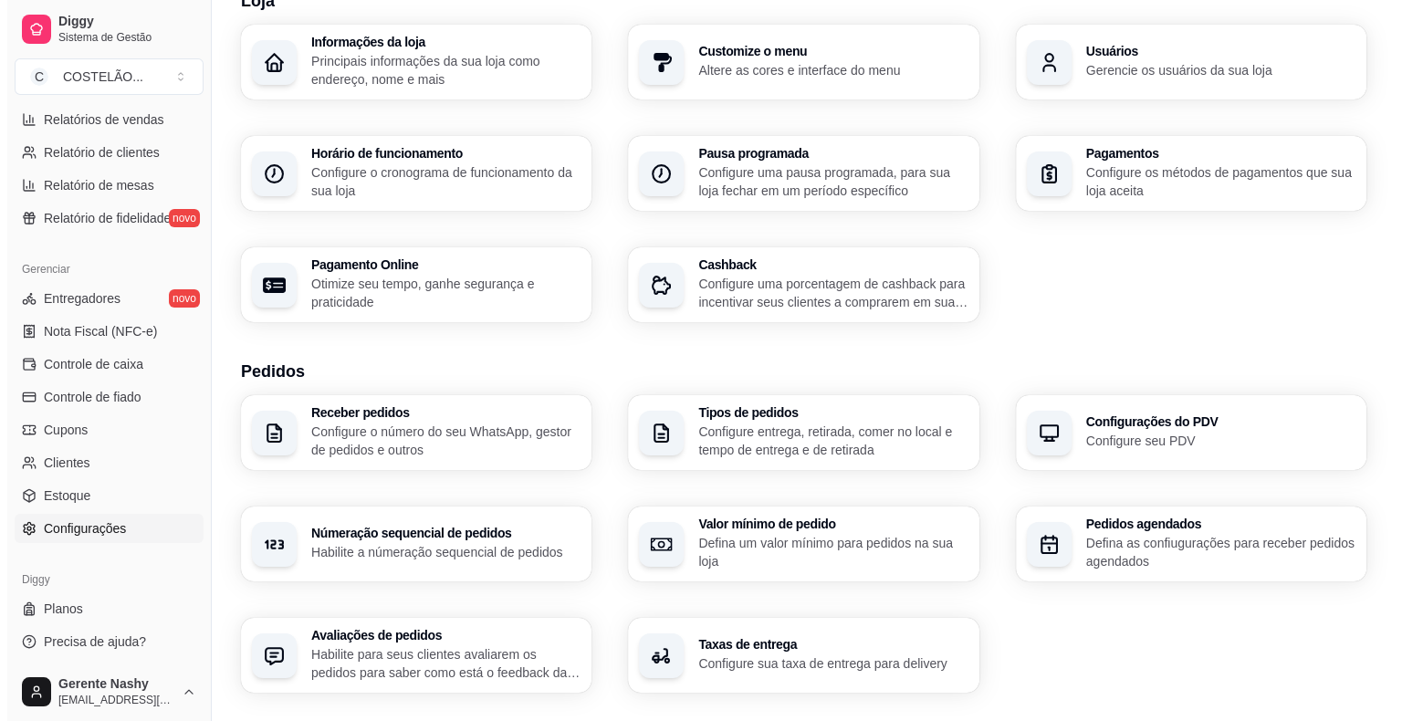
scroll to position [86, 0]
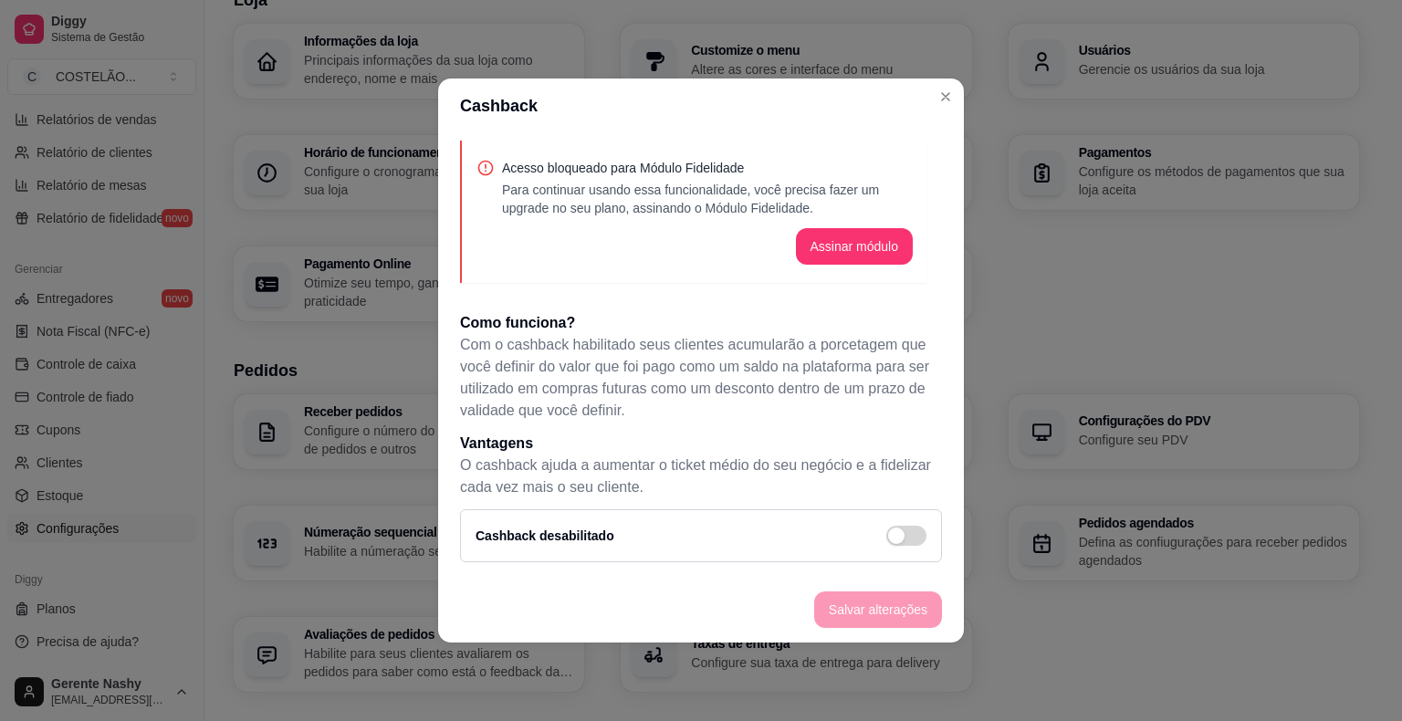
click at [1060, 299] on div "Informações da loja Principais informações da sua loja como endereço, nome e ma…" at bounding box center [796, 172] width 1125 height 297
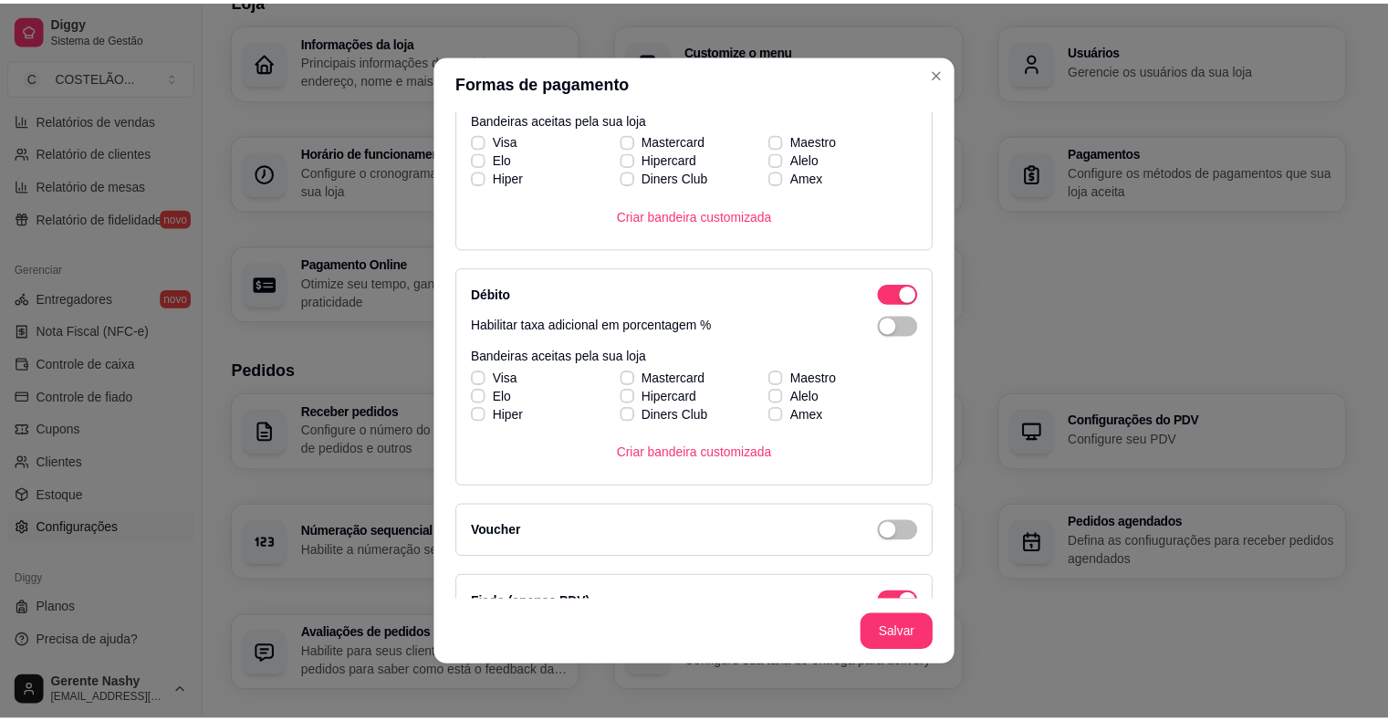
scroll to position [543, 0]
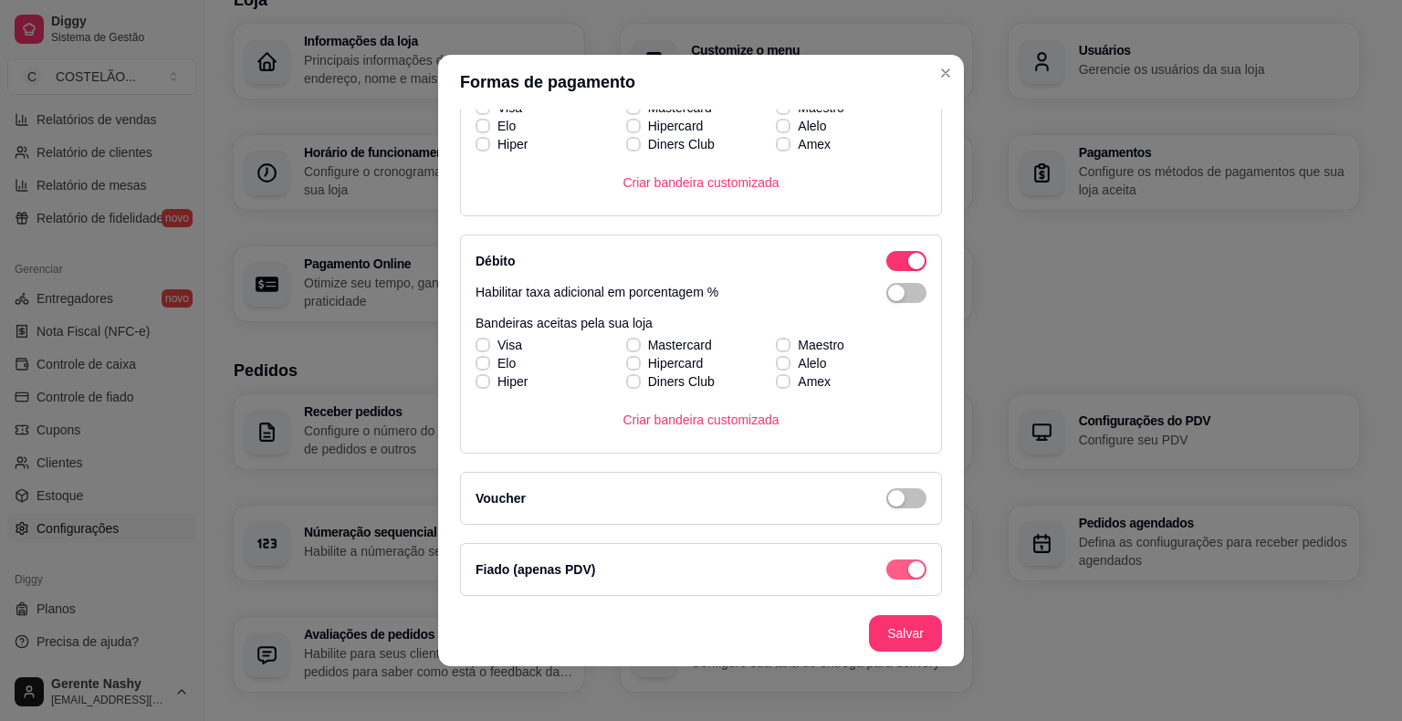
click at [886, 560] on span "button" at bounding box center [906, 569] width 40 height 20
click at [888, 573] on div "button" at bounding box center [896, 569] width 16 height 16
click at [518, 564] on label "Fiado (apenas PDV)" at bounding box center [535, 569] width 120 height 15
click at [892, 640] on footer "Salvar" at bounding box center [701, 633] width 526 height 66
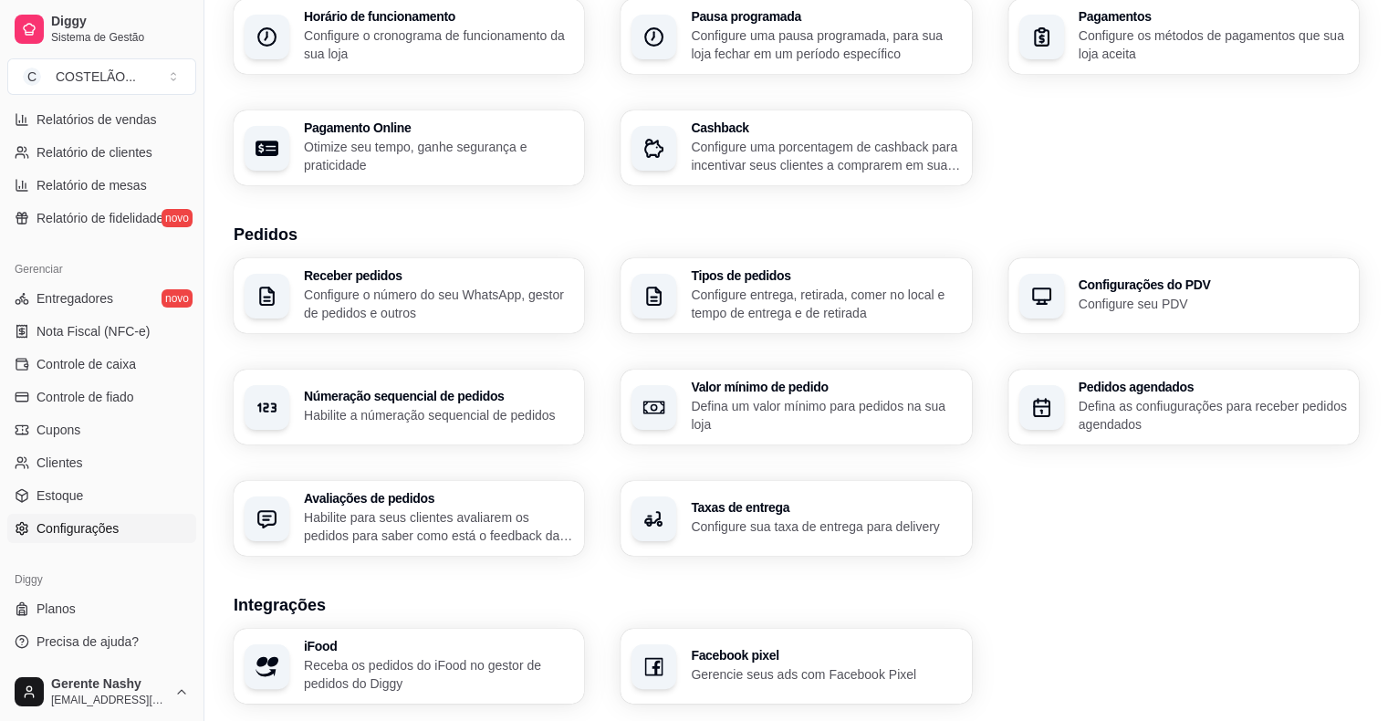
scroll to position [223, 0]
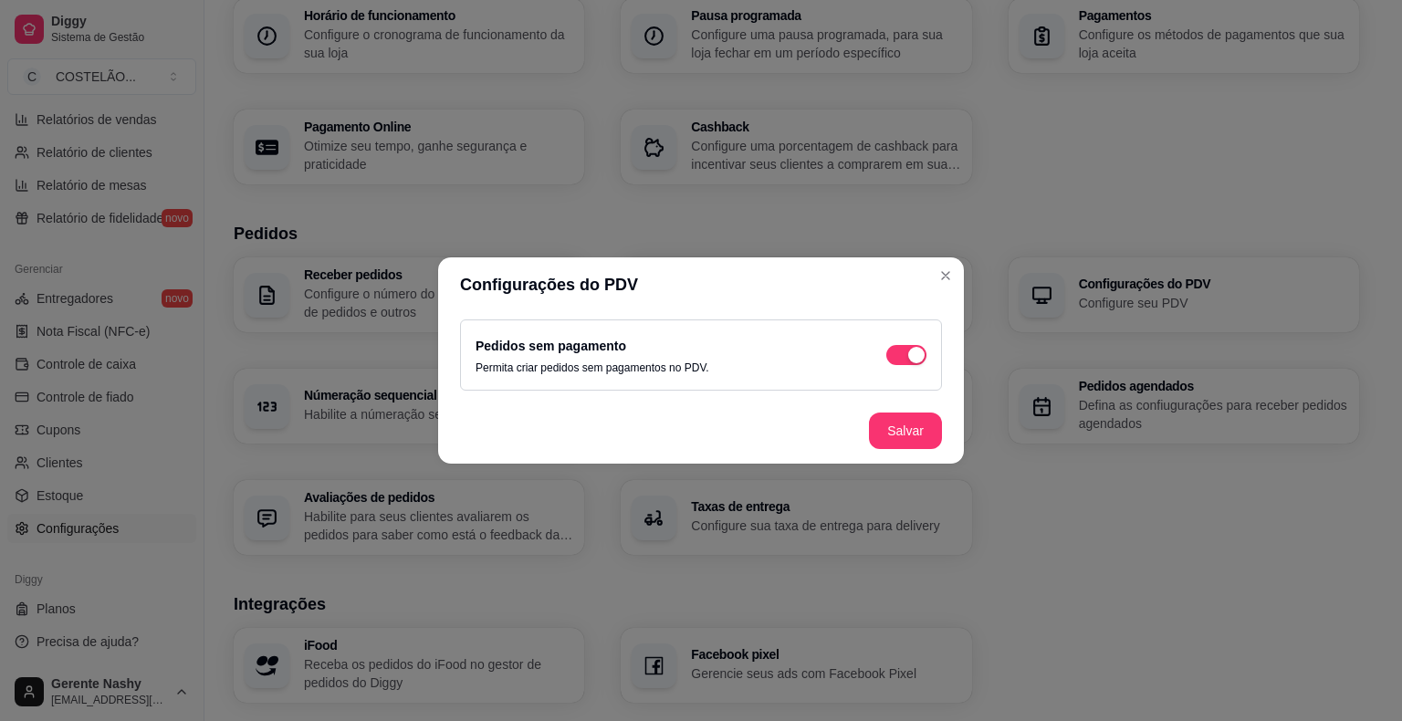
click at [1256, 175] on div "Informações da loja Principais informações da sua loja como endereço, nome e ma…" at bounding box center [796, 35] width 1125 height 297
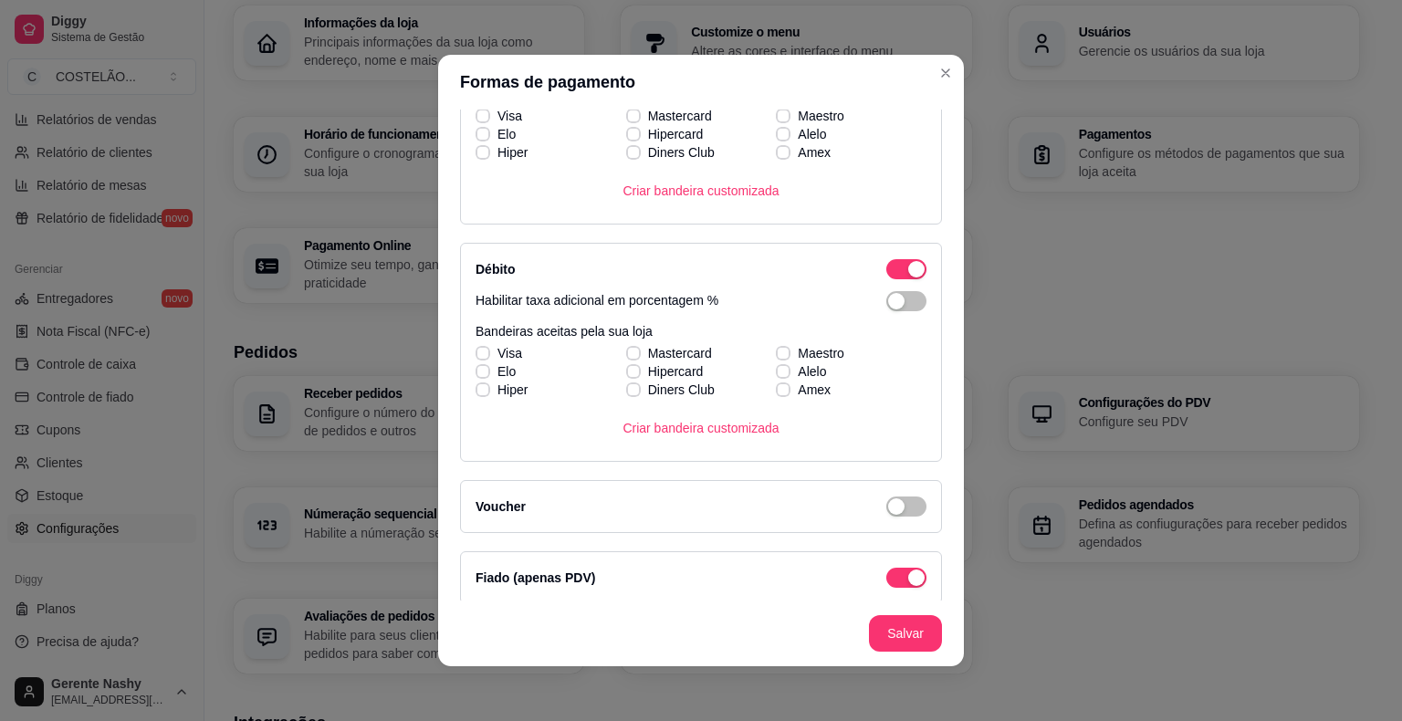
scroll to position [543, 0]
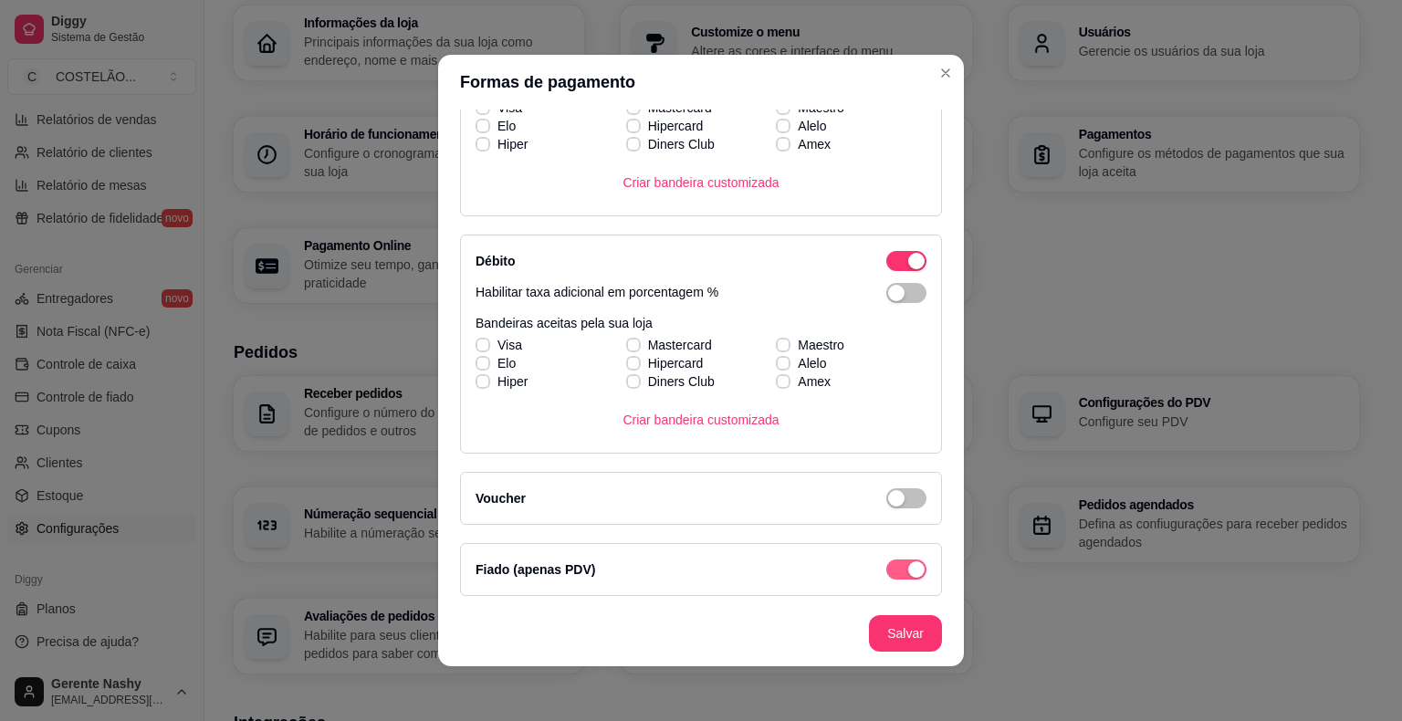
click at [908, 561] on div "button" at bounding box center [916, 569] width 16 height 16
click at [913, 638] on footer "Salvar" at bounding box center [701, 633] width 526 height 66
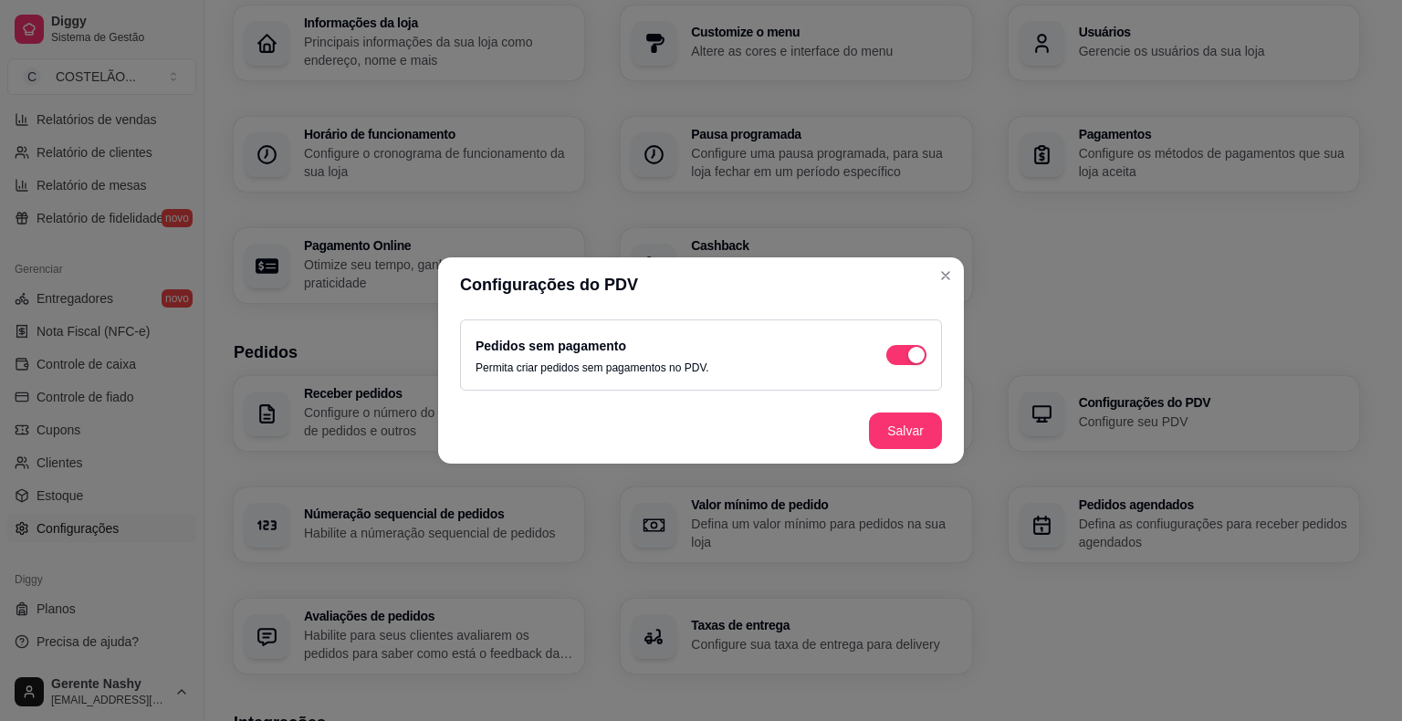
click at [1243, 315] on div "Loja Informações da loja Principais informações da sua loja como endereço, nome…" at bounding box center [796, 535] width 1125 height 1132
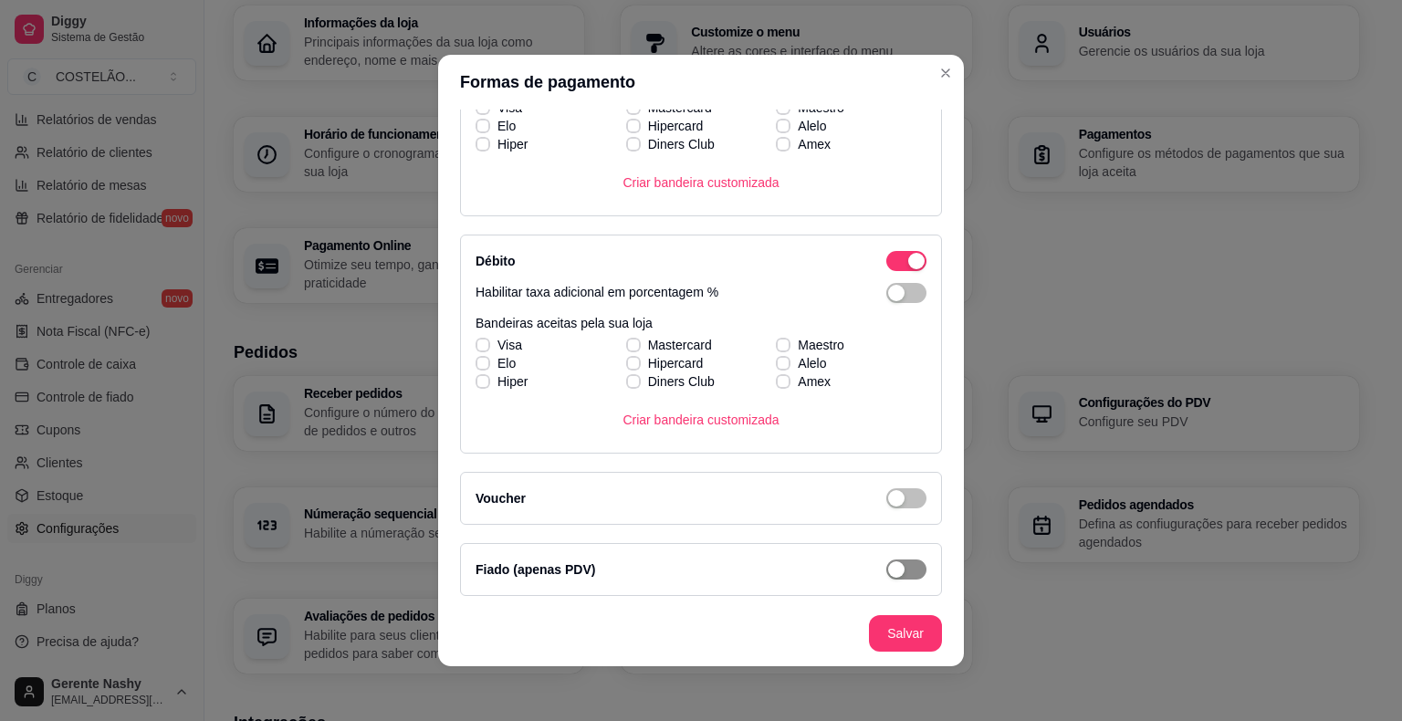
click at [892, 573] on span "button" at bounding box center [906, 569] width 40 height 20
click at [911, 640] on footer "Salvar" at bounding box center [701, 633] width 526 height 66
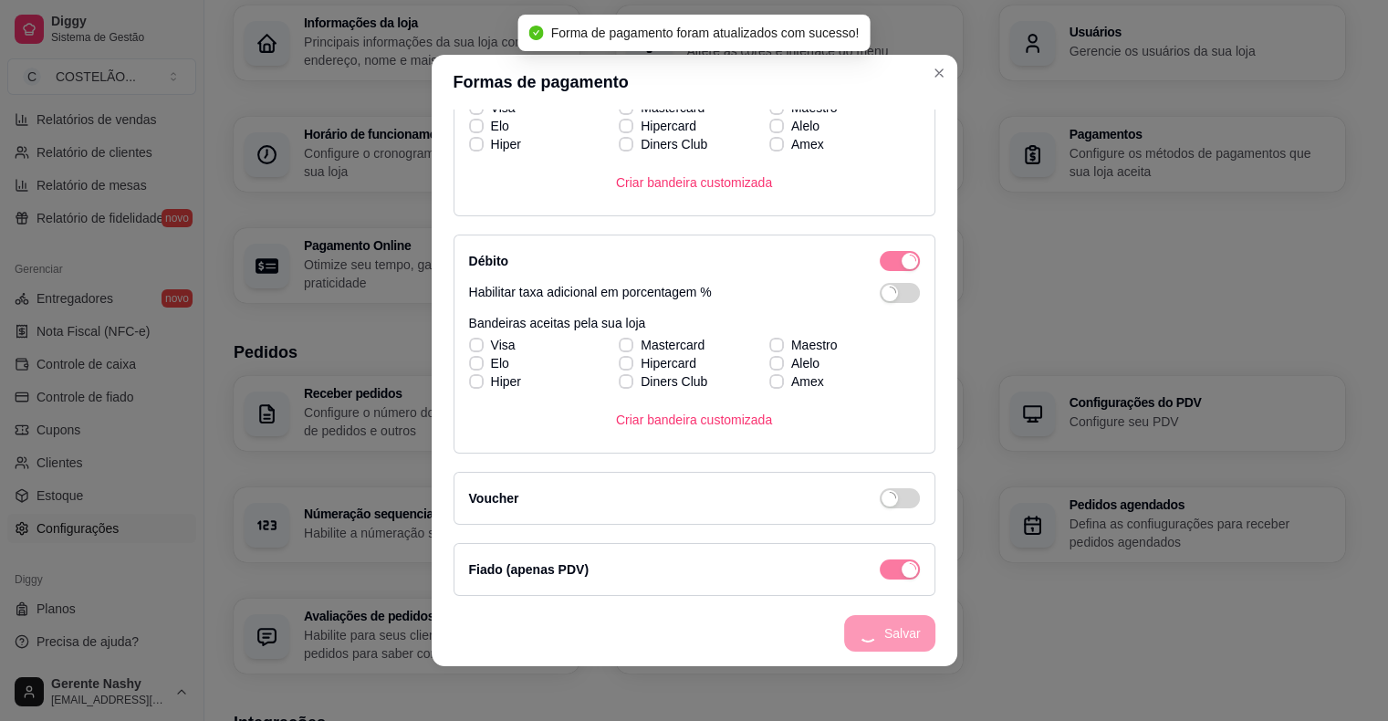
click at [1175, 318] on div "Loja Informações da loja Principais informações da sua loja como endereço, nome…" at bounding box center [789, 535] width 1111 height 1132
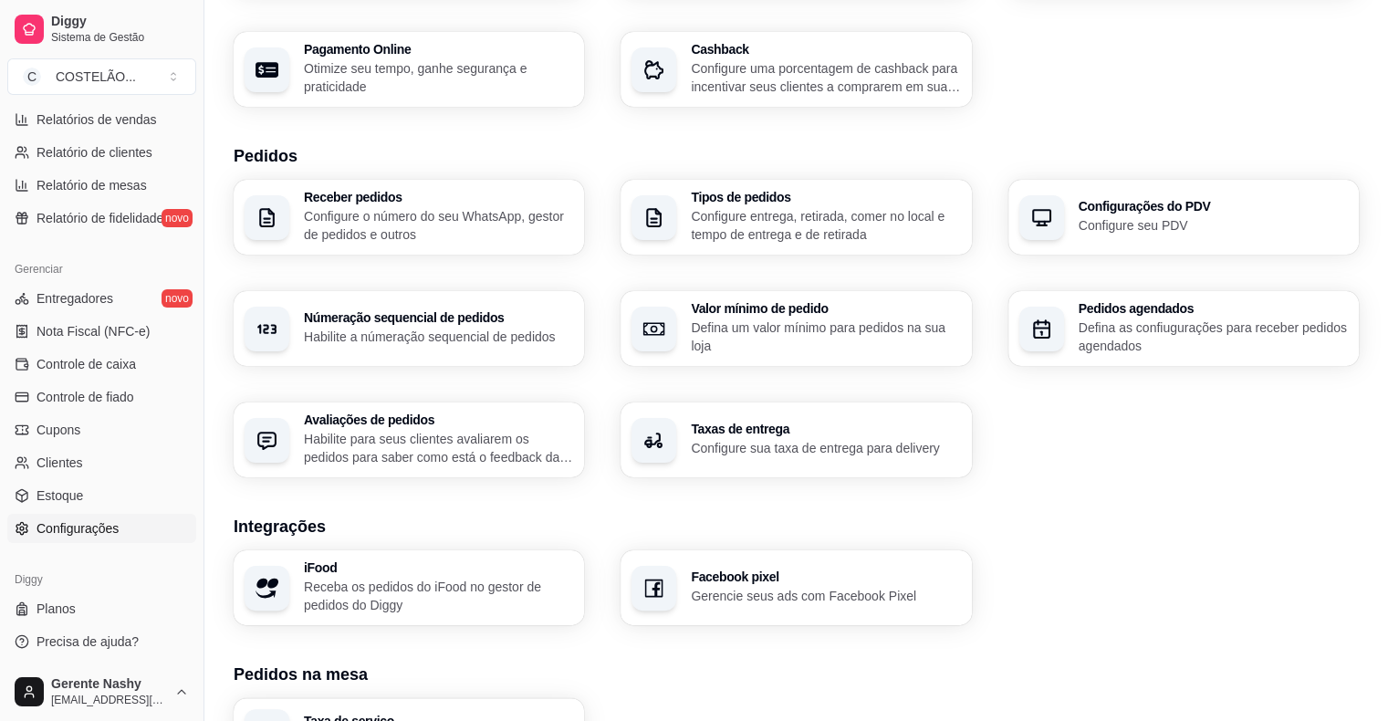
scroll to position [270, 0]
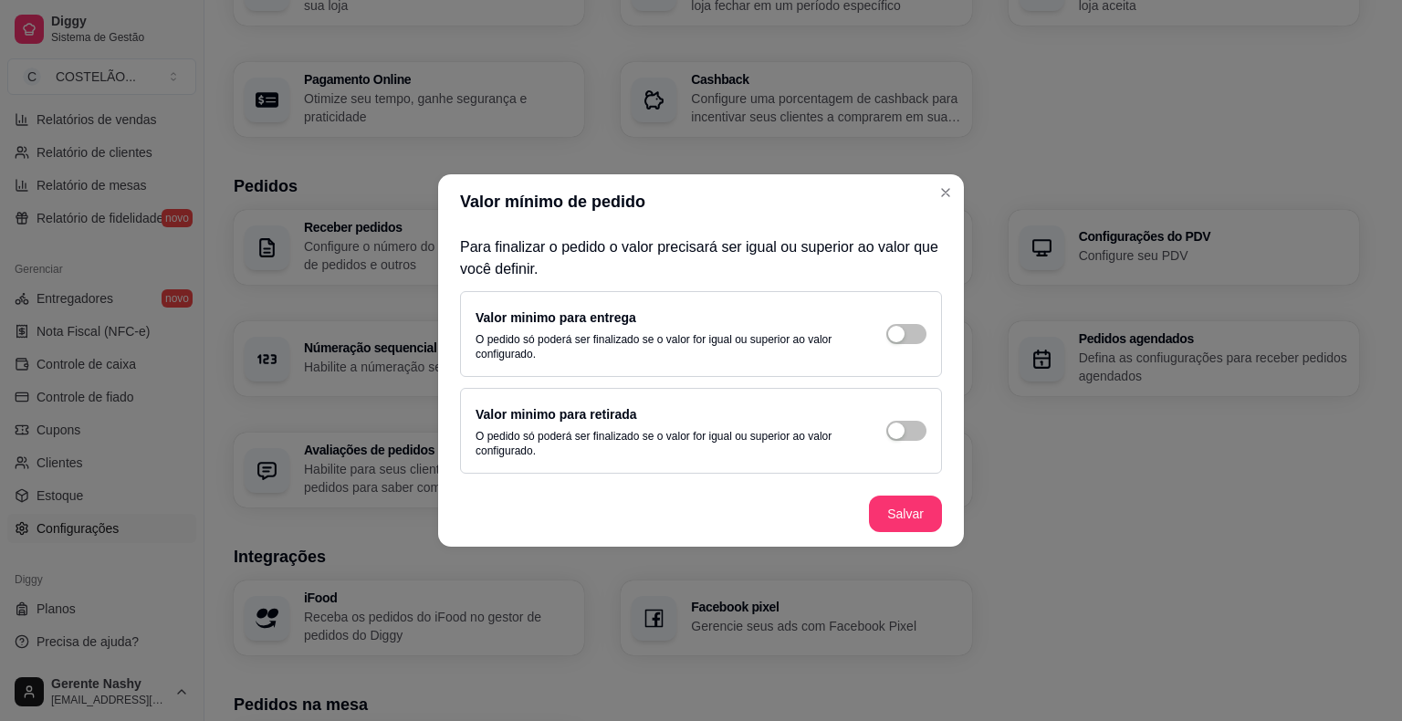
click at [1107, 560] on h3 "Integrações" at bounding box center [796, 557] width 1125 height 26
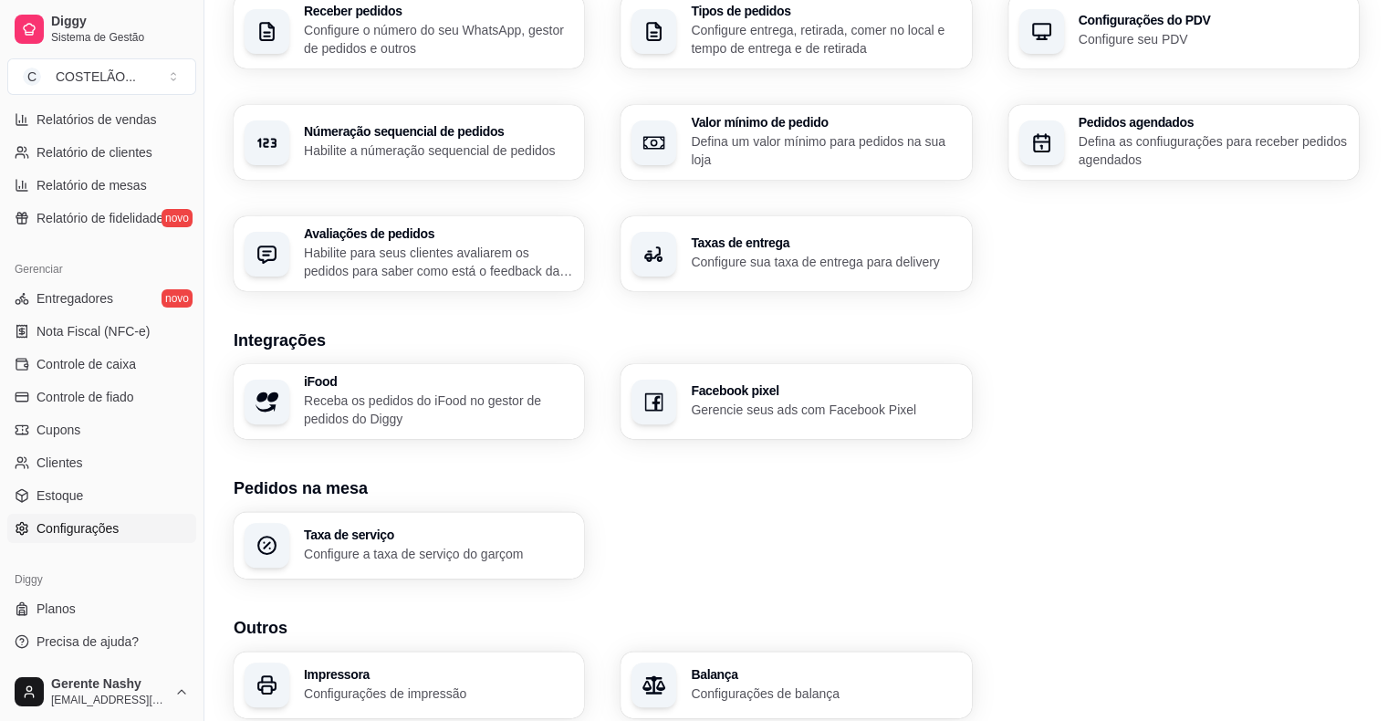
scroll to position [485, 0]
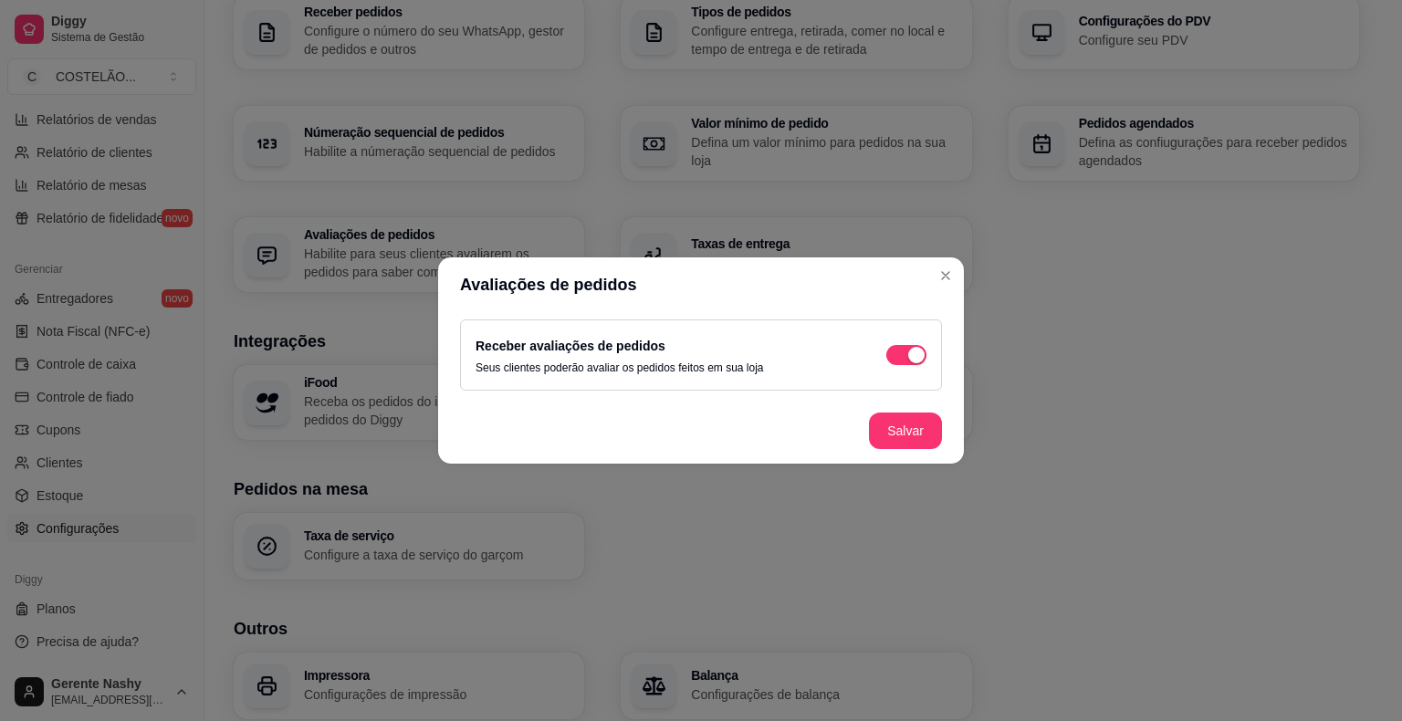
click at [1198, 522] on div "Taxa de serviço Configure a taxa de serviço do garçom" at bounding box center [796, 546] width 1125 height 67
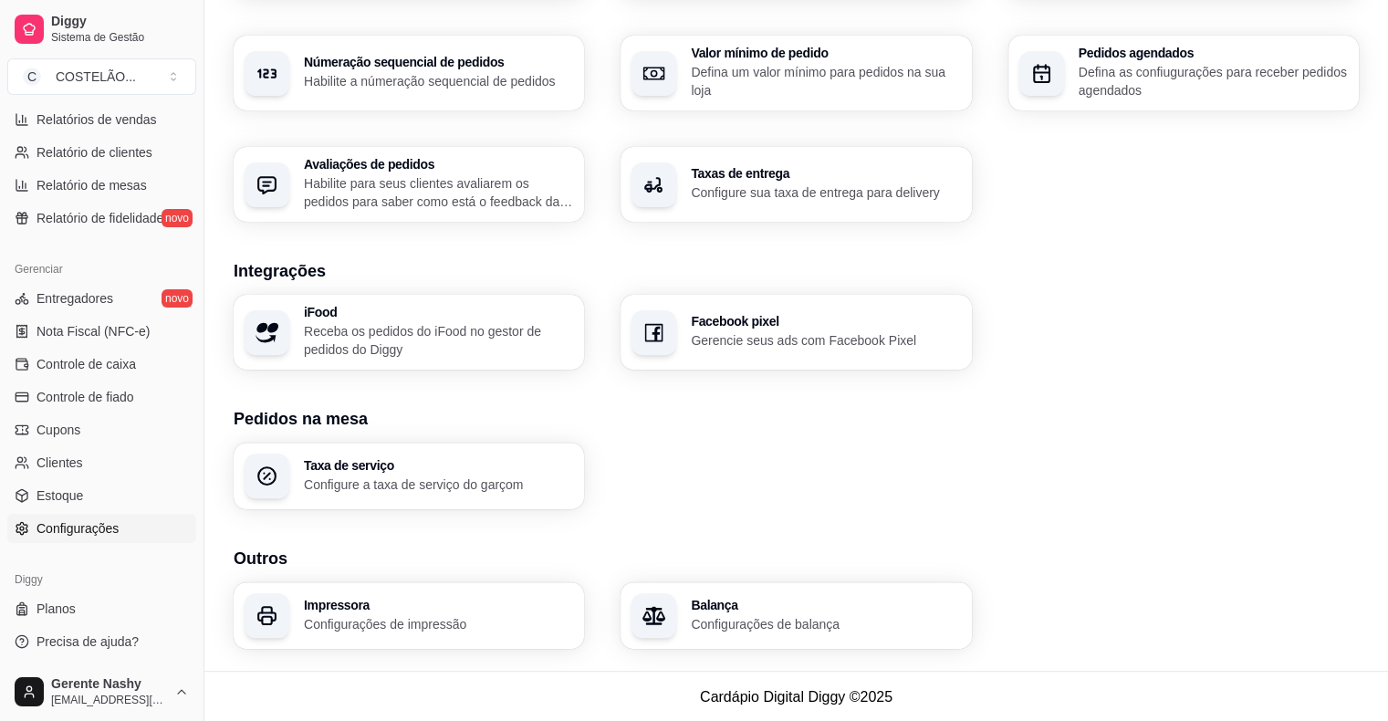
scroll to position [557, 0]
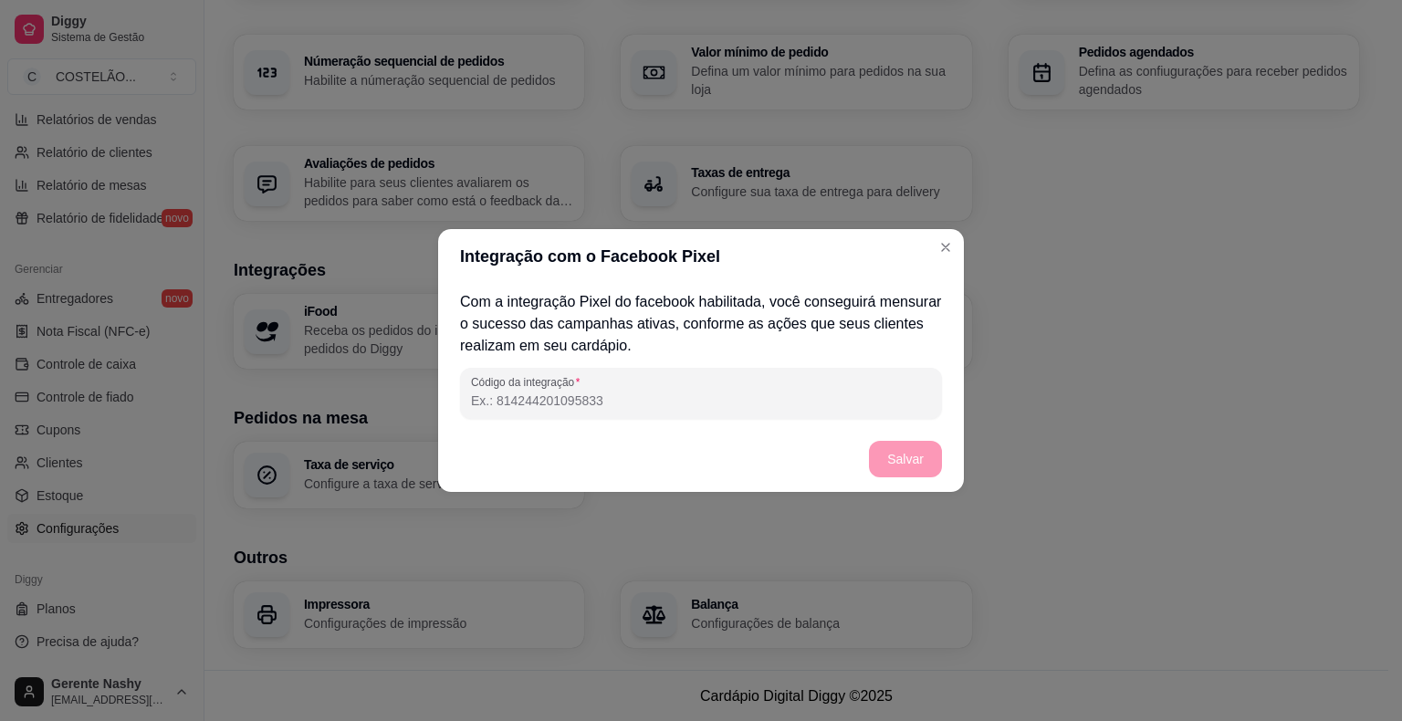
click at [1176, 581] on div "Impressora Configurações de impressão Balança Configurações de balança" at bounding box center [796, 614] width 1125 height 67
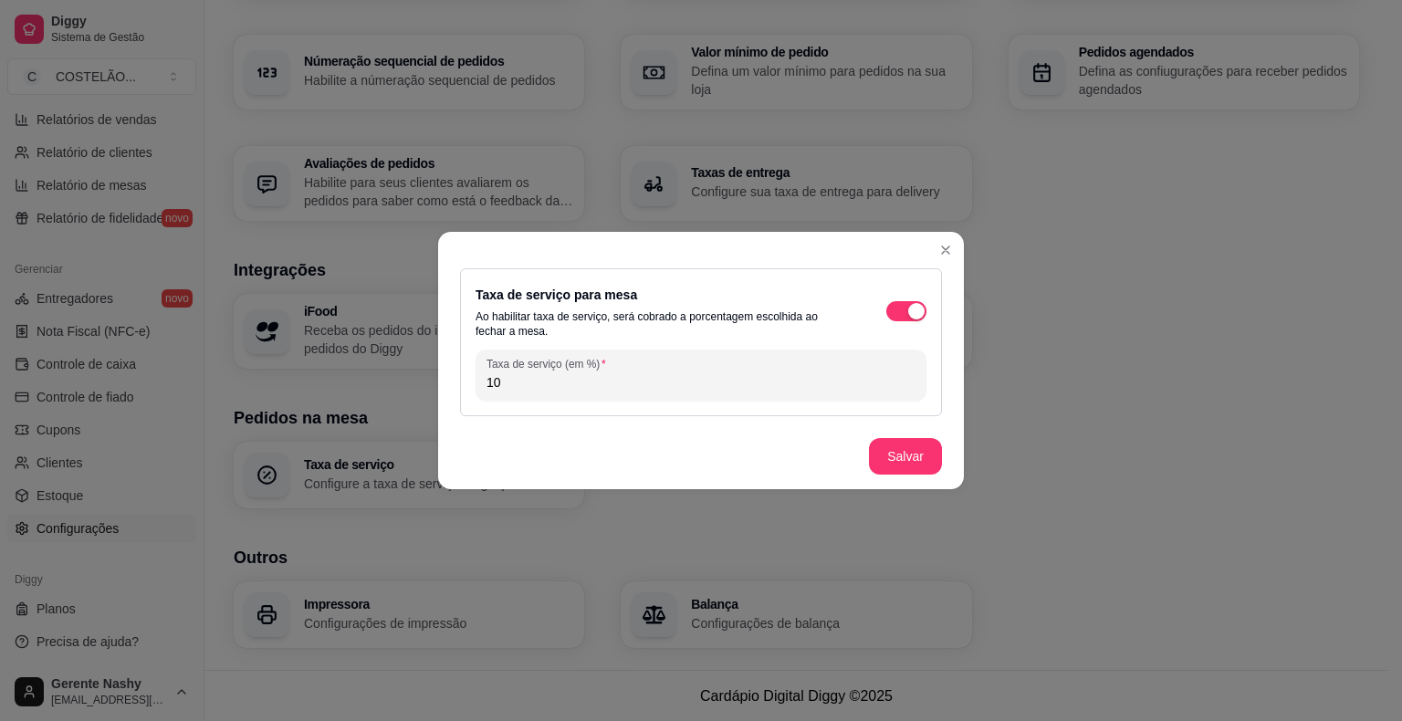
click at [1040, 558] on h3 "Outros" at bounding box center [796, 558] width 1125 height 26
click at [1118, 640] on div "Impressora Configurações de impressão Balança Configurações de balança" at bounding box center [796, 614] width 1125 height 67
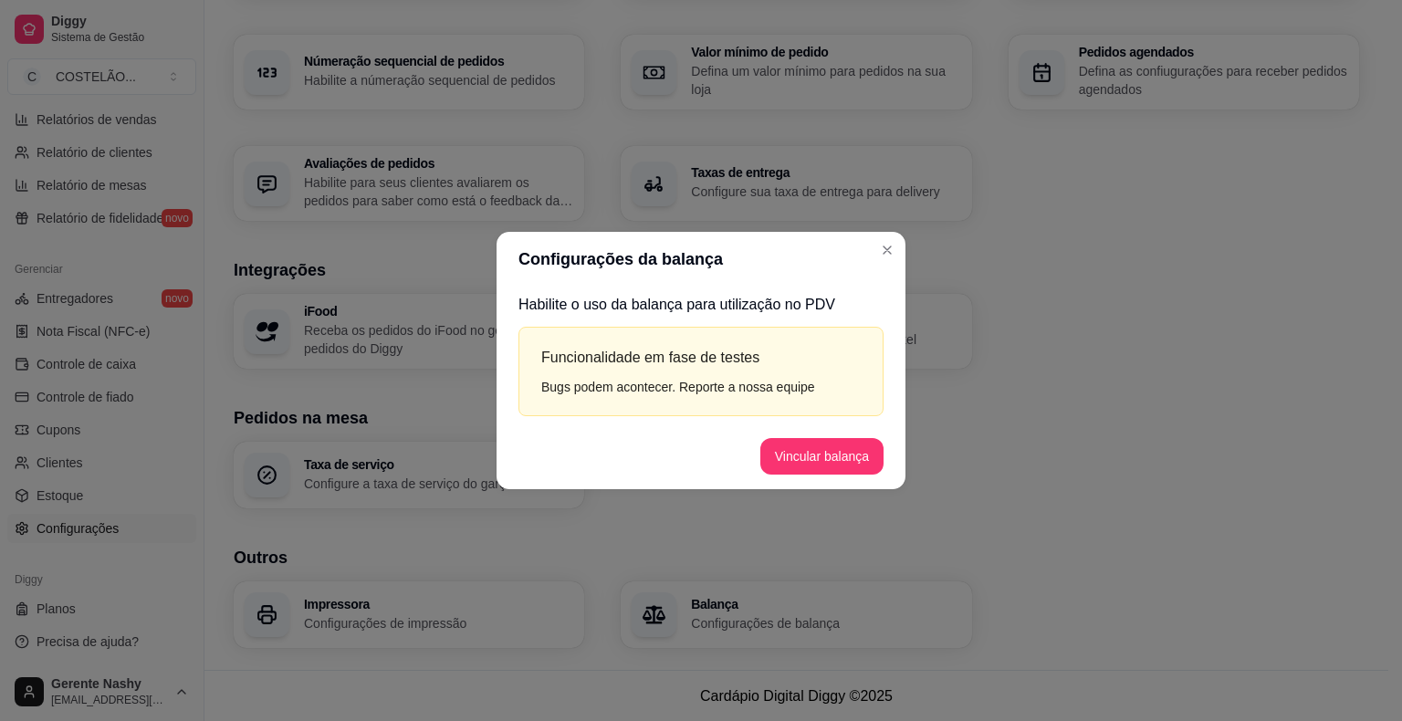
click at [1083, 577] on section "Outros Impressora Configurações de impressão Balança Configurações de balança" at bounding box center [796, 596] width 1125 height 103
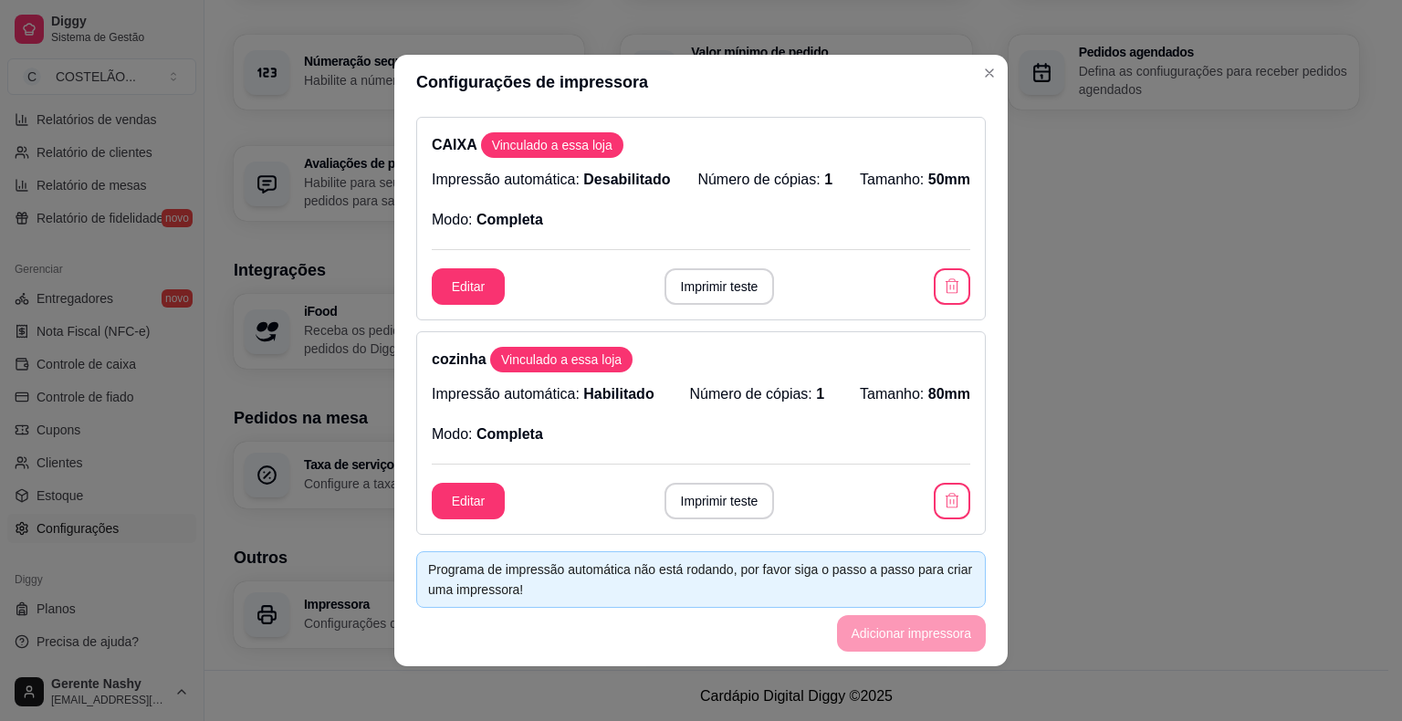
click at [1155, 521] on div "Loja Informações da loja Principais informações da sua loja como endereço, nome…" at bounding box center [796, 82] width 1125 height 1132
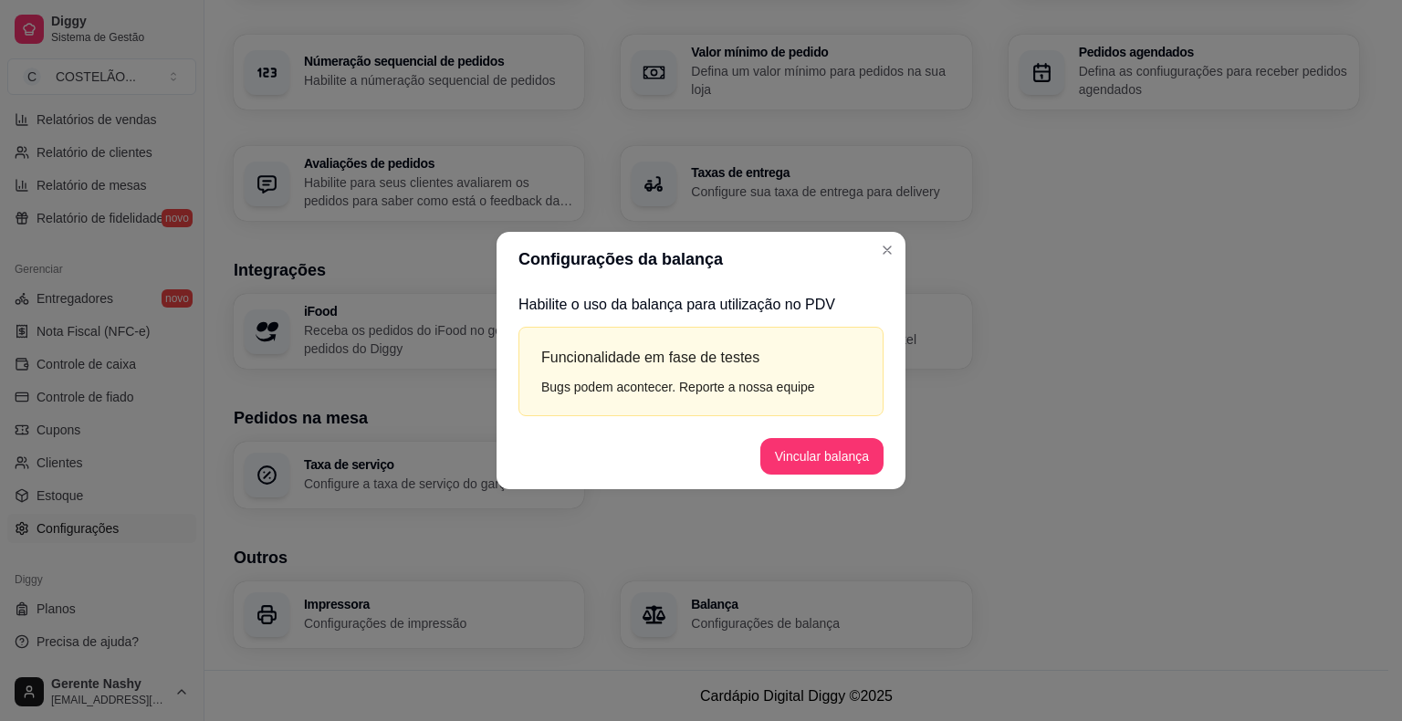
click at [850, 467] on button "Vincular balança" at bounding box center [821, 456] width 123 height 37
click at [1015, 573] on section "Outros Impressora Configurações de impressão Balança Configurações de balança" at bounding box center [796, 596] width 1125 height 103
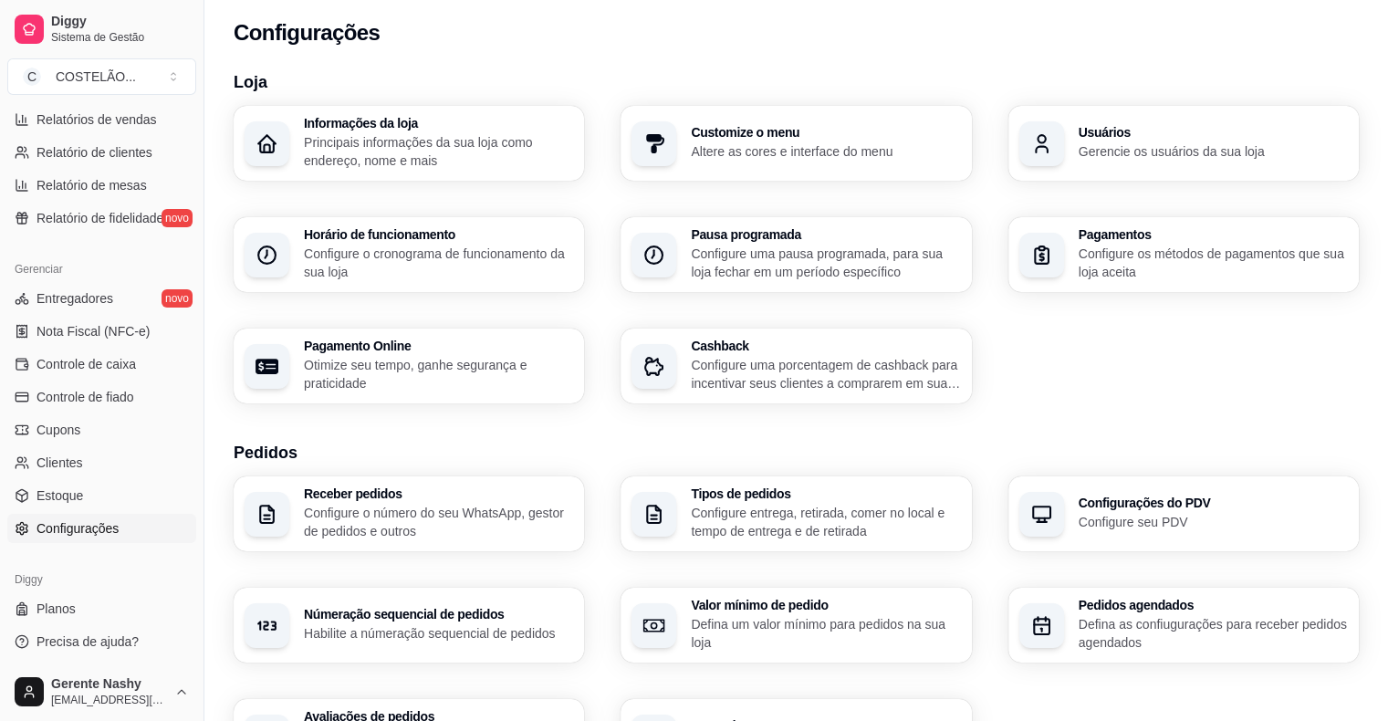
scroll to position [0, 0]
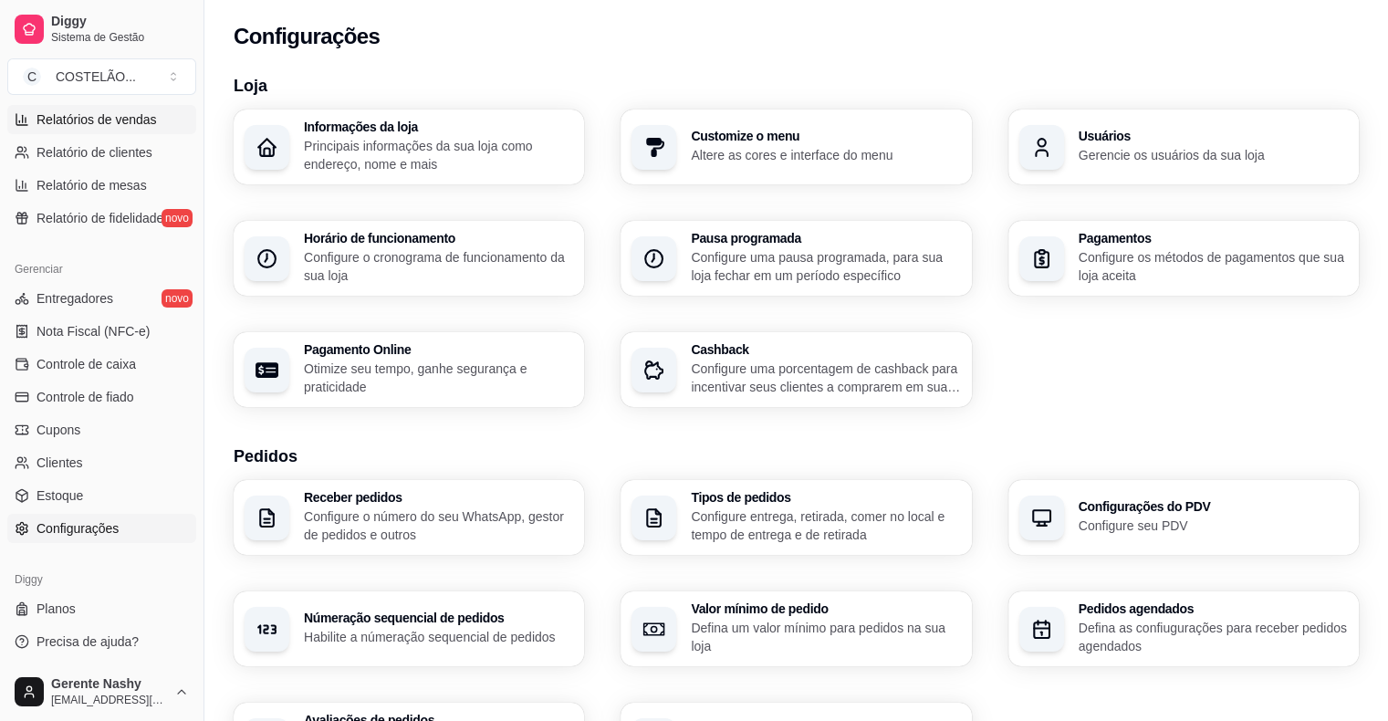
click at [47, 123] on span "Relatórios de vendas" at bounding box center [97, 119] width 120 height 18
select select "ALL"
select select "0"
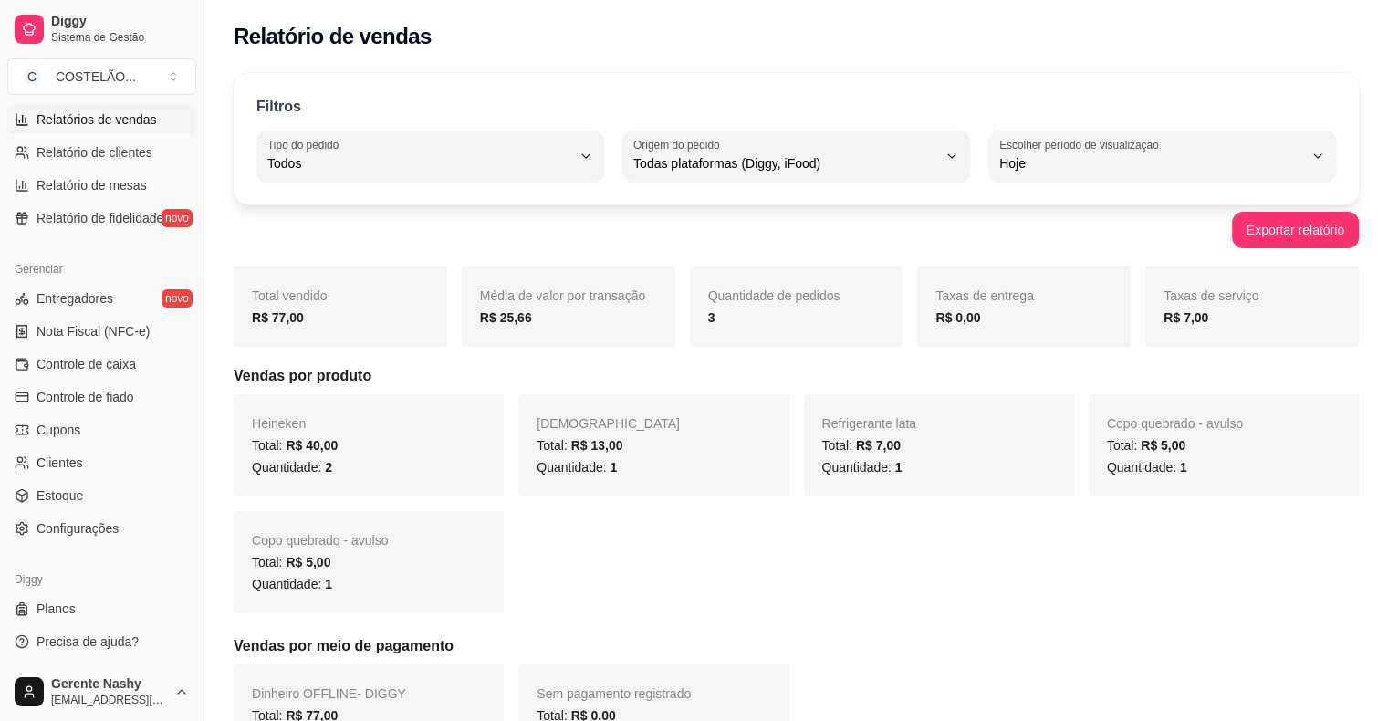
click at [1303, 161] on button "Escolher período de visualização Hoje" at bounding box center [1162, 155] width 348 height 51
click at [1330, 53] on div "Relatório de vendas" at bounding box center [796, 31] width 1184 height 62
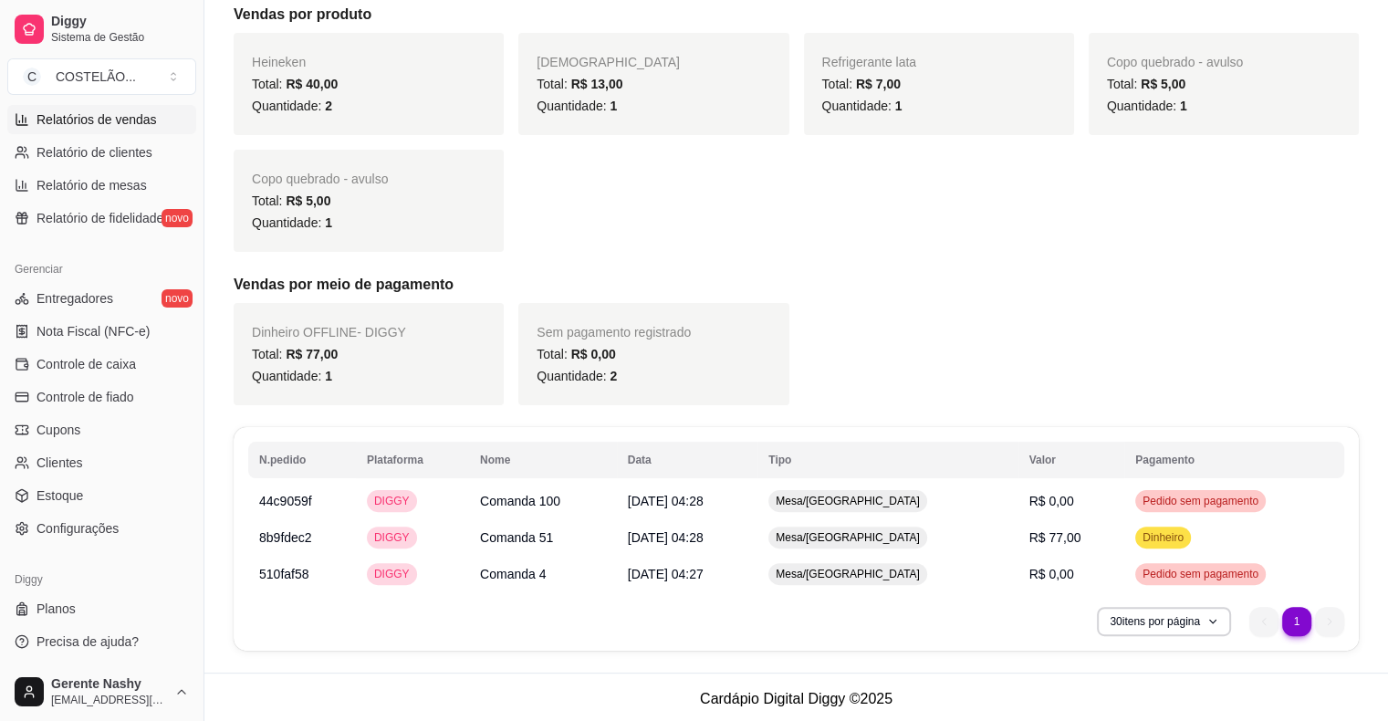
scroll to position [364, 0]
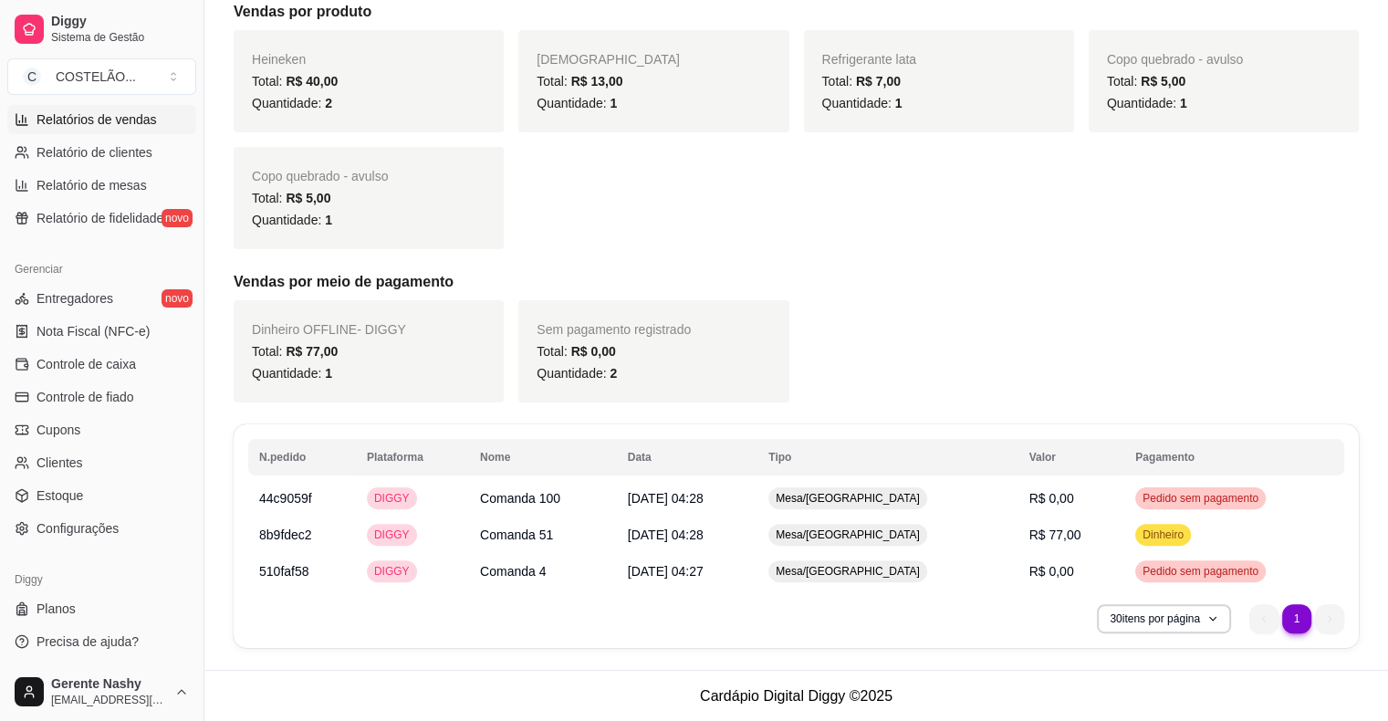
click at [1275, 215] on div "Heineken Total: R$ 40,00 Quantidade: 2 Brahma Total: R$ 13,00 Quantidade: 1 Ref…" at bounding box center [796, 139] width 1125 height 219
click at [52, 148] on span "Relatório de clientes" at bounding box center [95, 152] width 116 height 18
select select "30"
select select "HIGHEST_TOTAL_SPENT_WITH_ORDERS"
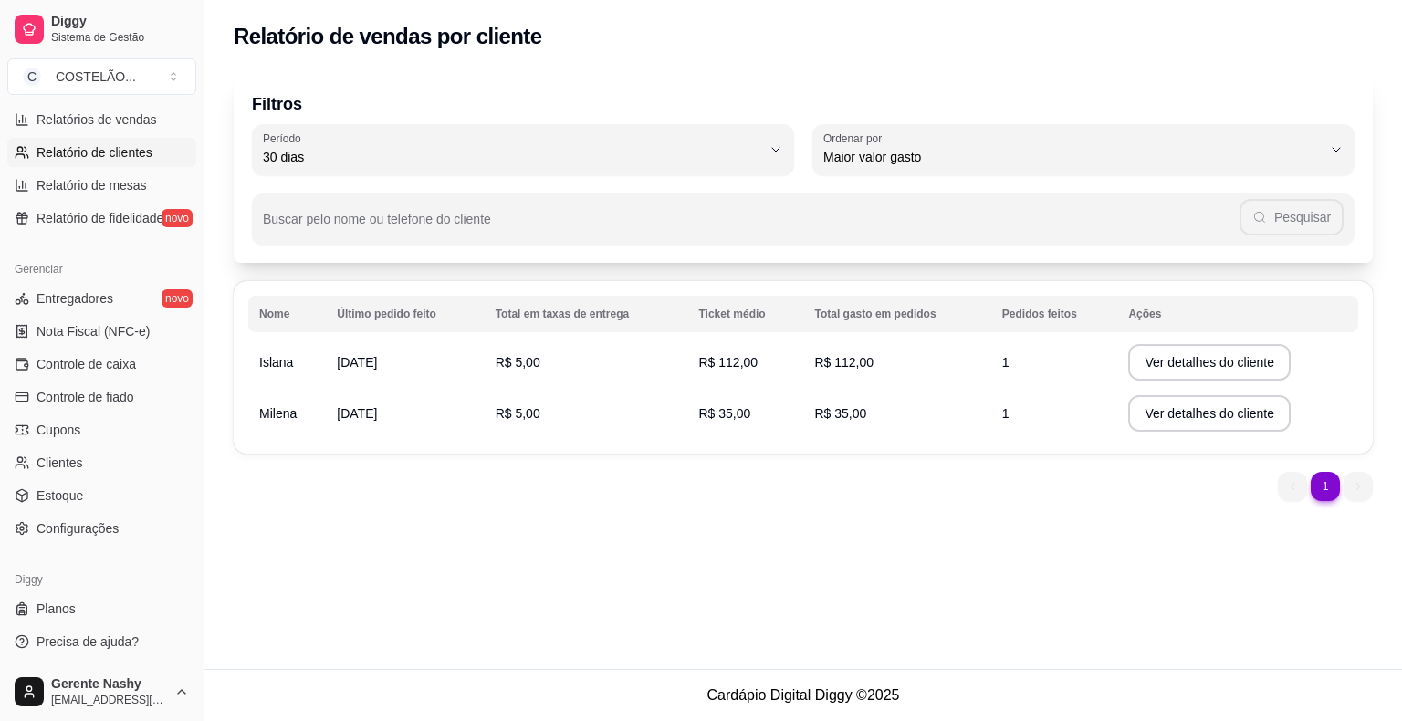
click at [1327, 148] on button "Ordenar por Maior valor gasto" at bounding box center [1083, 149] width 542 height 51
click at [1319, 74] on div "Filtros 30 Período Hoje Ontem 7 dias 15 dias 30 dias 45 dias 60 dias Período 30…" at bounding box center [803, 168] width 1139 height 190
click at [47, 213] on span "Relatório de fidelidade" at bounding box center [100, 218] width 127 height 18
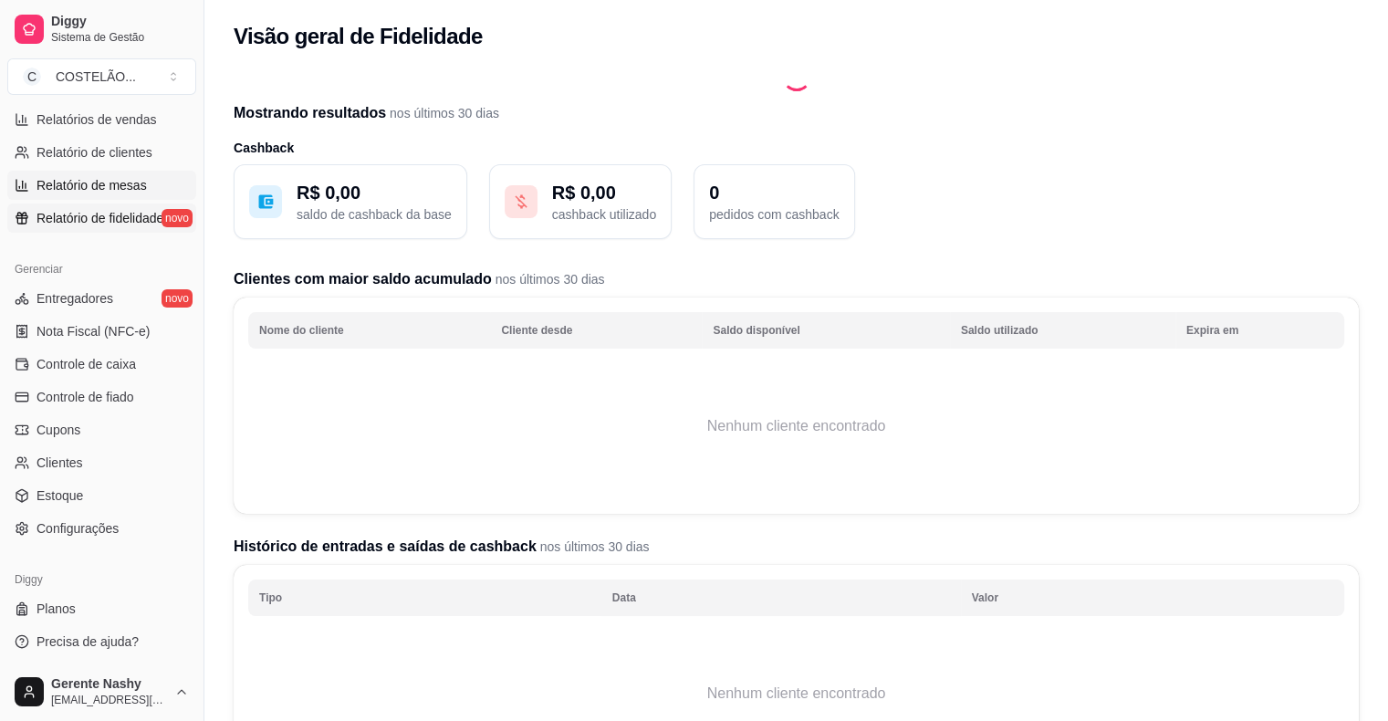
click at [54, 176] on span "Relatório de mesas" at bounding box center [92, 185] width 110 height 18
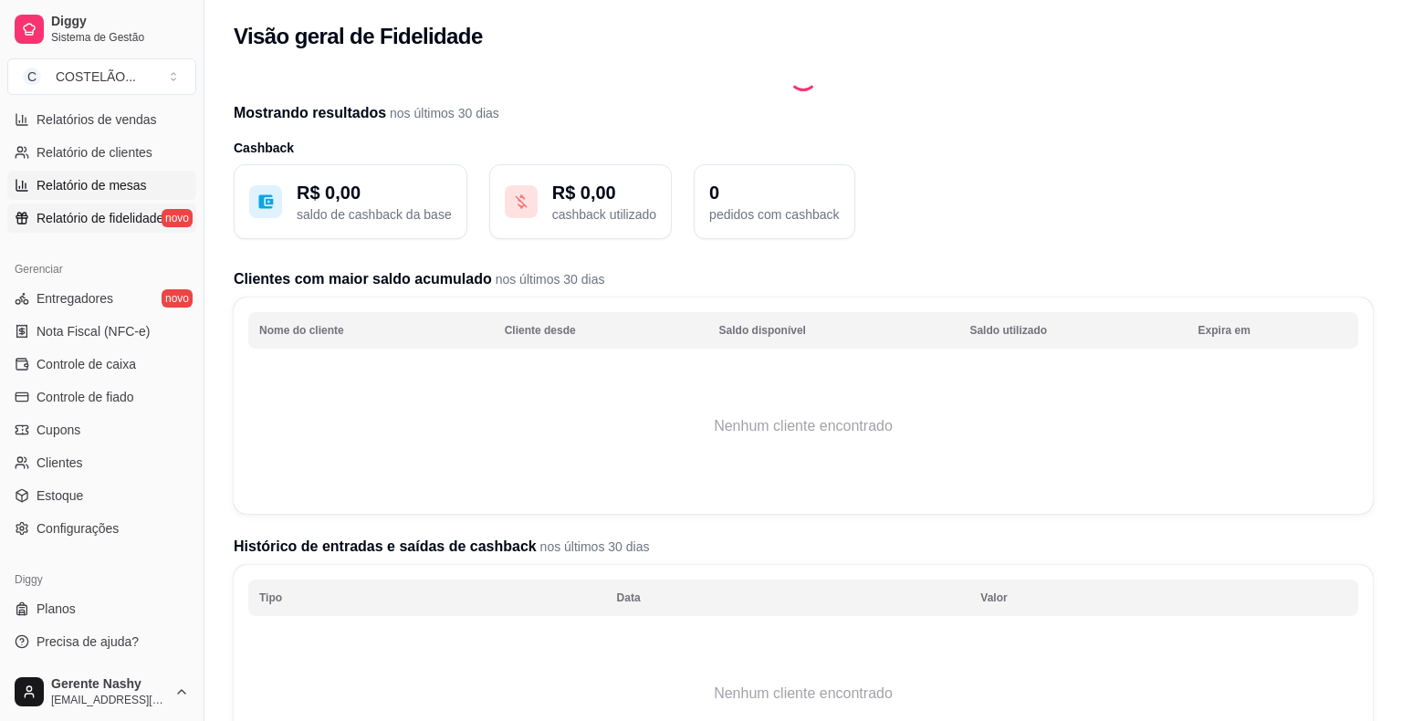
select select "TOTAL_OF_ORDERS"
select select "7"
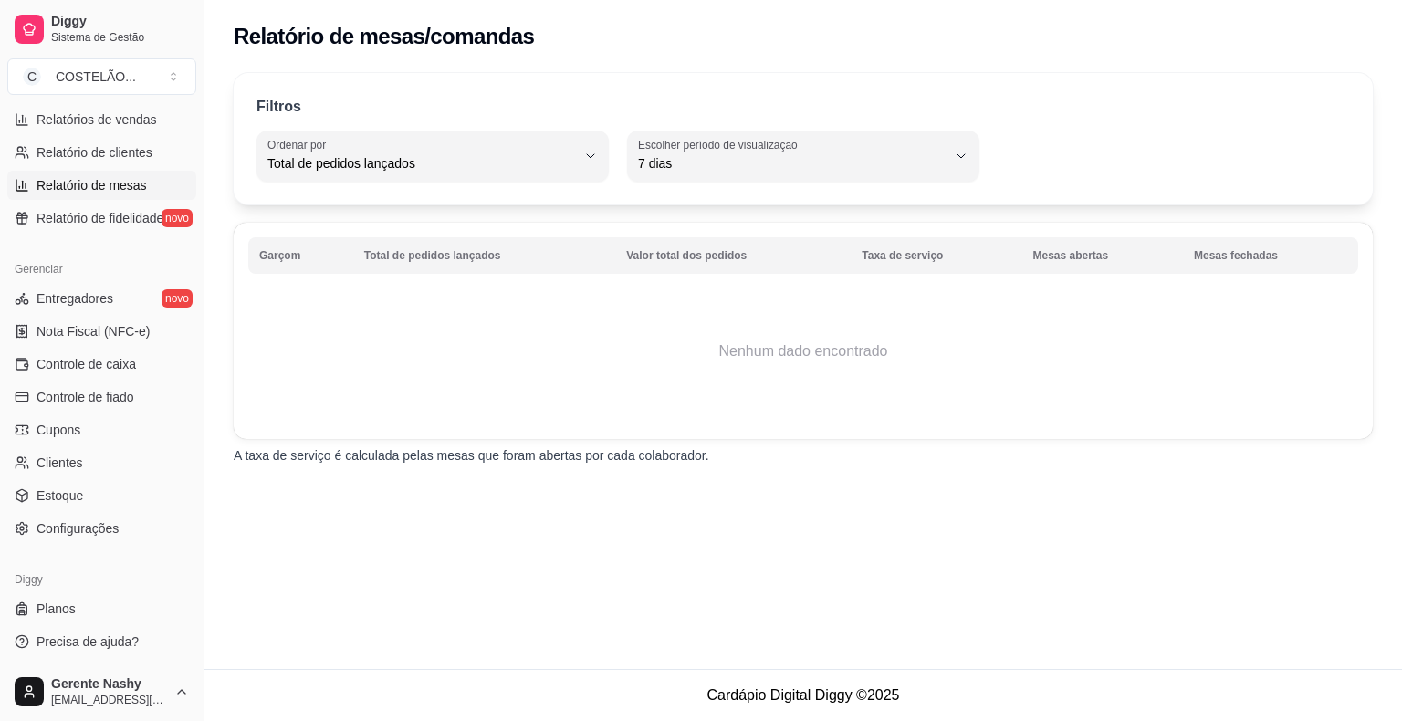
click at [942, 151] on div "7 dias" at bounding box center [792, 156] width 308 height 37
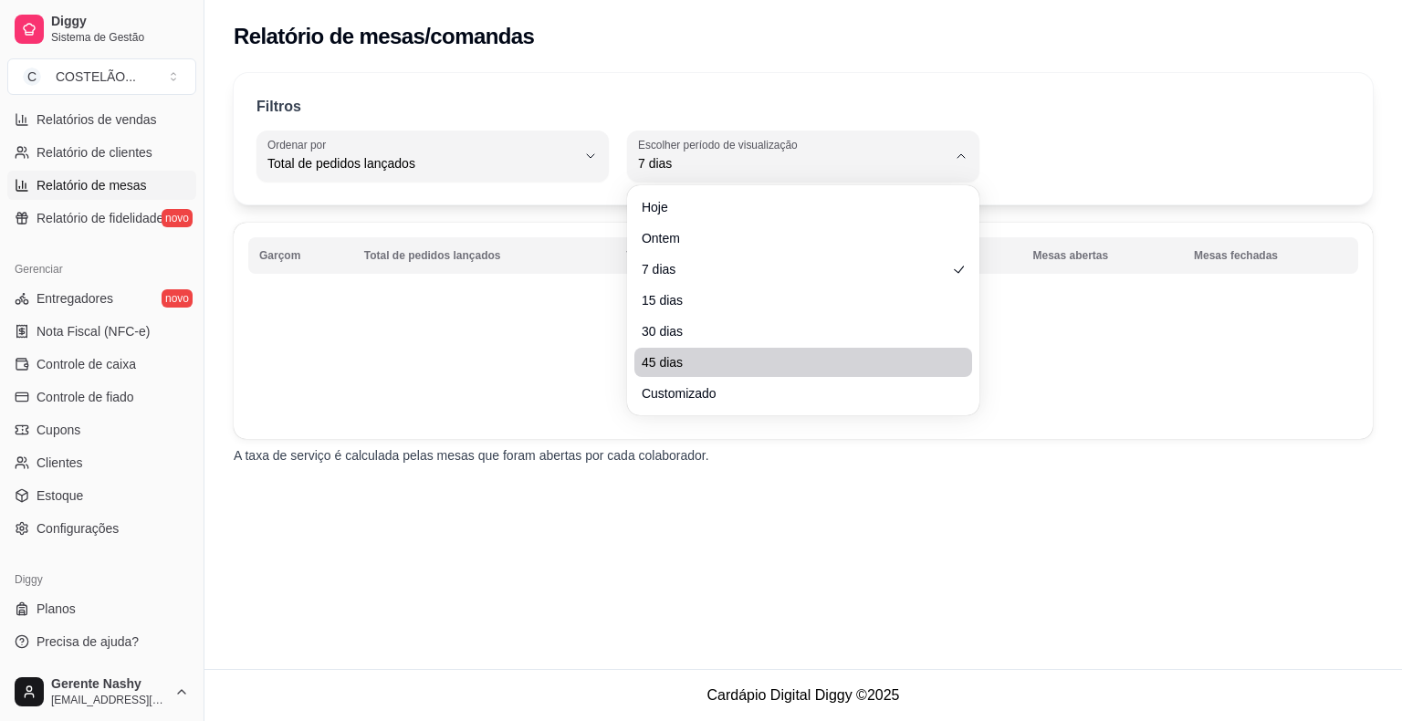
click at [811, 349] on li "45 dias" at bounding box center [803, 362] width 338 height 29
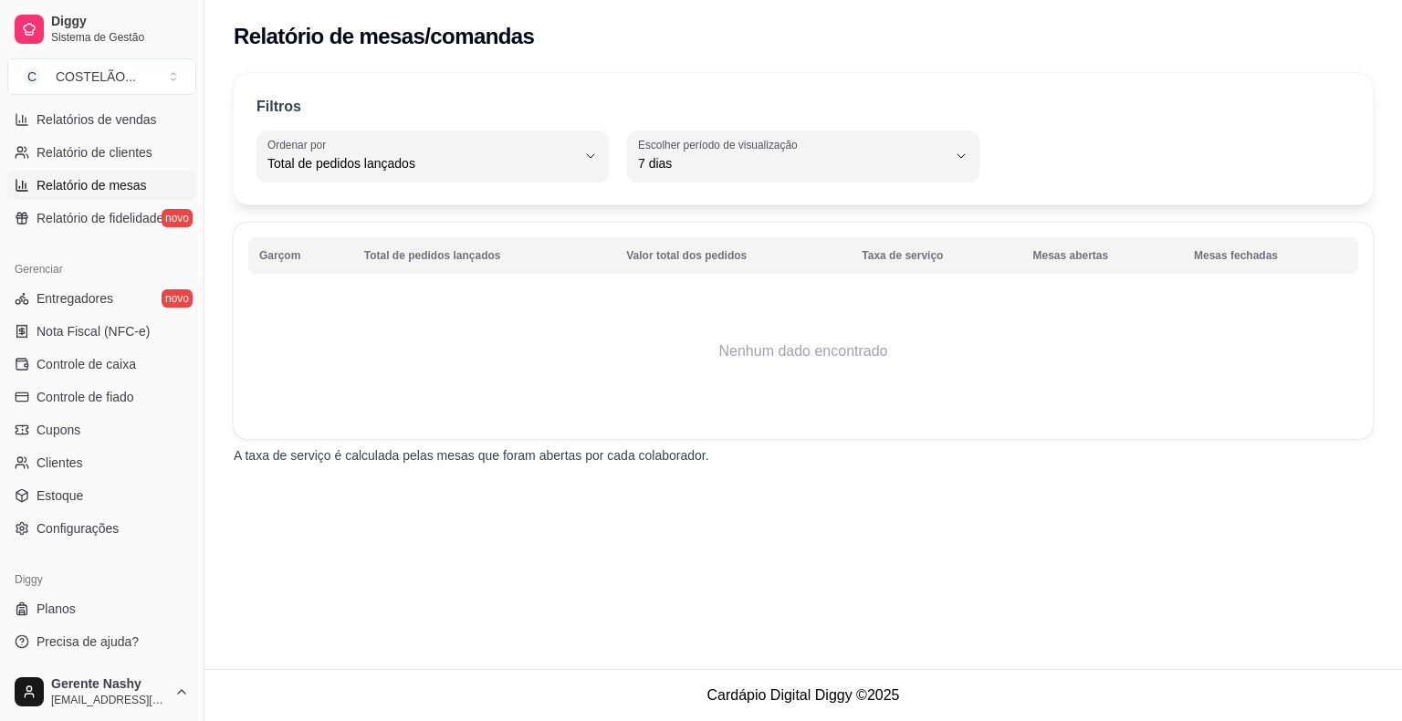
click at [1303, 513] on div "Relatório de mesas/comandas Filtros TOTAL_OF_ORDERS Ordenar por Total de pedido…" at bounding box center [802, 334] width 1197 height 669
click at [1084, 262] on th "Mesas abertas" at bounding box center [1102, 255] width 162 height 37
click at [52, 219] on span "Relatório de fidelidade" at bounding box center [100, 218] width 127 height 18
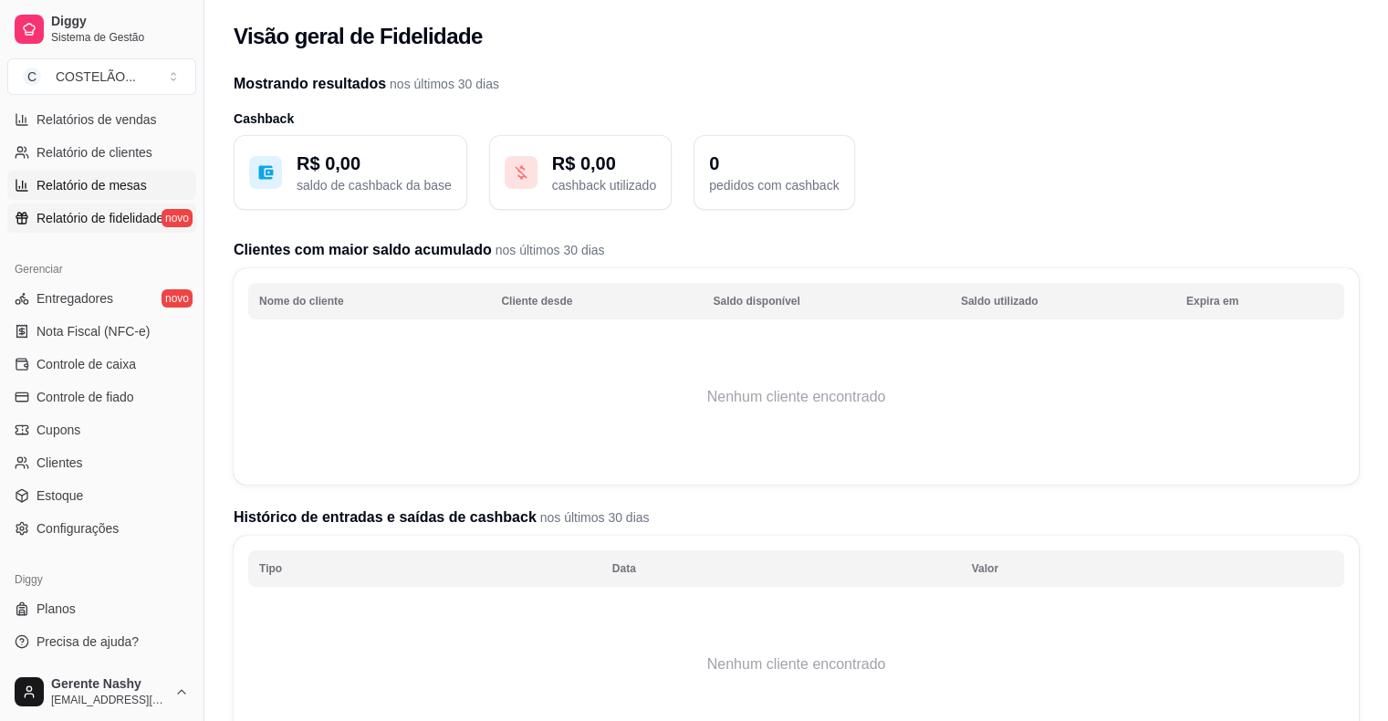
click at [62, 171] on link "Relatório de mesas" at bounding box center [101, 185] width 189 height 29
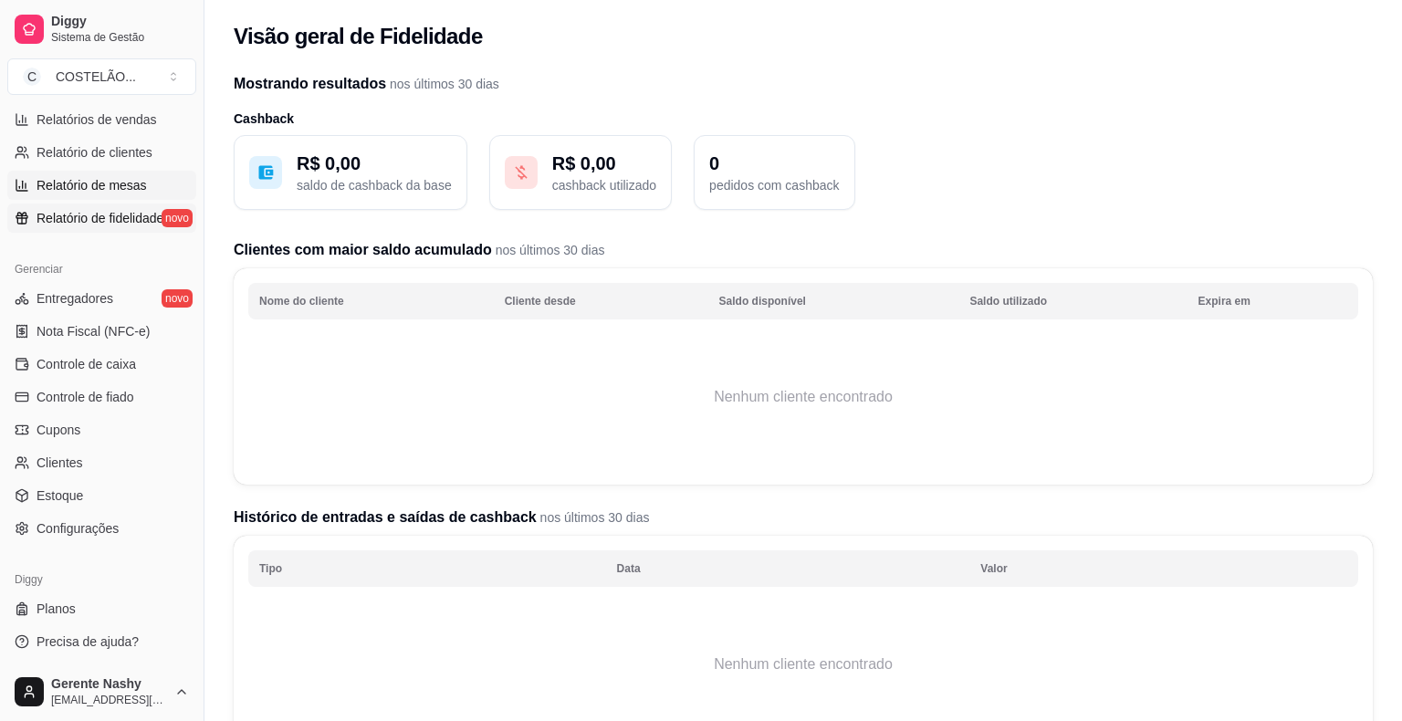
select select "TOTAL_OF_ORDERS"
select select "7"
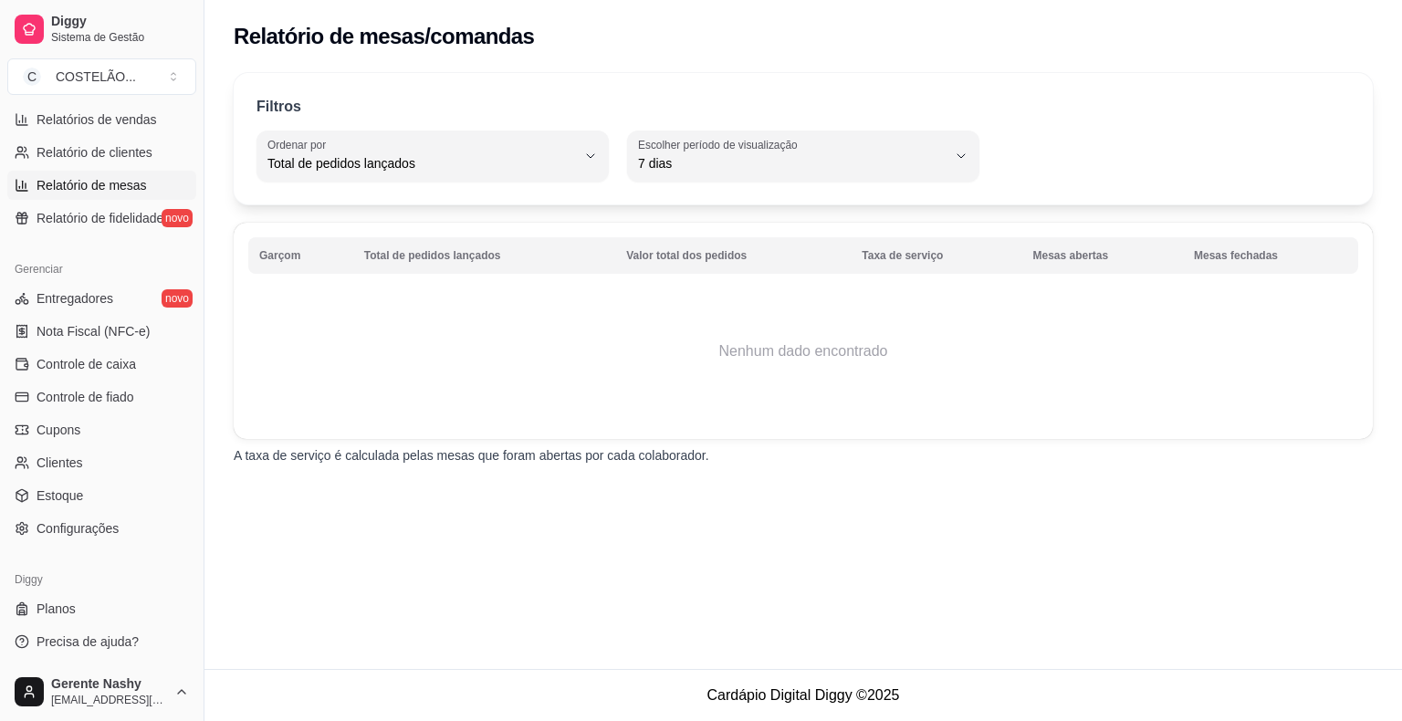
click at [945, 171] on span "7 dias" at bounding box center [792, 163] width 308 height 18
click at [920, 555] on div "Relatório de mesas/comandas Filtros TOTAL_OF_ORDERS Ordenar por Total de pedido…" at bounding box center [802, 334] width 1197 height 669
click at [49, 294] on span "Entregadores" at bounding box center [75, 298] width 77 height 18
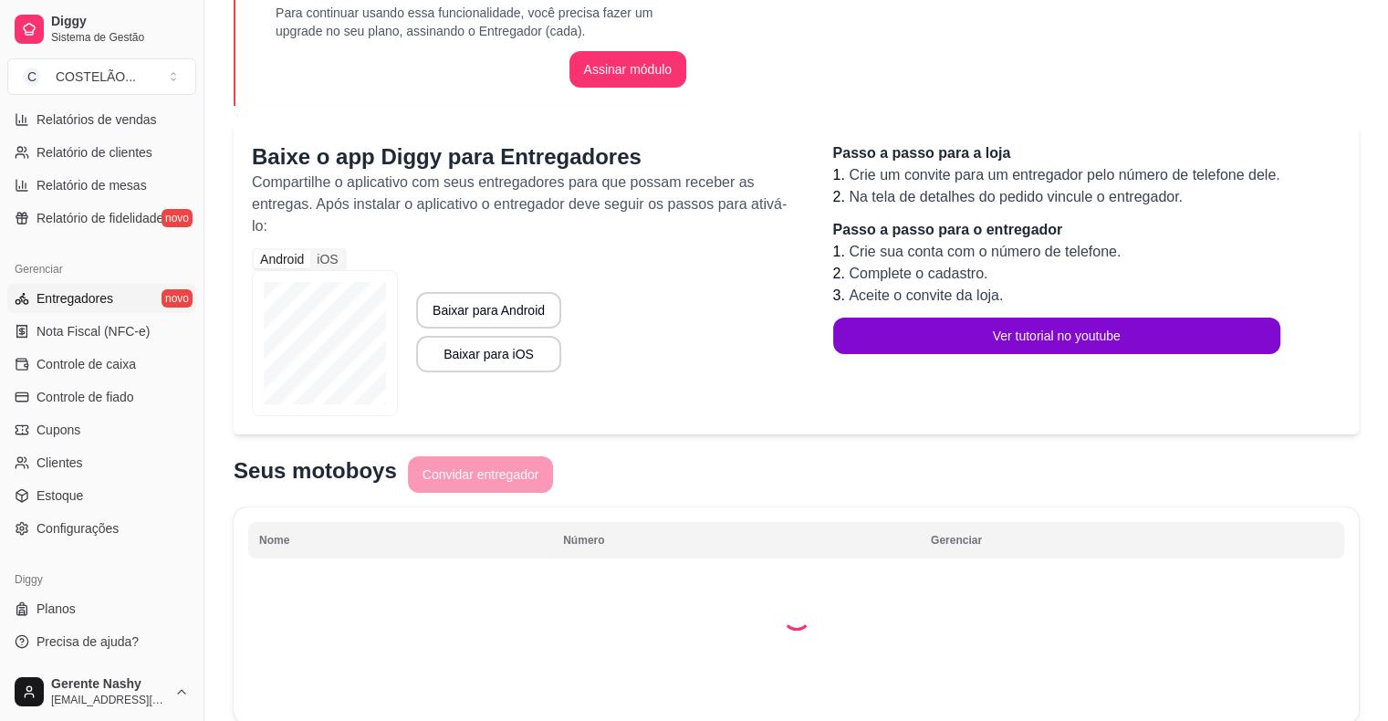
scroll to position [186, 0]
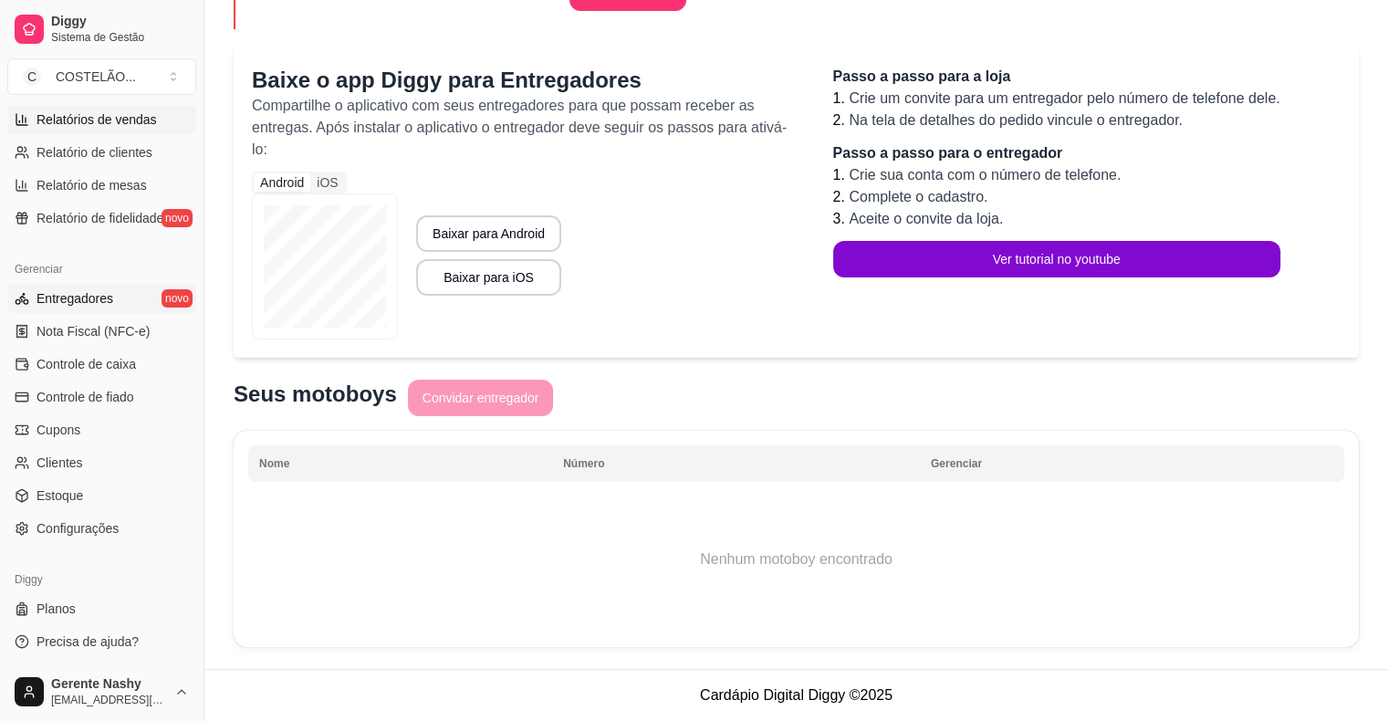
click at [70, 128] on link "Relatórios de vendas" at bounding box center [101, 119] width 189 height 29
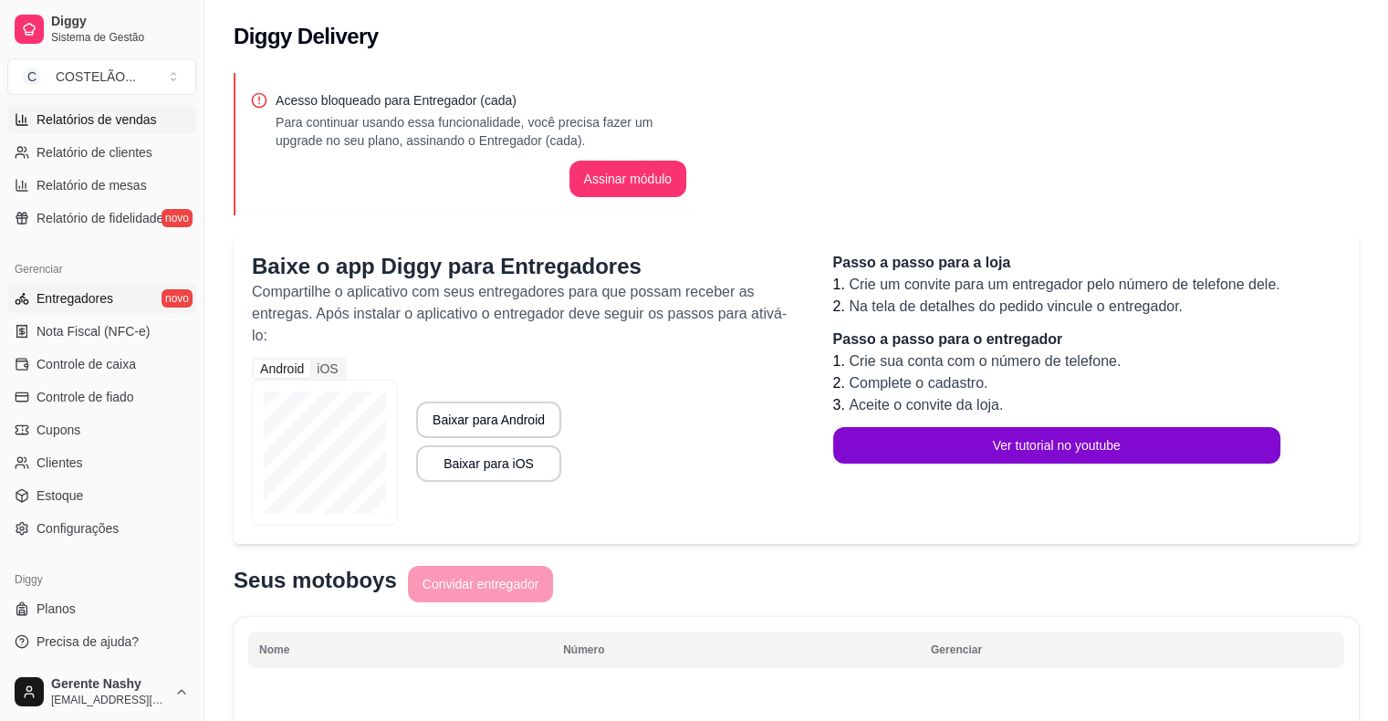
select select "ALL"
select select "0"
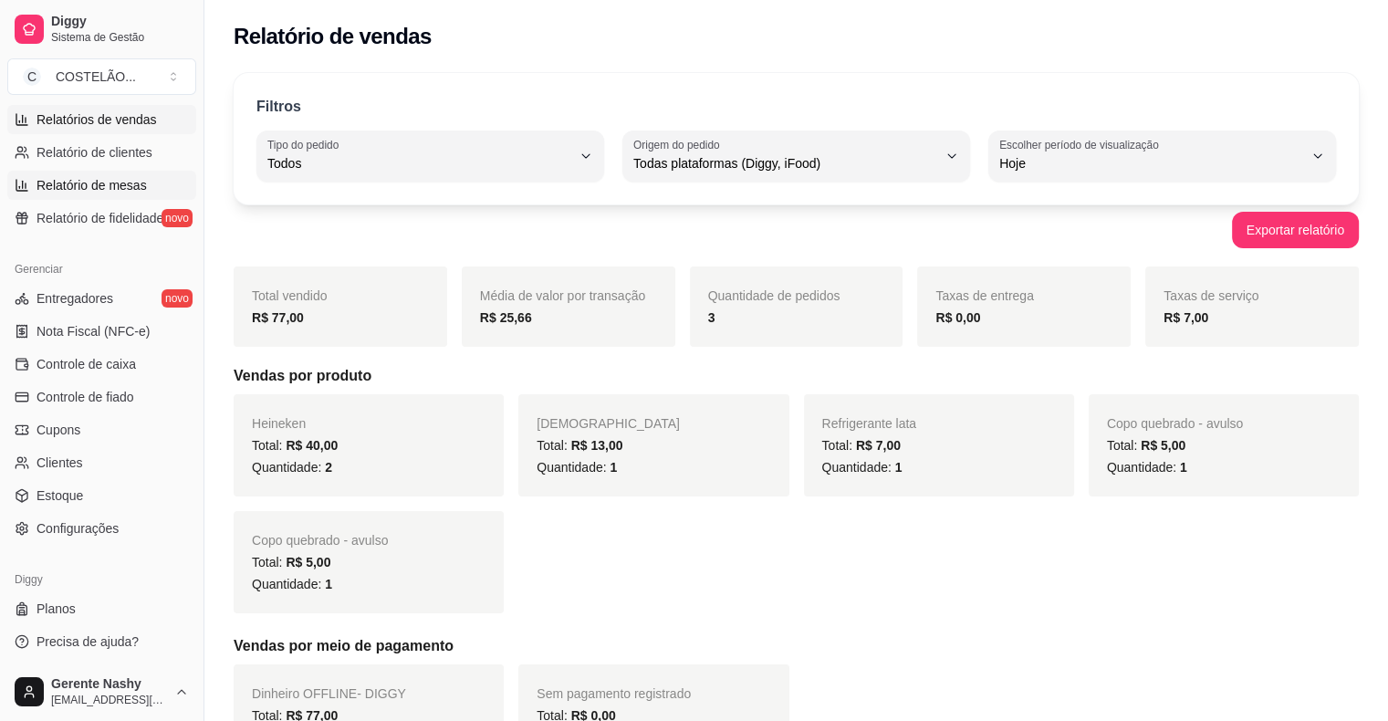
click at [74, 183] on span "Relatório de mesas" at bounding box center [92, 185] width 110 height 18
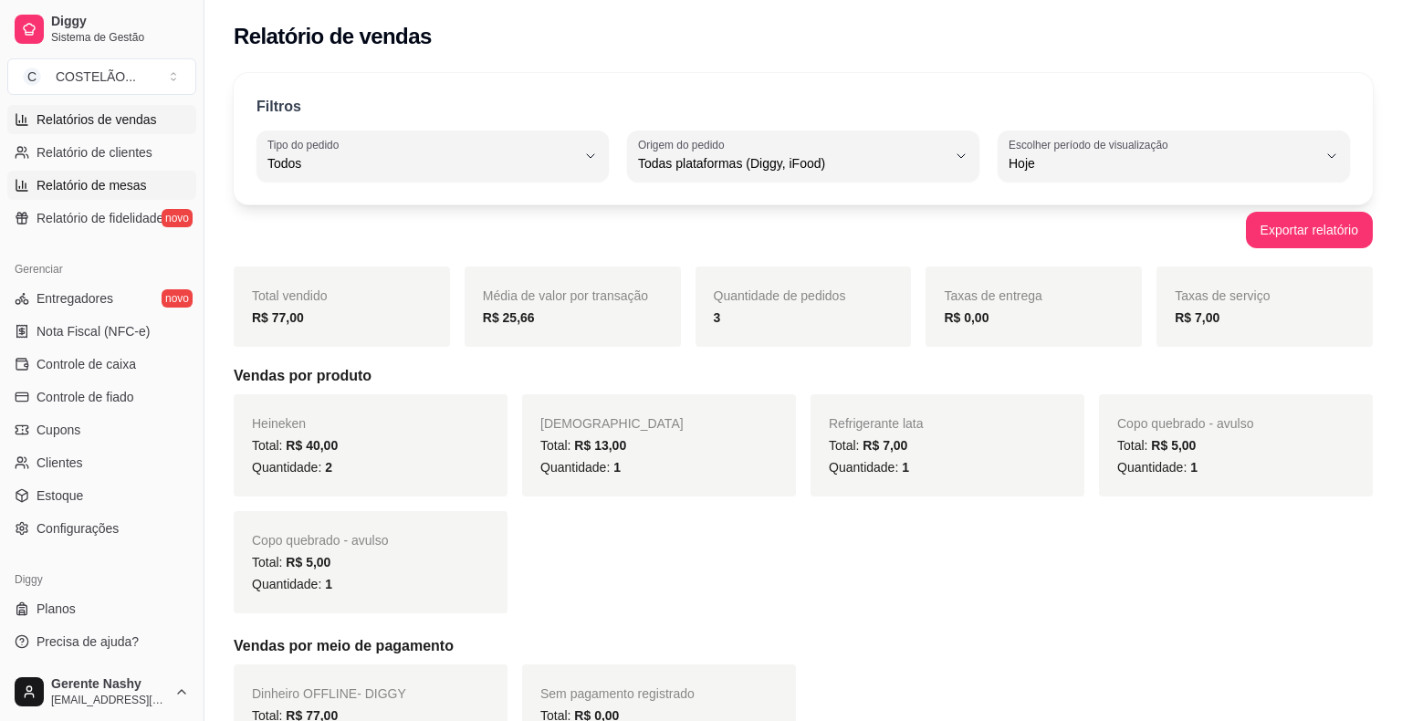
select select "TOTAL_OF_ORDERS"
select select "7"
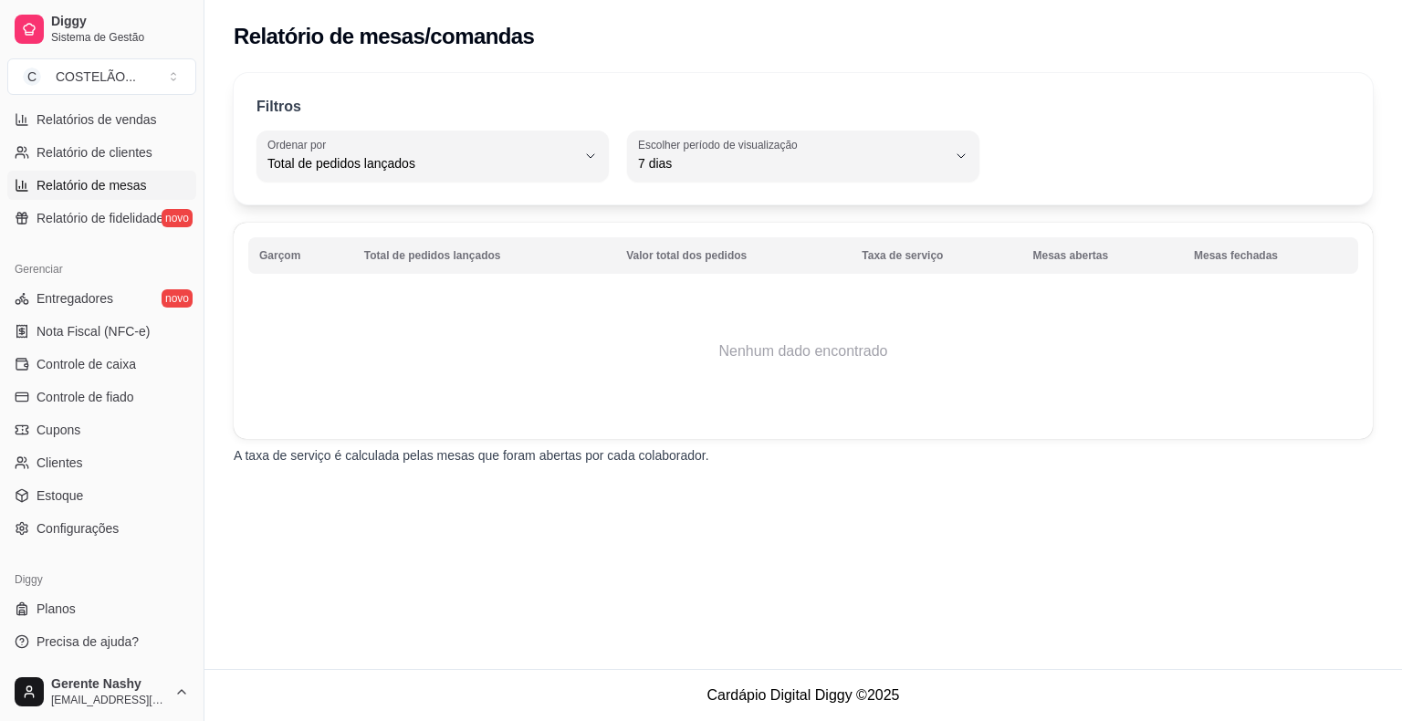
click at [572, 155] on span "Total de pedidos lançados" at bounding box center [421, 163] width 308 height 18
click at [302, 304] on span "Mesas abertas" at bounding box center [423, 295] width 293 height 17
type input "TOTAL_OF_OPENED_ORIGINS"
select select "TOTAL_OF_OPENED_ORIGINS"
click at [572, 147] on div "Mesas abertas" at bounding box center [421, 156] width 308 height 37
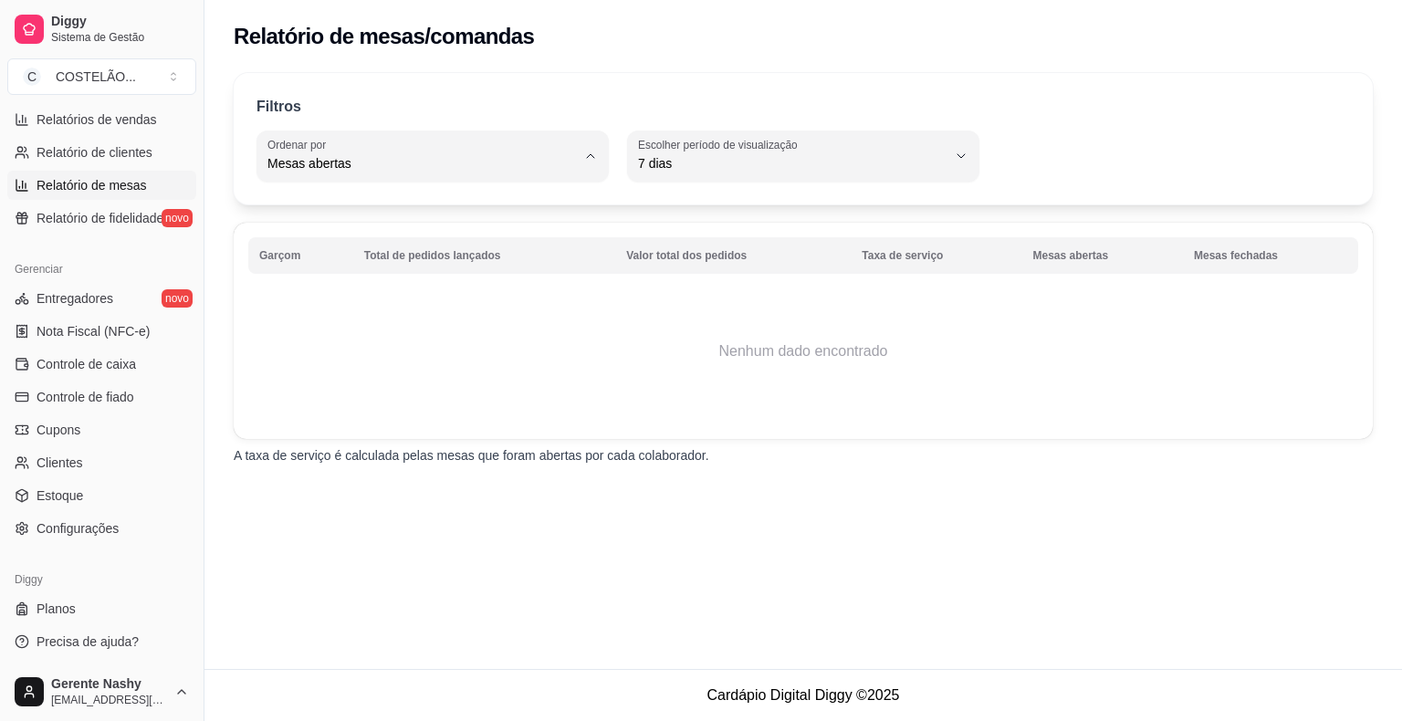
click at [343, 331] on span "Mesas fechadas" at bounding box center [423, 325] width 293 height 17
type input "TOTAL_OF_CLOSED_ORIGINS"
select select "TOTAL_OF_CLOSED_ORIGINS"
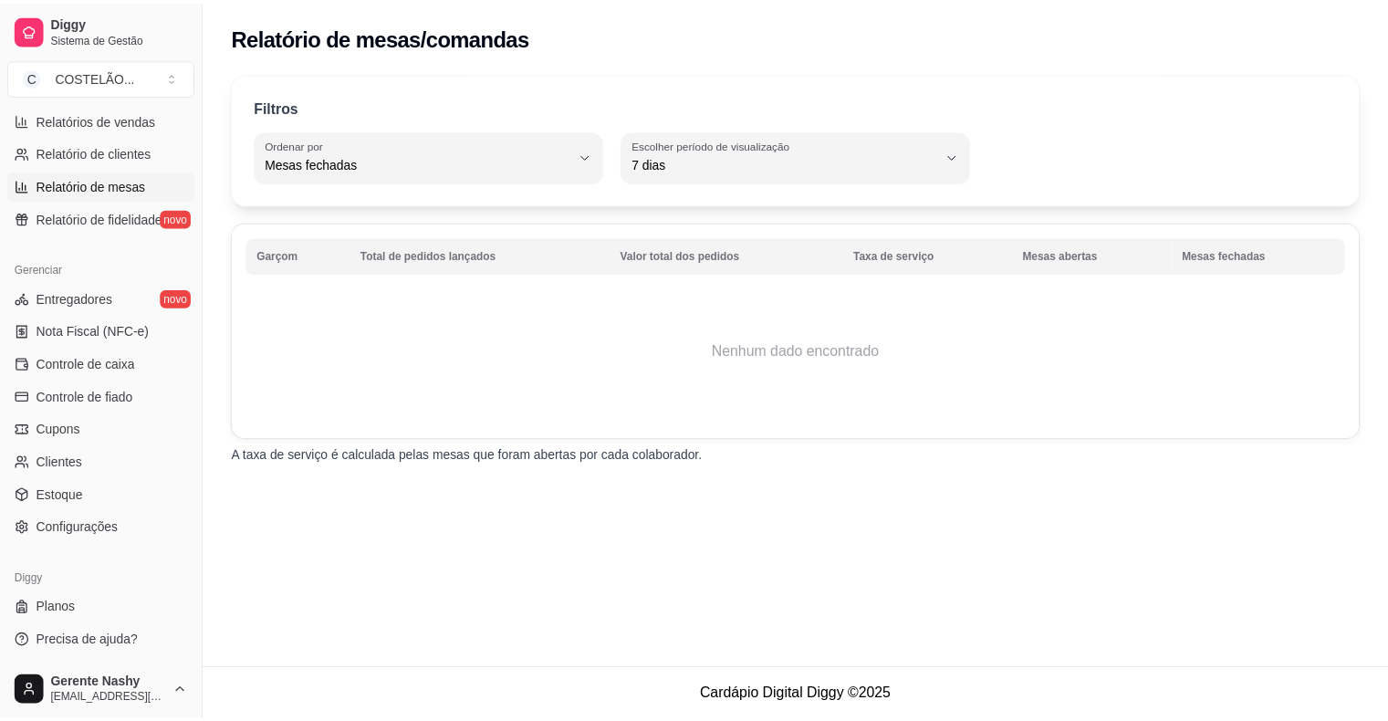
scroll to position [17, 0]
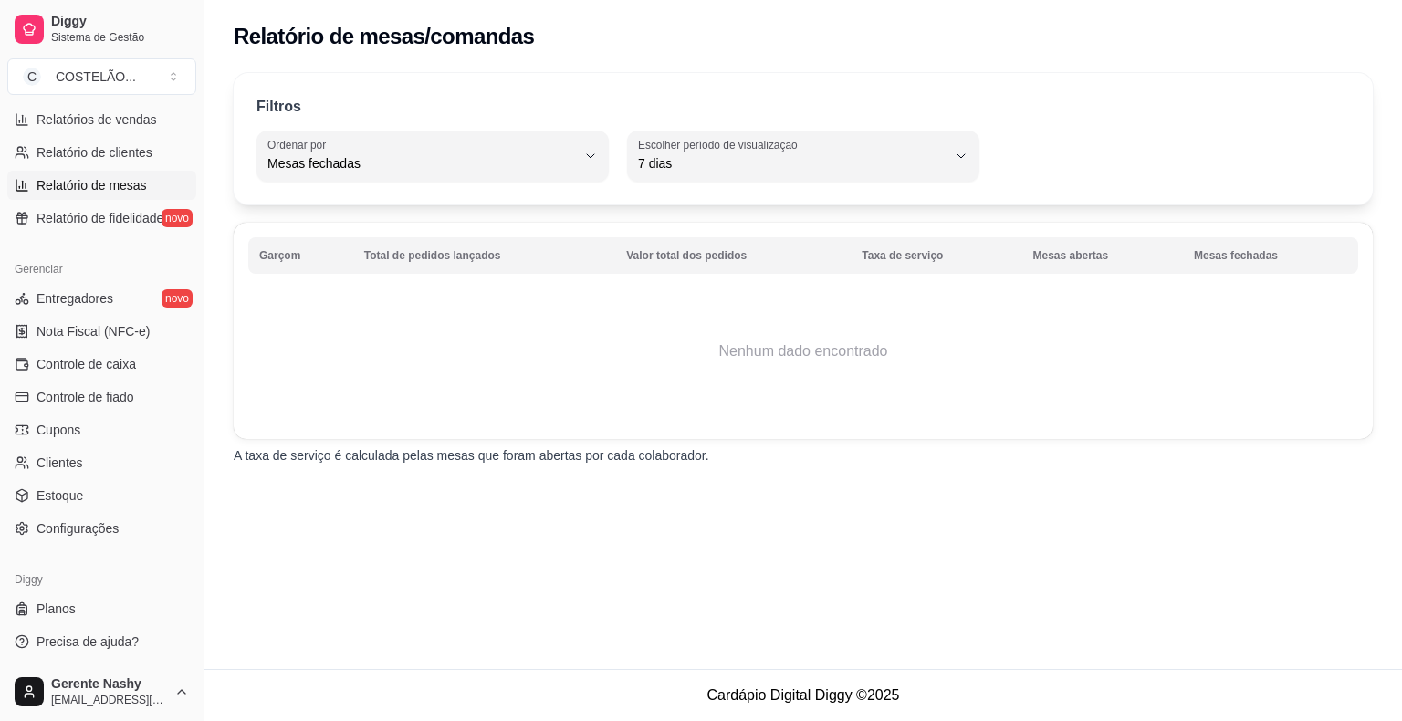
click at [577, 169] on button "Ordenar por Mesas fechadas" at bounding box center [432, 155] width 352 height 51
click at [354, 212] on span "Total de pedidos lançados" at bounding box center [423, 205] width 293 height 17
type input "TOTAL_OF_ORDERS"
select select "TOTAL_OF_ORDERS"
click at [374, 361] on td "Nenhum dado encontrado" at bounding box center [803, 351] width 1110 height 146
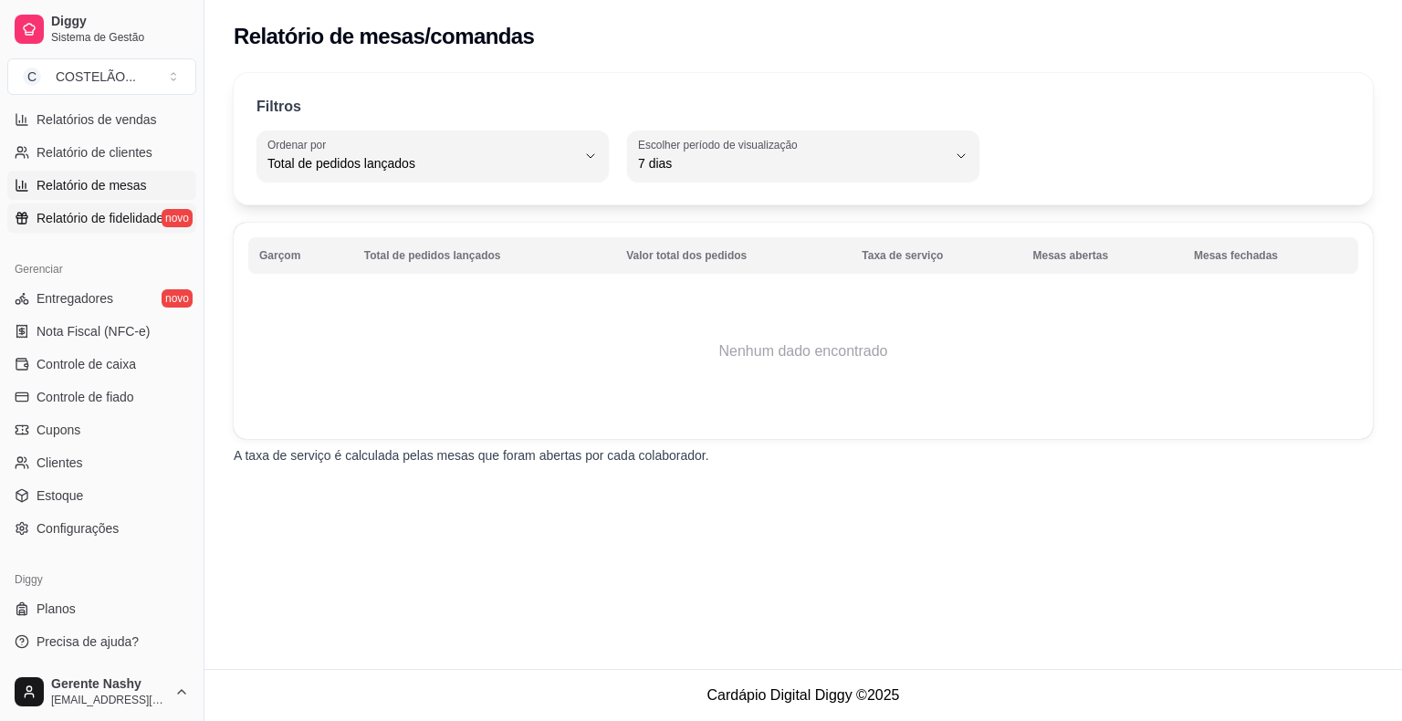
click at [106, 217] on span "Relatório de fidelidade" at bounding box center [100, 218] width 127 height 18
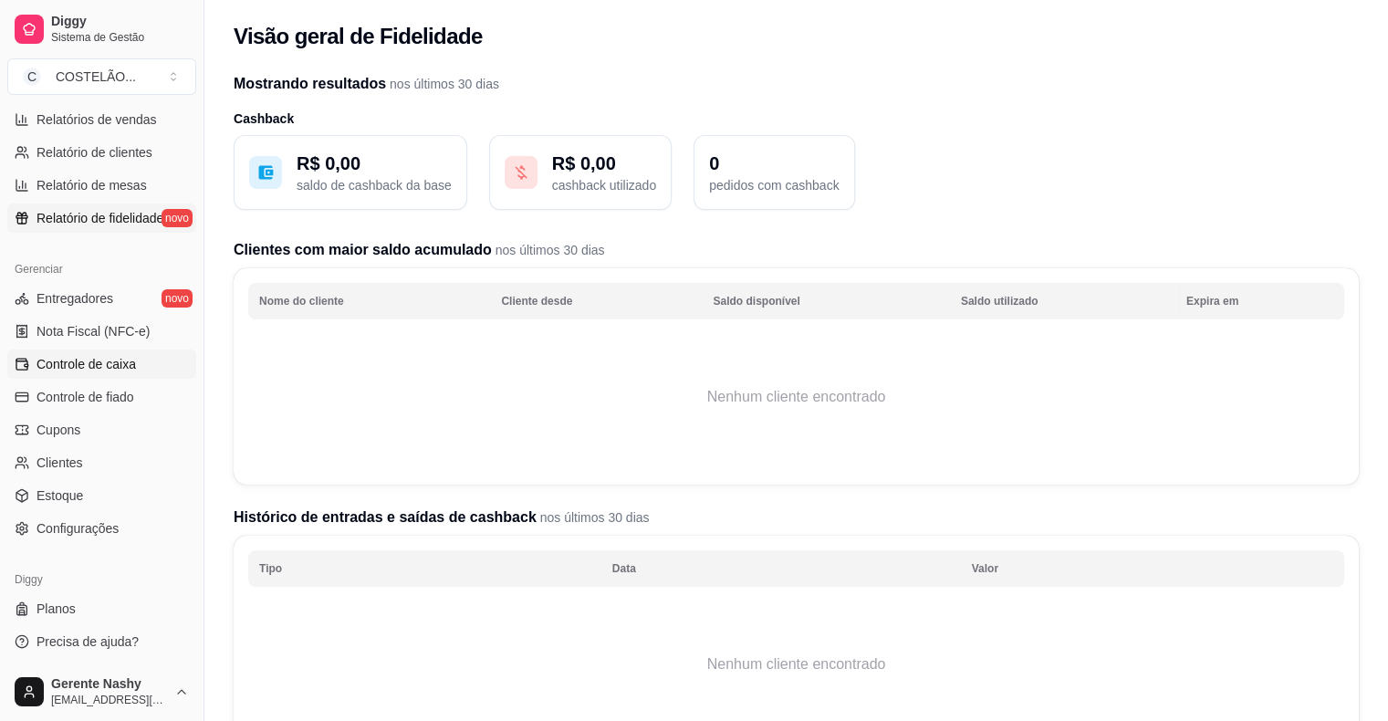
click at [41, 367] on span "Controle de caixa" at bounding box center [86, 364] width 99 height 18
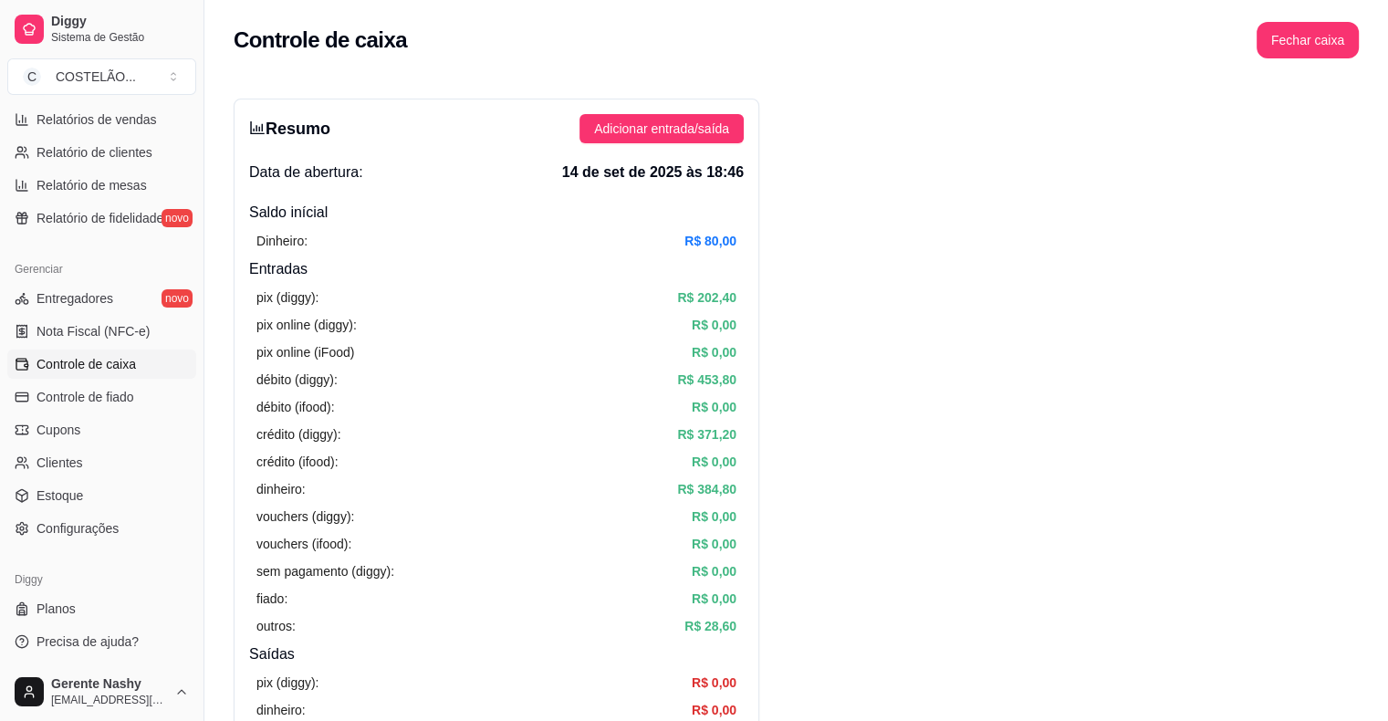
click at [1307, 33] on button "Fechar caixa" at bounding box center [1308, 40] width 102 height 37
click at [1357, 167] on span "Sim" at bounding box center [1359, 177] width 22 height 20
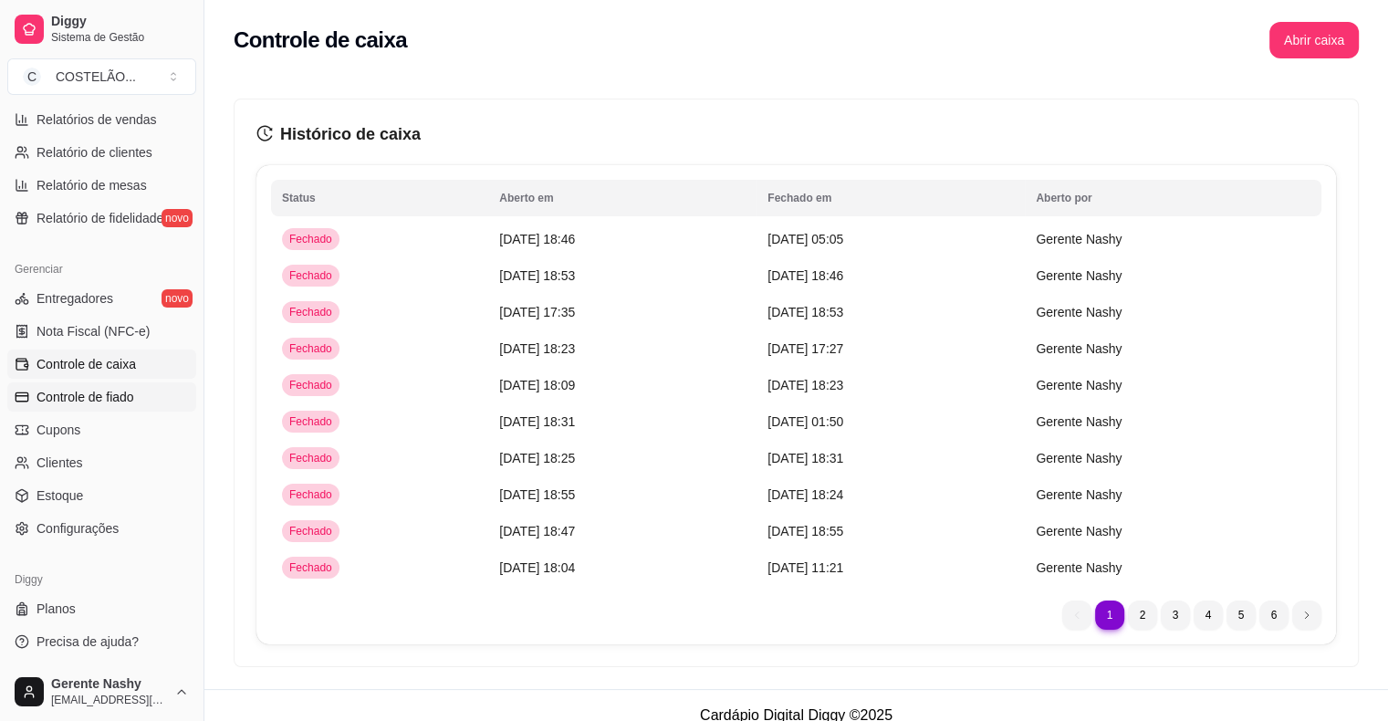
click at [43, 403] on span "Controle de fiado" at bounding box center [86, 397] width 98 height 18
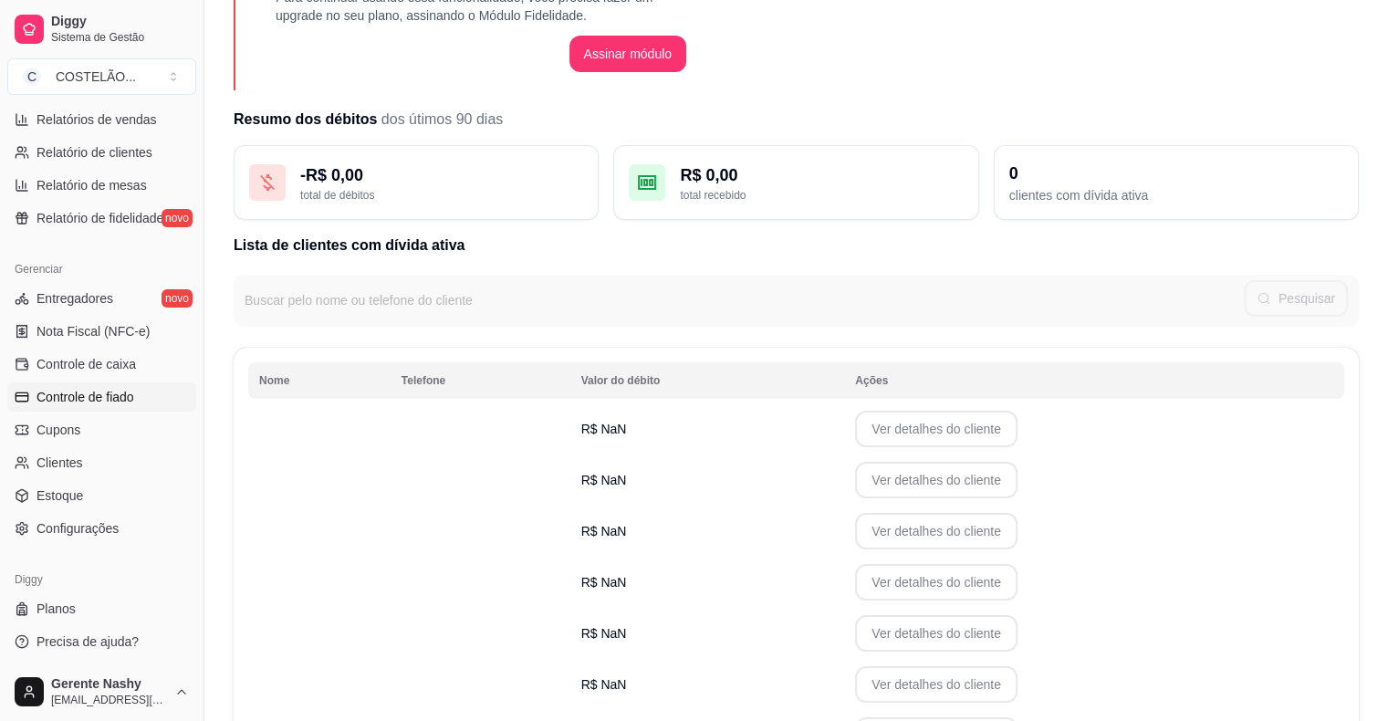
scroll to position [84, 0]
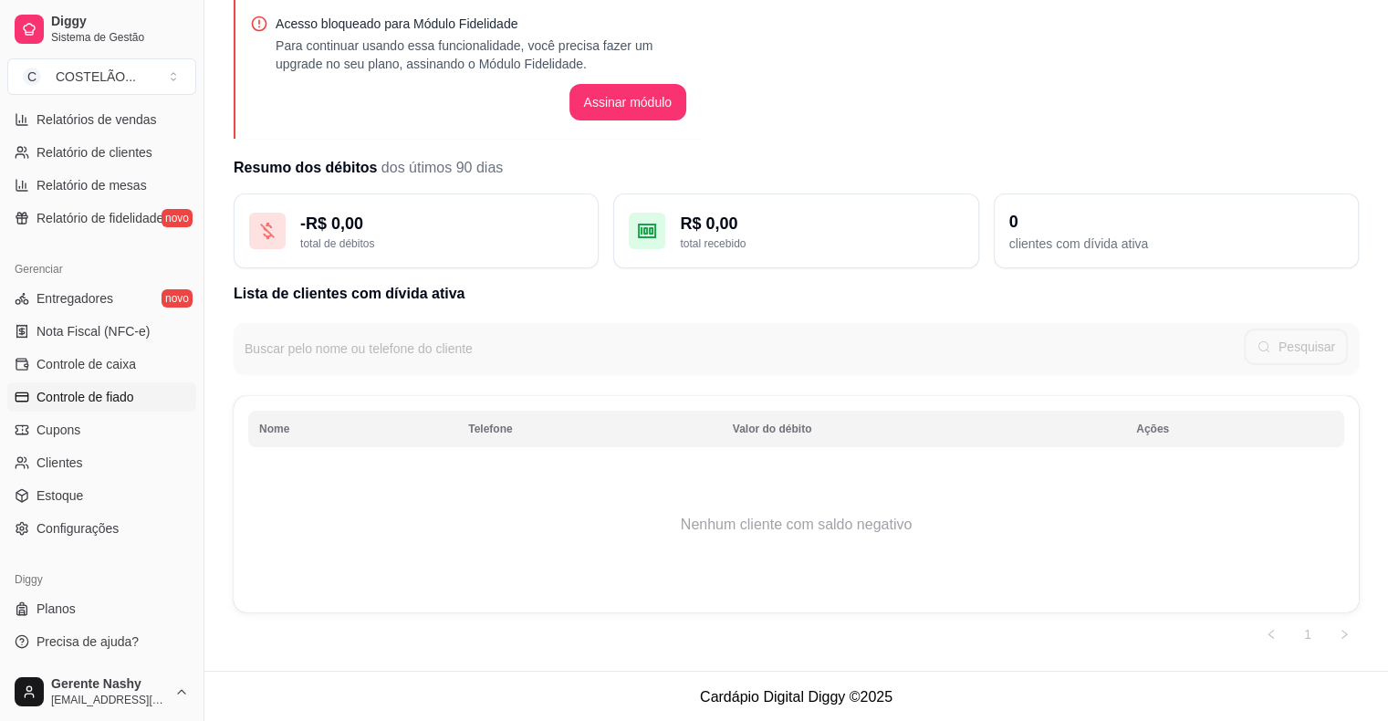
click at [127, 637] on html "Diggy Sistema de Gestão C COSTELÃO ... Loja aberta Plano Customizado até 26/09 …" at bounding box center [694, 276] width 1388 height 721
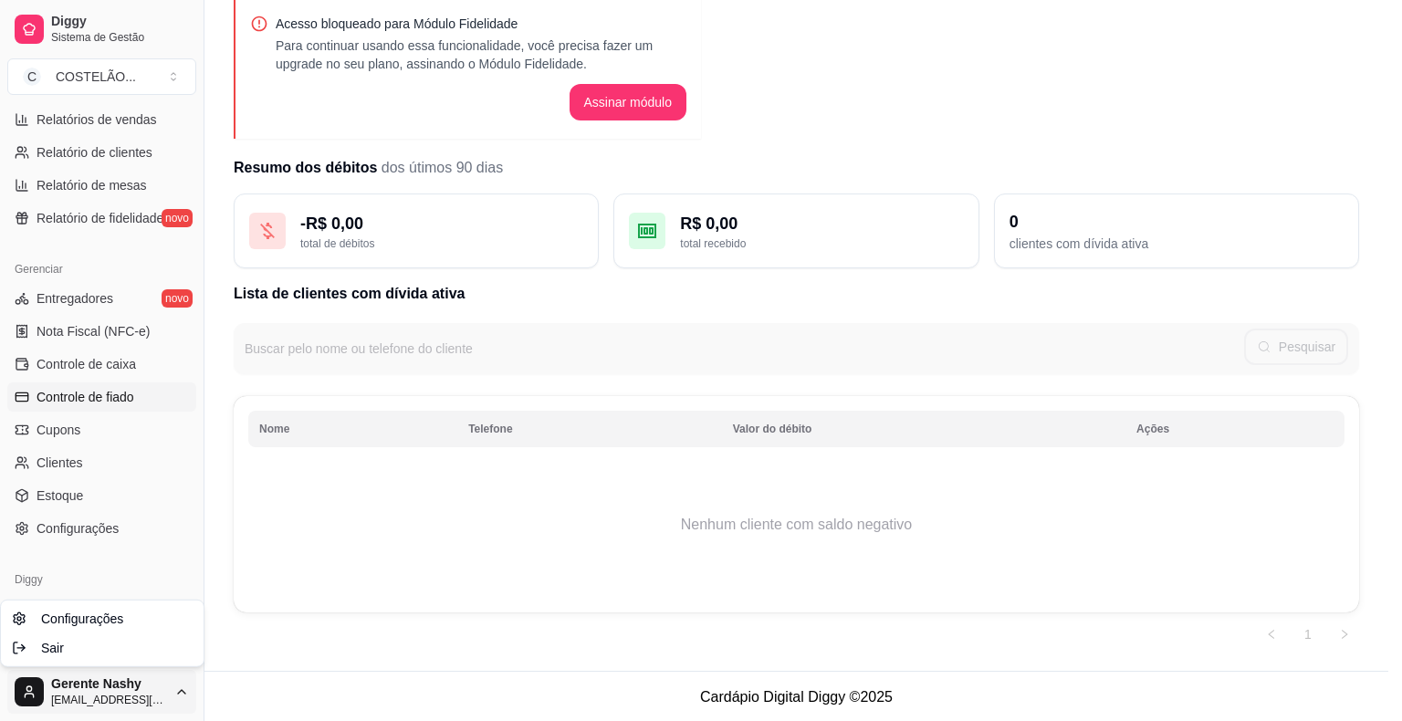
click at [81, 544] on html "Diggy Sistema de Gestão C COSTELÃO ... Loja aberta Plano Customizado até 26/09 …" at bounding box center [701, 276] width 1402 height 721
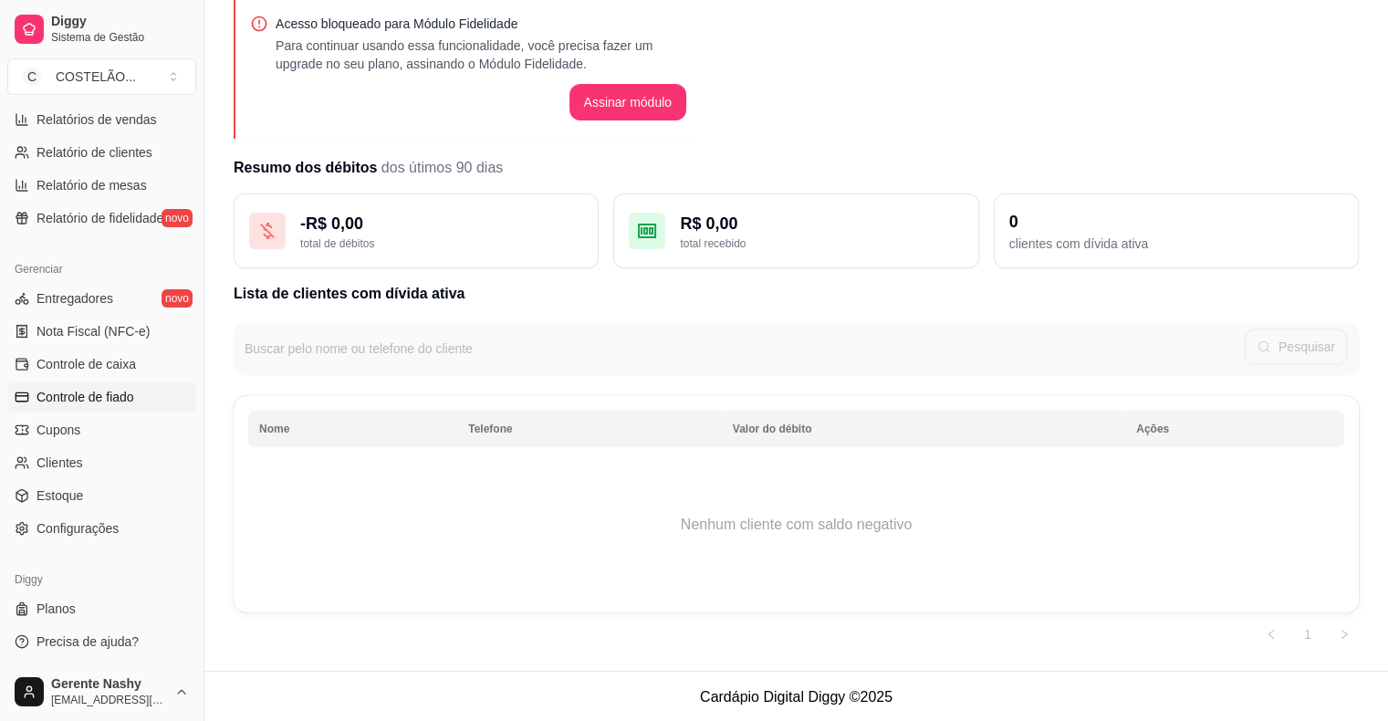
click at [55, 641] on span "Precisa de ajuda?" at bounding box center [88, 641] width 102 height 18
click at [51, 151] on span "Relatório de clientes" at bounding box center [95, 152] width 116 height 18
select select "30"
select select "HIGHEST_TOTAL_SPENT_WITH_ORDERS"
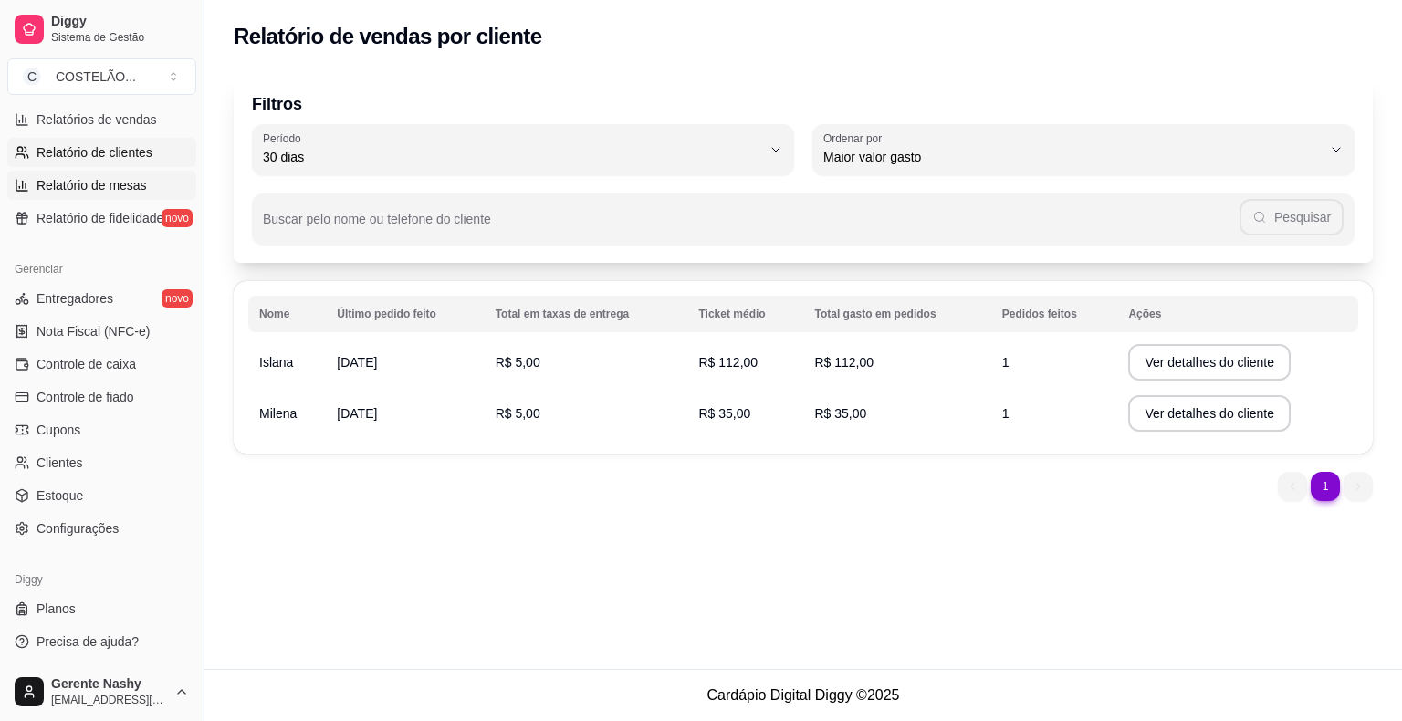
click at [56, 184] on span "Relatório de mesas" at bounding box center [92, 185] width 110 height 18
select select "TOTAL_OF_ORDERS"
select select "7"
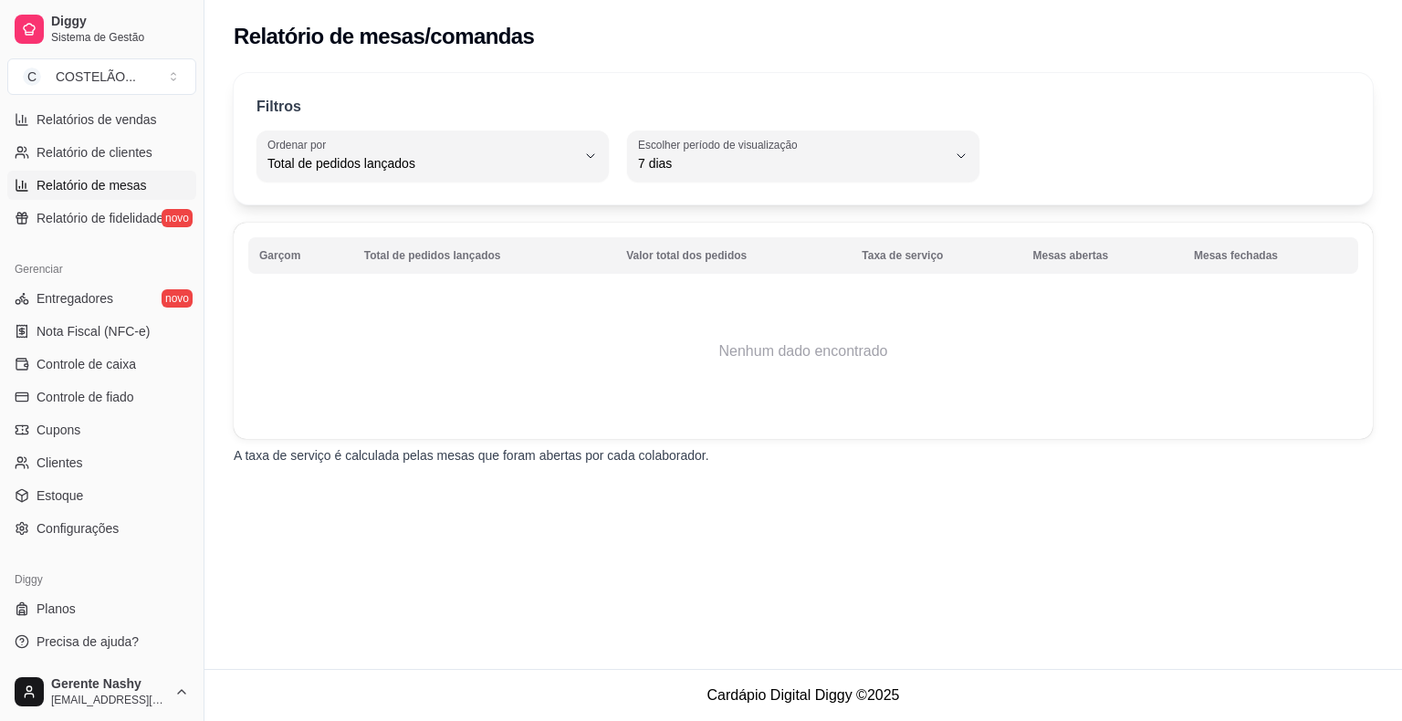
click at [284, 238] on th "Garçom" at bounding box center [300, 255] width 105 height 37
click at [120, 355] on span "Controle de caixa" at bounding box center [86, 364] width 99 height 18
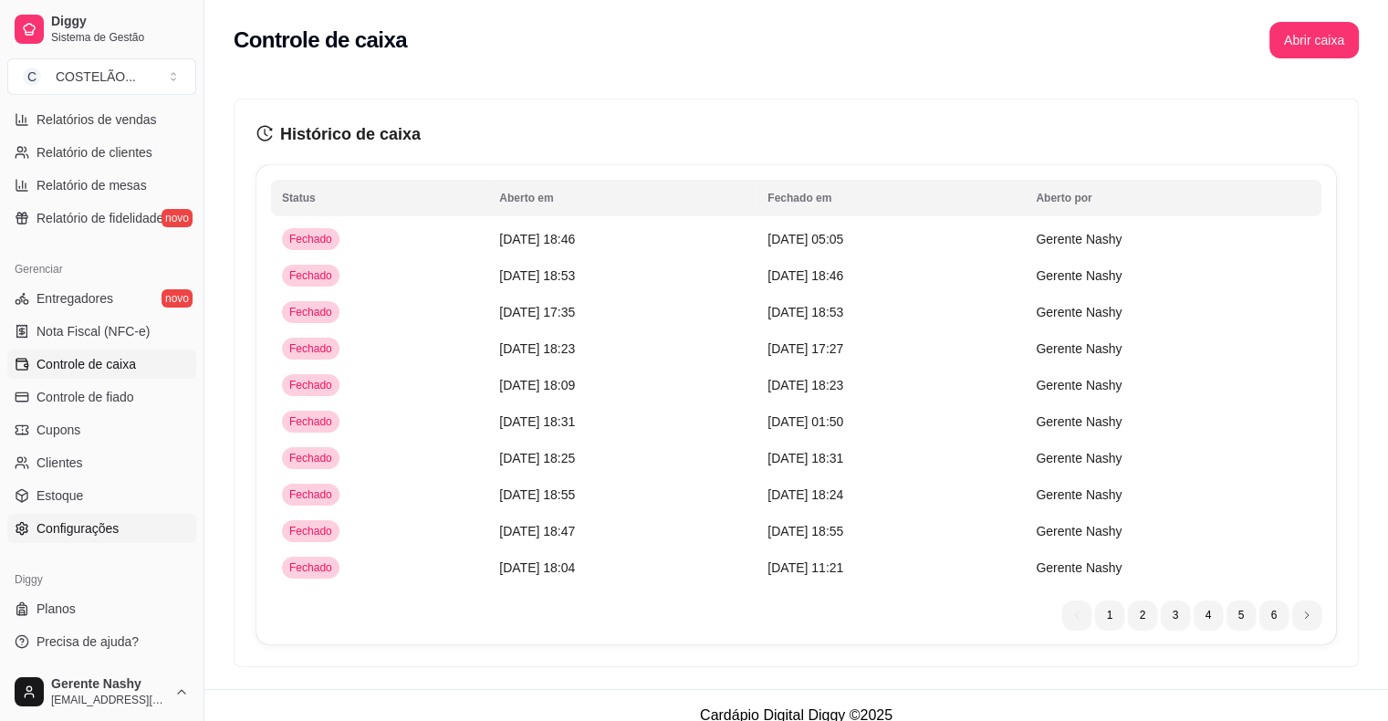
click at [59, 530] on span "Configurações" at bounding box center [78, 528] width 82 height 18
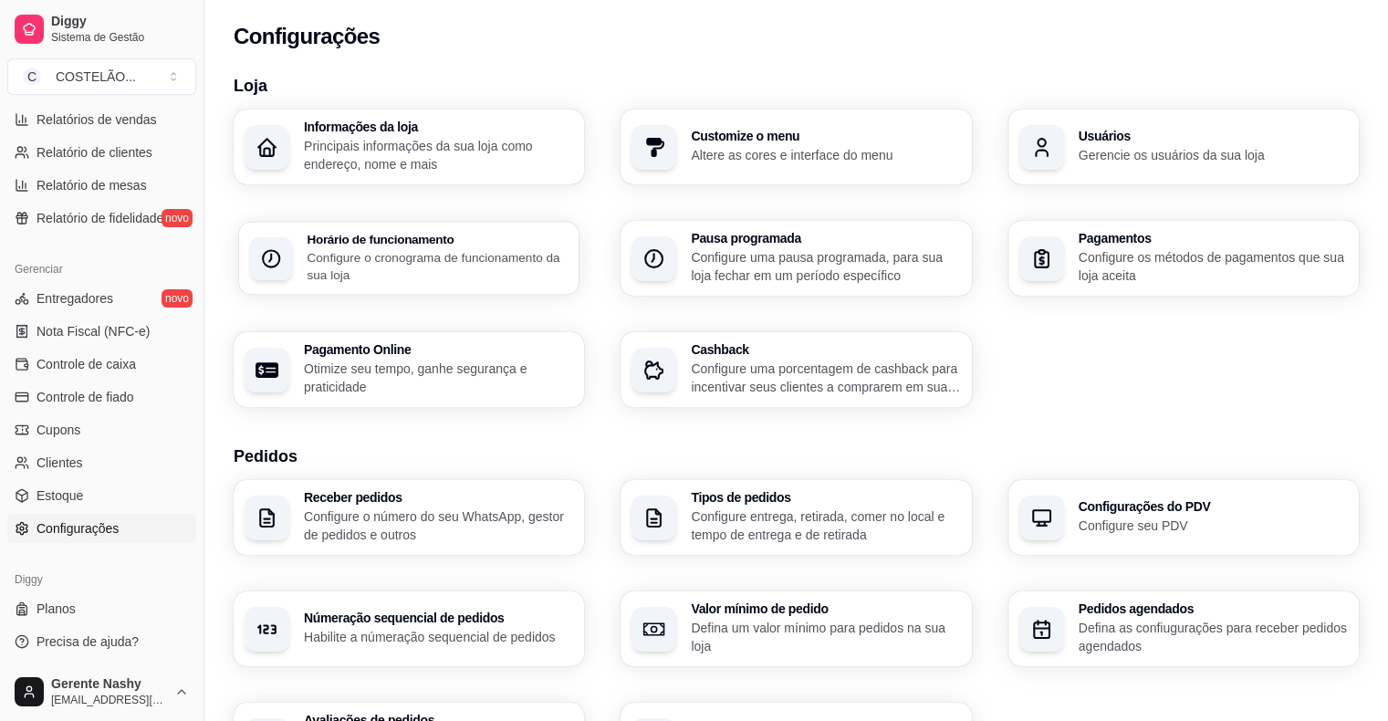
click at [367, 240] on h3 "Horário de funcionamento" at bounding box center [437, 239] width 261 height 13
click at [58, 120] on span "Relatórios de vendas" at bounding box center [97, 119] width 120 height 18
select select "ALL"
select select "0"
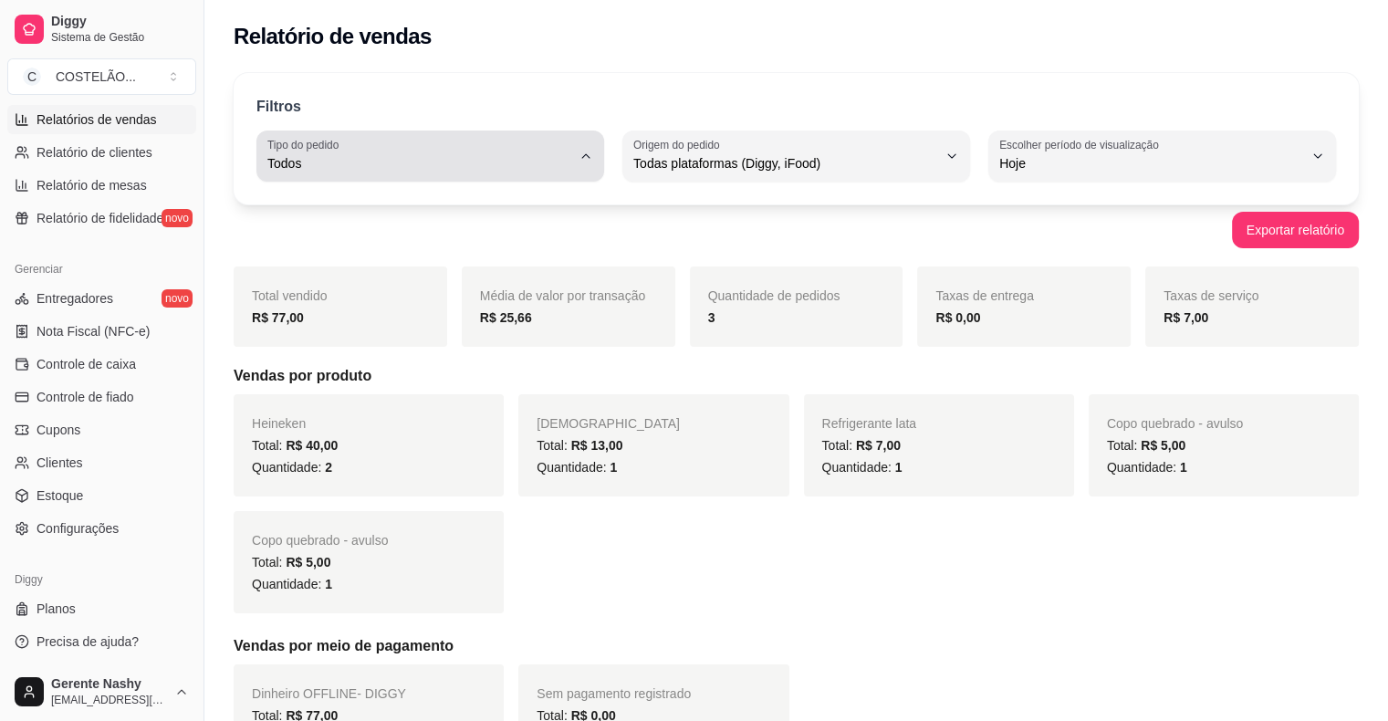
click at [590, 160] on icon "button" at bounding box center [586, 156] width 15 height 15
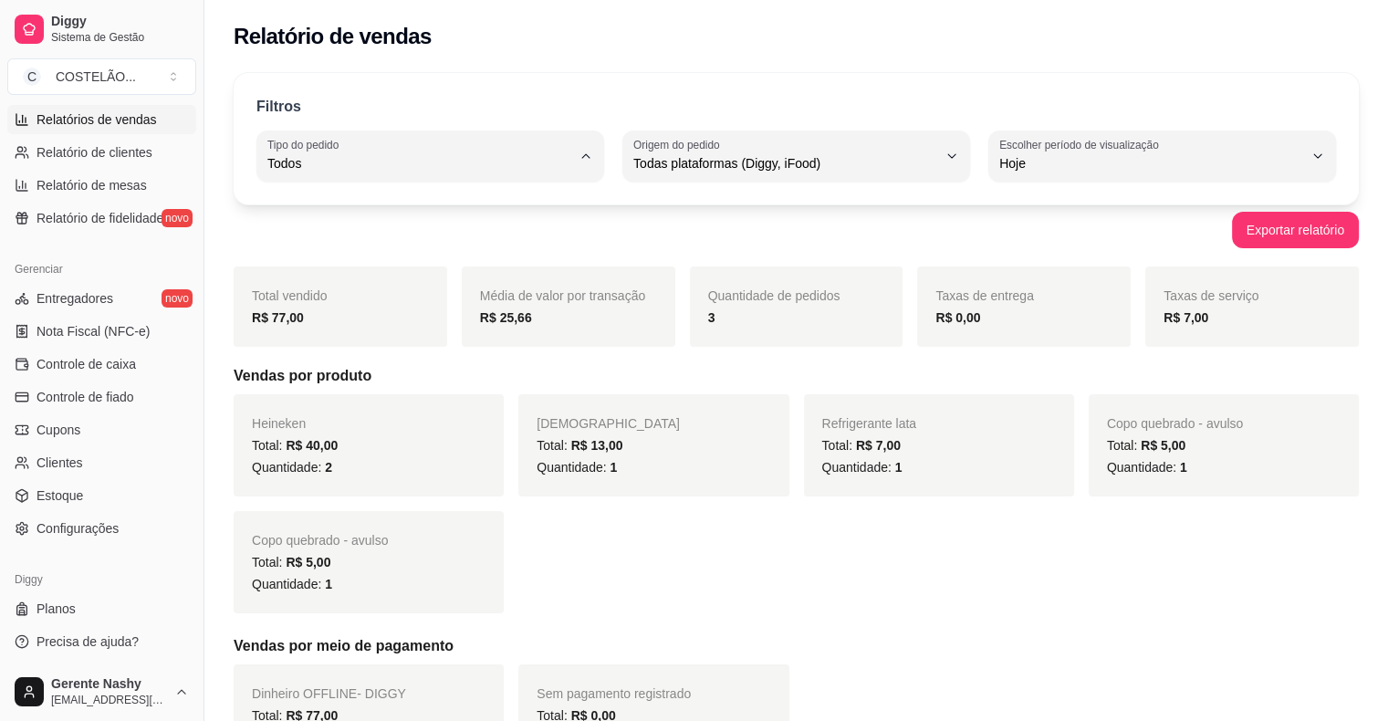
click at [395, 239] on span "Entrega" at bounding box center [421, 235] width 288 height 17
type input "DELIVERY"
select select "DELIVERY"
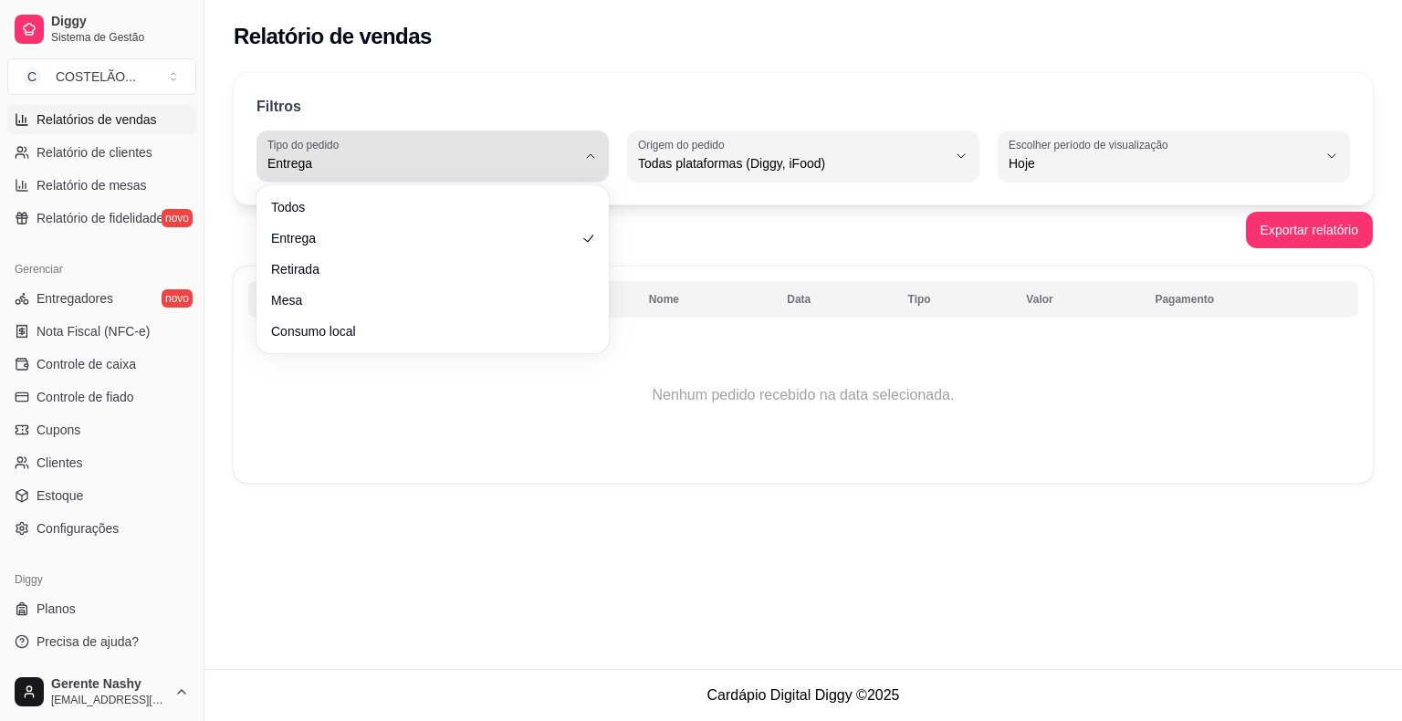
click at [592, 153] on icon "button" at bounding box center [590, 156] width 15 height 15
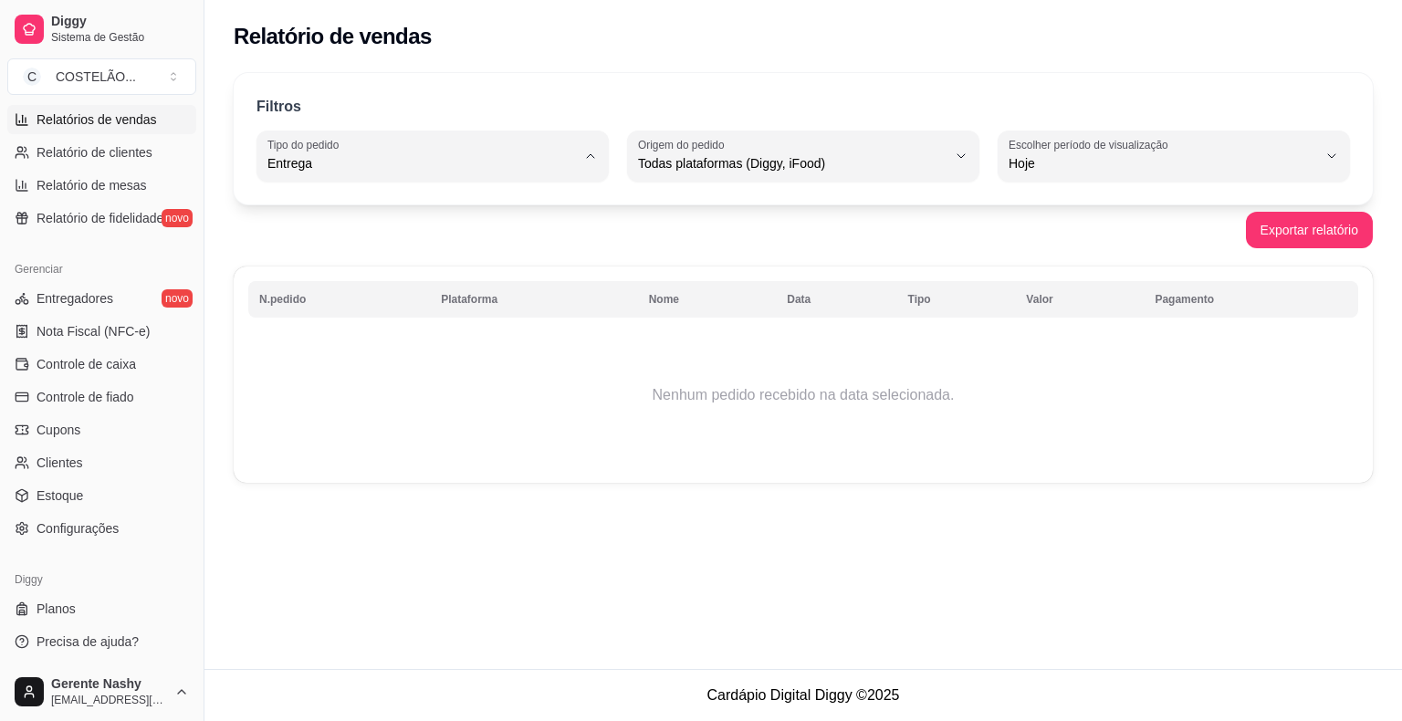
click at [503, 332] on span "Consumo local" at bounding box center [423, 325] width 293 height 17
type input "EAT_IN"
select select "EAT_IN"
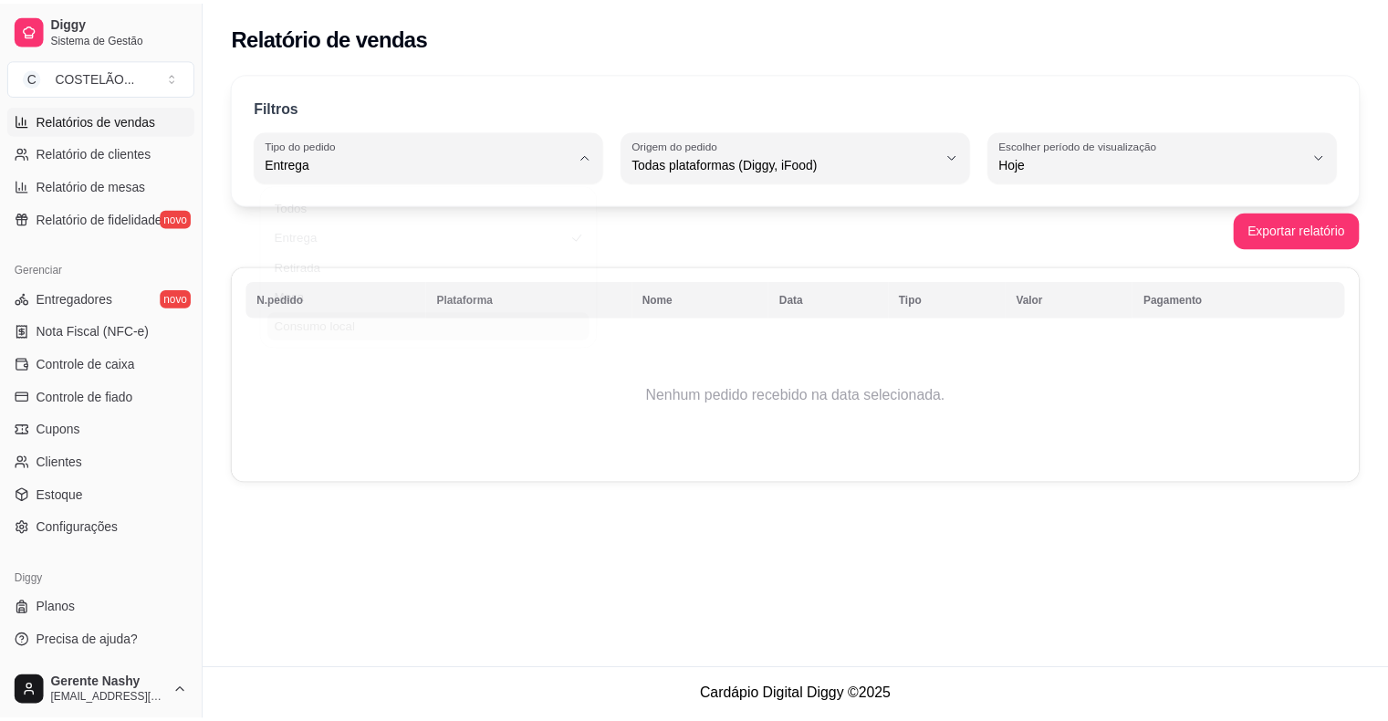
scroll to position [17, 0]
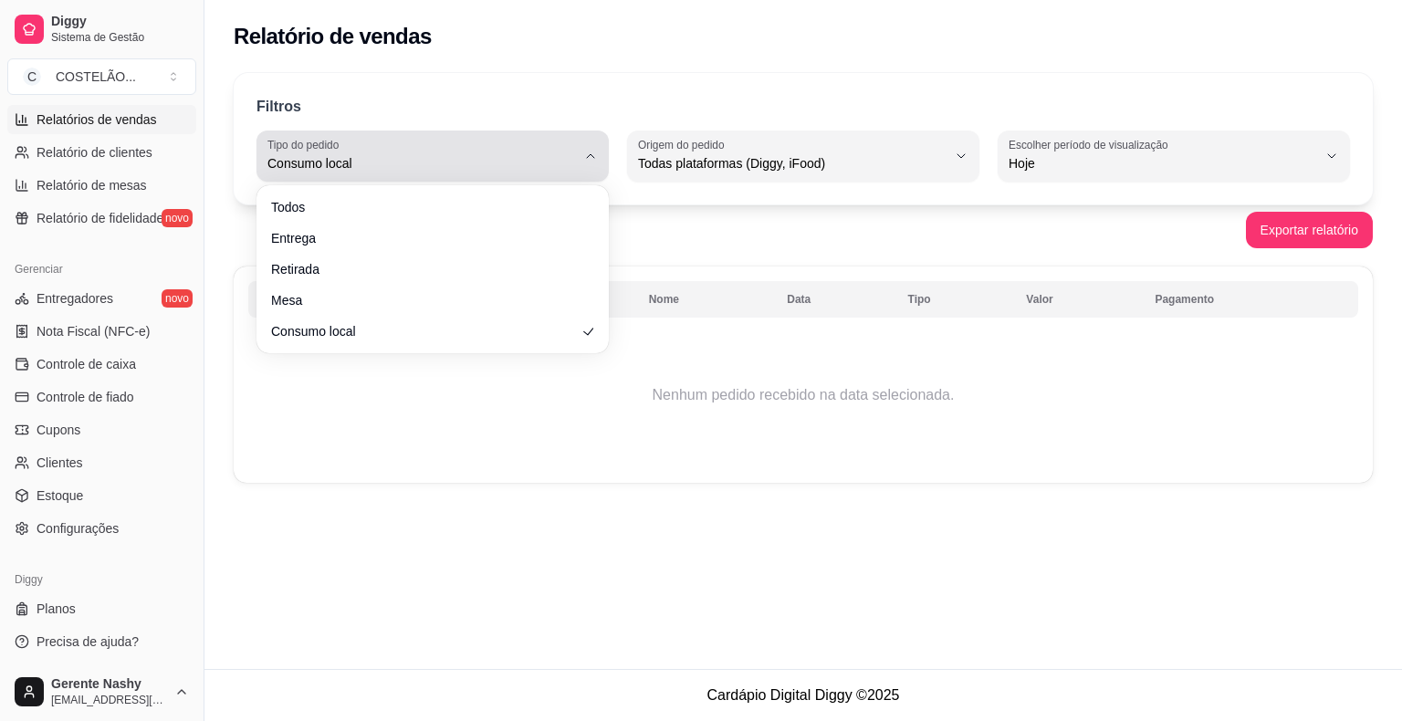
click at [577, 135] on button "Tipo do pedido Consumo local" at bounding box center [432, 155] width 352 height 51
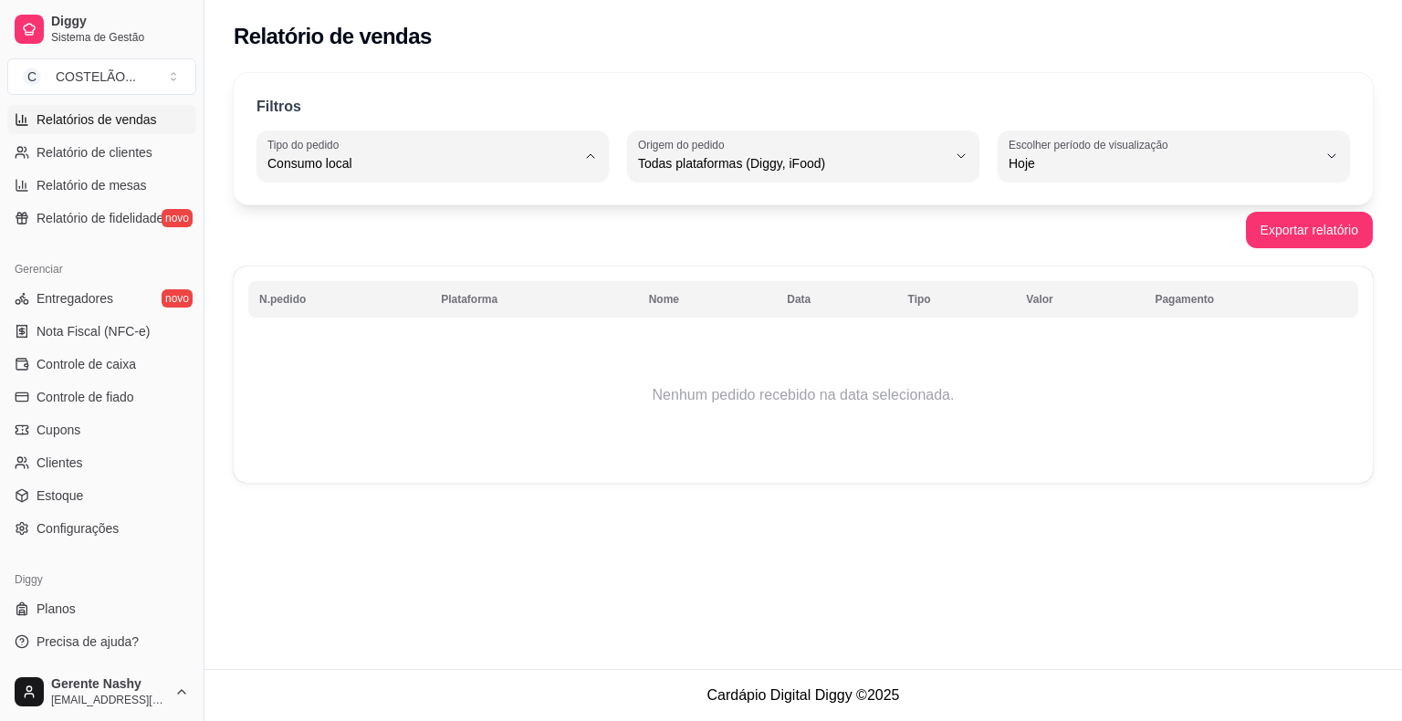
click at [349, 257] on li "Retirada" at bounding box center [432, 266] width 324 height 28
type input "PICKUP"
select select "PICKUP"
click at [138, 108] on link "Relatórios de vendas" at bounding box center [101, 119] width 189 height 29
click at [151, 58] on button "C COSTELÃO ..." at bounding box center [101, 76] width 189 height 37
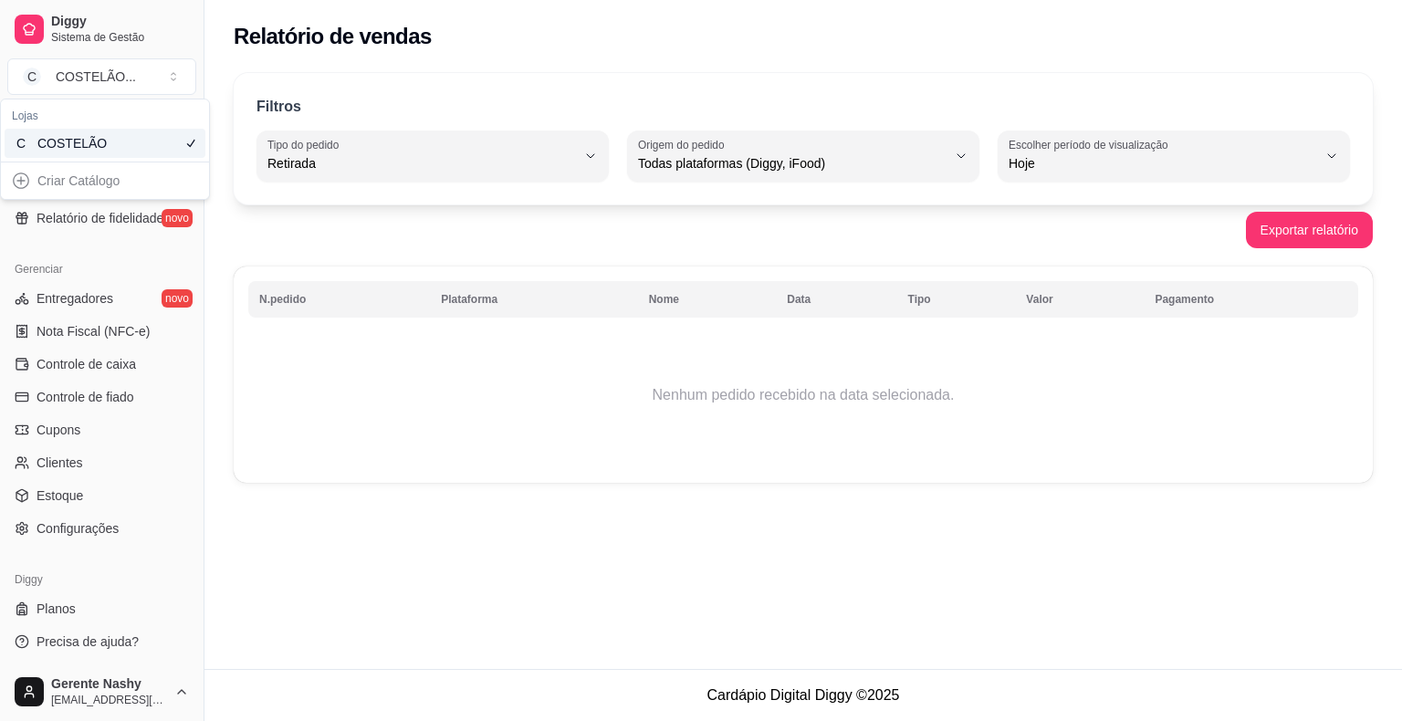
click at [18, 175] on div "Criar Catálogo" at bounding box center [105, 180] width 201 height 29
click at [26, 181] on div "Criar Catálogo" at bounding box center [105, 180] width 201 height 29
click at [25, 20] on div at bounding box center [29, 29] width 29 height 29
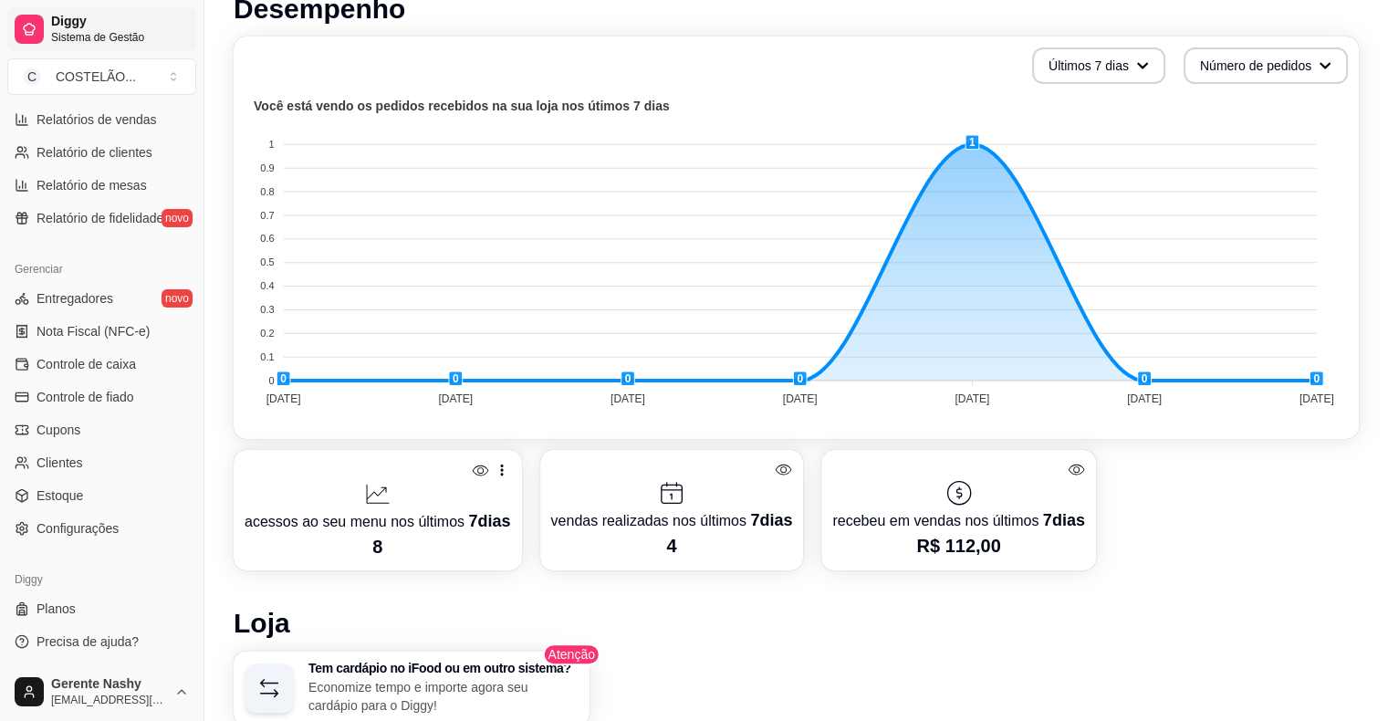
scroll to position [420, 0]
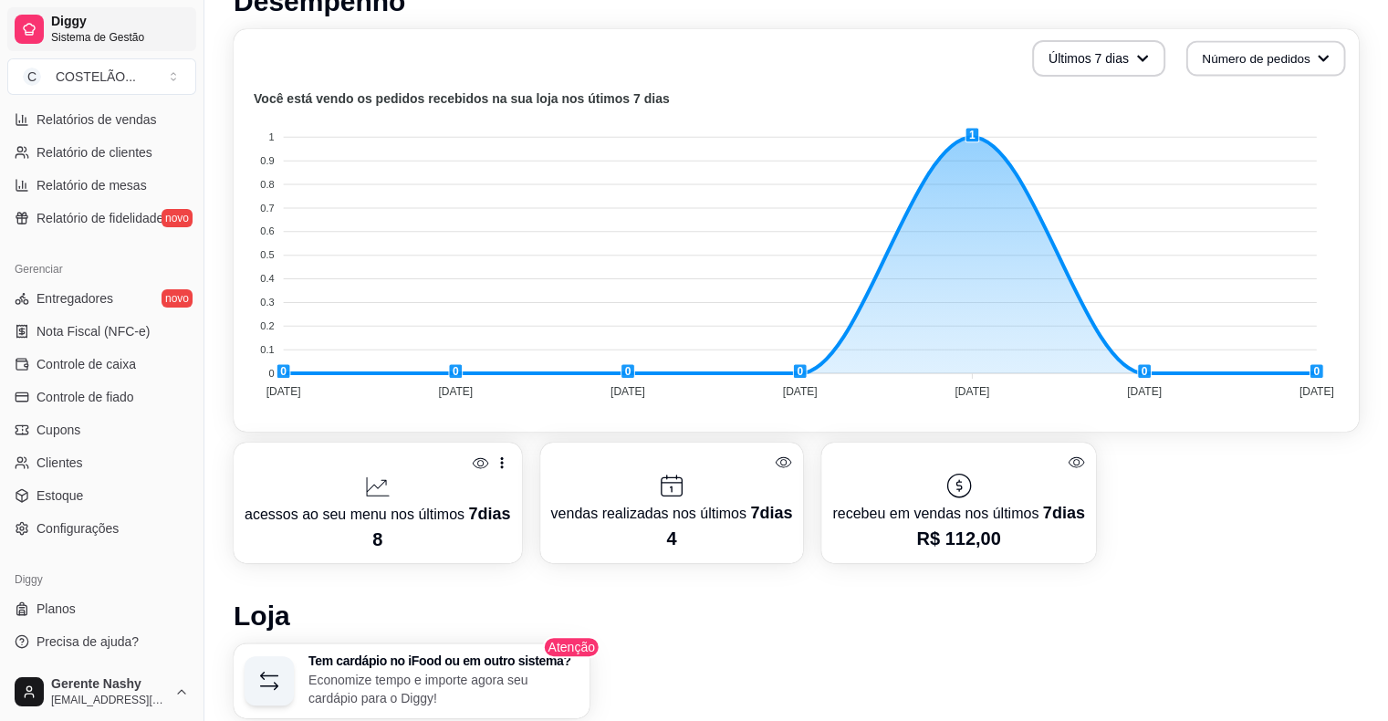
click at [1325, 52] on icon "button" at bounding box center [1323, 58] width 13 height 13
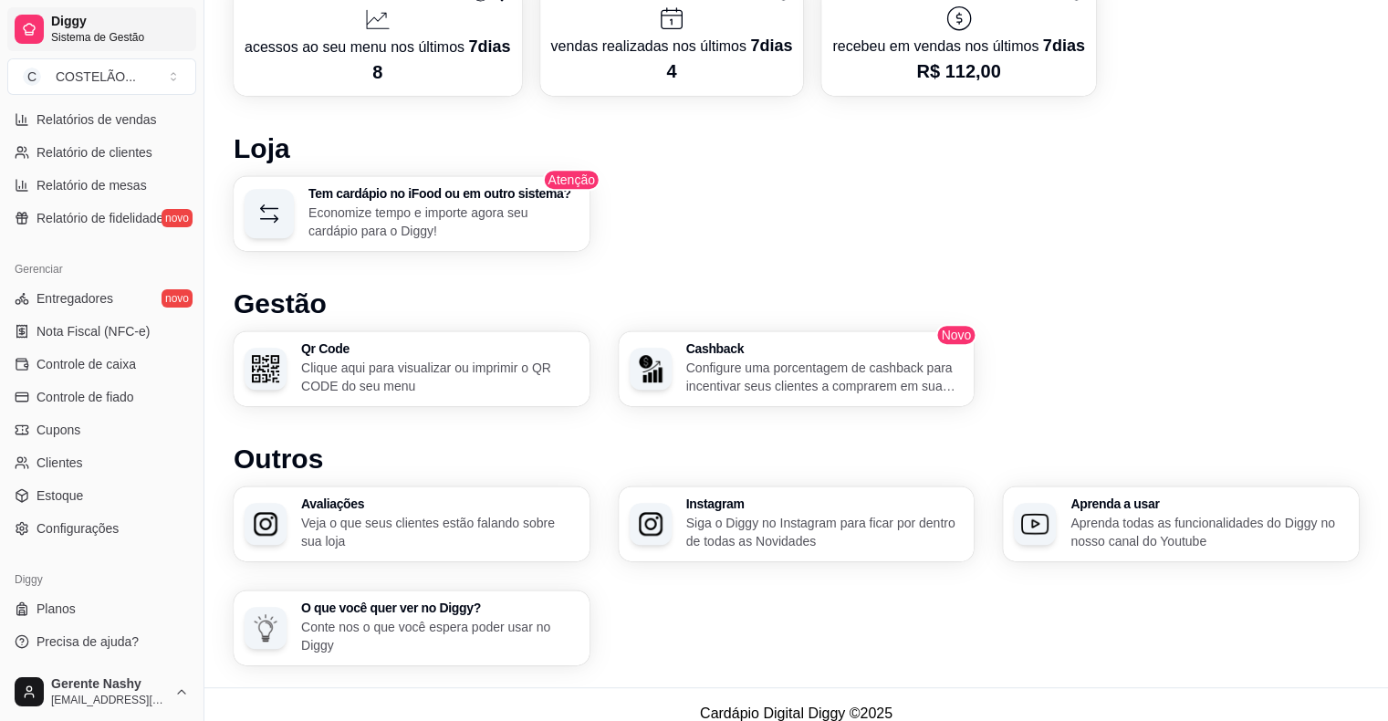
scroll to position [902, 0]
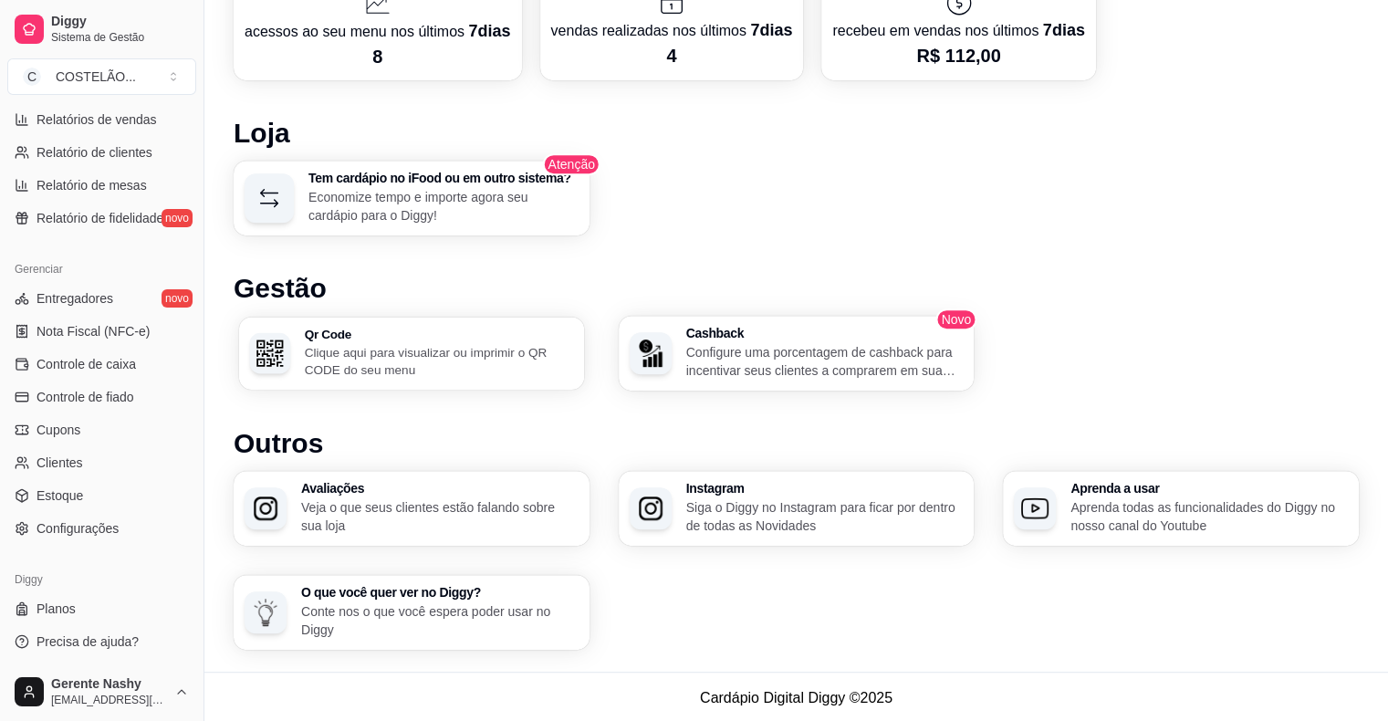
click at [438, 322] on div "Qr Code Clique aqui para visualizar ou imprimir o QR CODE do seu menu" at bounding box center [411, 353] width 345 height 73
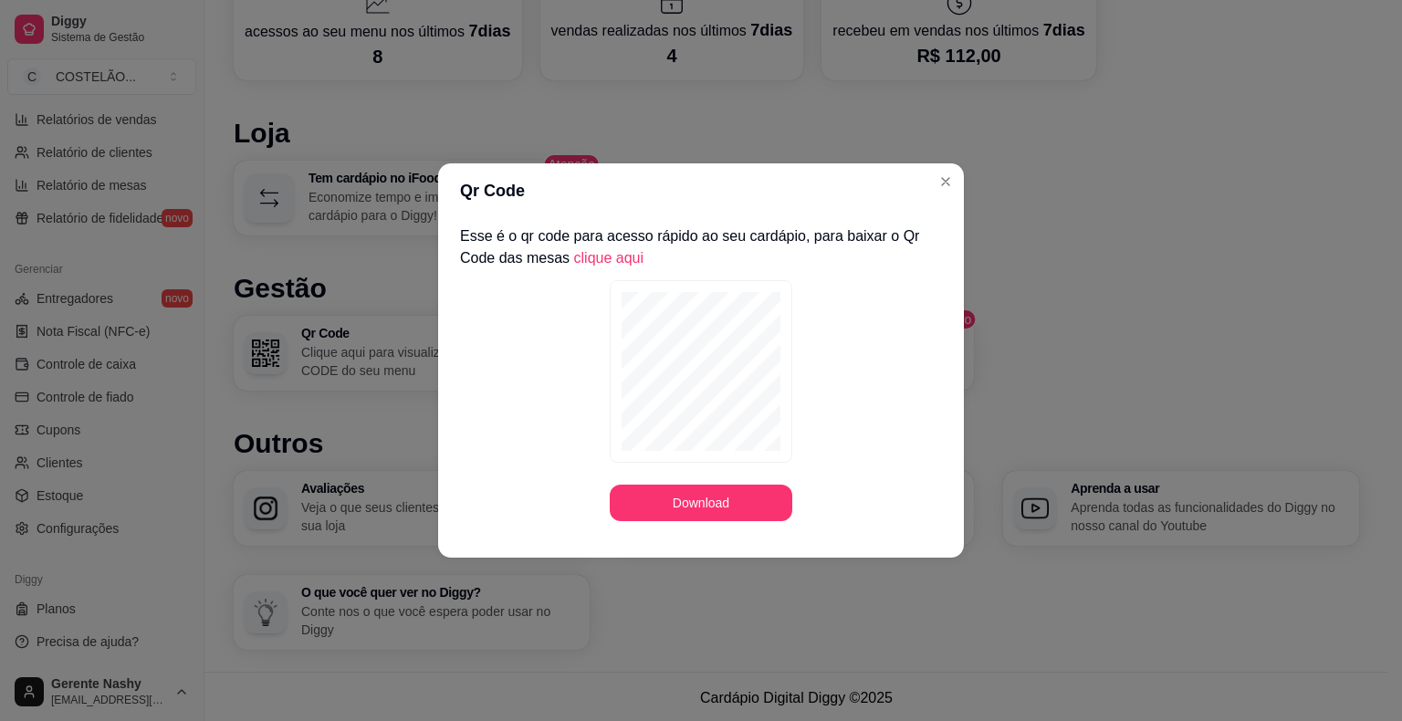
click at [954, 181] on div "Tem cardápio no iFood ou em outro sistema? Economize tempo e importe agora seu …" at bounding box center [796, 198] width 1125 height 75
